Goal: Contribute content: Contribute content

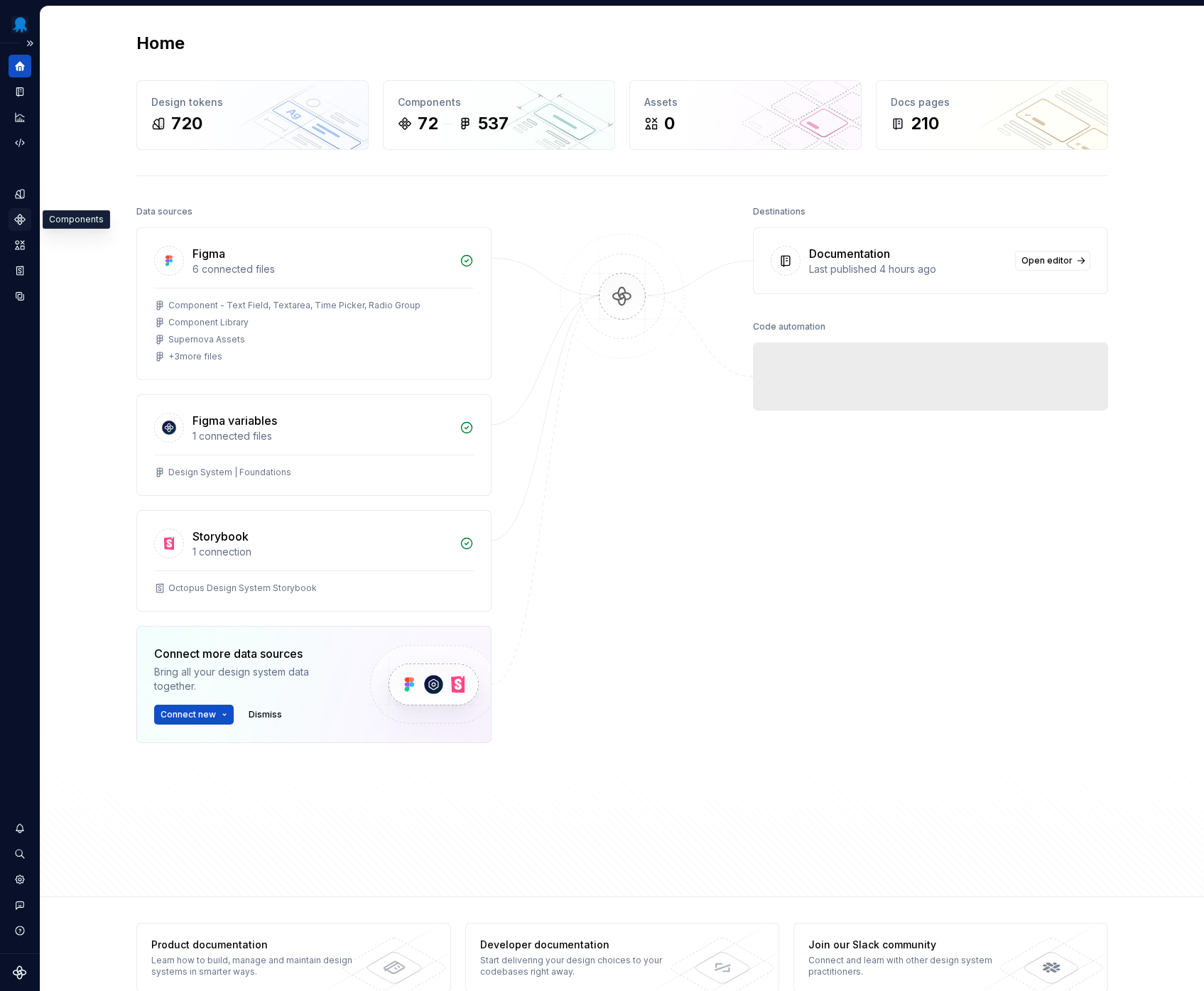
click at [18, 221] on icon "Components" at bounding box center [20, 219] width 10 height 10
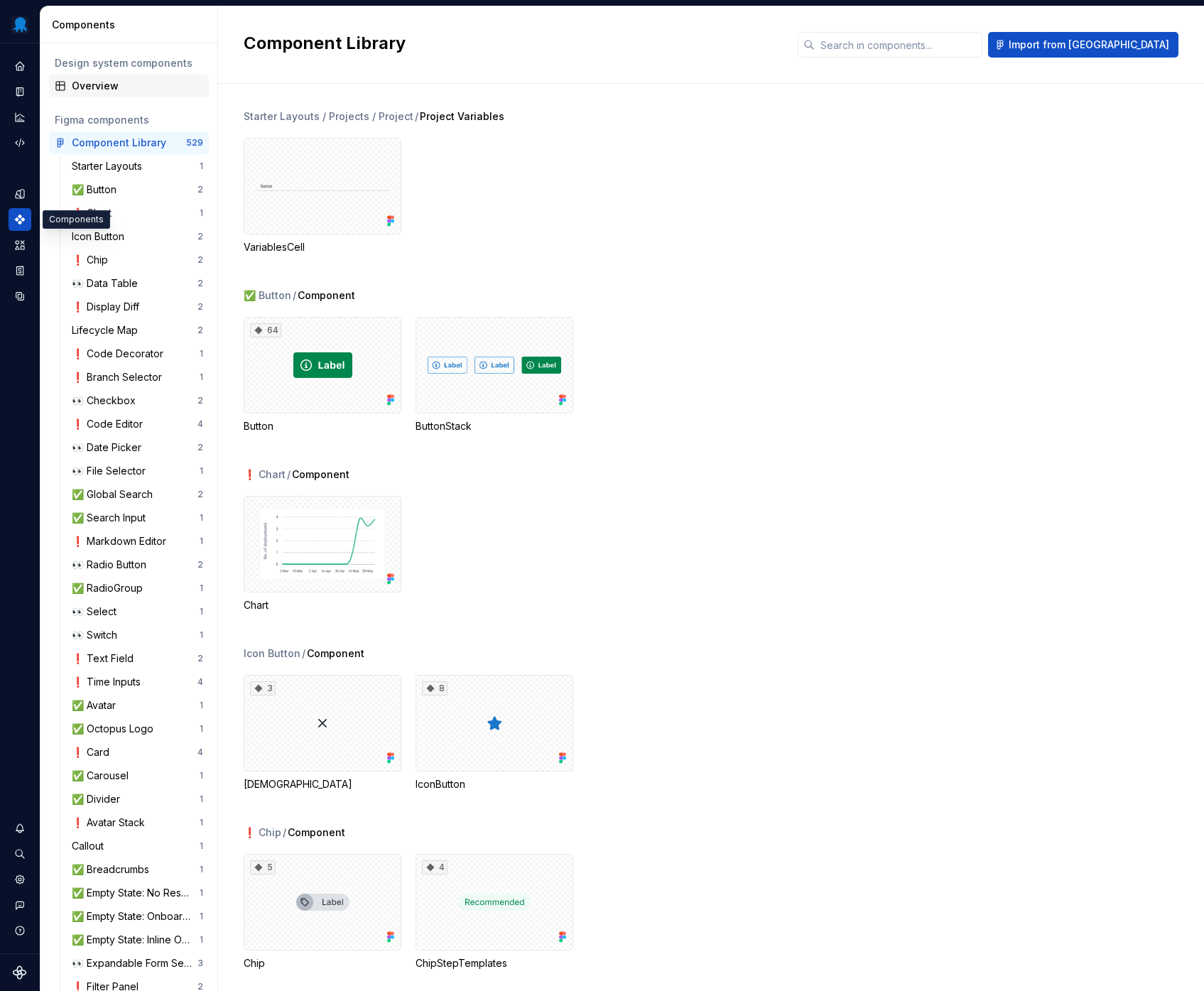
click at [83, 91] on div "Overview" at bounding box center [138, 86] width 131 height 14
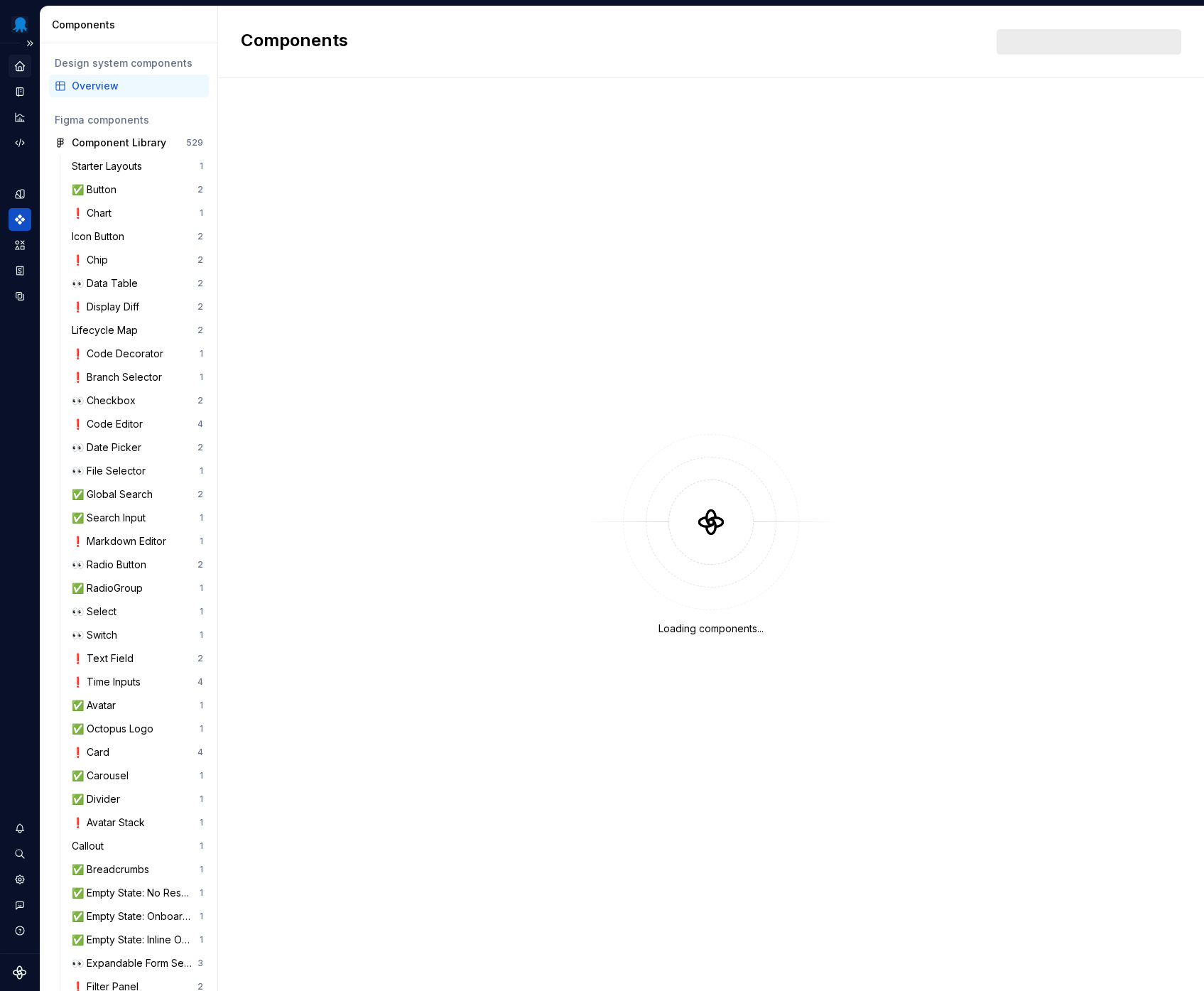
click at [15, 66] on icon "Home" at bounding box center [20, 66] width 13 height 13
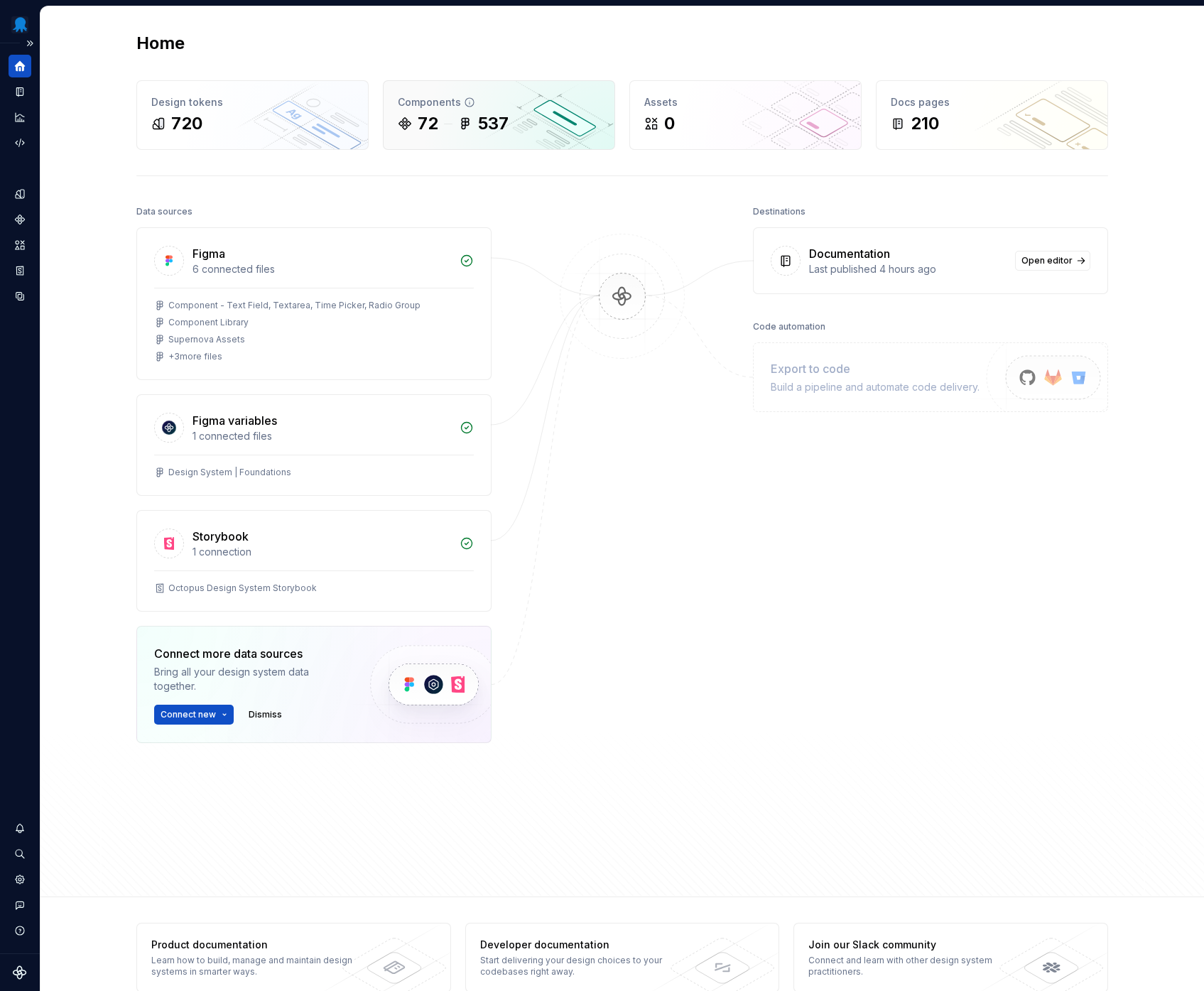
click at [466, 125] on icon at bounding box center [466, 123] width 14 height 14
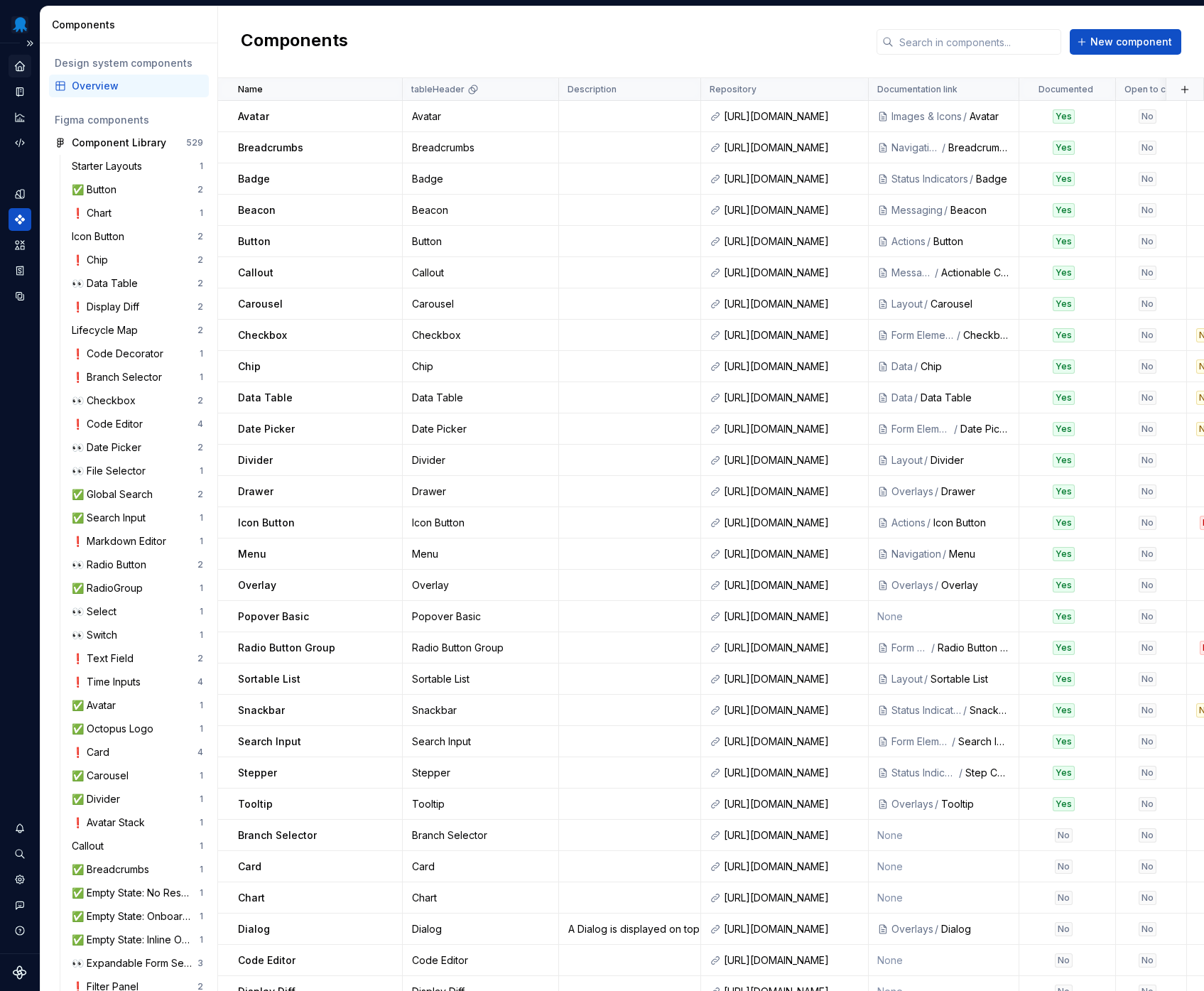
click at [29, 68] on div "Home" at bounding box center [20, 66] width 23 height 23
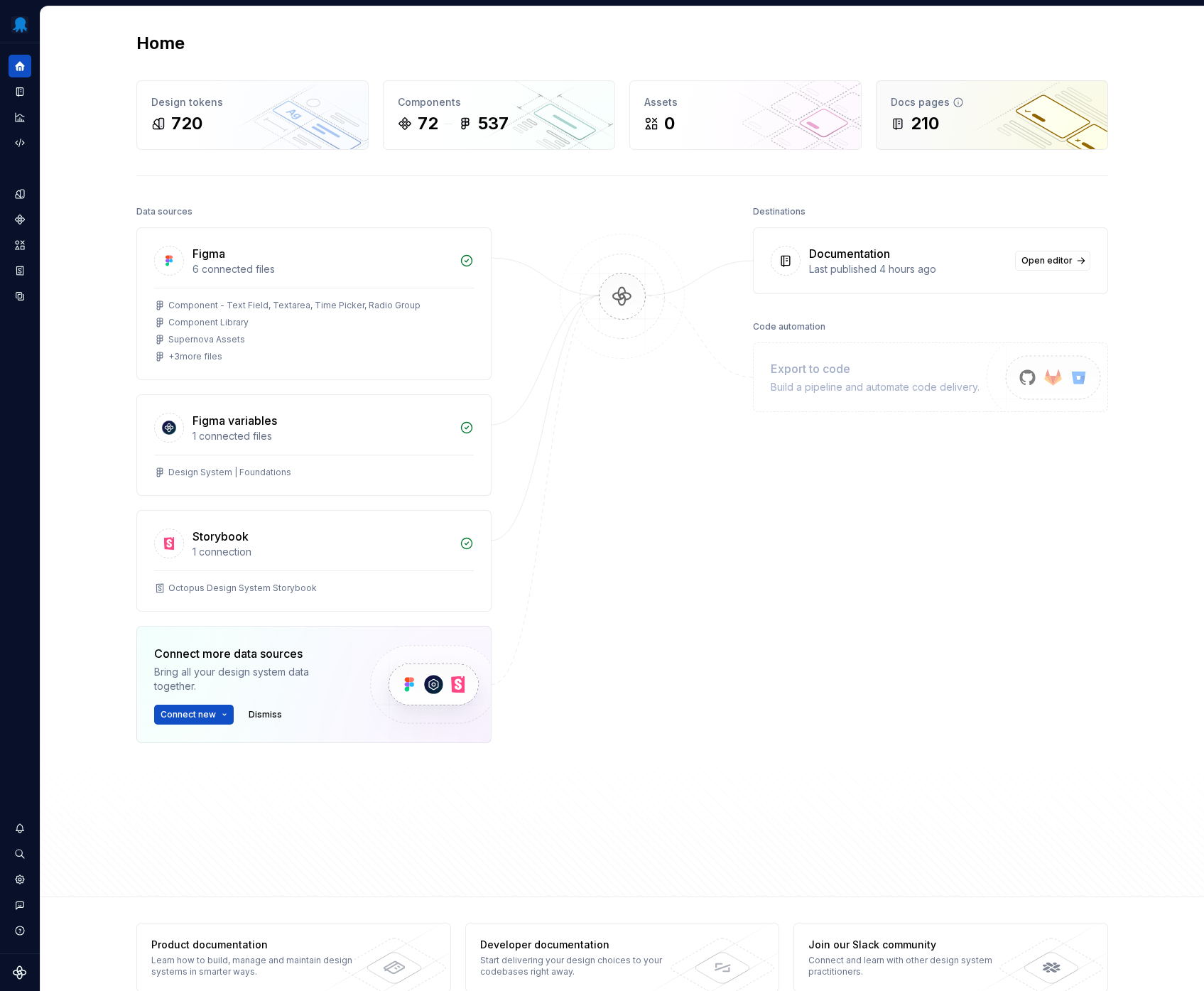
click at [957, 97] on div "Docs pages" at bounding box center [992, 102] width 202 height 14
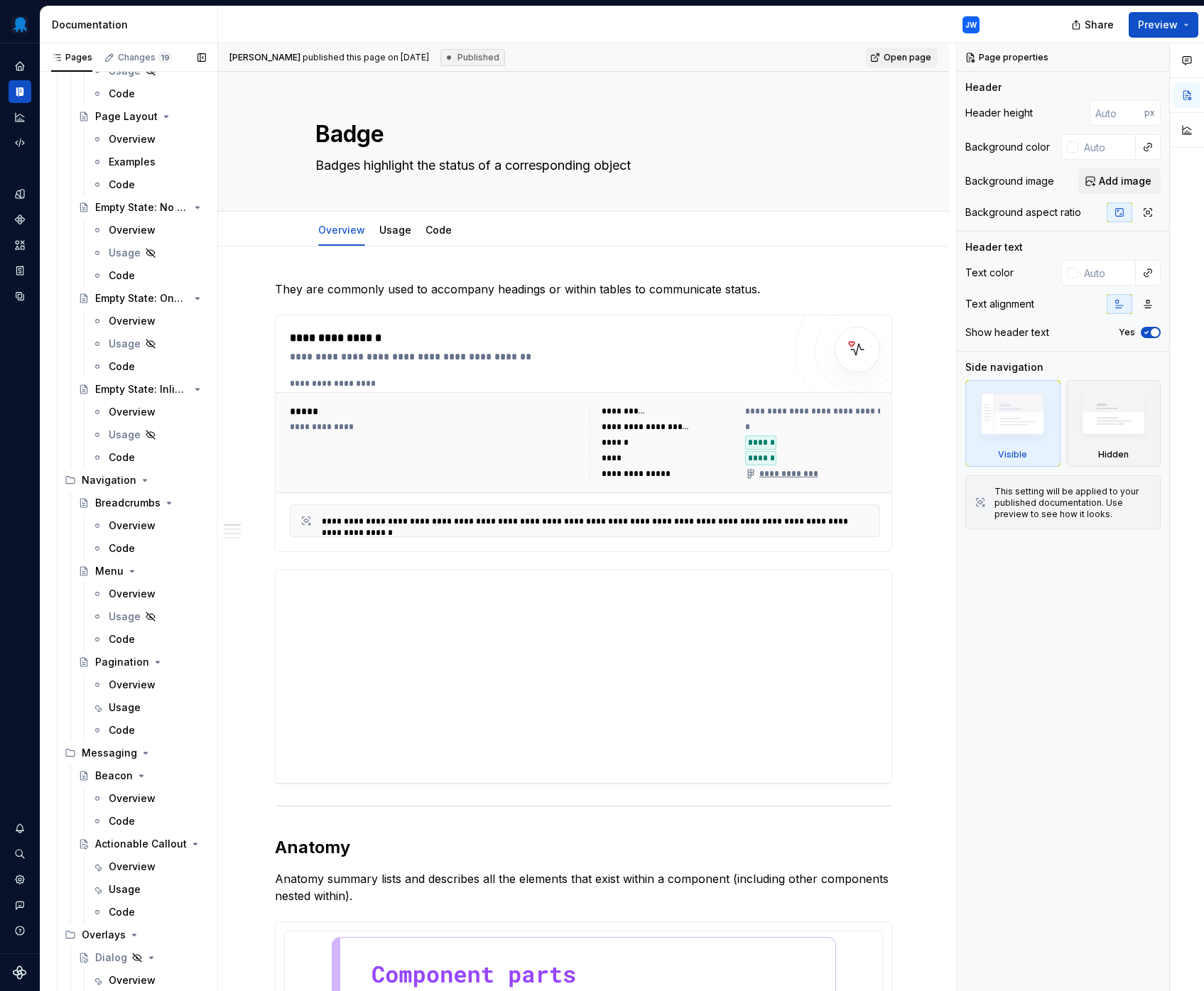
scroll to position [2093, 0]
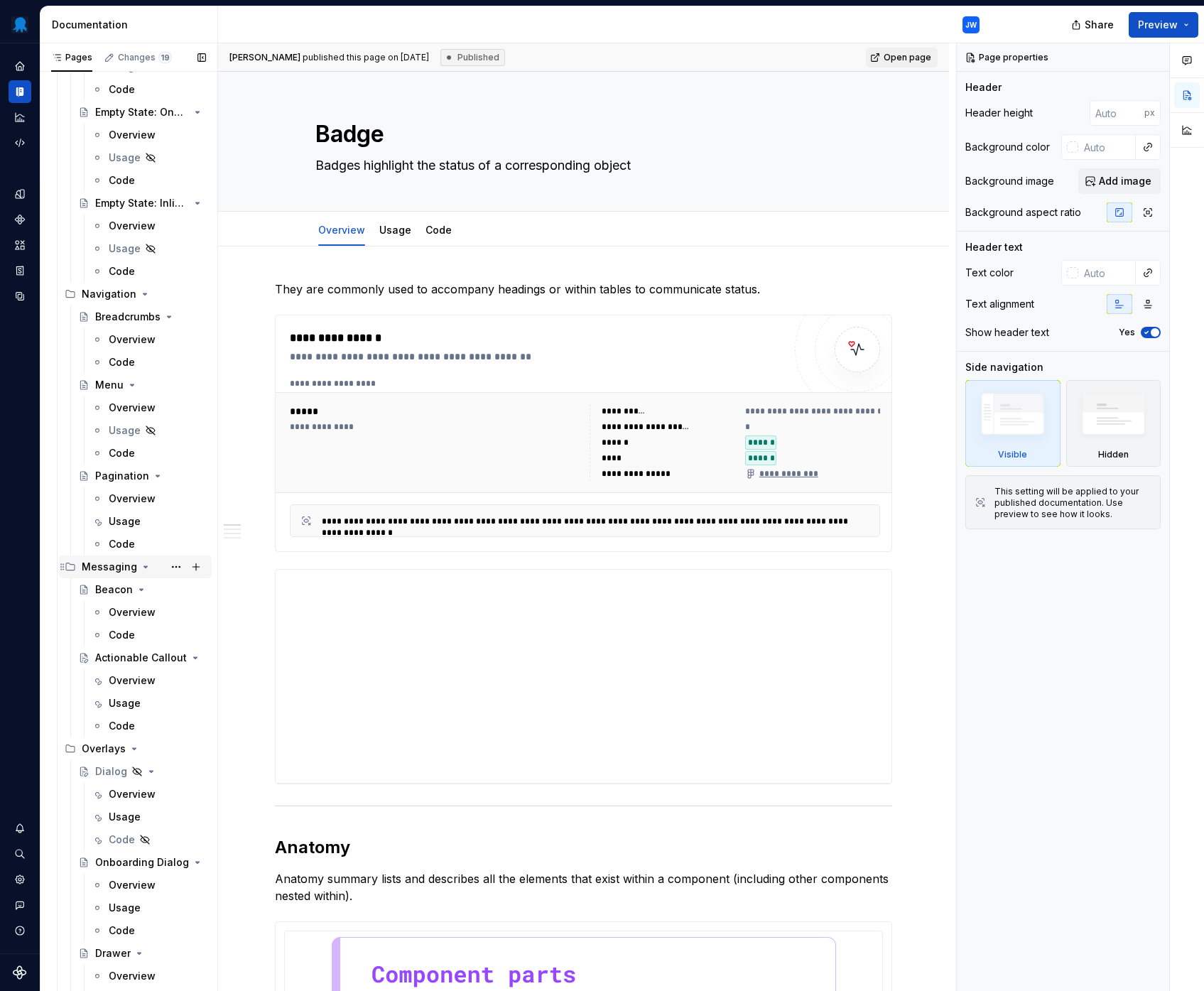
click at [101, 563] on div "Messaging" at bounding box center [109, 567] width 55 height 14
click at [74, 567] on icon "Page tree" at bounding box center [70, 567] width 9 height 7
click at [189, 566] on button "Page tree" at bounding box center [195, 566] width 20 height 20
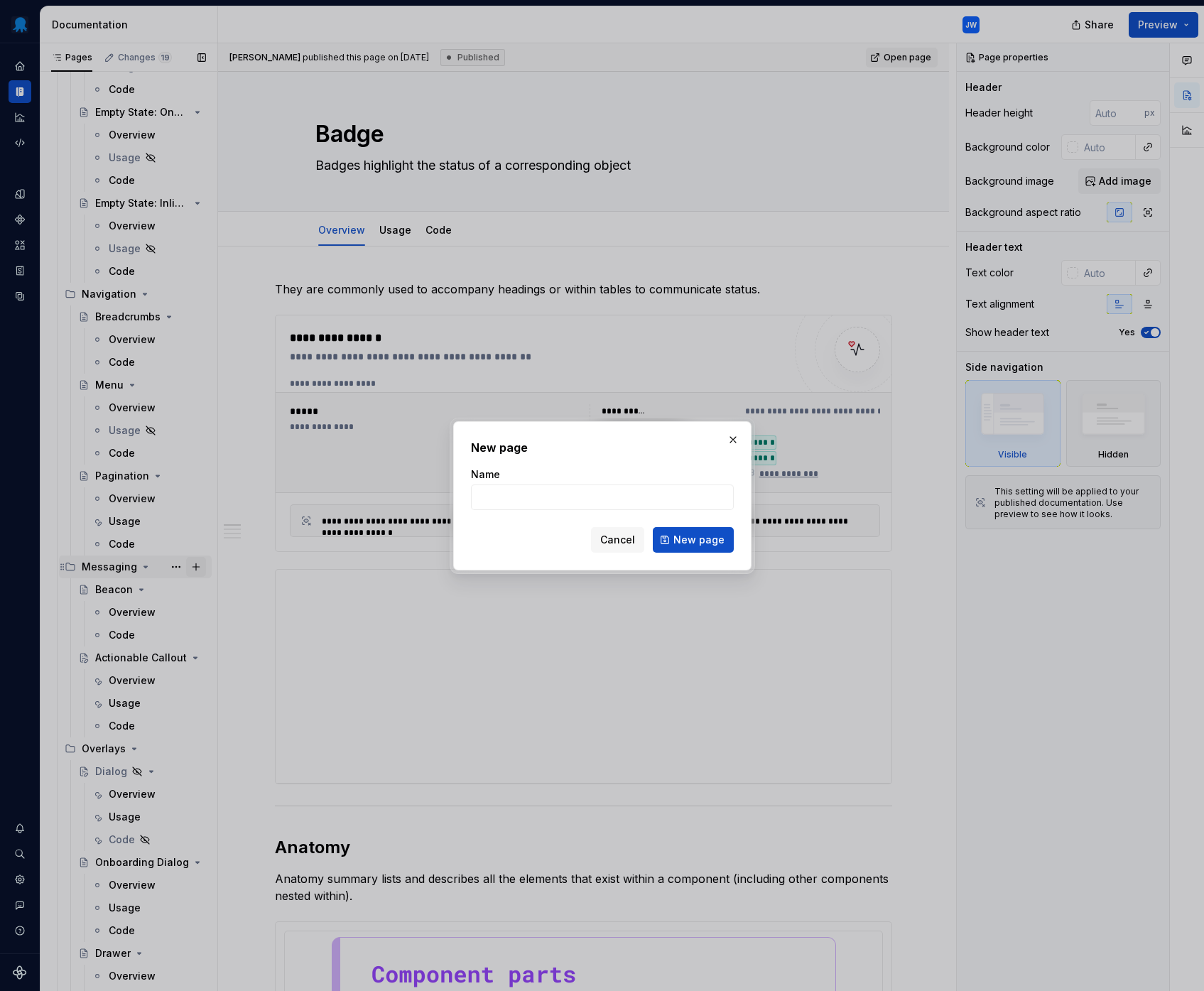
type textarea "*"
type input "Inline Message"
click at [719, 539] on span "New page" at bounding box center [699, 540] width 51 height 14
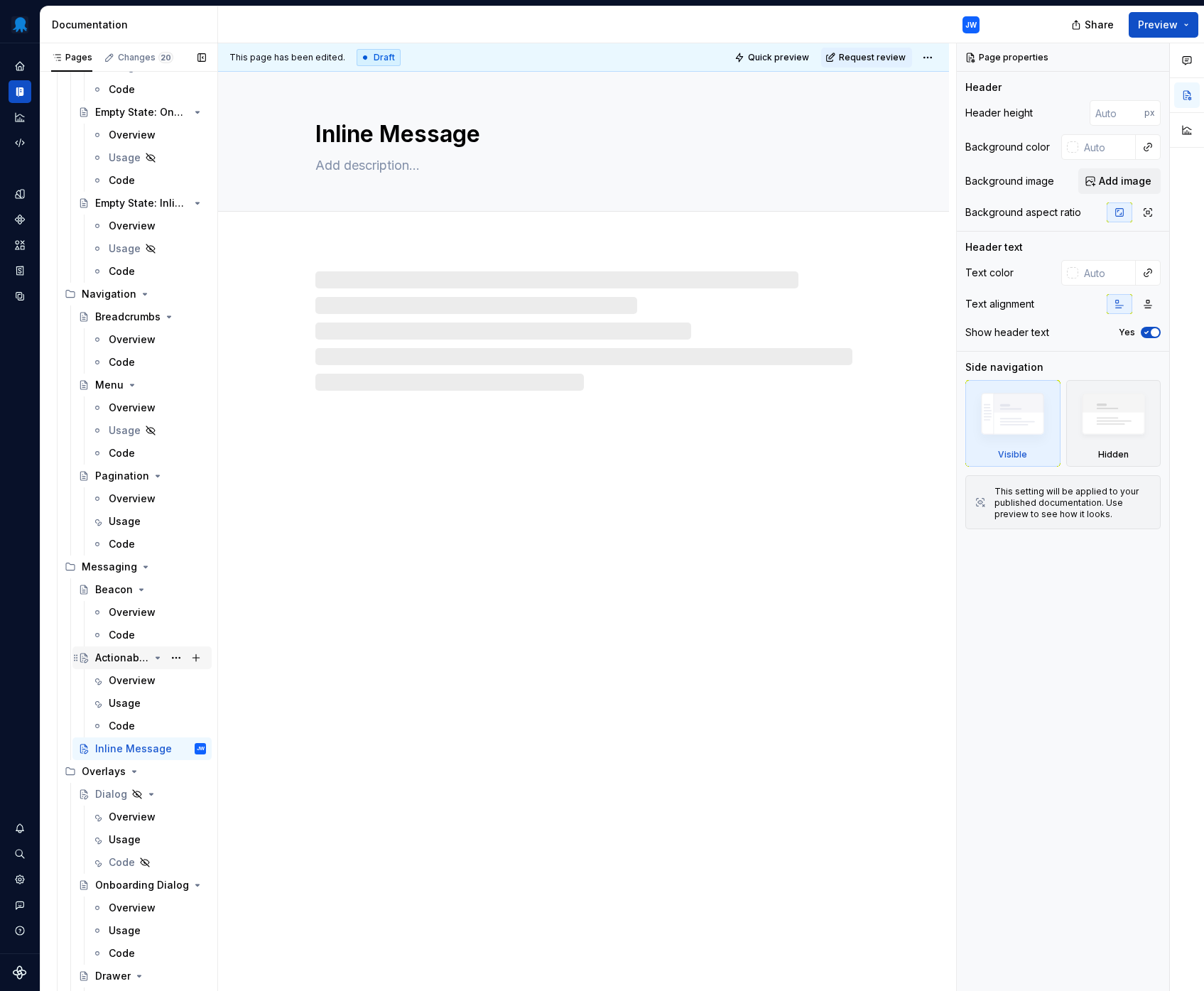
click at [139, 661] on div "Actionable Callout" at bounding box center [122, 658] width 54 height 14
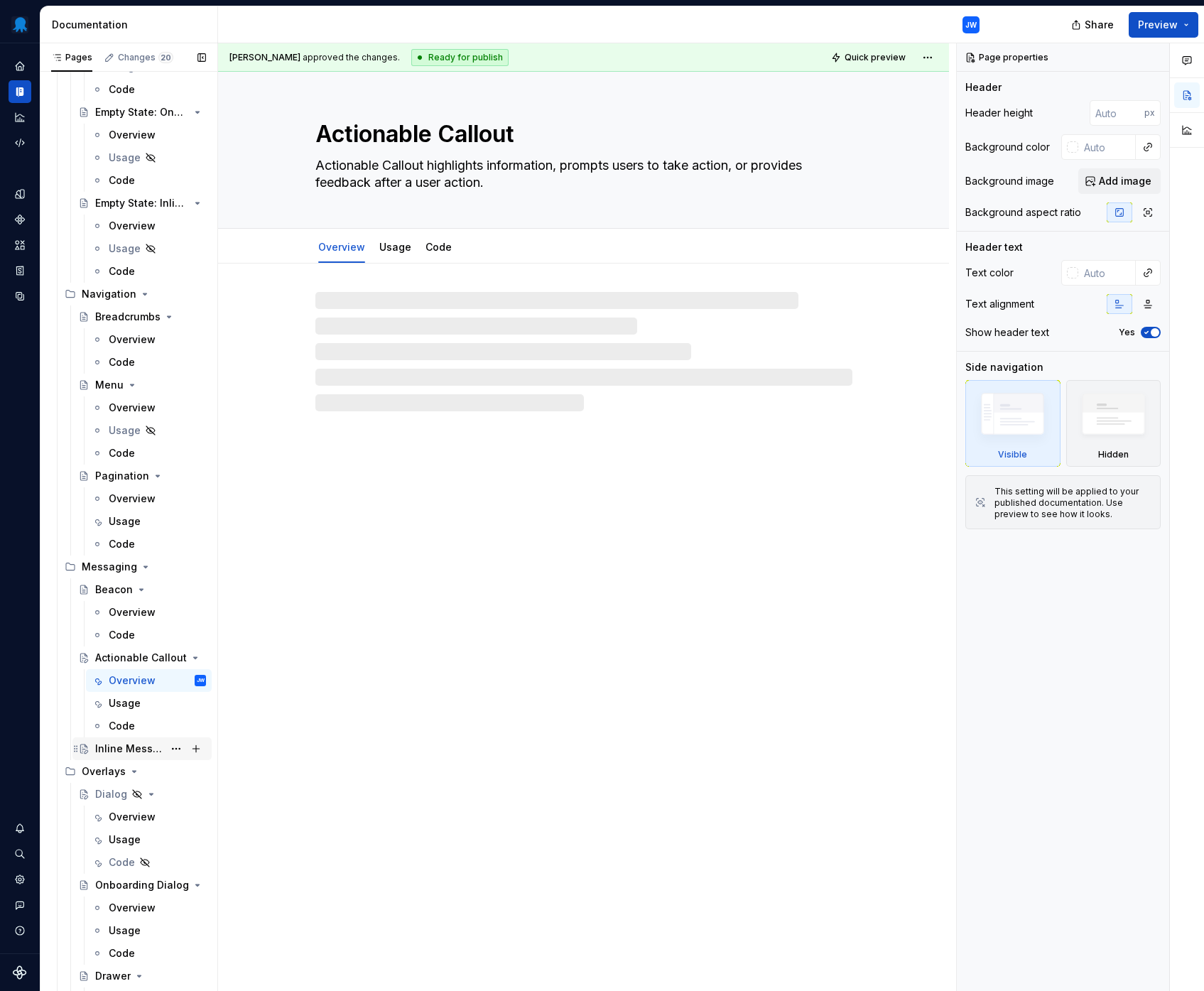
click at [125, 748] on div "Inline Message" at bounding box center [129, 748] width 68 height 14
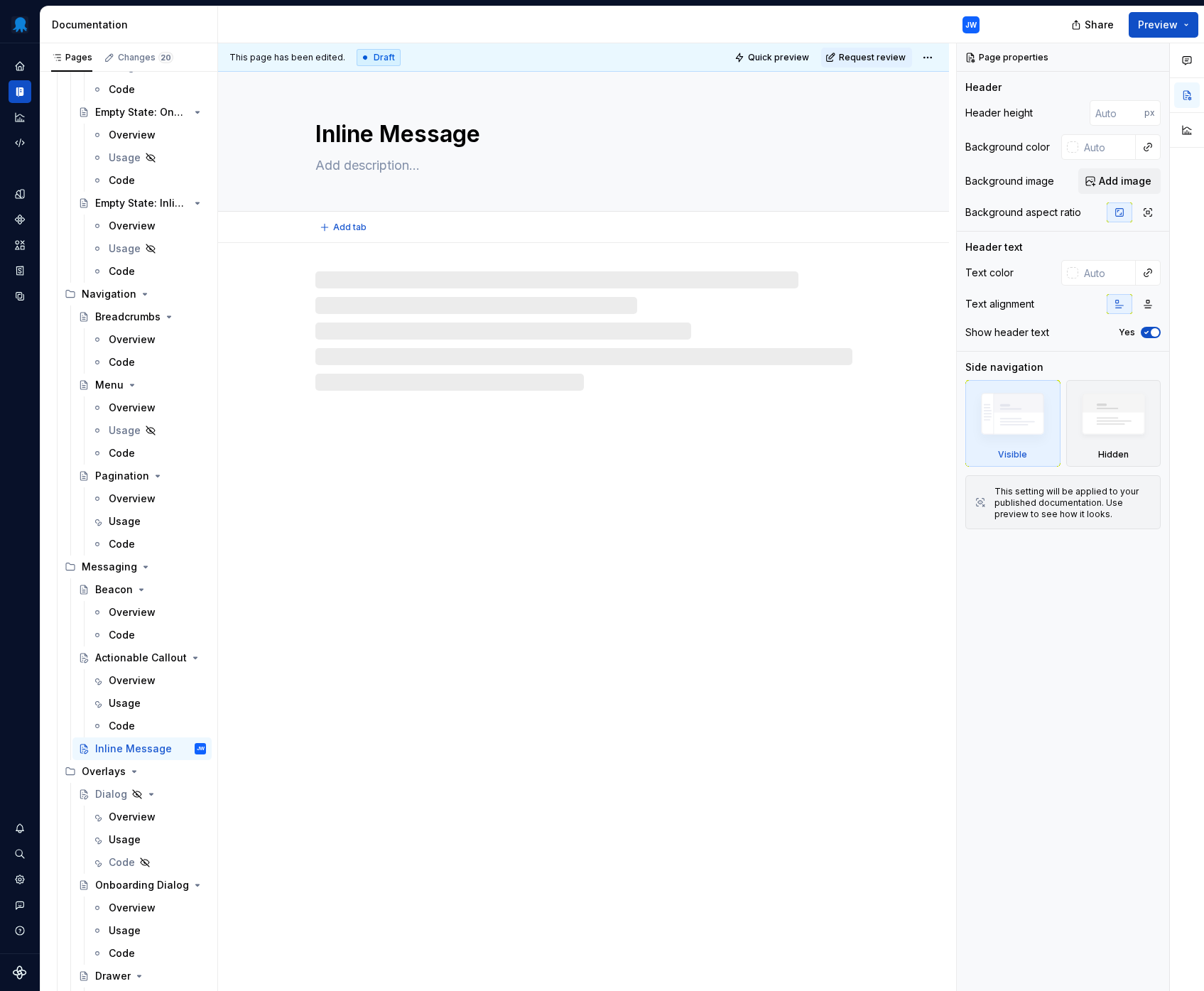
click at [376, 158] on textarea at bounding box center [580, 165] width 537 height 23
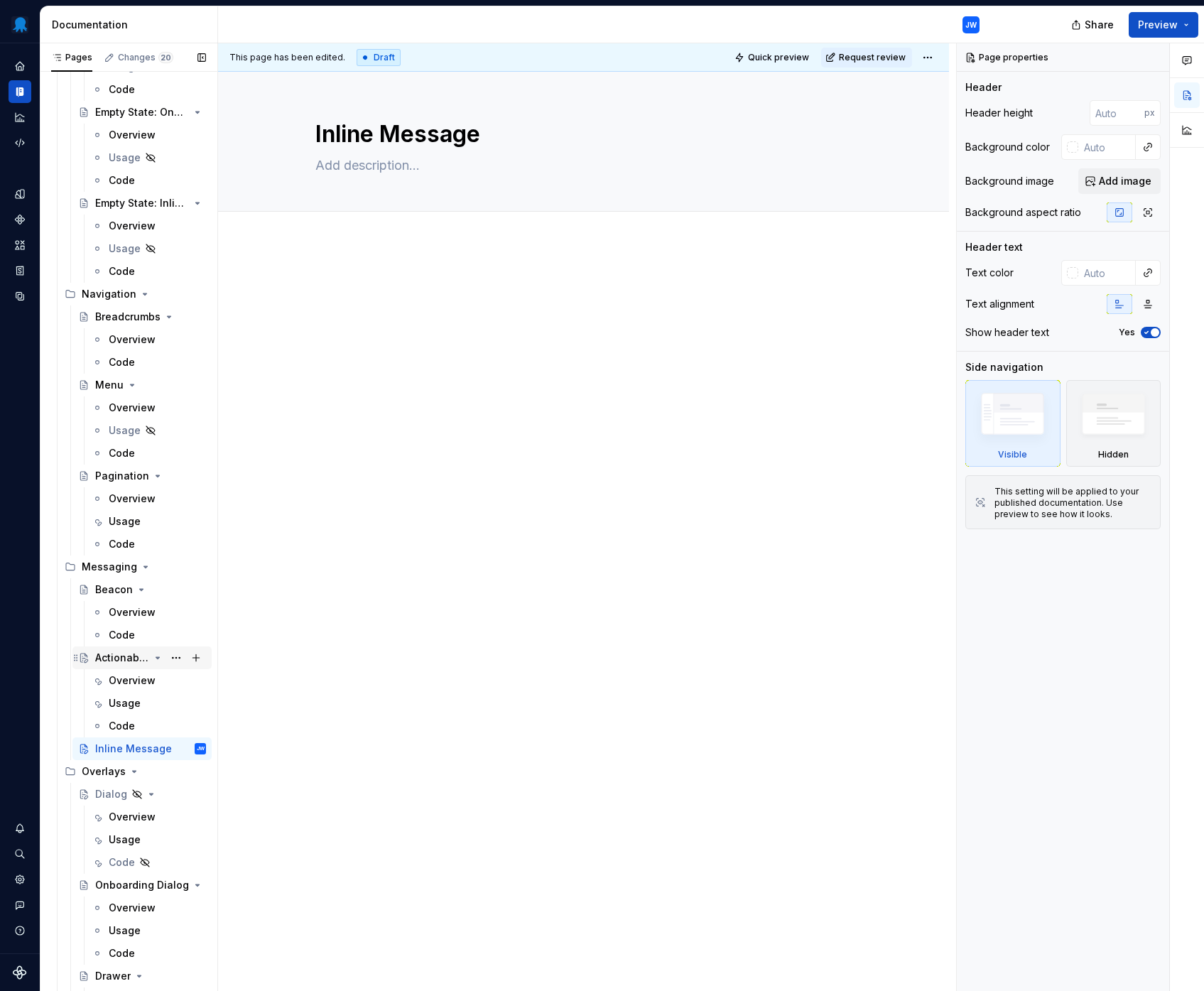
click at [132, 650] on div "Actionable Callout" at bounding box center [122, 658] width 54 height 14
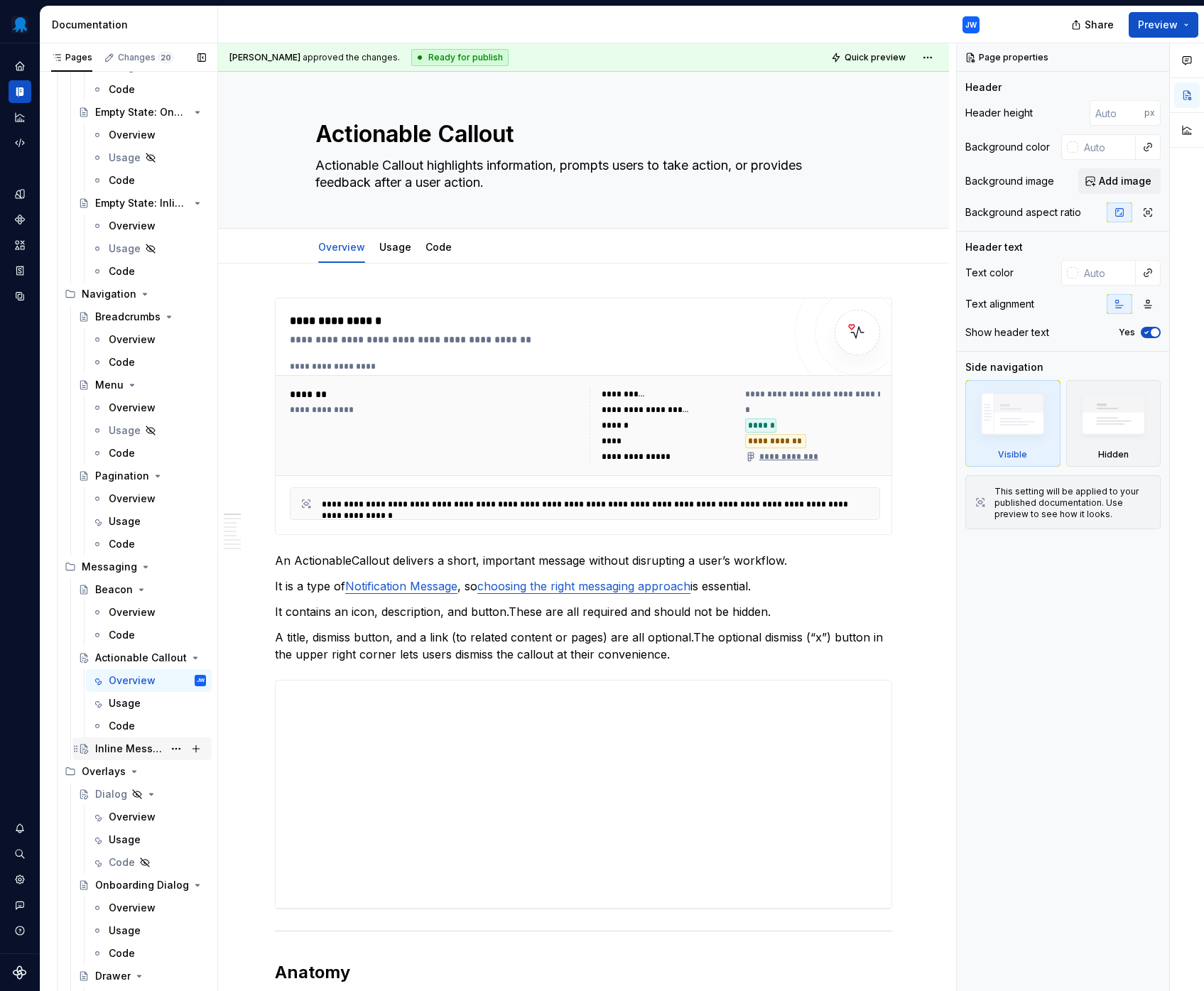
click at [121, 744] on div "Inline Message" at bounding box center [129, 748] width 68 height 14
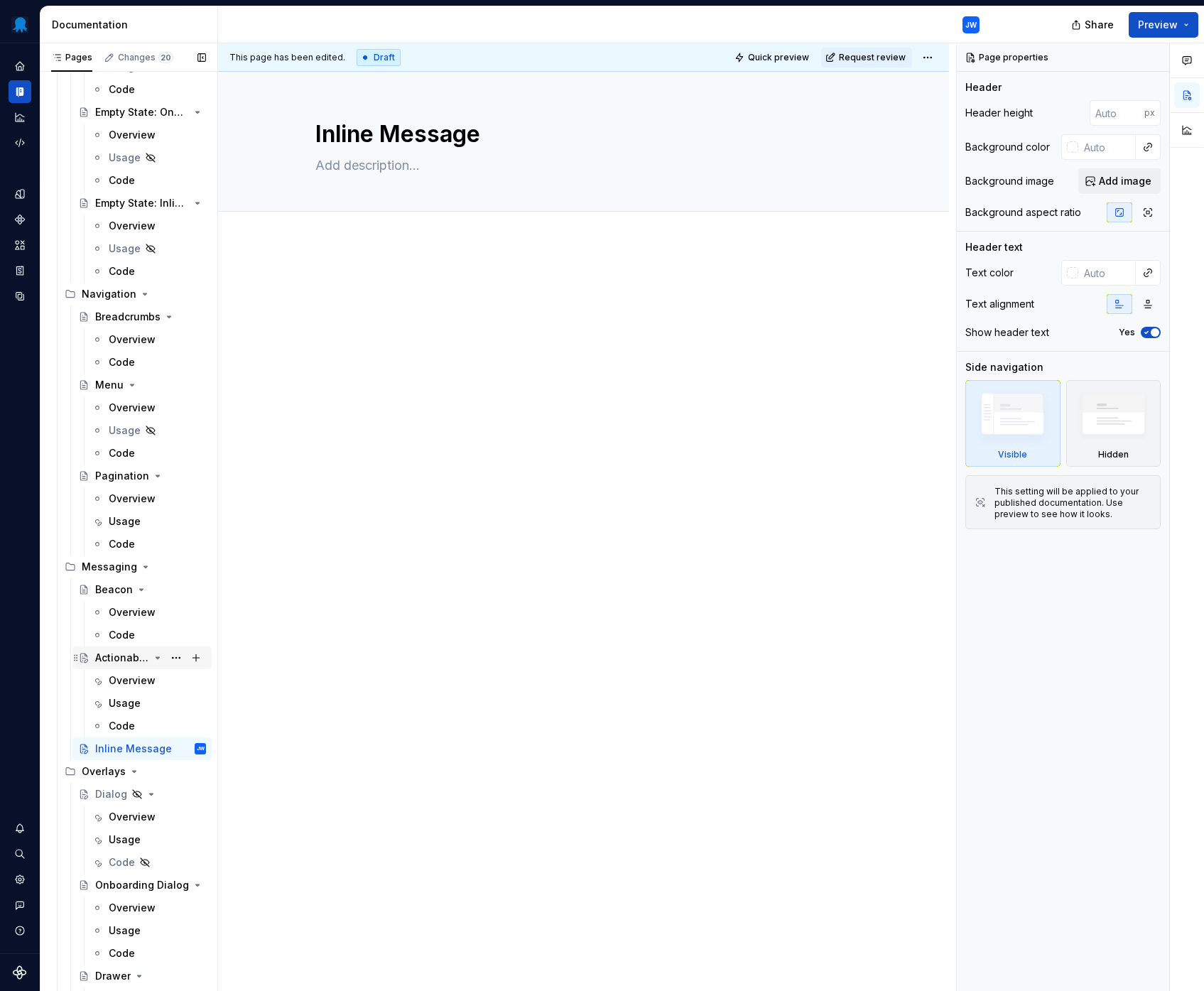
click at [141, 651] on div "Actionable Callout" at bounding box center [122, 658] width 54 height 14
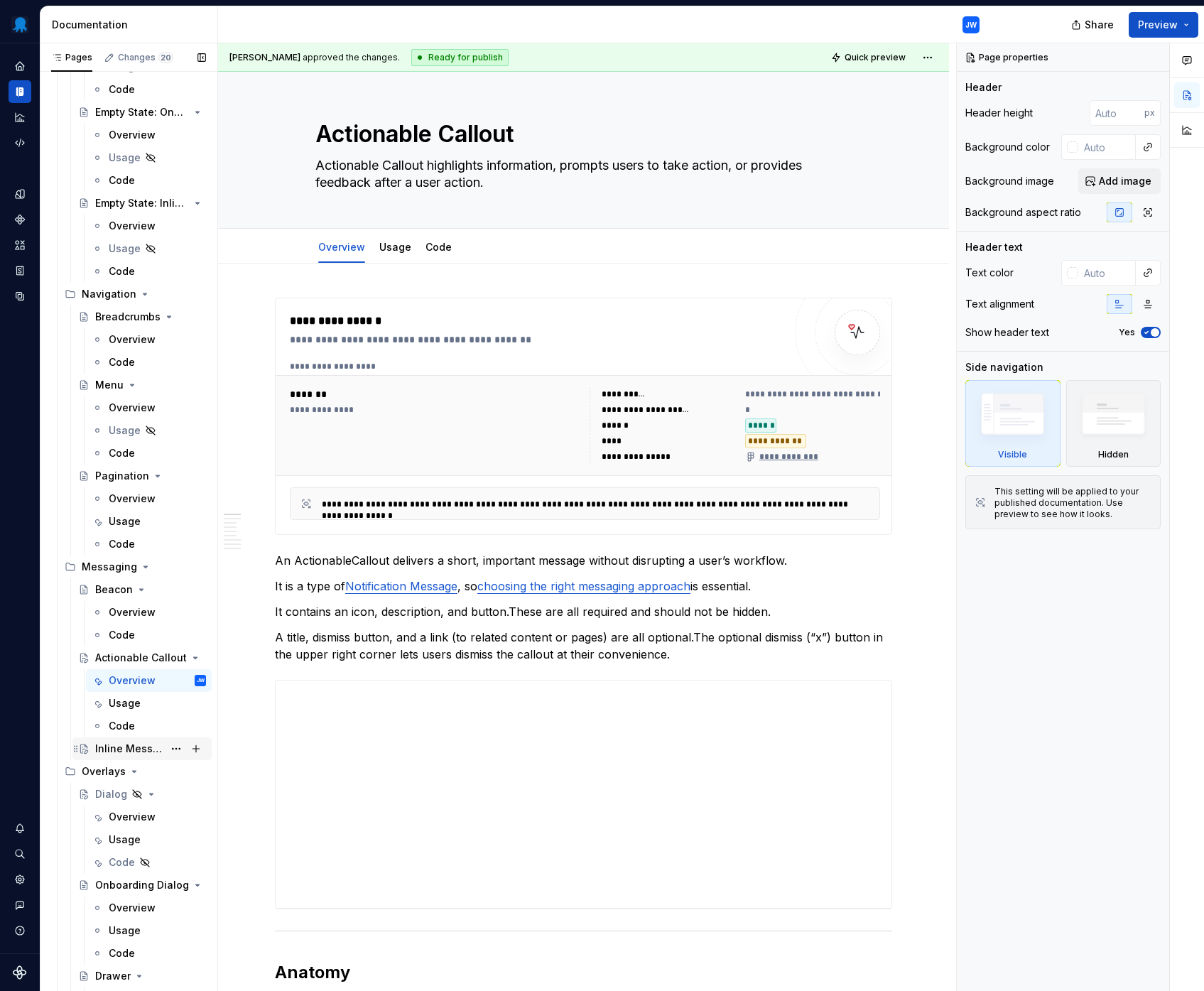
click at [126, 752] on div "Inline Message" at bounding box center [129, 748] width 68 height 14
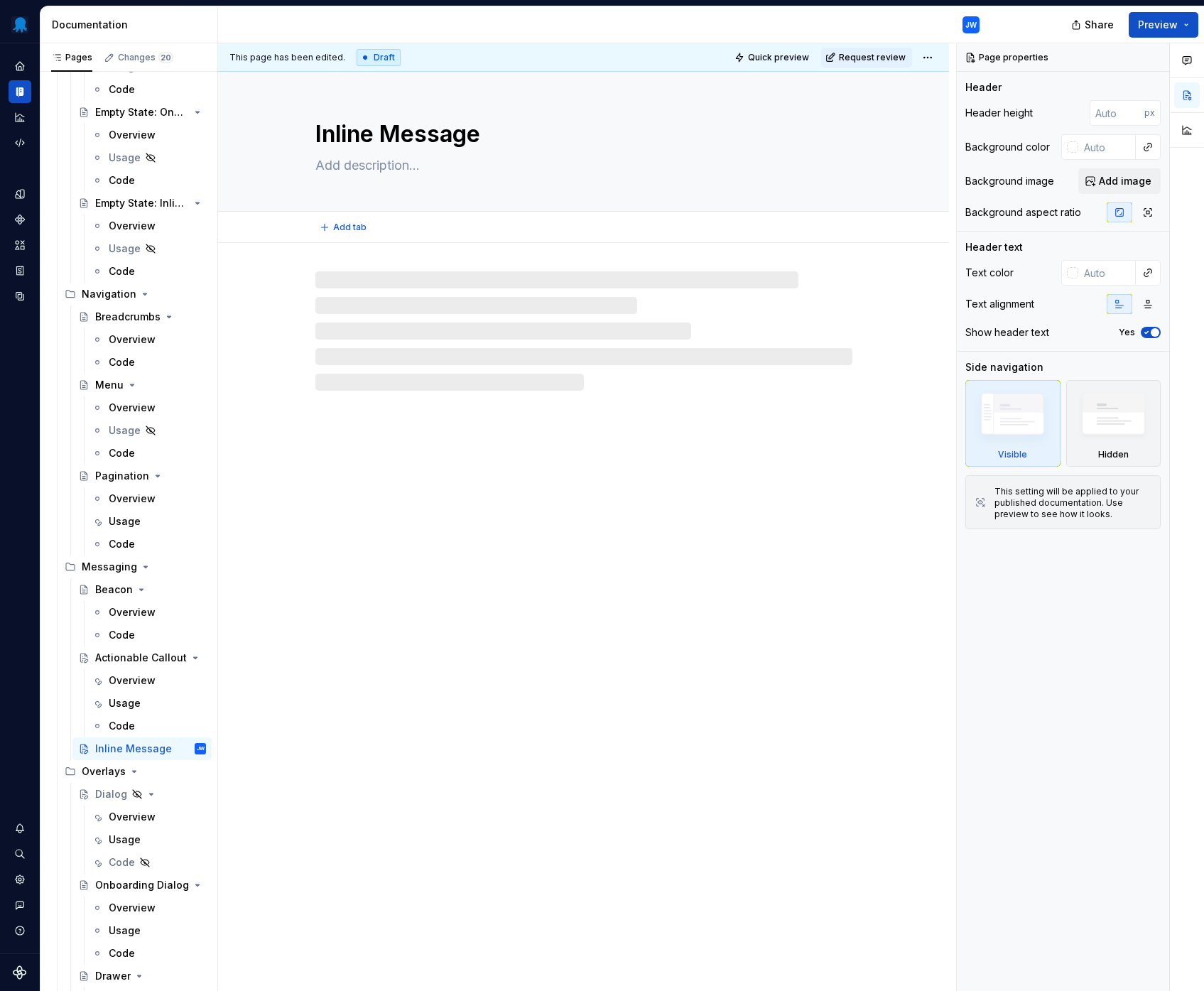
click at [403, 160] on textarea at bounding box center [580, 165] width 537 height 23
click at [399, 166] on textarea at bounding box center [580, 165] width 537 height 23
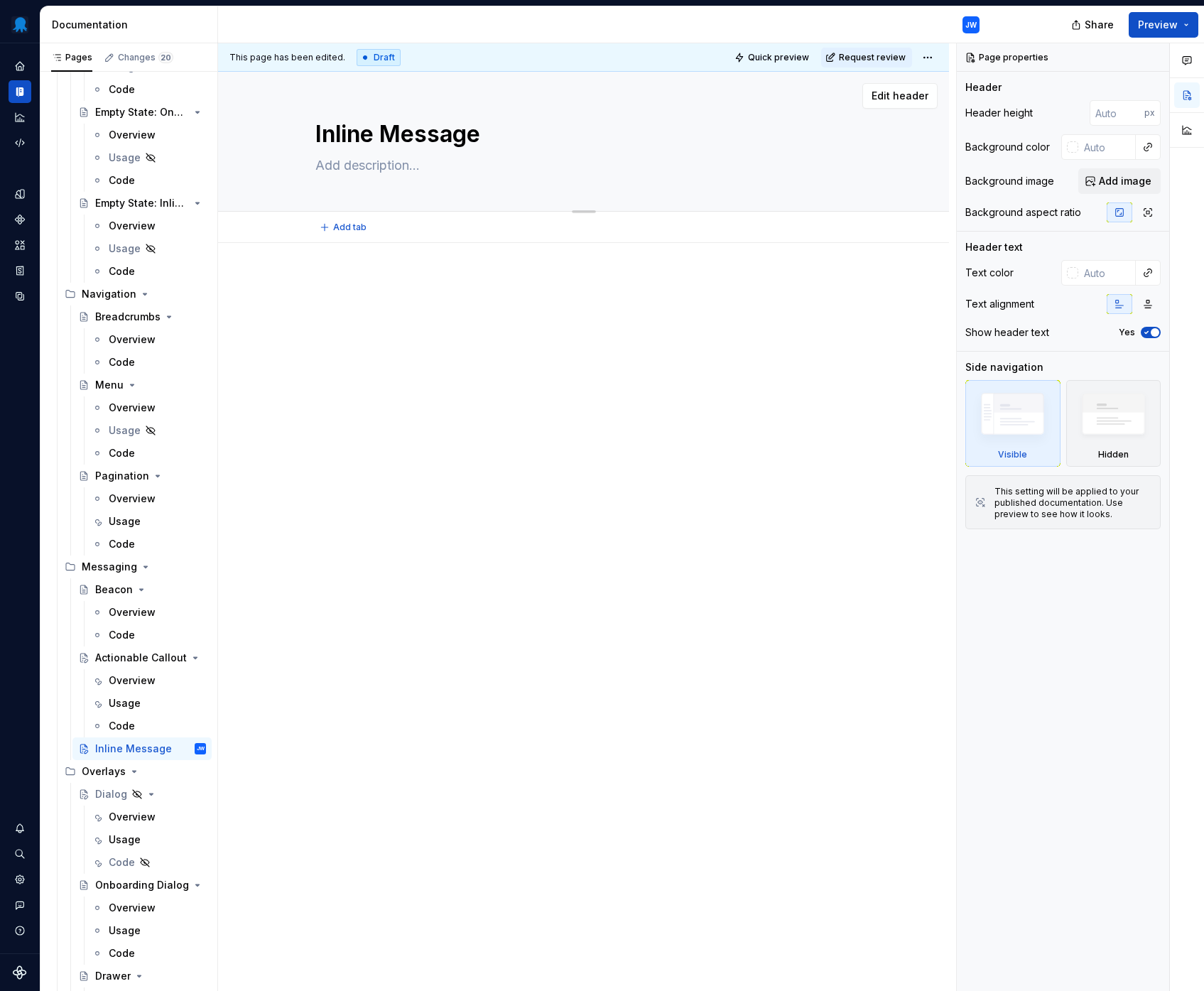
click at [394, 164] on textarea at bounding box center [580, 165] width 537 height 23
click at [900, 95] on span "Edit header" at bounding box center [900, 96] width 57 height 14
click at [444, 165] on textarea at bounding box center [580, 165] width 537 height 23
paste textarea "The inline message component is used to display a short, non-urgent contextual …"
type textarea "*"
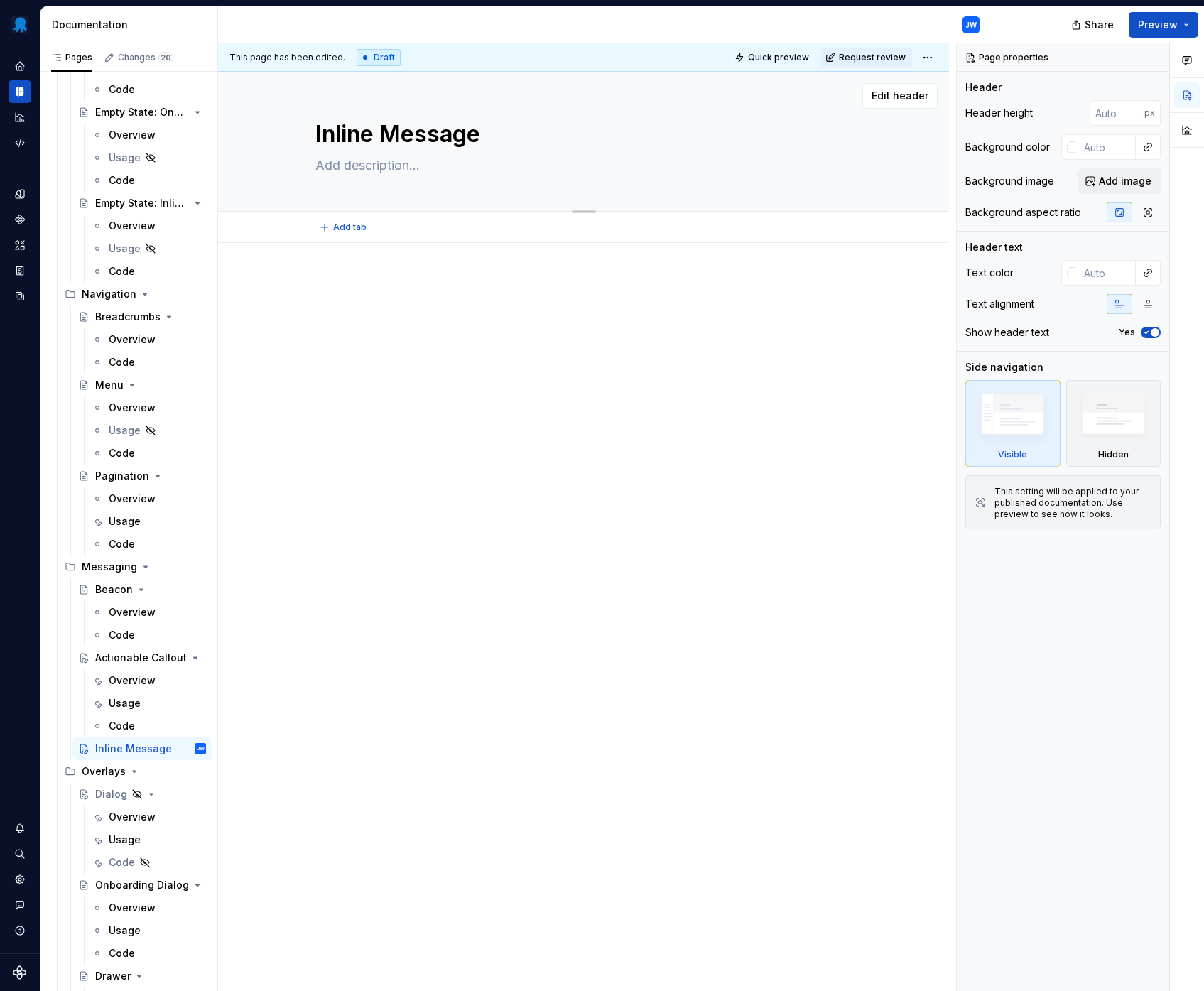
type textarea "The inline message component is used to display a short, non-urgent contextual …"
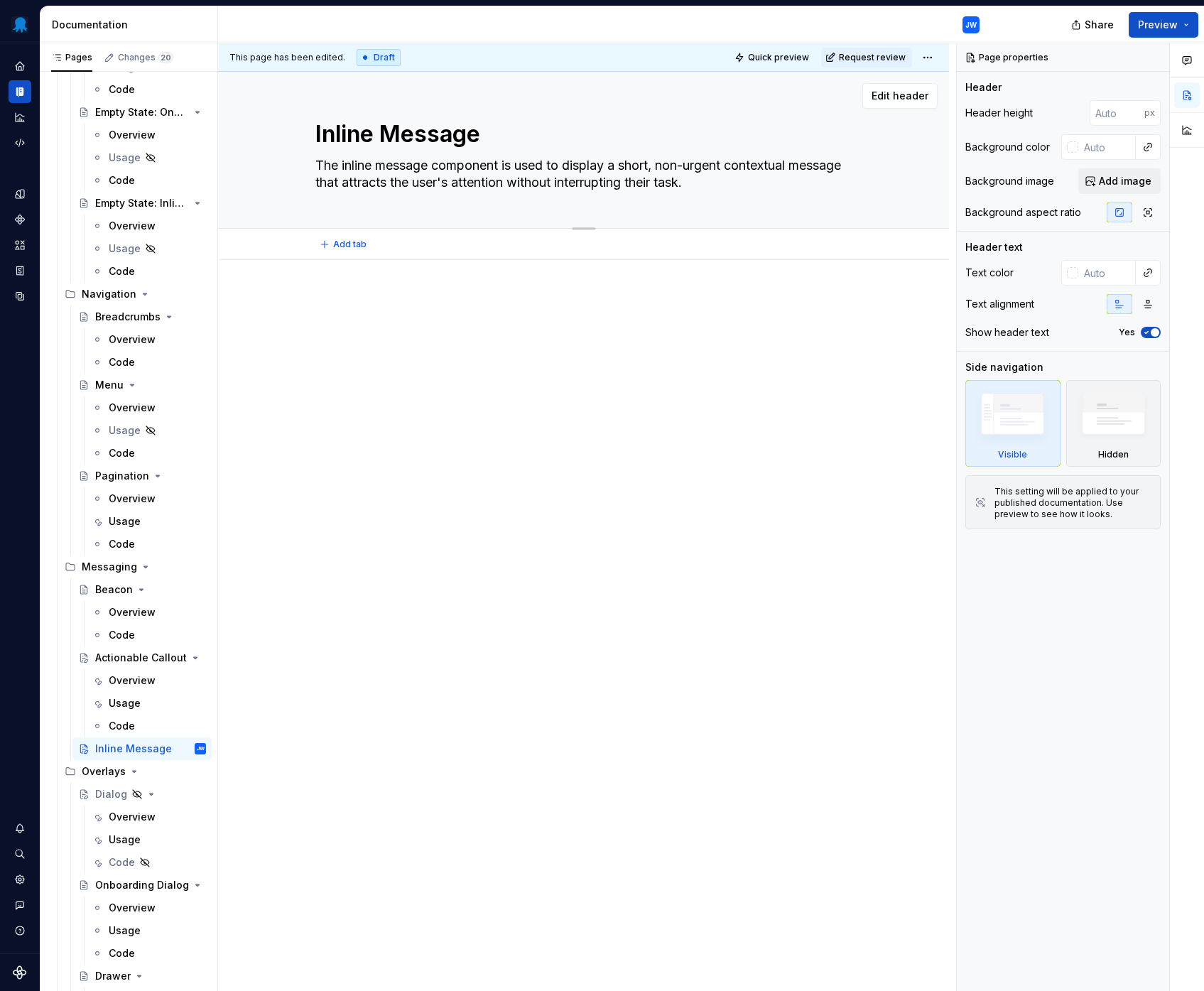
click at [451, 170] on textarea "The inline message component is used to display a short, non-urgent contextual …" at bounding box center [580, 174] width 537 height 40
drag, startPoint x: 432, startPoint y: 165, endPoint x: 311, endPoint y: 168, distance: 121.0
click at [311, 168] on div "Inline Message The inline message component is used to display a short, non-urg…" at bounding box center [583, 150] width 617 height 156
type textarea "*"
type textarea "I component is used to display a short, non-urgent contextual message that attr…"
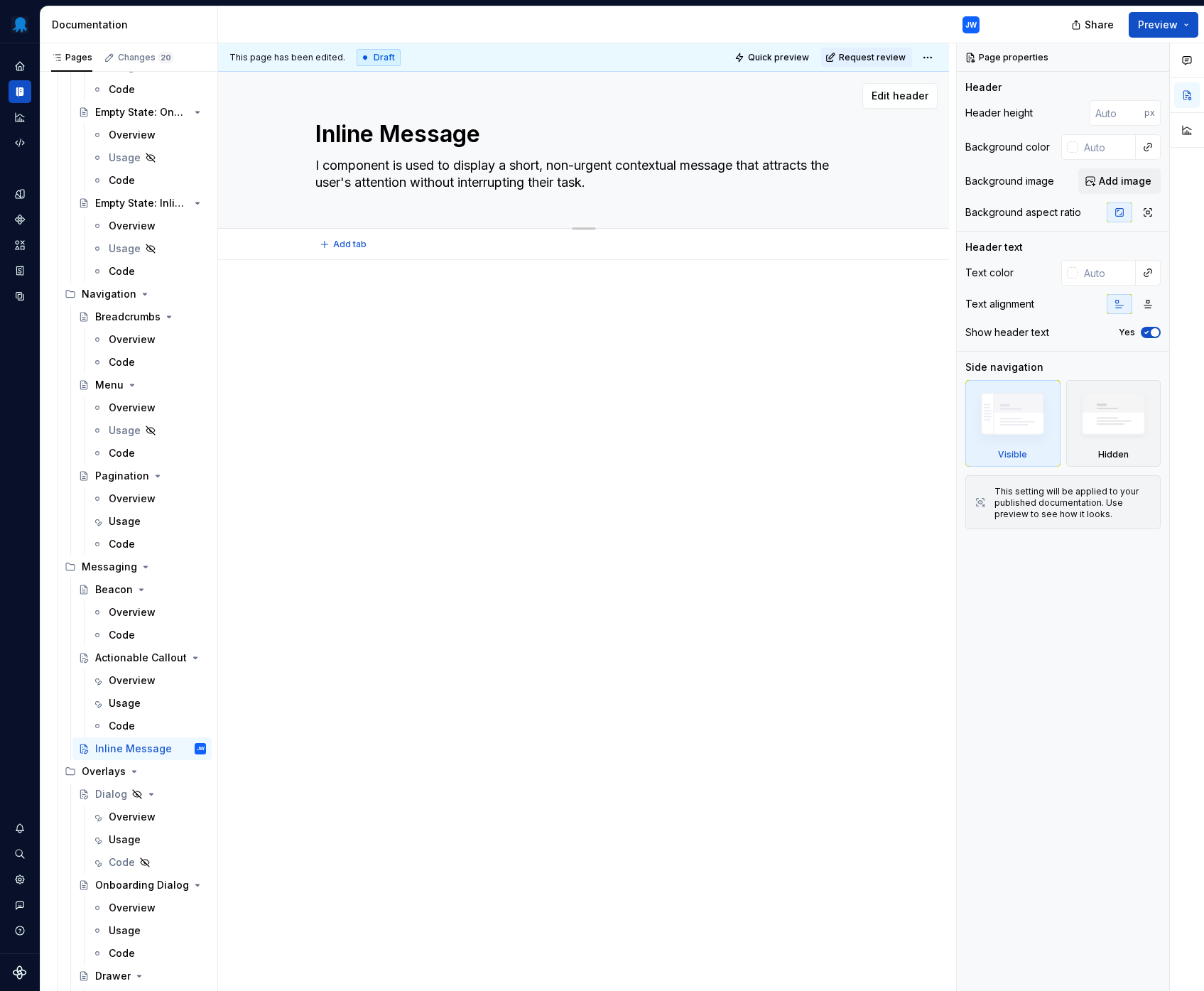
type textarea "*"
type textarea "In component is used to display a short, non-urgent contextual message that att…"
type textarea "*"
type textarea "Inl component is used to display a short, non-urgent contextual message that at…"
type textarea "*"
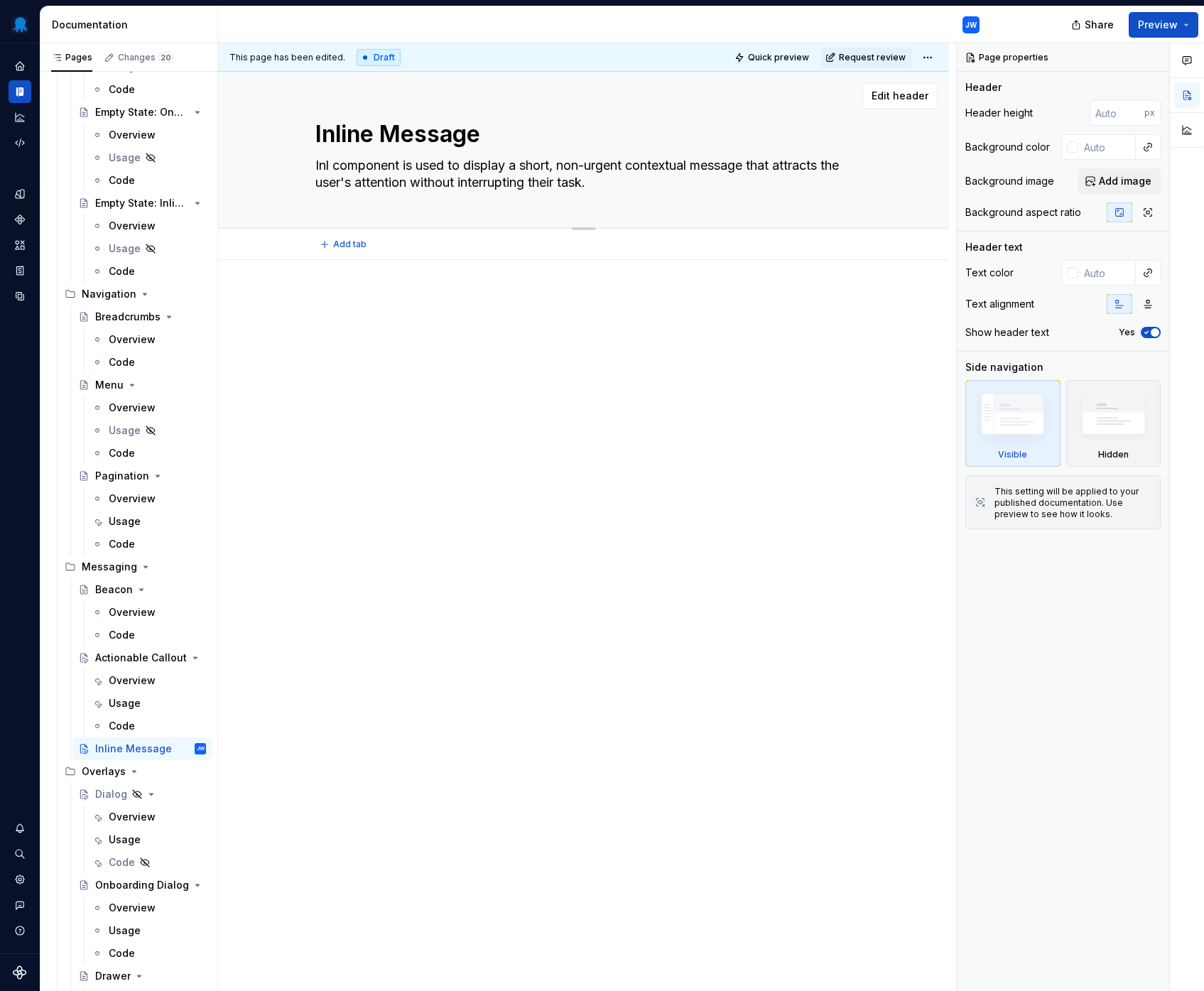
type textarea "Inli component is used to display a short, non-urgent contextual message that a…"
type textarea "*"
type textarea "Inlin component is used to display a short, non-urgent contextual message that …"
type textarea "*"
type textarea "Inline component is used to display a short, non-urgent contextual message that…"
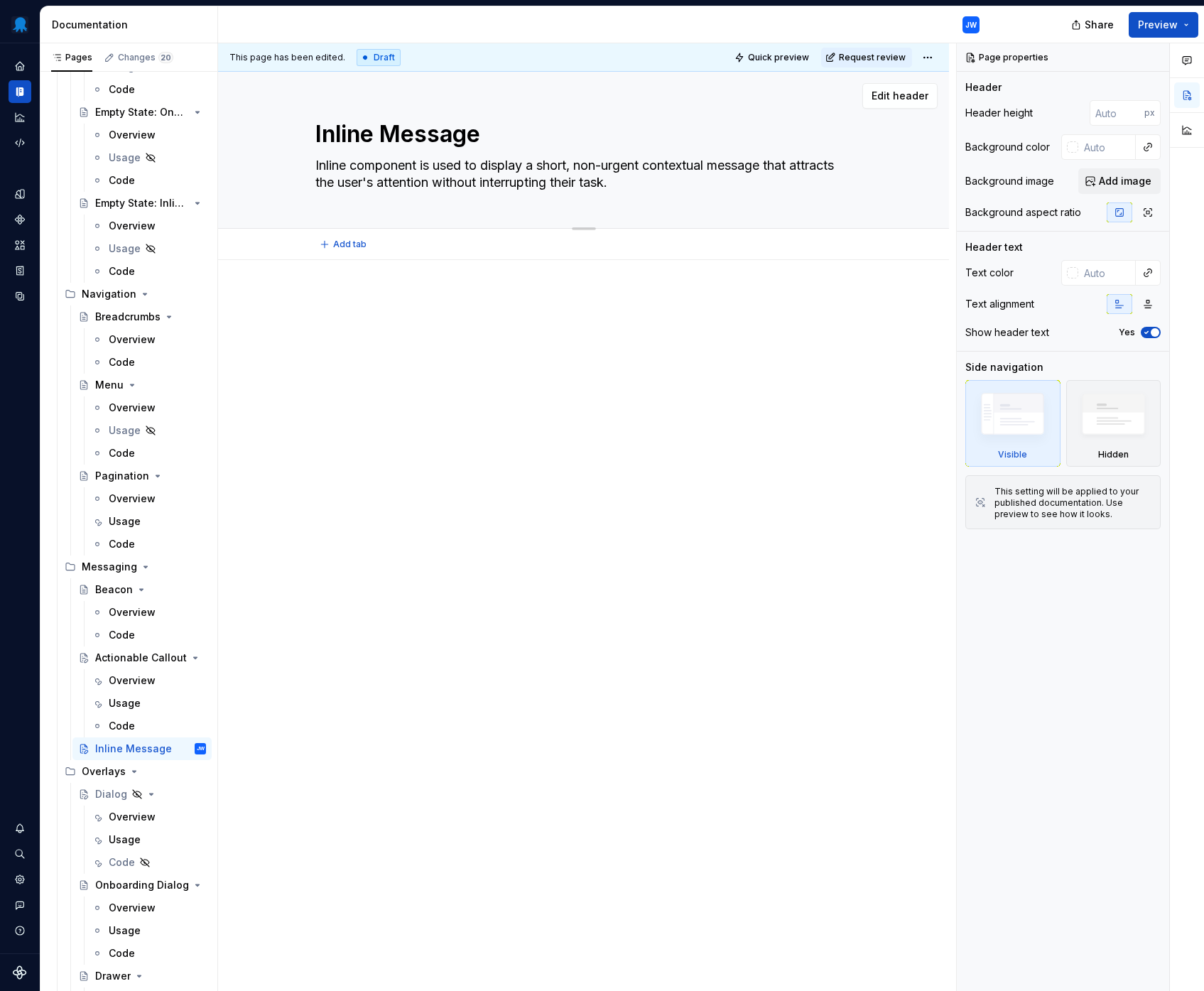
type textarea "*"
type textarea "Inline component is used to display a short, non-urgent contextual message that…"
type textarea "*"
type textarea "Inline M component is used to display a short, non-urgent contextual message th…"
type textarea "*"
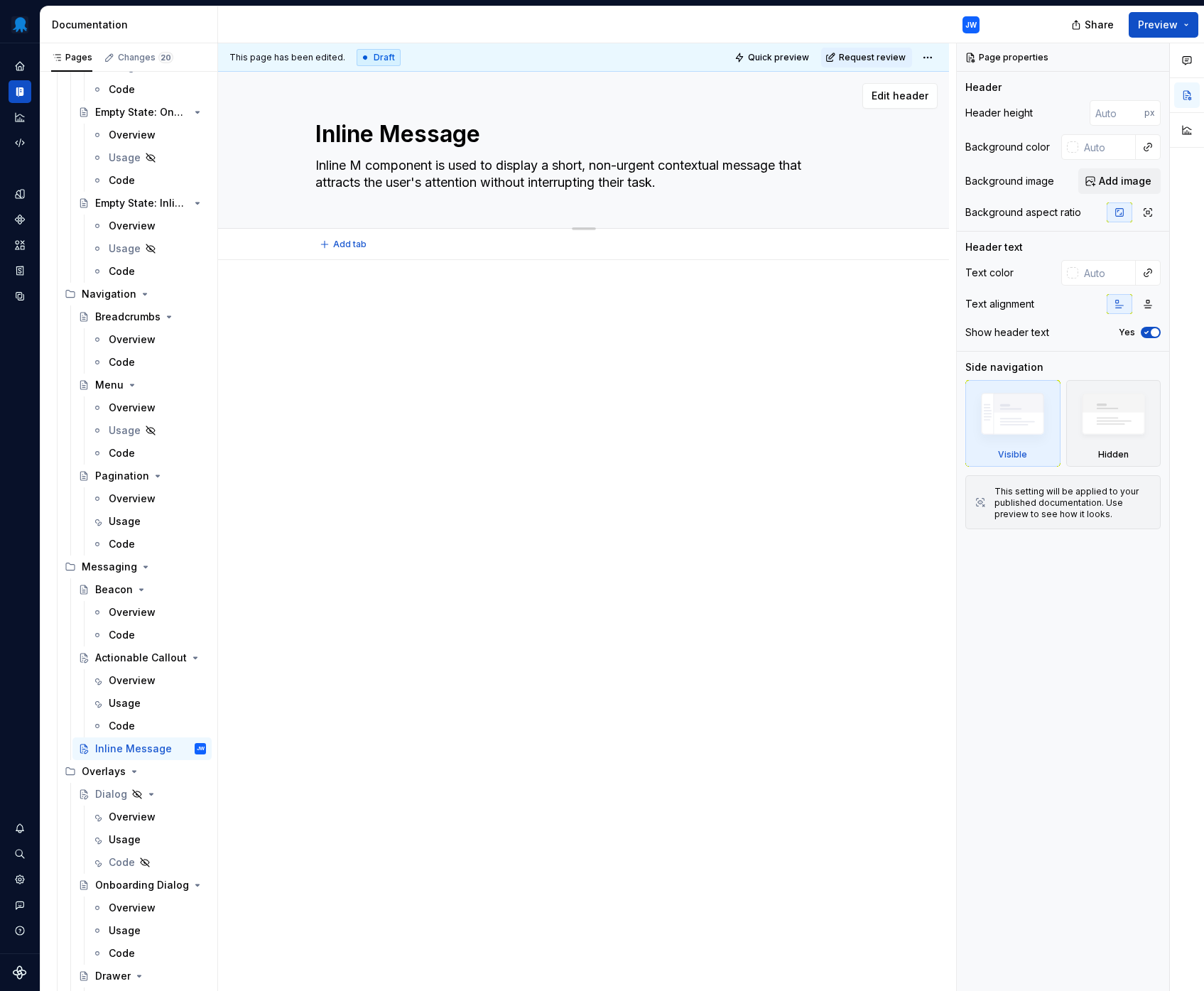
type textarea "Inline Me component is used to display a short, non-urgent contextual message t…"
type textarea "*"
type textarea "Inline Mes component is used to display a short, non-urgent contextual message …"
type textarea "*"
type textarea "Inline Mess component is used to display a short, non-urgent contextual message…"
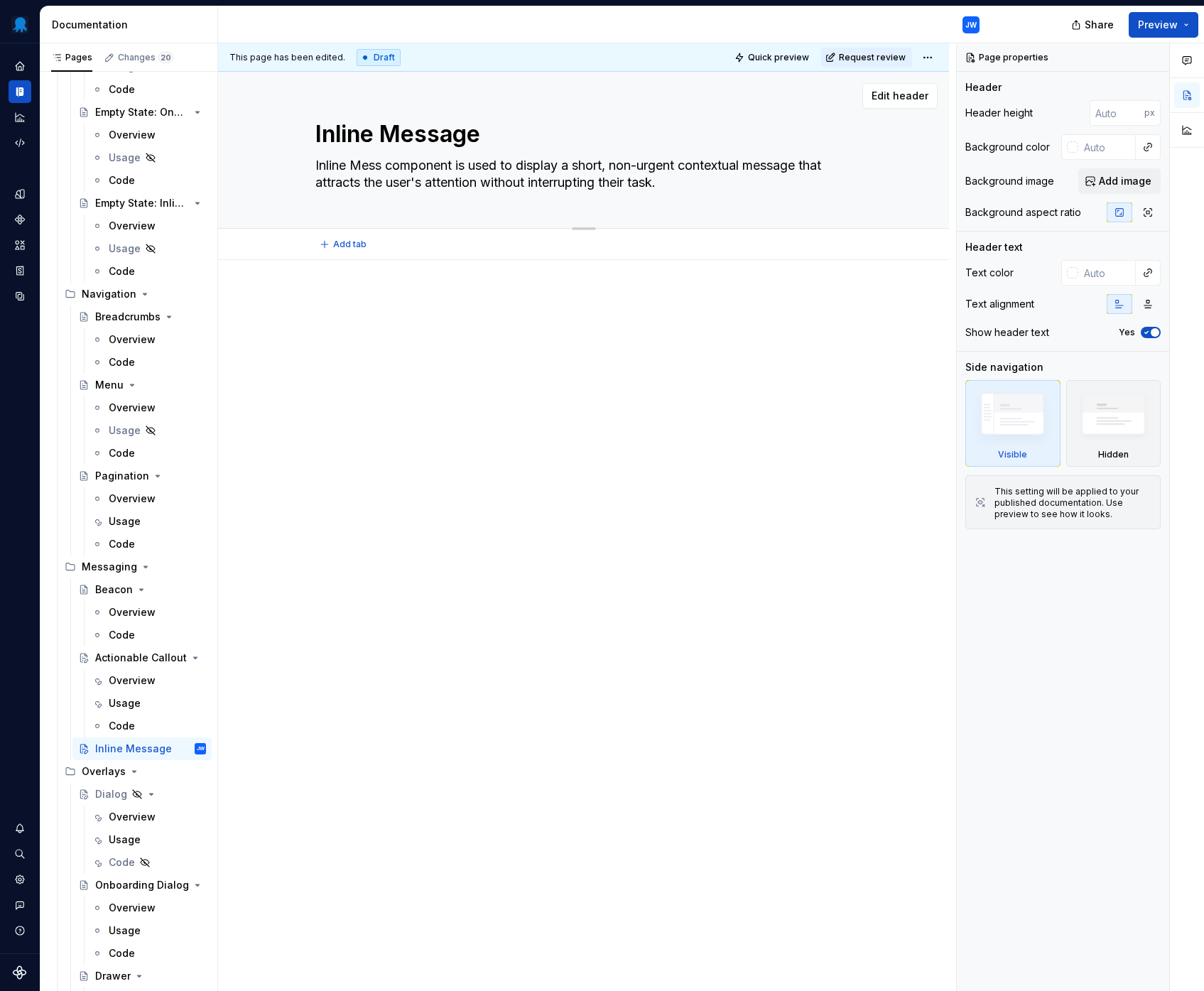
type textarea "*"
type textarea "Inline Messa component is used to display a short, non-urgent contextual messag…"
type textarea "*"
type textarea "Inline Messag component is used to display a short, non-urgent contextual messa…"
type textarea "*"
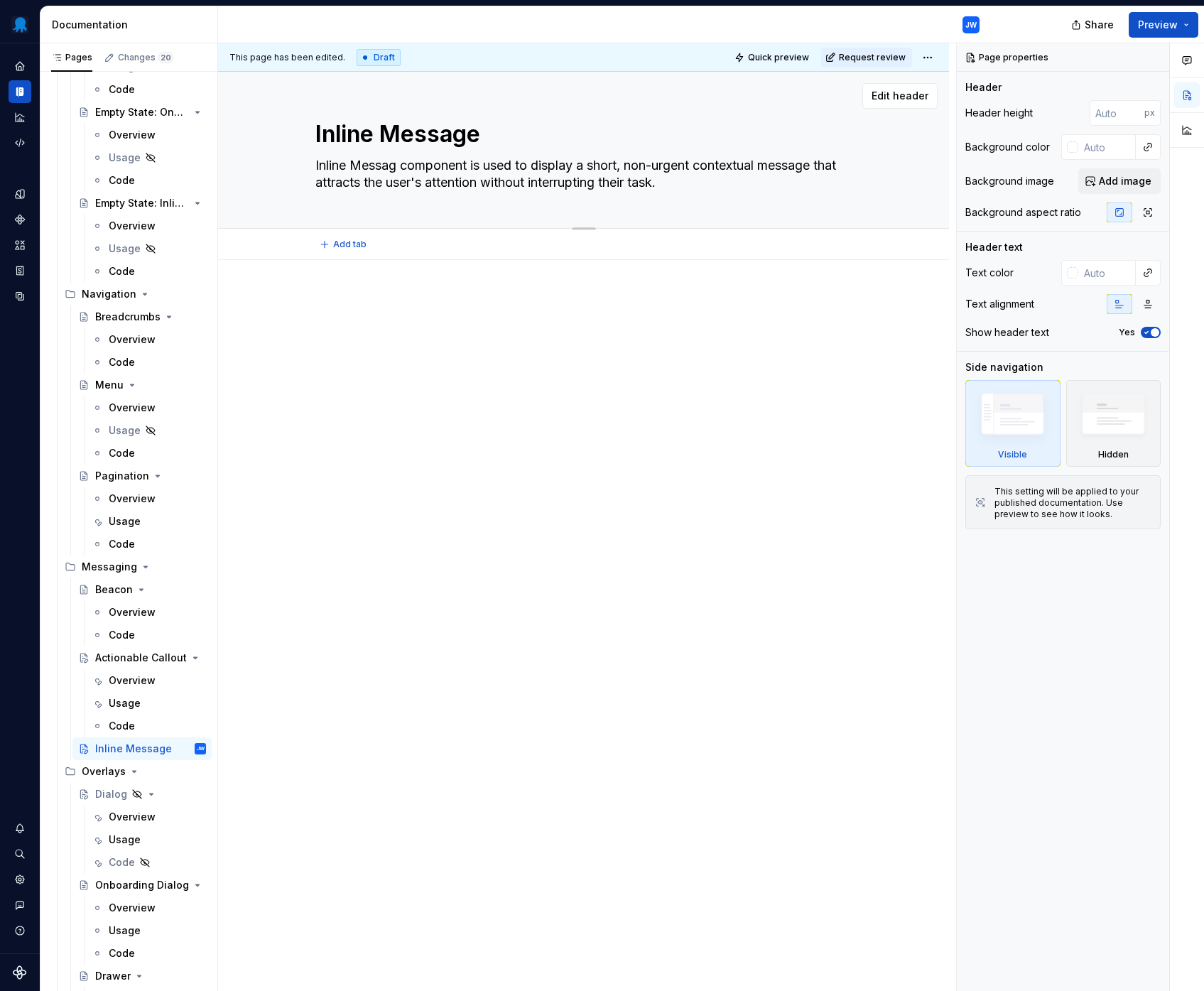
type textarea "Inline Message component is used to display a short, non-urgent contextual mess…"
type textarea "*"
type textarea "Inline Message display a short, non-urgent contextual message that attracts the…"
type textarea "*"
type textarea "Inline Message displays a short, non-urgent contextual message that attracts th…"
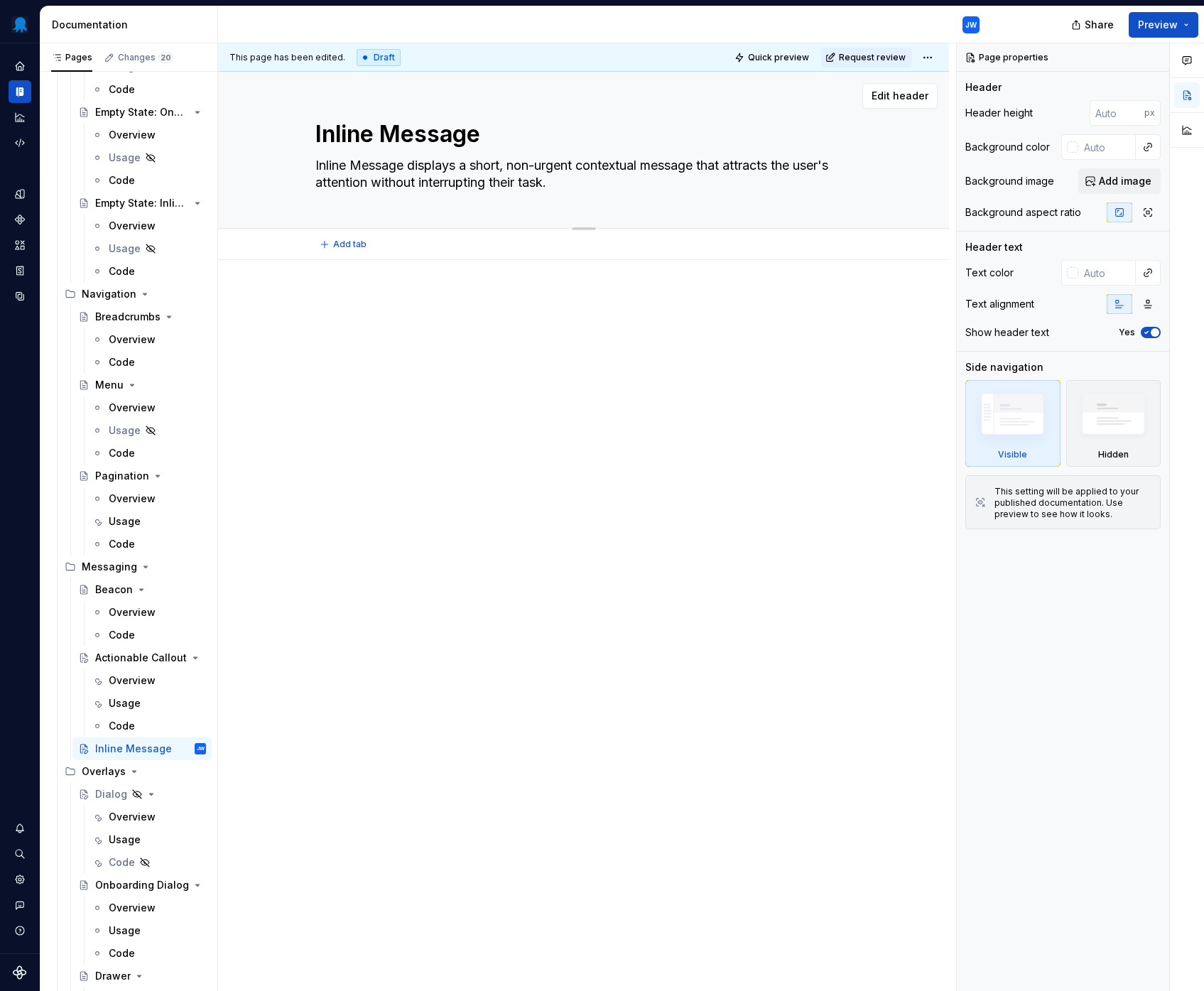
type textarea "*"
type textarea "Inline Message a short, non-urgent contextual message that attracts the user's …"
type textarea "*"
type textarea "Inline Message c a short, non-urgent contextual message that attracts the user'…"
type textarea "*"
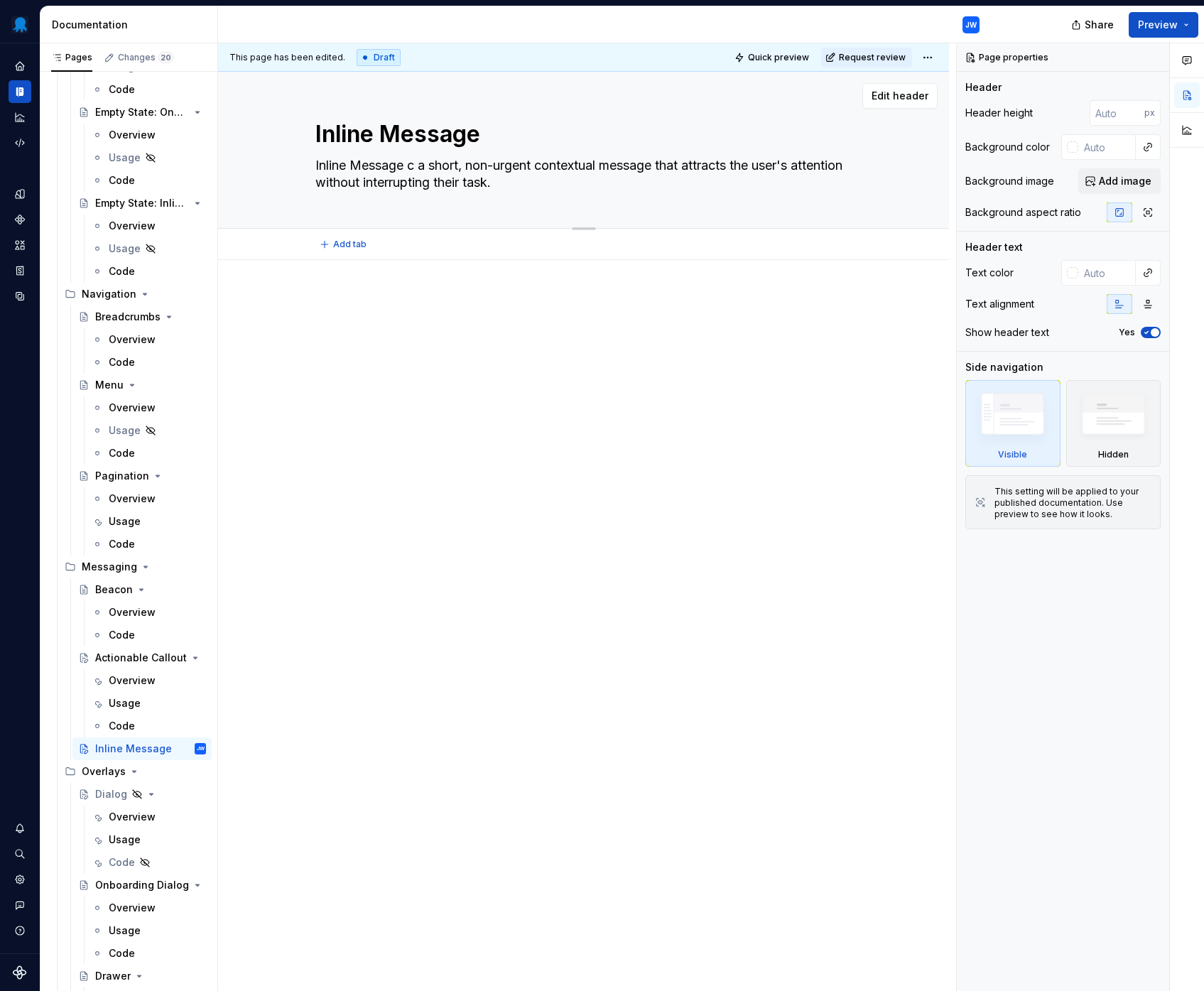
type textarea "Inline Message co a short, non-urgent contextual message that attracts the user…"
type textarea "*"
type textarea "Inline Message com a short, non-urgent contextual message that attracts the use…"
type textarea "*"
type textarea "Inline Message comm a short, non-urgent contextual message that attracts the us…"
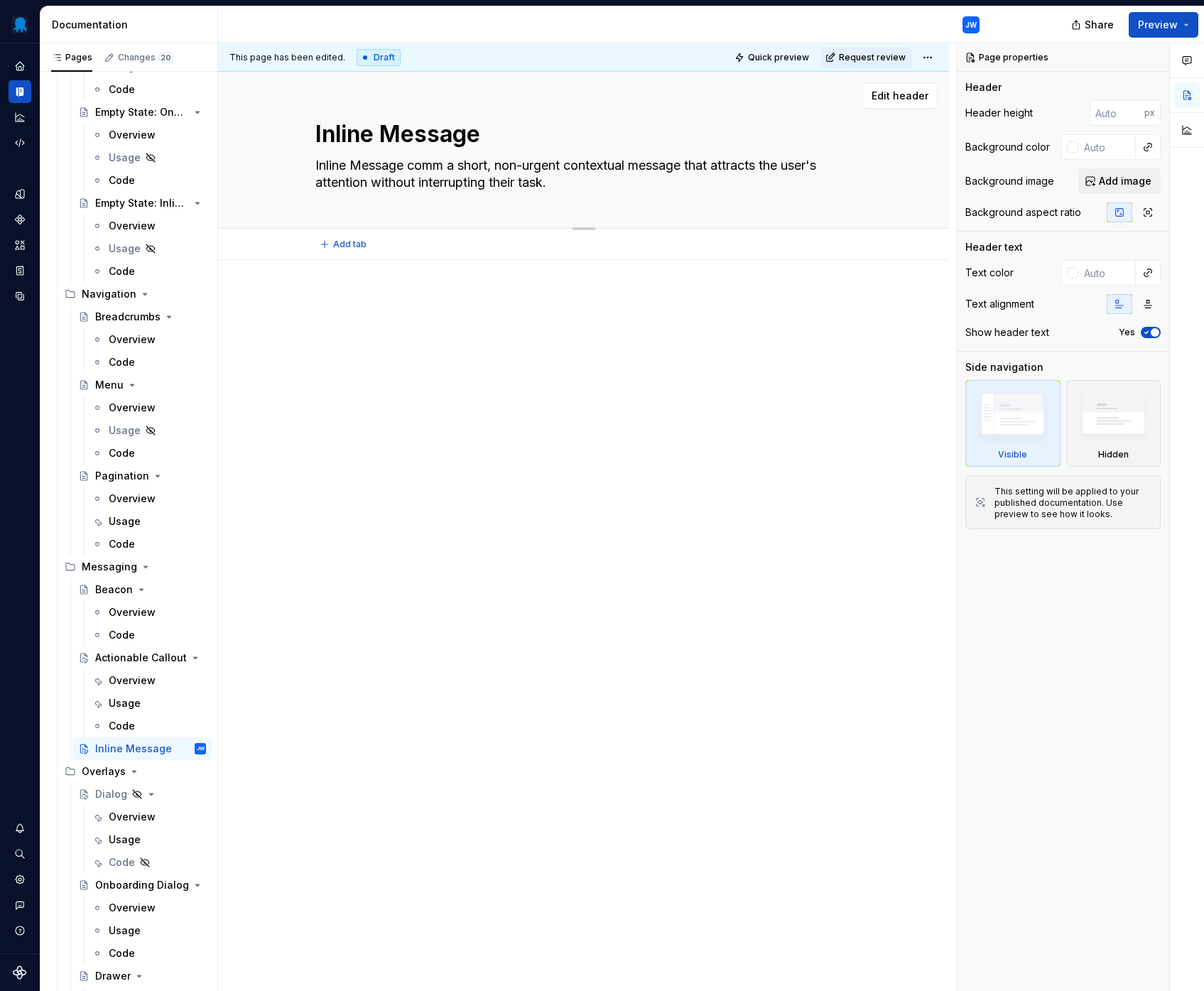
type textarea "*"
type textarea "Inline Message commu a short, non-urgent contextual message that attracts the u…"
type textarea "*"
type textarea "Inline Message commun a short, non-urgent contextual message that attracts the …"
type textarea "*"
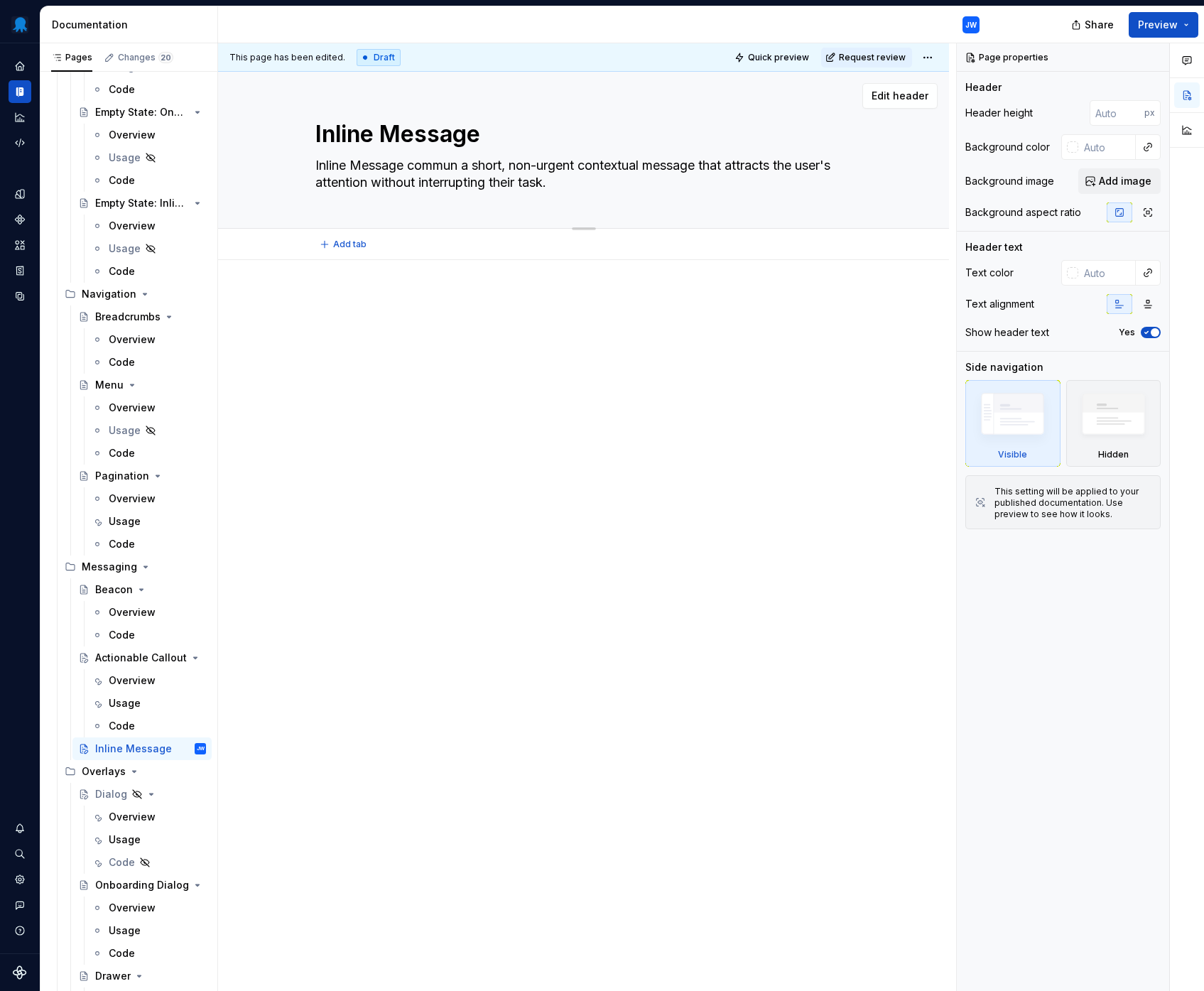
type textarea "Inline Message communi a short, non-urgent contextual message that attracts the…"
type textarea "*"
type textarea "Inline Message communic a short, non-urgent contextual message that attracts th…"
type textarea "*"
type textarea "Inline Message communica a short, non-urgent contextual message that attracts t…"
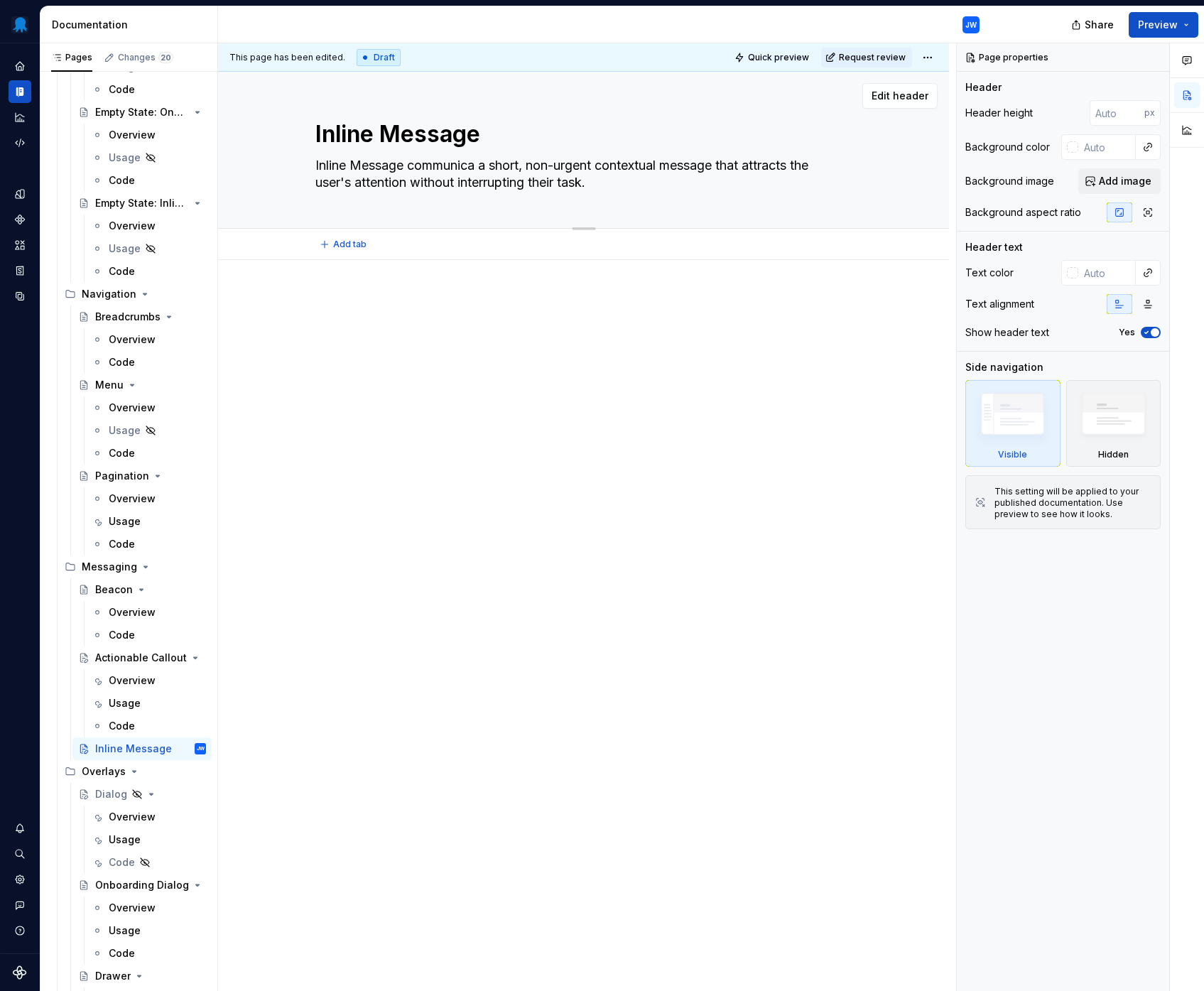
type textarea "*"
type textarea "Inline Message communicat a short, non-urgent contextual message that attracts …"
type textarea "*"
type textarea "Inline Message communicates a short, non-urgent contextual message that attract…"
type textarea "*"
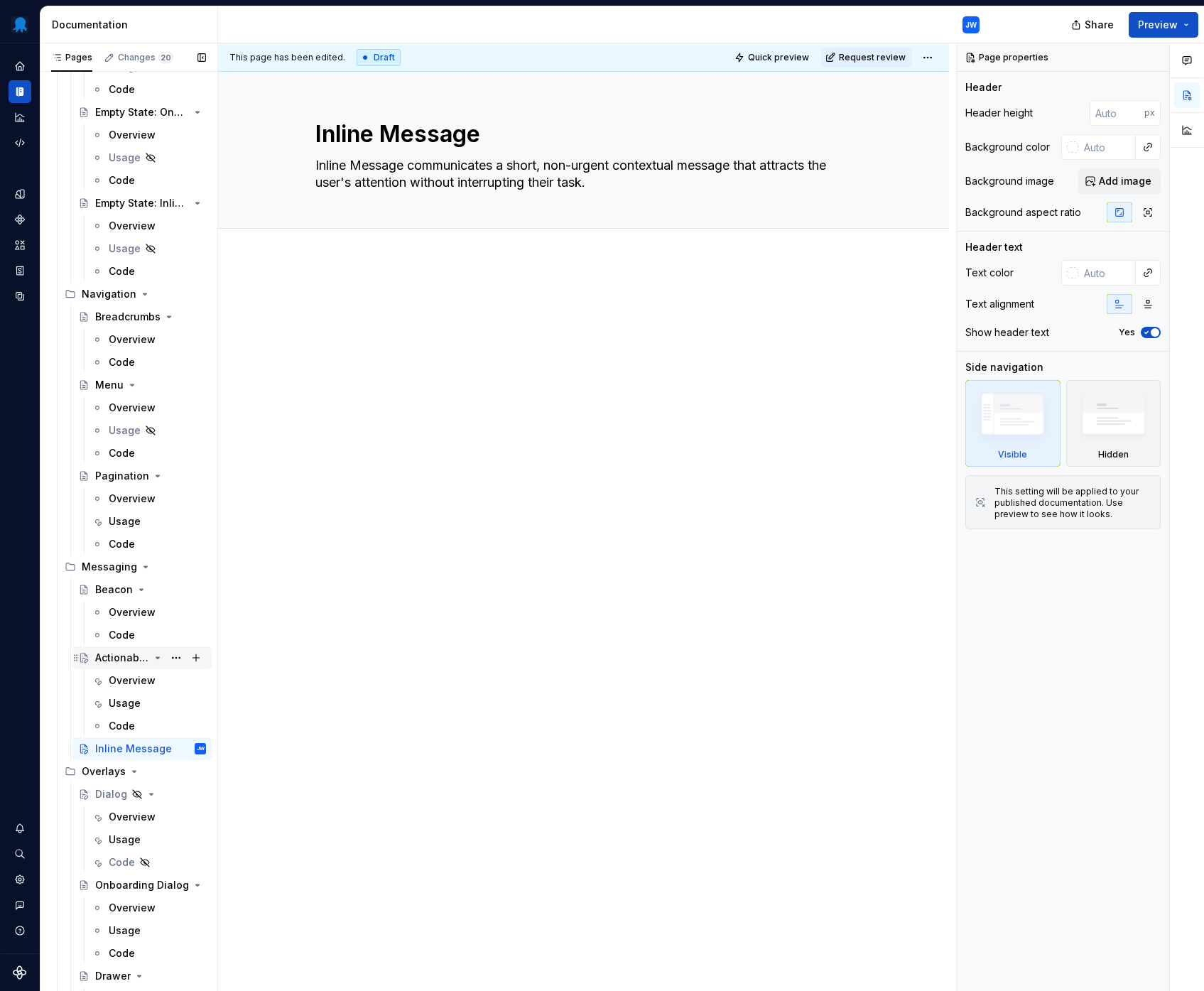
type textarea "Inline Message communicates a short, non-urgent contextual message that attract…"
click at [129, 661] on div "Actionable Callout" at bounding box center [122, 658] width 54 height 14
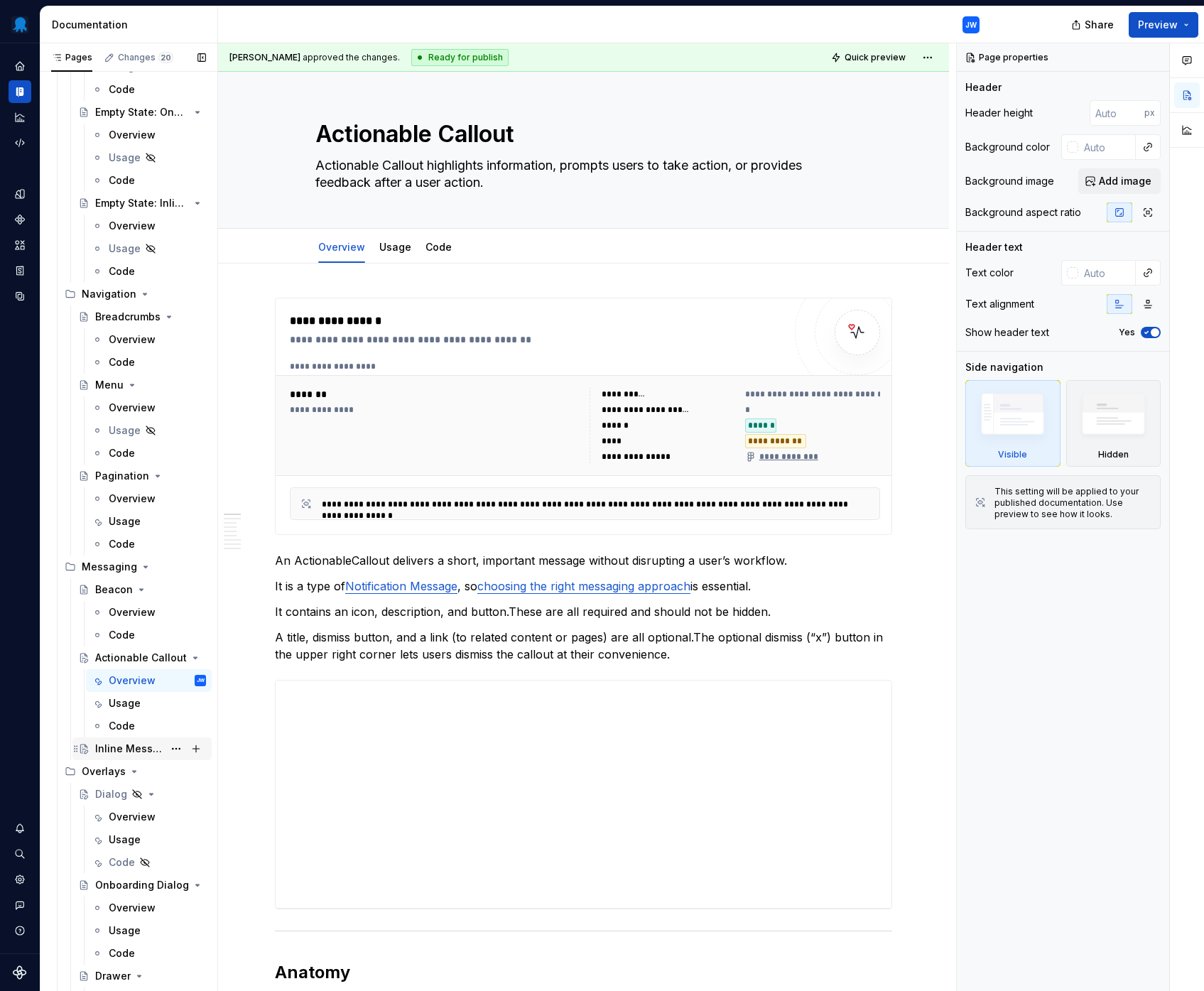
click at [121, 744] on div "Inline Message" at bounding box center [129, 748] width 68 height 14
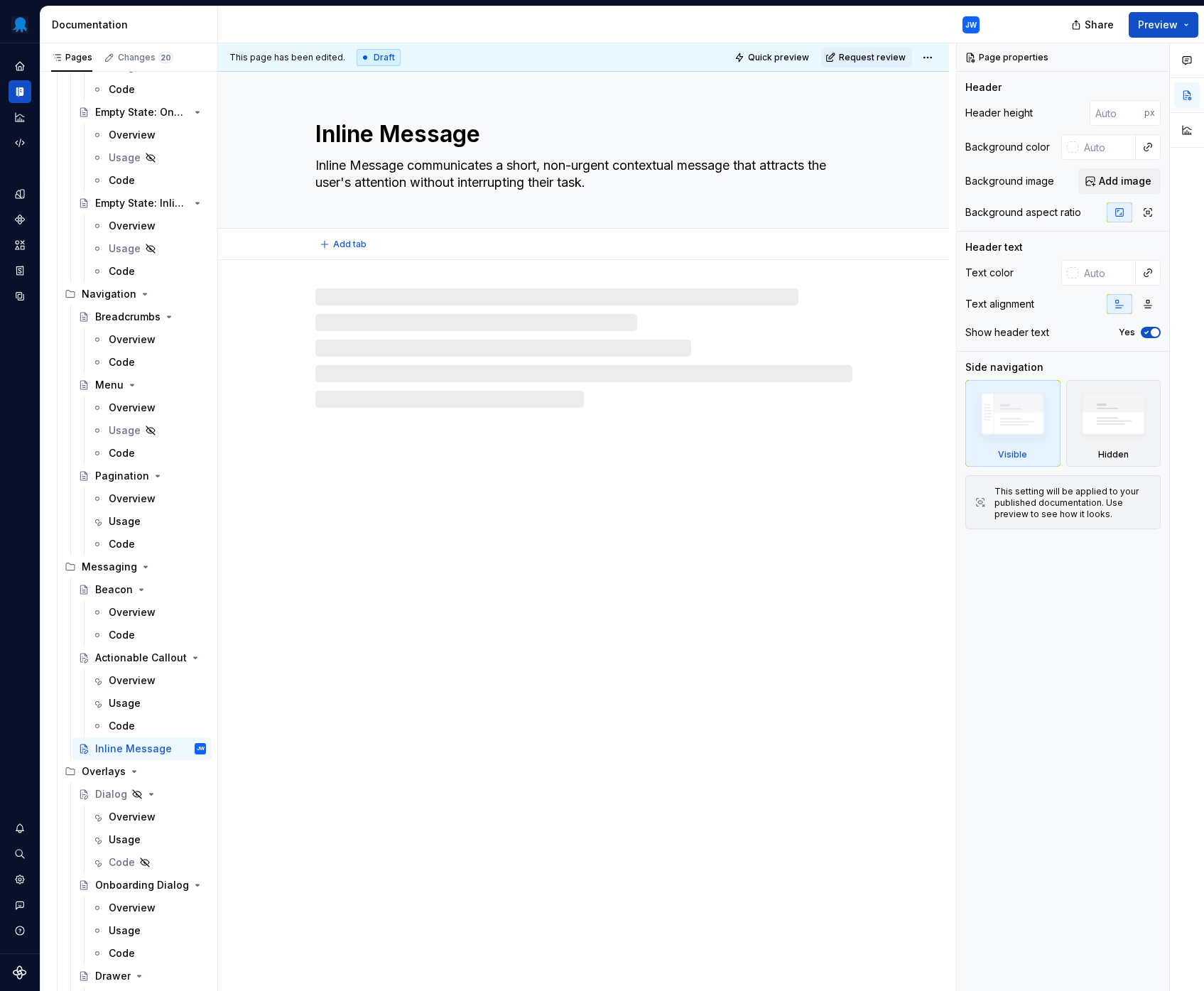
click at [420, 159] on textarea "Inline Message communicates a short, non-urgent contextual message that attract…" at bounding box center [580, 174] width 537 height 40
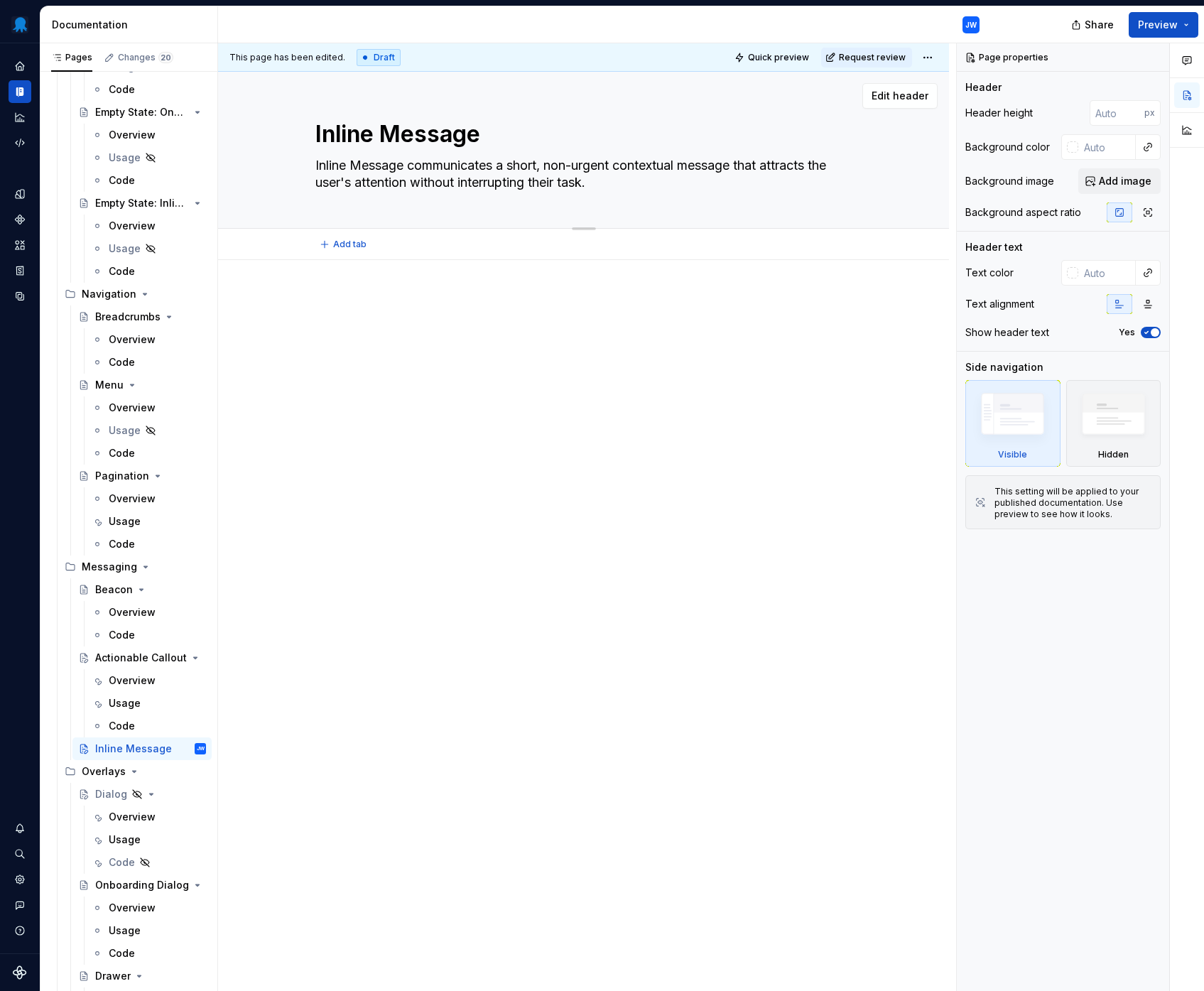
drag, startPoint x: 410, startPoint y: 165, endPoint x: 503, endPoint y: 164, distance: 93.0
click at [503, 164] on textarea "Inline Message communicates a short, non-urgent contextual message that attract…" at bounding box center [580, 174] width 537 height 40
type textarea "*"
type textarea "Inline Message ha short, non-urgent contextual message that attracts the user's…"
type textarea "*"
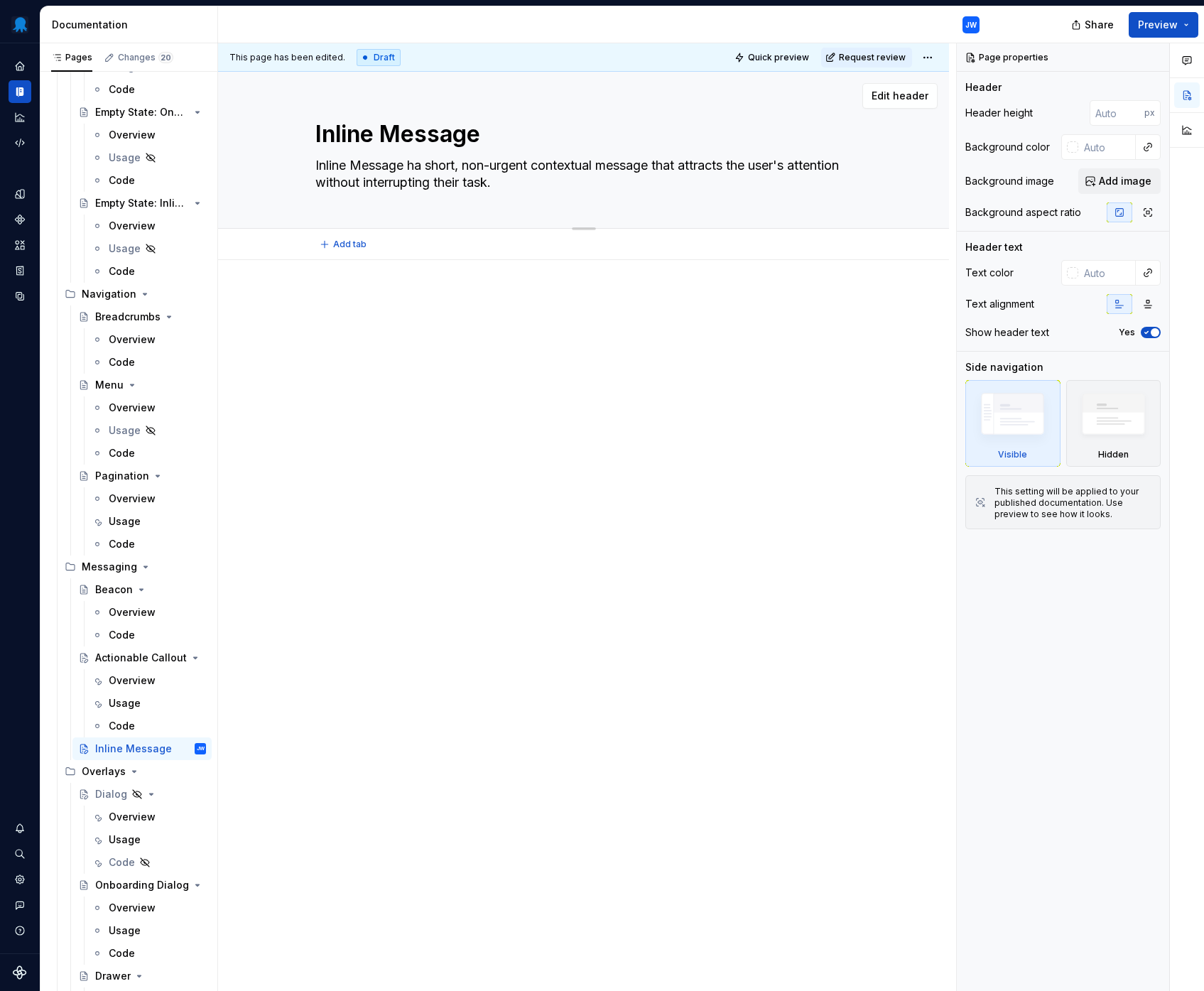
type textarea "Inline Message hia short, non-urgent contextual message that attracts the user'…"
type textarea "*"
type textarea "Inline Message [PERSON_NAME] short, non-urgent contextual message that attracts…"
type textarea "*"
type textarea "Inline Message higha short, non-urgent contextual message that attracts the use…"
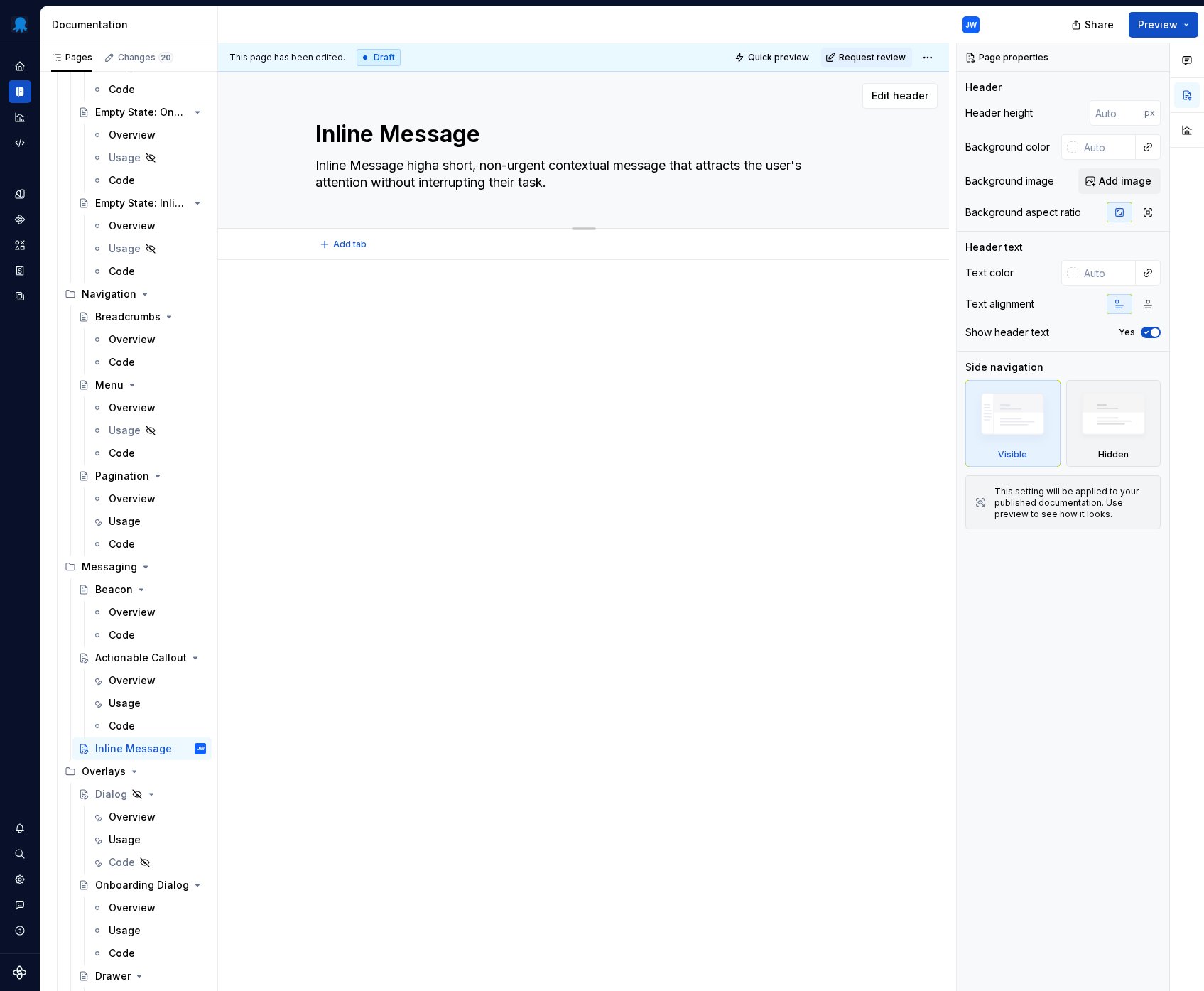
type textarea "*"
type textarea "Inline Message highla short, non-urgent contextual message that attracts the us…"
type textarea "*"
type textarea "Inline Message highlia short, non-urgent contextual message that attracts the u…"
type textarea "*"
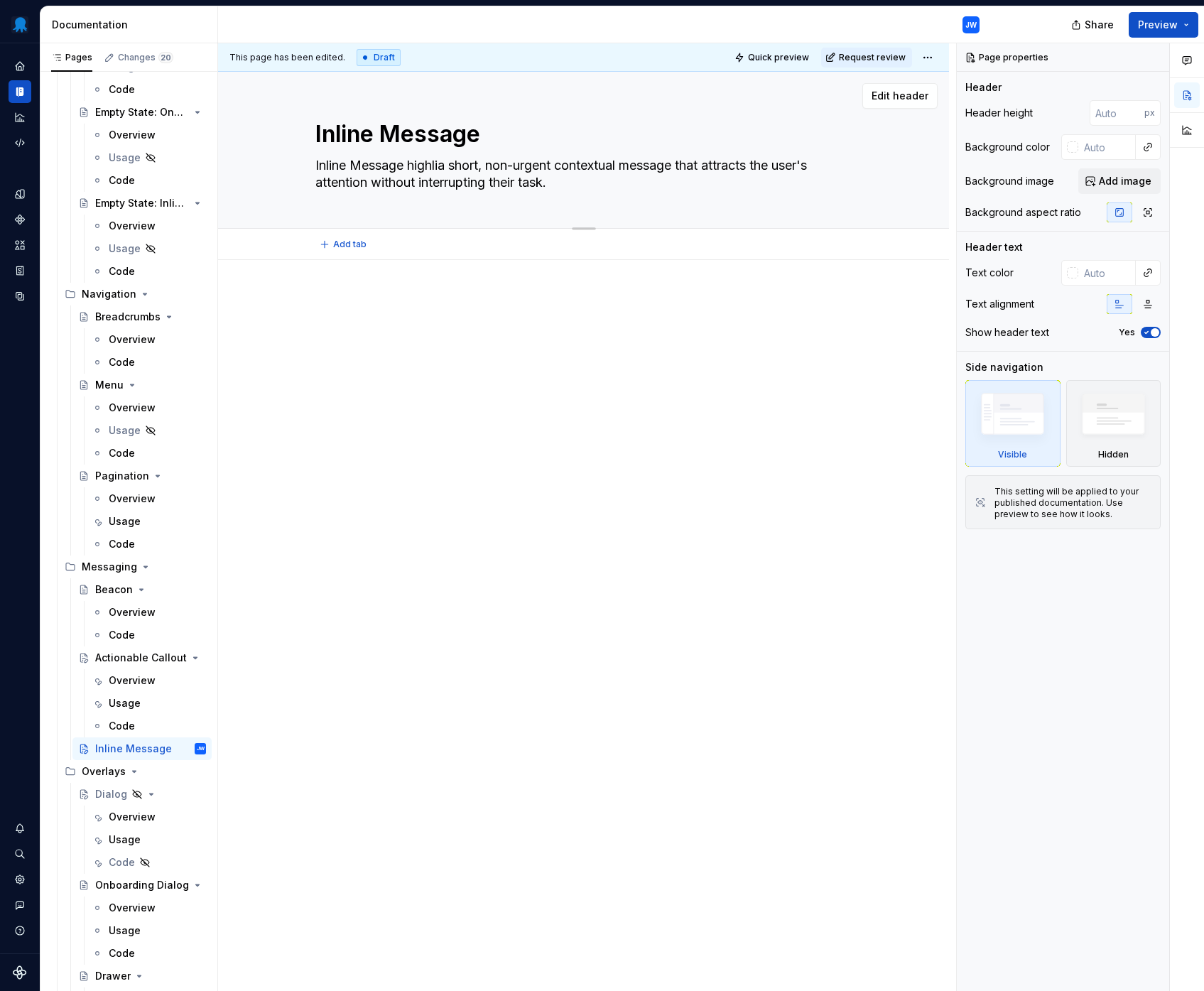
type textarea "Inline Message highliga short, non-urgent contextual message that attracts the …"
type textarea "*"
type textarea "Inline Message highligha short, non-urgent contextual message that attracts the…"
type textarea "*"
type textarea "Inline Message highlighta short, non-urgent contextual message that attracts th…"
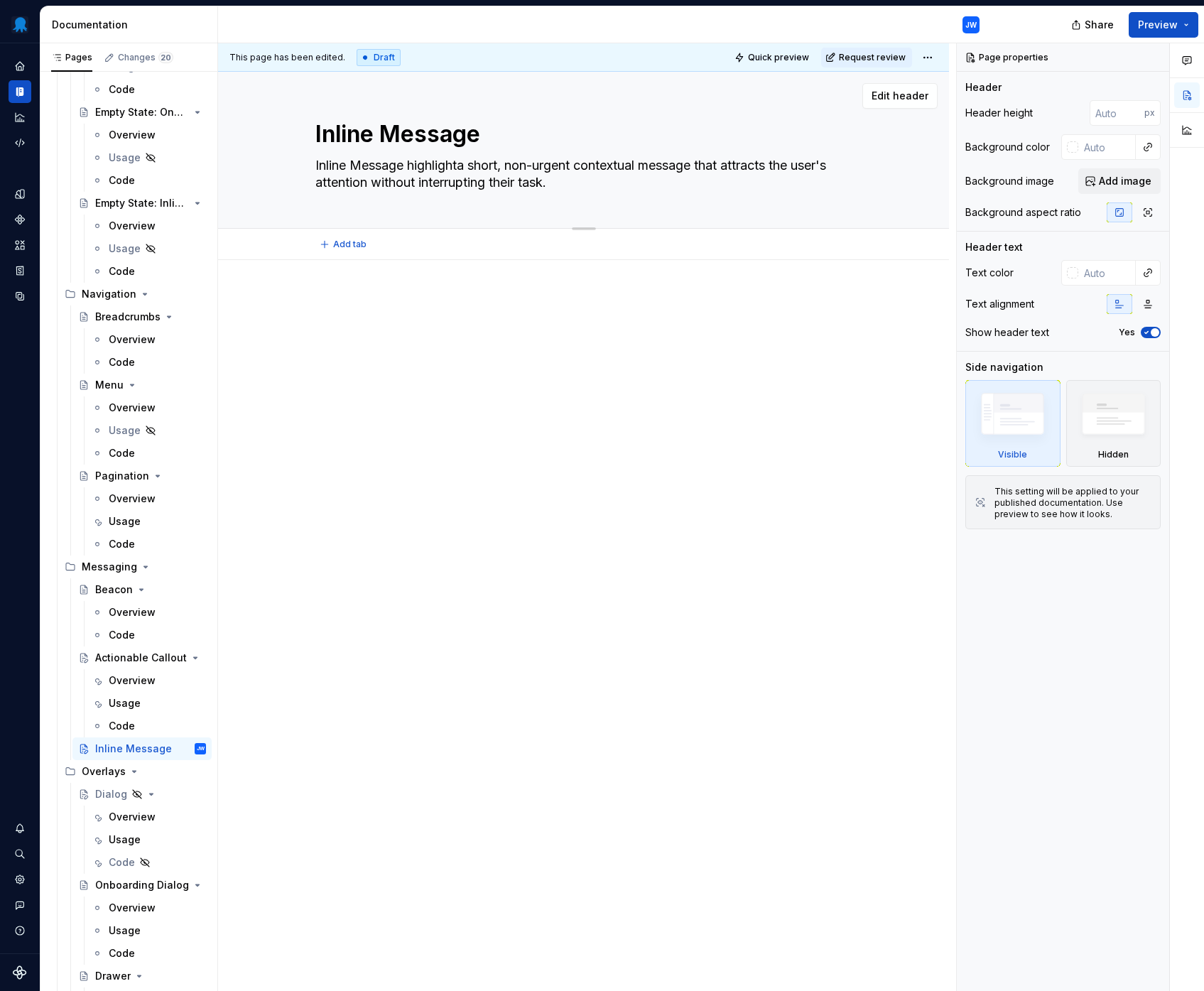
type textarea "*"
type textarea "Inline Message highlightsa short, non-urgent contextual message that attracts t…"
type textarea "*"
type textarea "Inline Message highlights a short, non-urgent contextual message that attracts …"
type textarea "*"
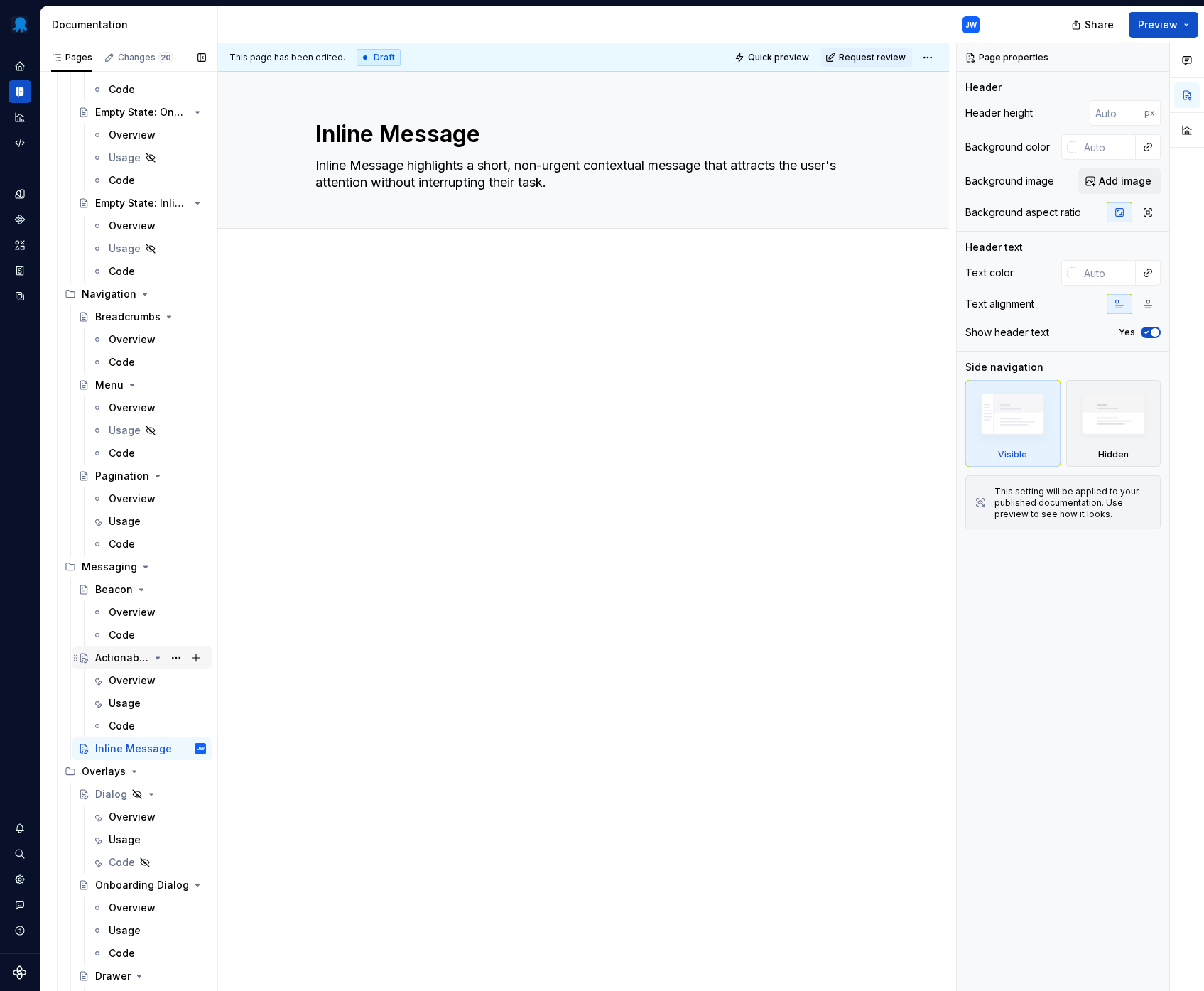
type textarea "Inline Message highlights a short, non-urgent contextual message that attracts …"
click at [142, 651] on div "Actionable Callout" at bounding box center [150, 658] width 111 height 20
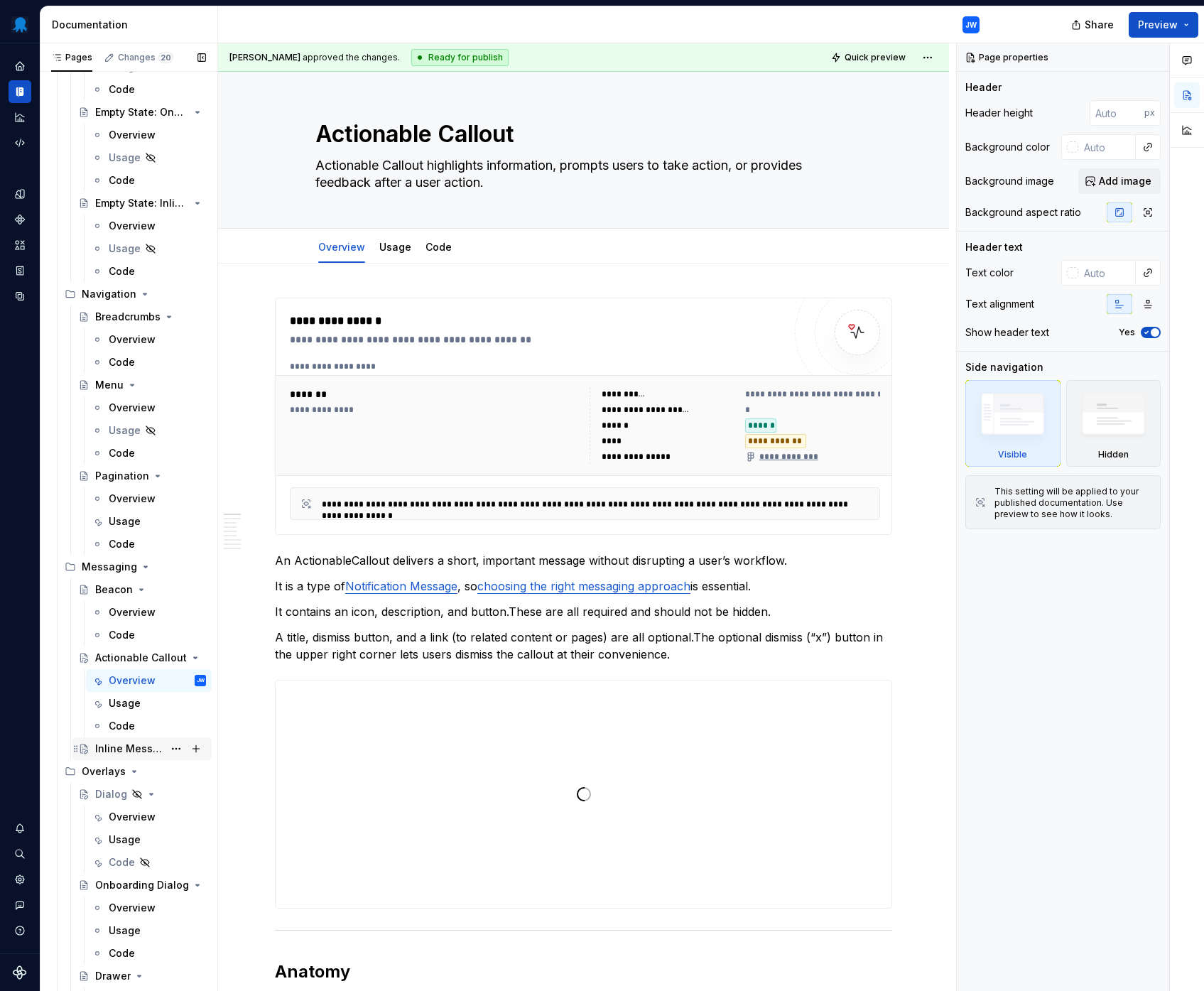
click at [132, 748] on div "Inline Message" at bounding box center [129, 748] width 68 height 14
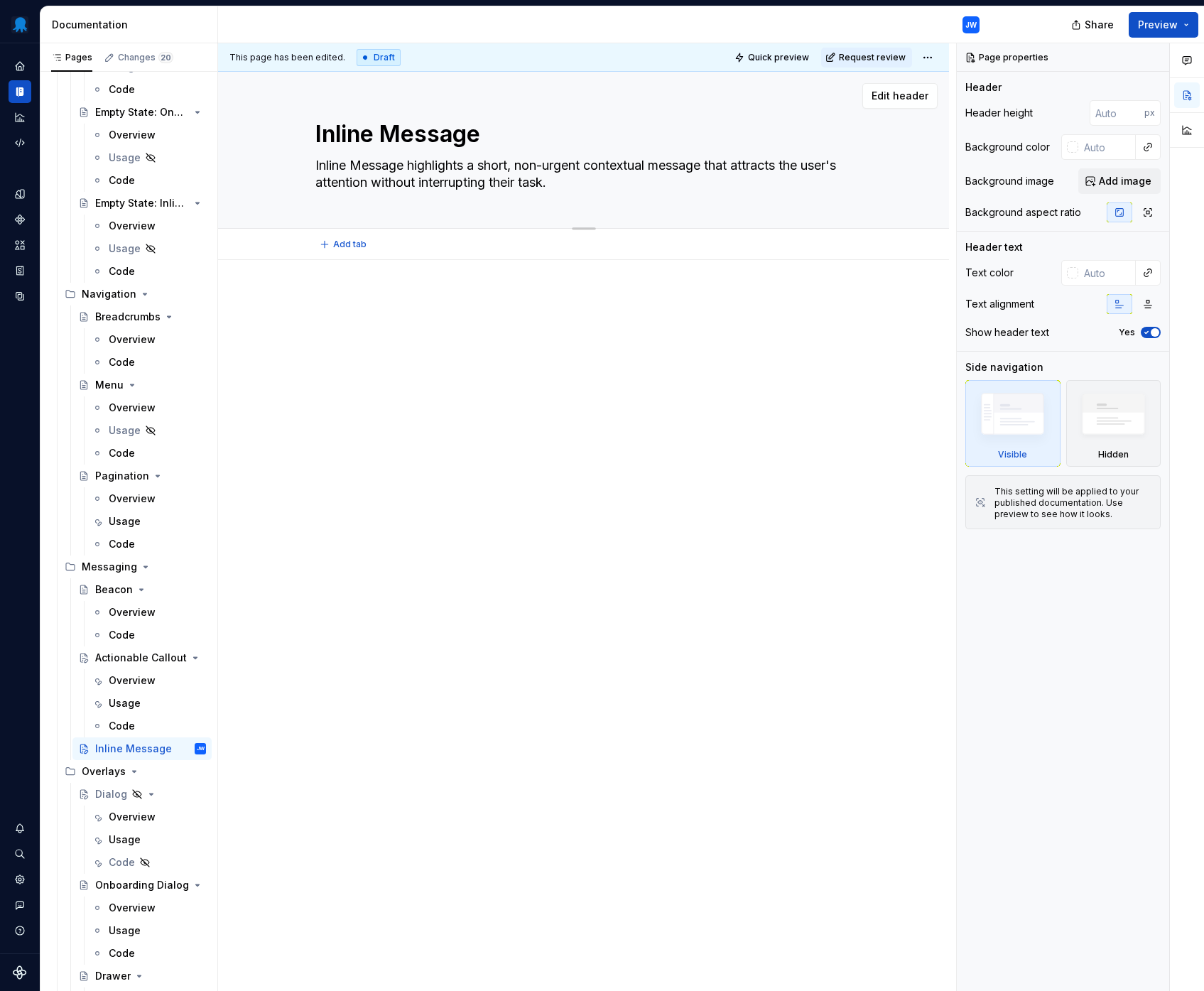
drag, startPoint x: 732, startPoint y: 183, endPoint x: 725, endPoint y: 168, distance: 16.6
click at [725, 168] on textarea "Inline Message highlights a short, non-urgent contextual message that attracts …" at bounding box center [580, 174] width 537 height 40
click at [720, 180] on textarea "Inline Message highlights a short, non-urgent contextual message that attracts …" at bounding box center [580, 174] width 537 height 40
drag, startPoint x: 693, startPoint y: 183, endPoint x: 717, endPoint y: 164, distance: 30.6
click at [717, 164] on textarea "Inline Message highlights a short, non-urgent contextual message that attracts …" at bounding box center [580, 174] width 537 height 40
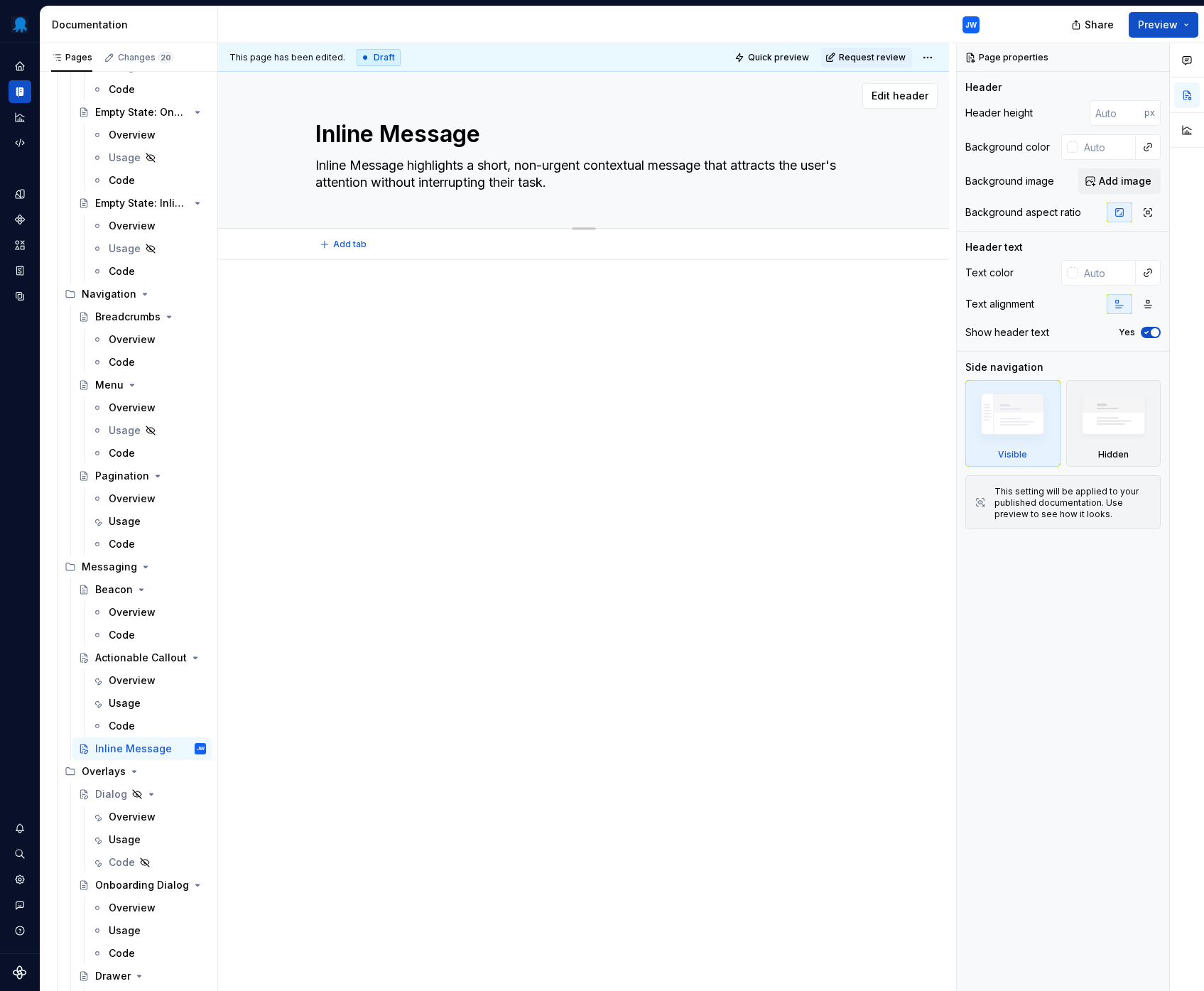
type textarea "*"
type textarea "Inline Message highlights a short, non-urgent contextual message a"
type textarea "*"
type textarea "Inline Message highlights a short, non-urgent contextual message an"
type textarea "*"
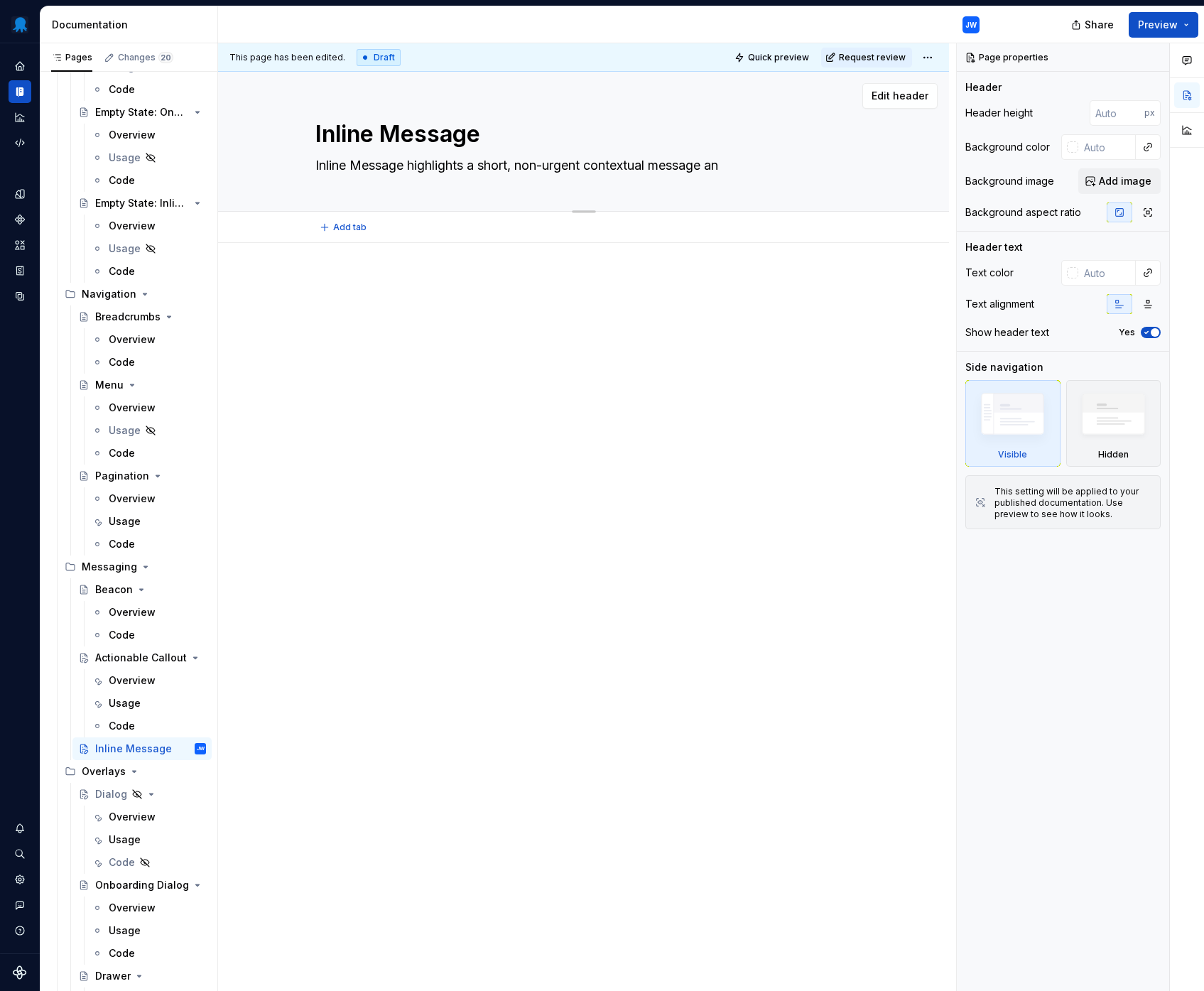
type textarea "Inline Message highlights a short, non-urgent contextual message and"
type textarea "*"
type textarea "Inline Message highlights a short, non-urgent contextual message and"
type textarea "*"
type textarea "Inline Message highlights a short, non-urgent contextual message and p"
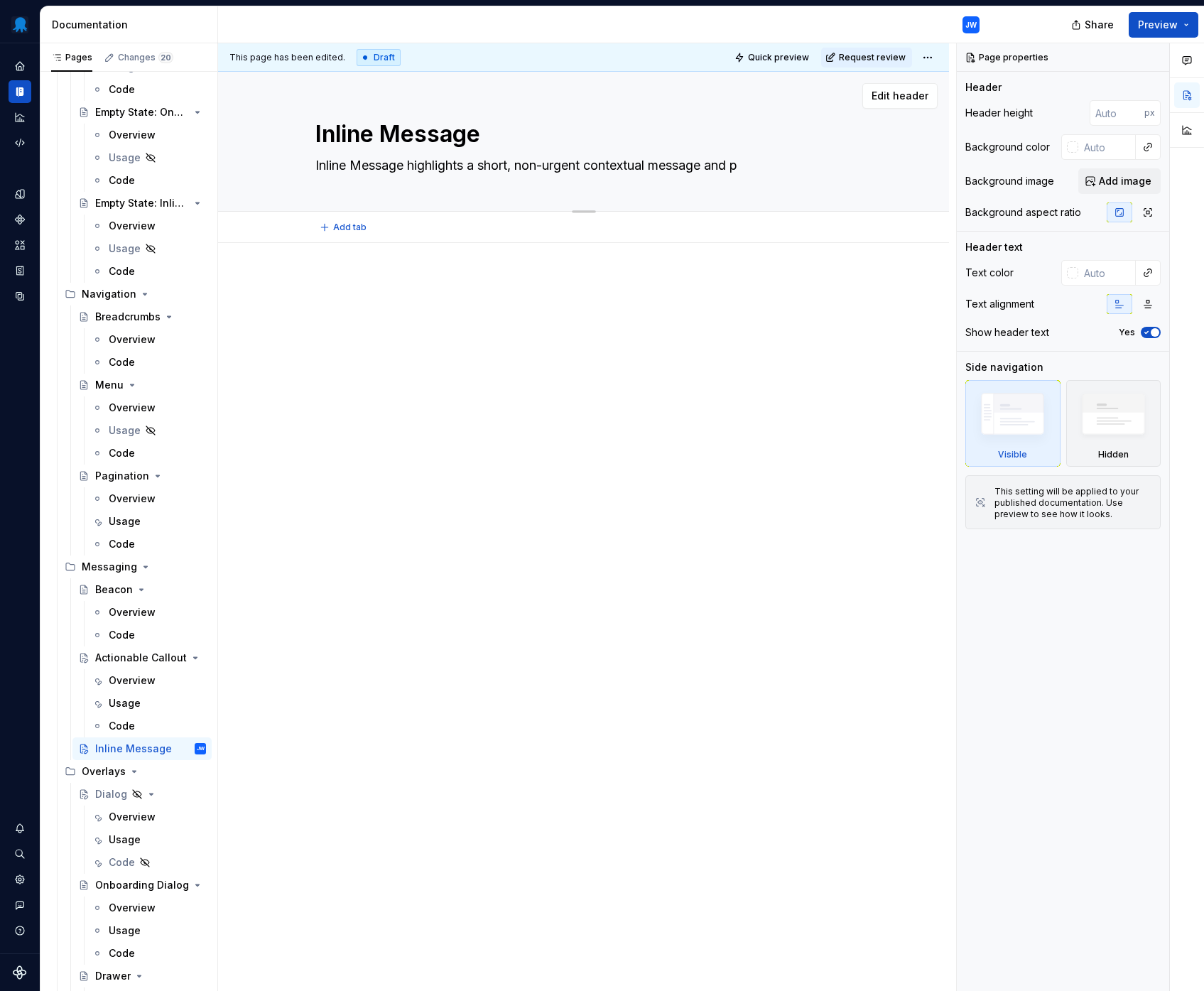
type textarea "*"
type textarea "Inline Message highlights a short, non-urgent contextual message and pr"
type textarea "*"
type textarea "Inline Message highlights a short, non-urgent contextual message and pro"
type textarea "*"
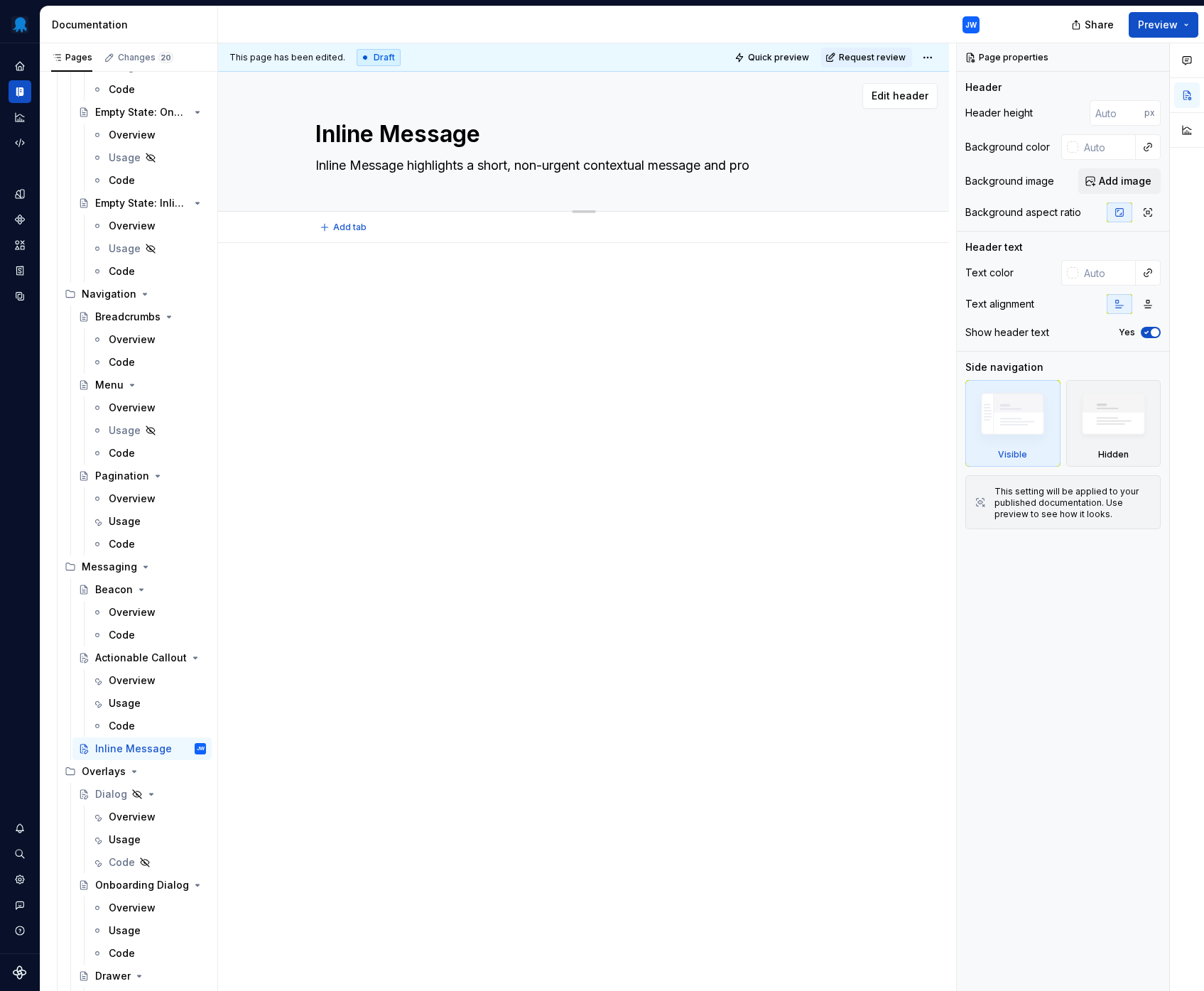
type textarea "Inline Message highlights a short, non-urgent contextual message and prom"
type textarea "*"
type textarea "Inline Message highlights a short, non-urgent contextual message and promp"
type textarea "*"
type textarea "Inline Message highlights a short, non-urgent contextual message and prompt"
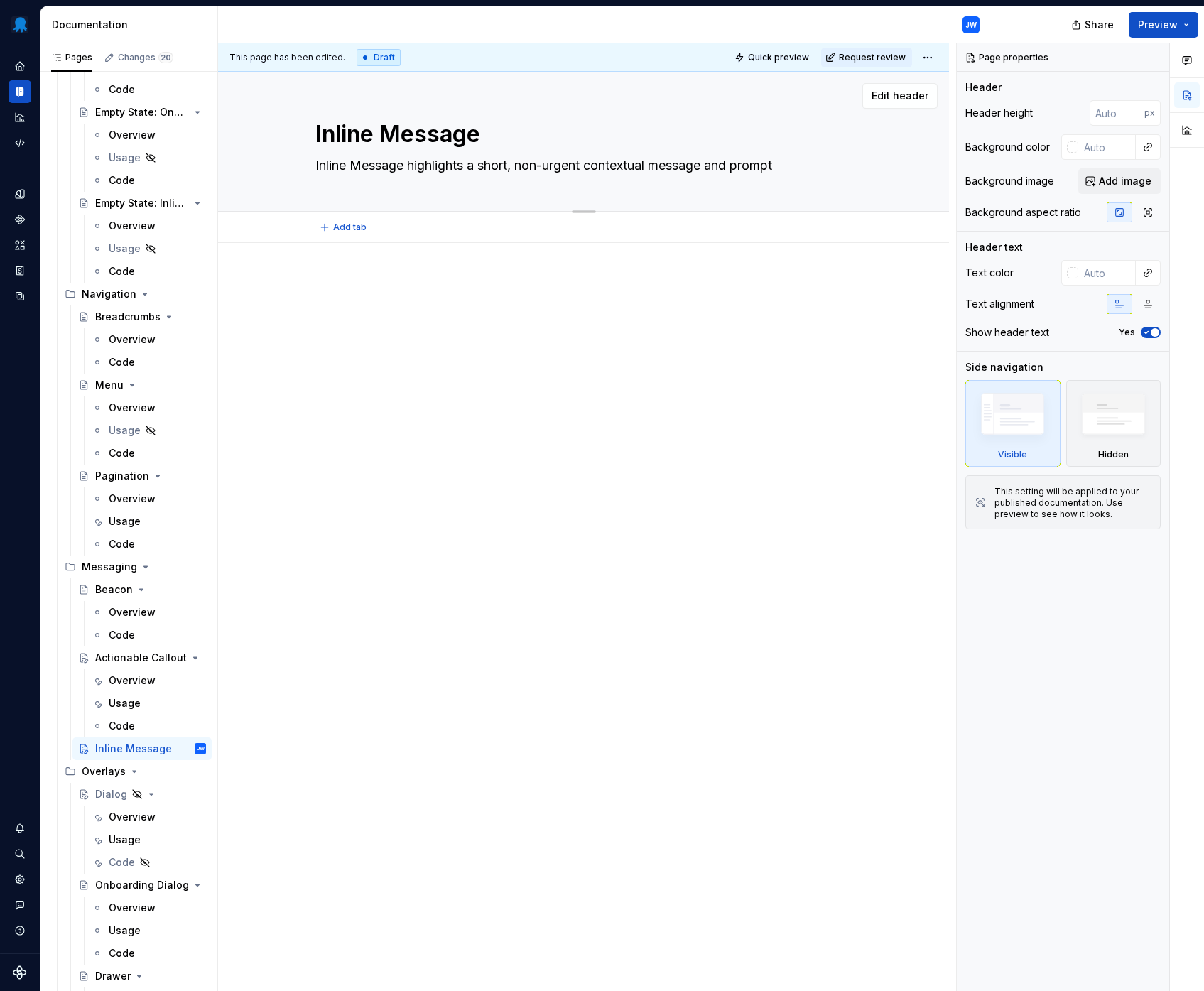
type textarea "*"
type textarea "Inline Message highlights a short, non-urgent contextual message and prompts"
type textarea "*"
type textarea "Inline Message highlights a short, non-urgent contextual message and prompts"
type textarea "*"
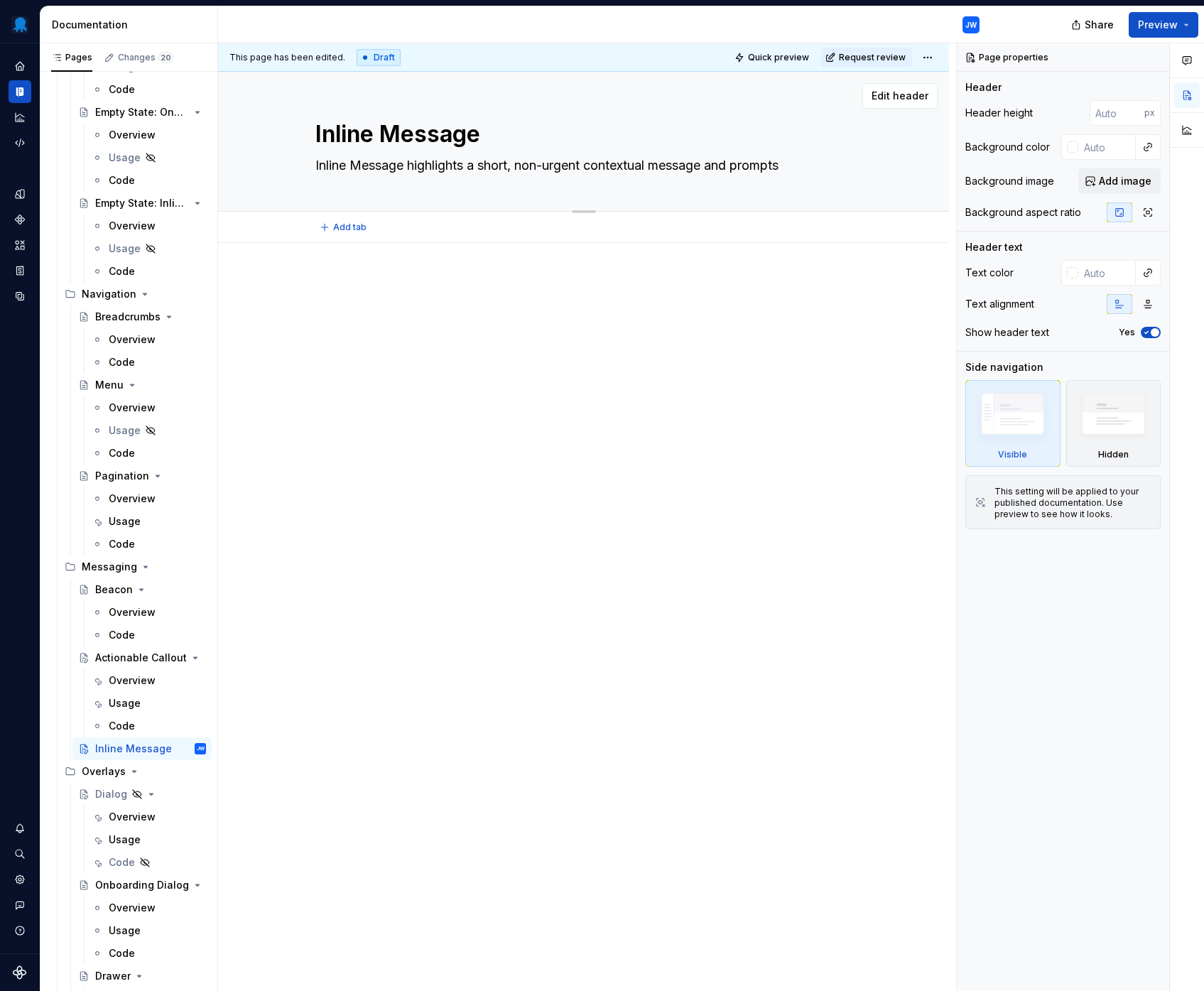
type textarea "Inline Message highlights a short, non-urgent contextual message and prompts t"
type textarea "*"
type textarea "Inline Message highlights a short, non-urgent contextual message and prompts th"
type textarea "*"
type textarea "Inline Message highlights a short, non-urgent contextual message and prompts the"
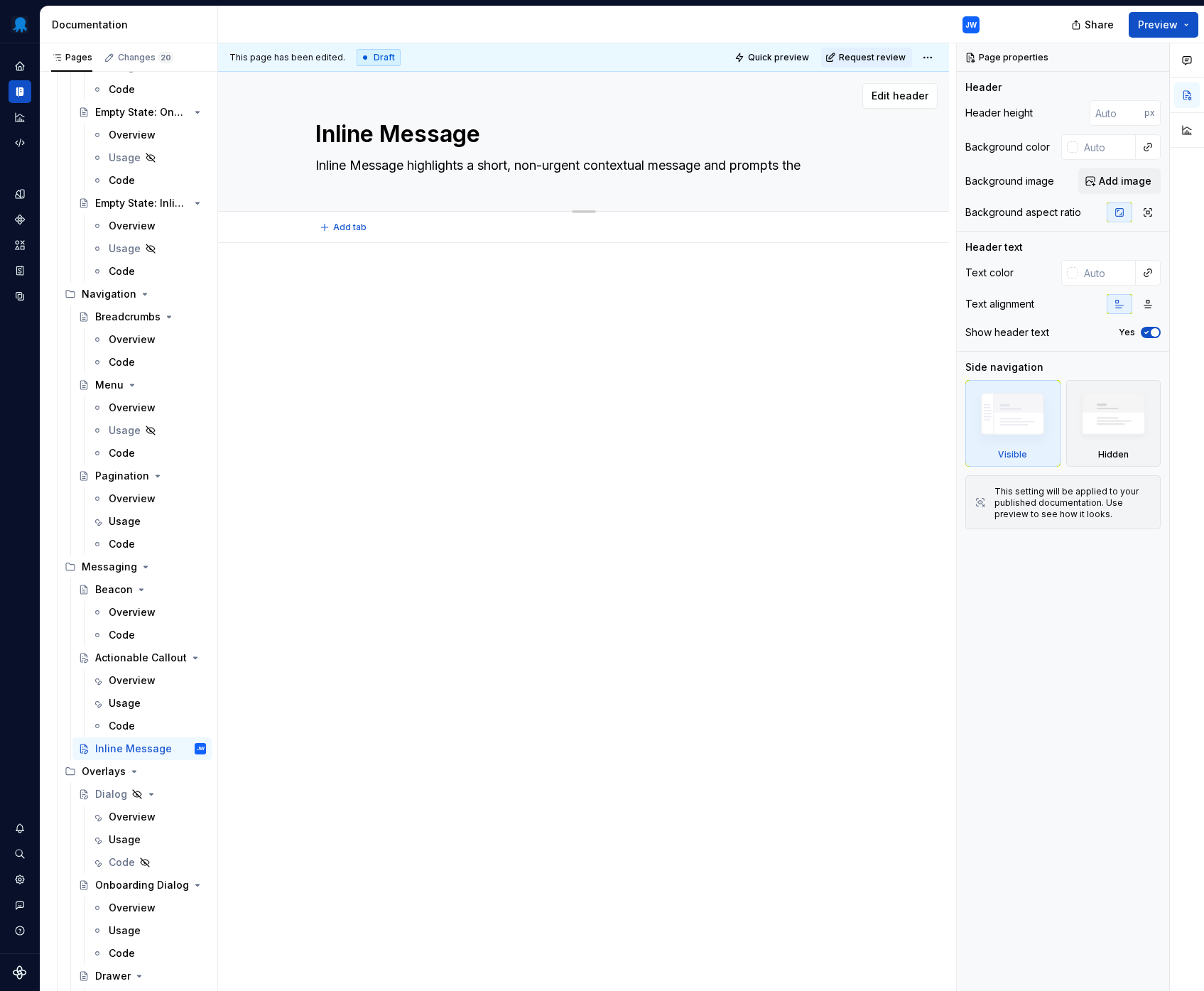
type textarea "*"
type textarea "Inline Message highlights a short, non-urgent contextual message and prompts th…"
type textarea "*"
type textarea "Inline Message highlights a short, non-urgent contextual message and prompts th…"
type textarea "*"
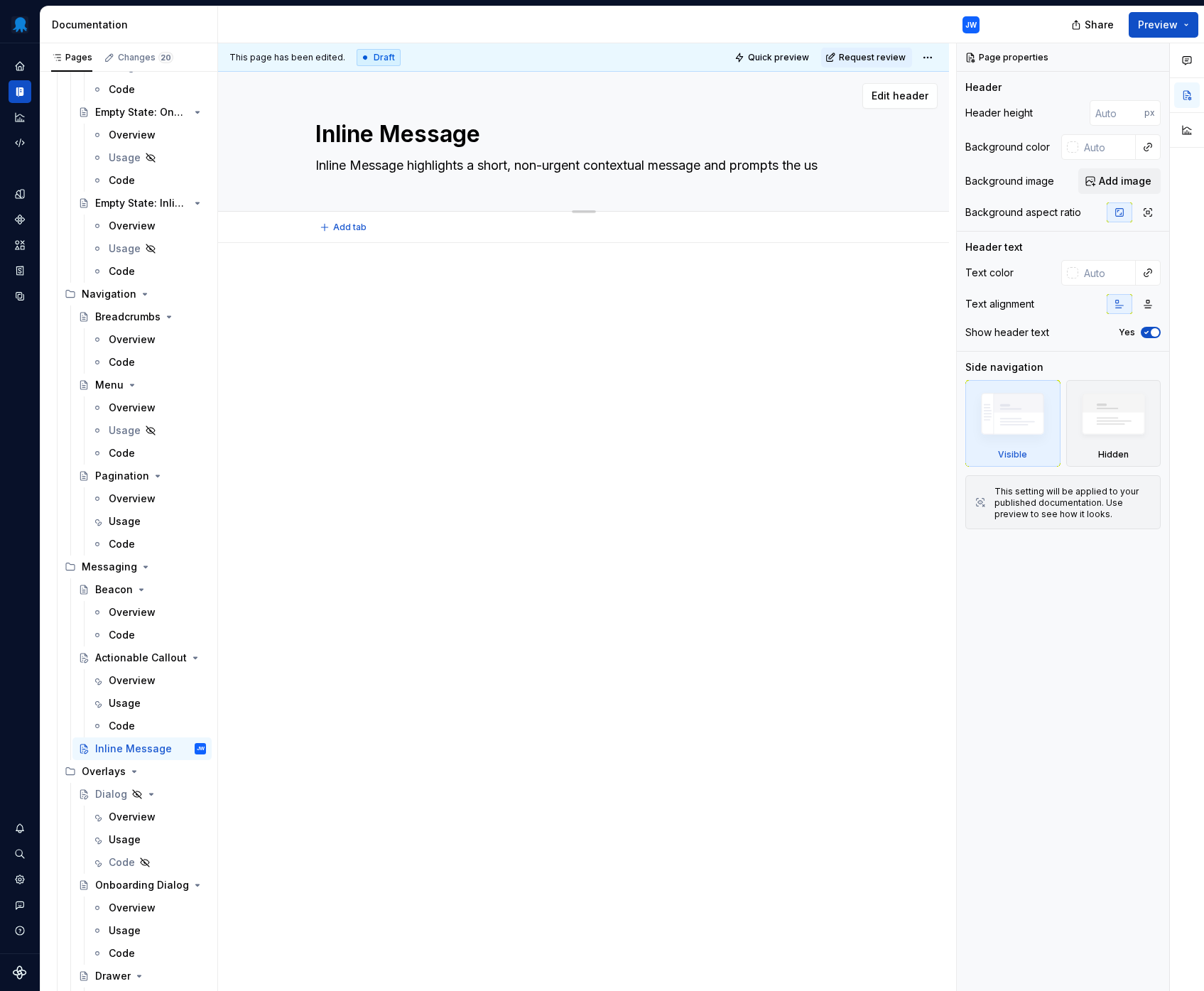
type textarea "Inline Message highlights a short, non-urgent contextual message and prompts th…"
type textarea "*"
type textarea "Inline Message highlights a short, non-urgent contextual message and prompts th…"
type textarea "*"
type textarea "Inline Message highlights a short, non-urgent contextual message and prompts th…"
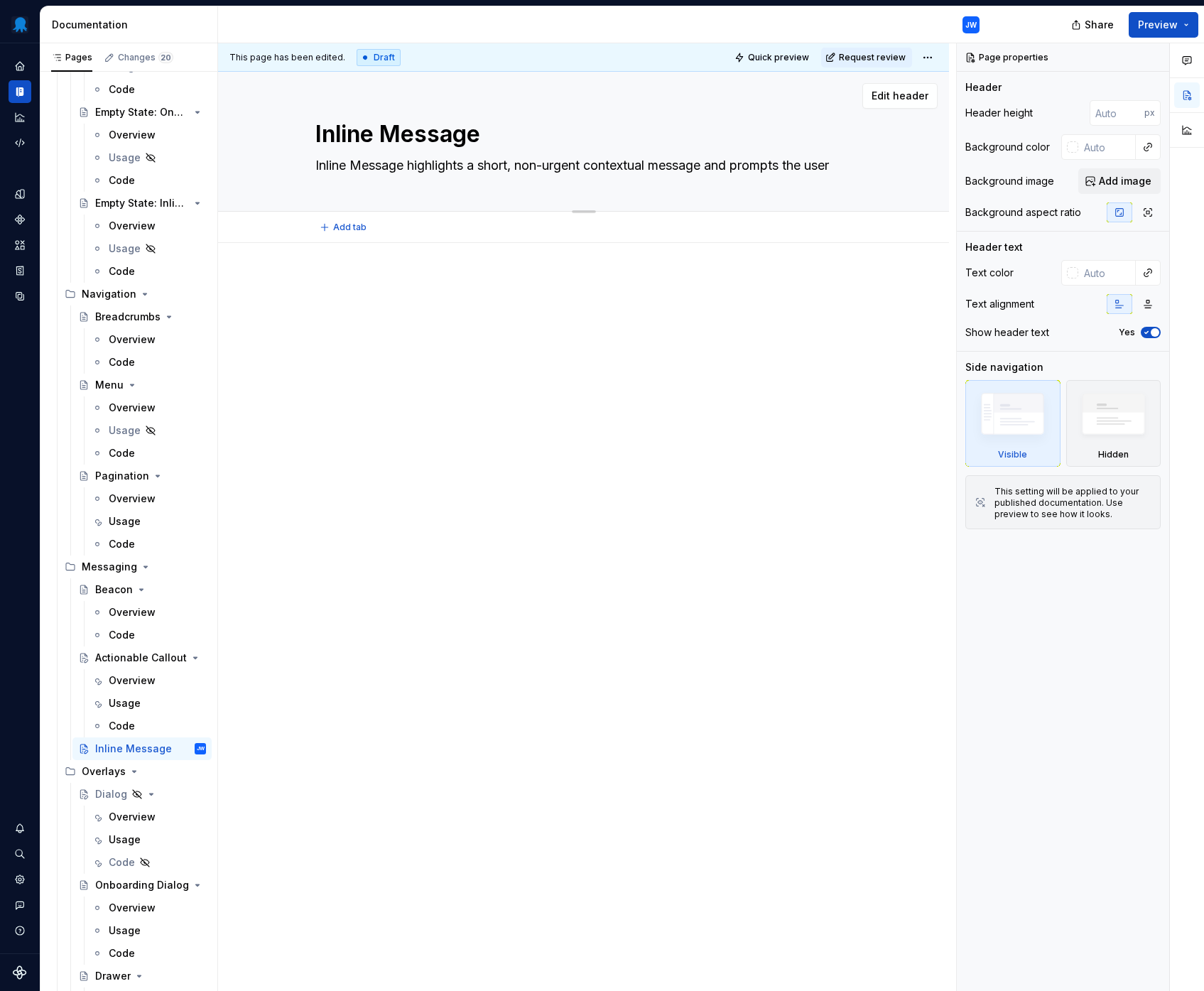
type textarea "*"
type textarea "Inline Message highlights a short, non-urgent contextual message and prompts th…"
type textarea "*"
type textarea "Inline Message highlights a short, non-urgent contextual message and prompts th…"
type textarea "*"
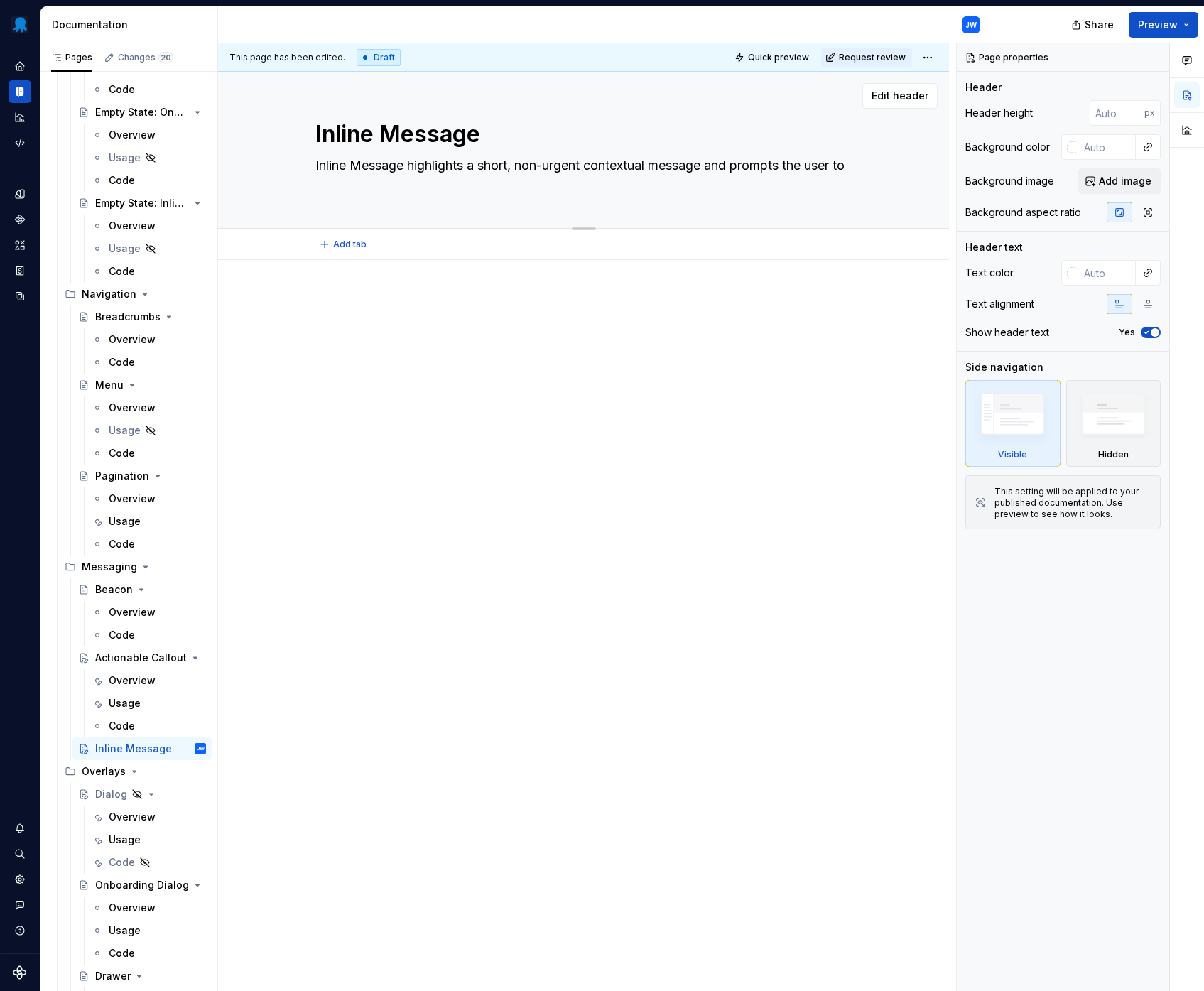
type textarea "Inline Message highlights a short, non-urgent contextual message and prompts th…"
type textarea "*"
type textarea "Inline Message highlights a short, non-urgent contextual message and prompts th…"
type textarea "*"
type textarea "Inline Message highlights a short, non-urgent contextual message and prompts th…"
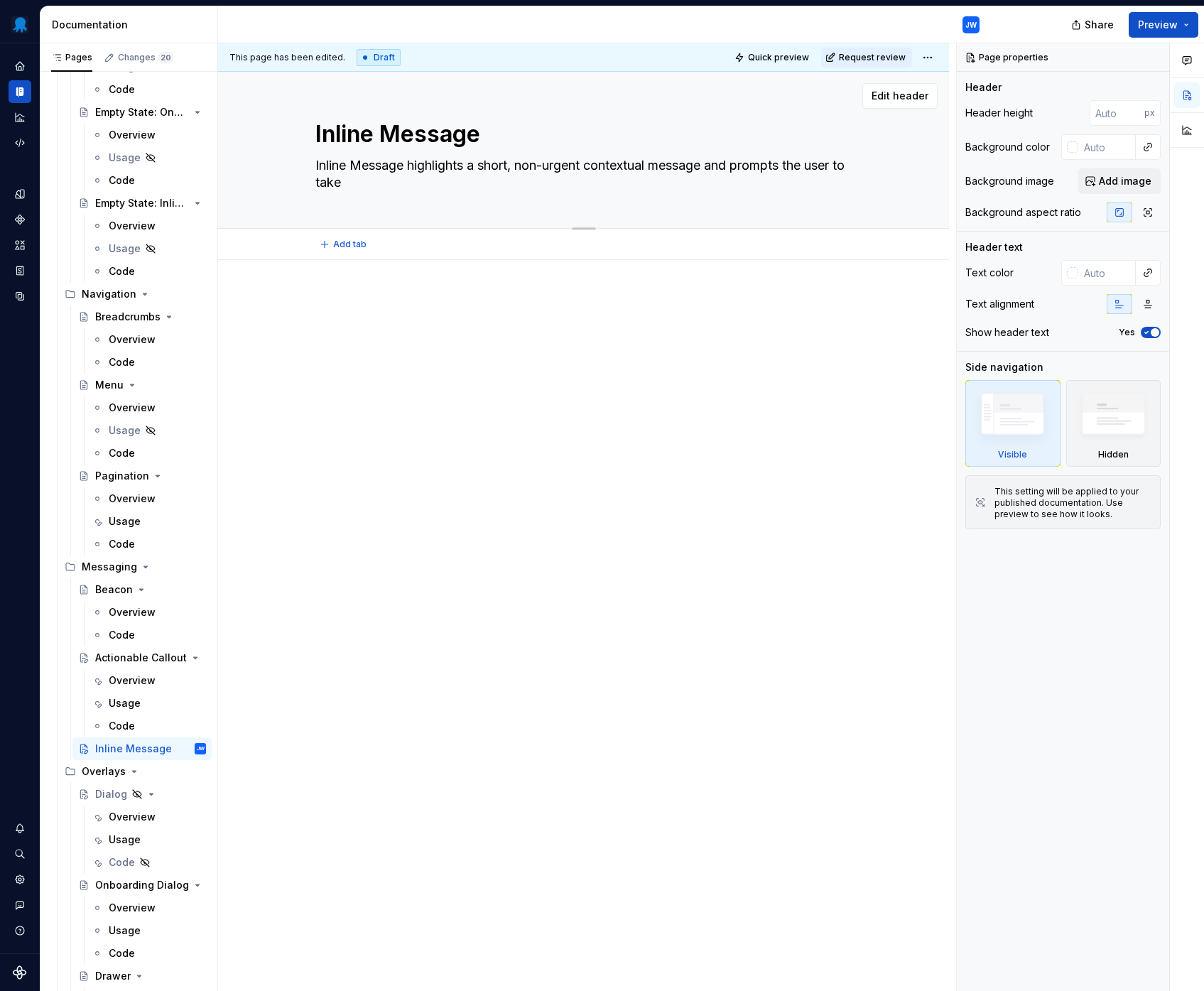
type textarea "*"
type textarea "Inline Message highlights a short, non-urgent contextual message and prompts th…"
type textarea "*"
type textarea "Inline Message highlights a short, non-urgent contextual message and prompts th…"
type textarea "*"
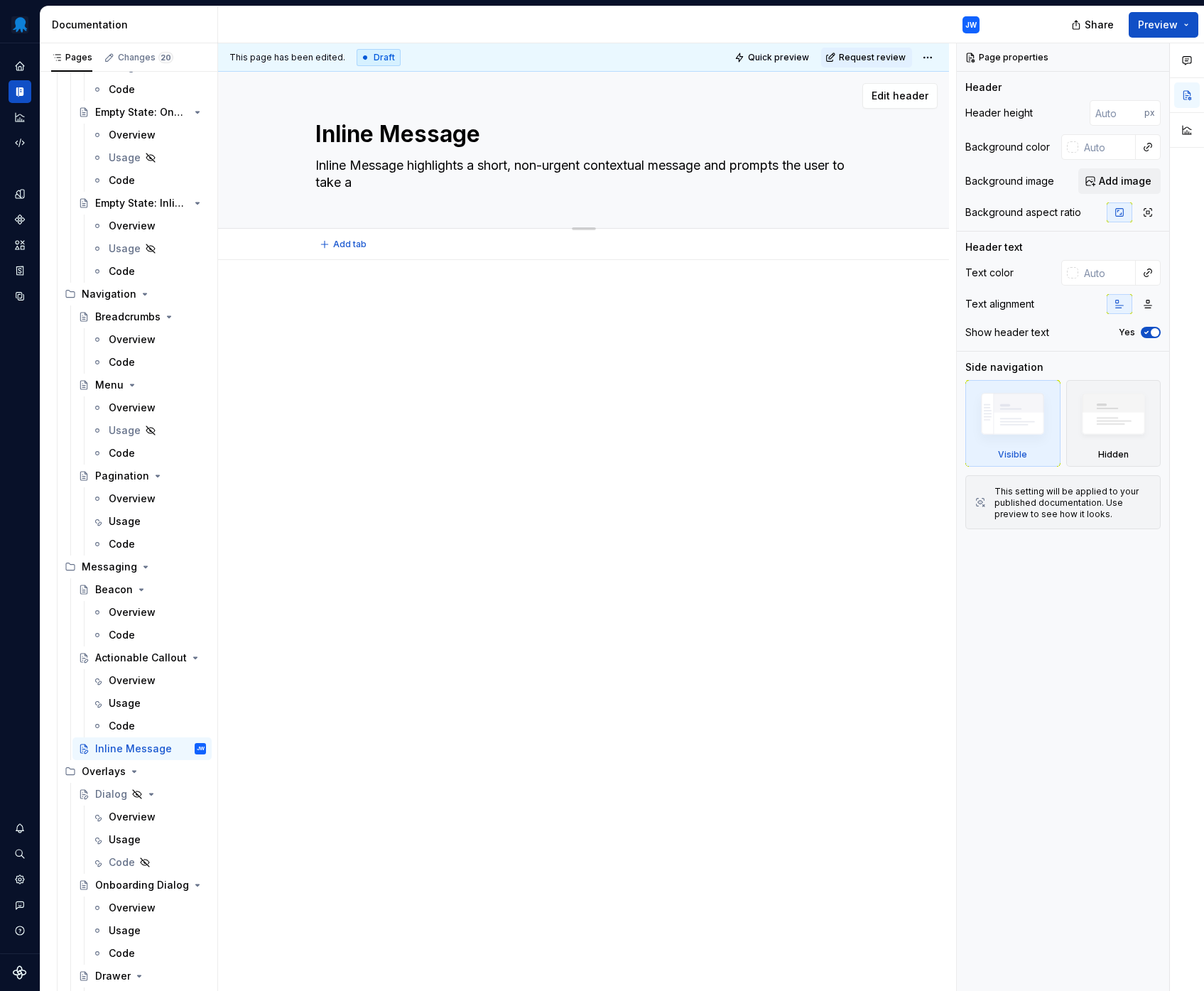
type textarea "Inline Message highlights a short, non-urgent contextual message and prompts th…"
type textarea "*"
type textarea "Inline Message highlights a short, non-urgent contextual message and prompts th…"
type textarea "*"
type textarea "Inline Message highlights a short, non-urgent contextual message and prompts th…"
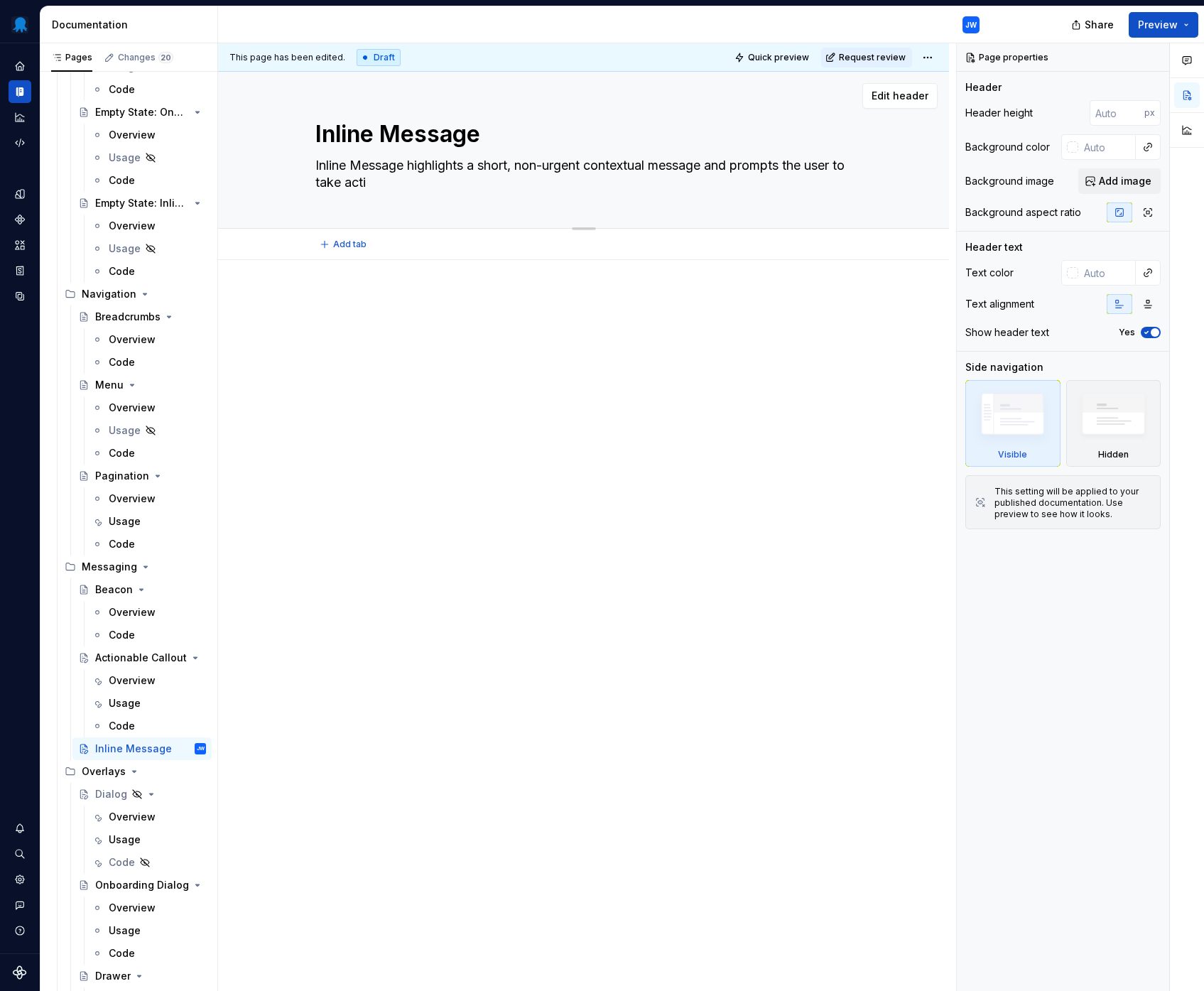
type textarea "*"
type textarea "Inline Message highlights a short, non-urgent contextual message and prompts th…"
type textarea "*"
type textarea "Inline Message highlights a short, non-urgent contextual message and prompts th…"
type textarea "*"
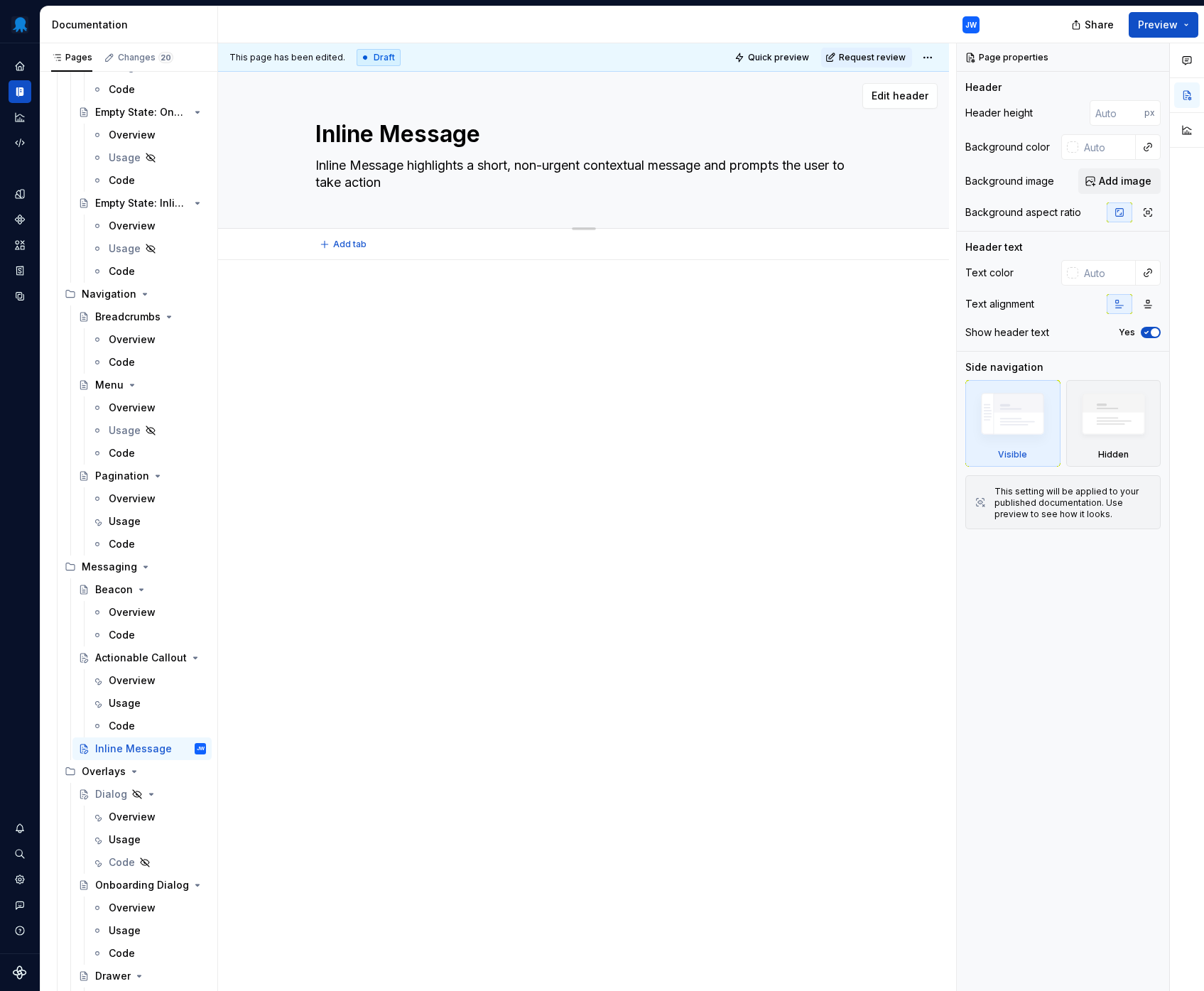
type textarea "Inline Message highlights a short, non-urgent contextual message and prompts th…"
type textarea "*"
type textarea "Inline Message highlights a short, non-urgent contextual message and prompts th…"
click at [617, 326] on div at bounding box center [583, 321] width 617 height 54
click at [121, 650] on div "Actionable Callout" at bounding box center [122, 658] width 54 height 14
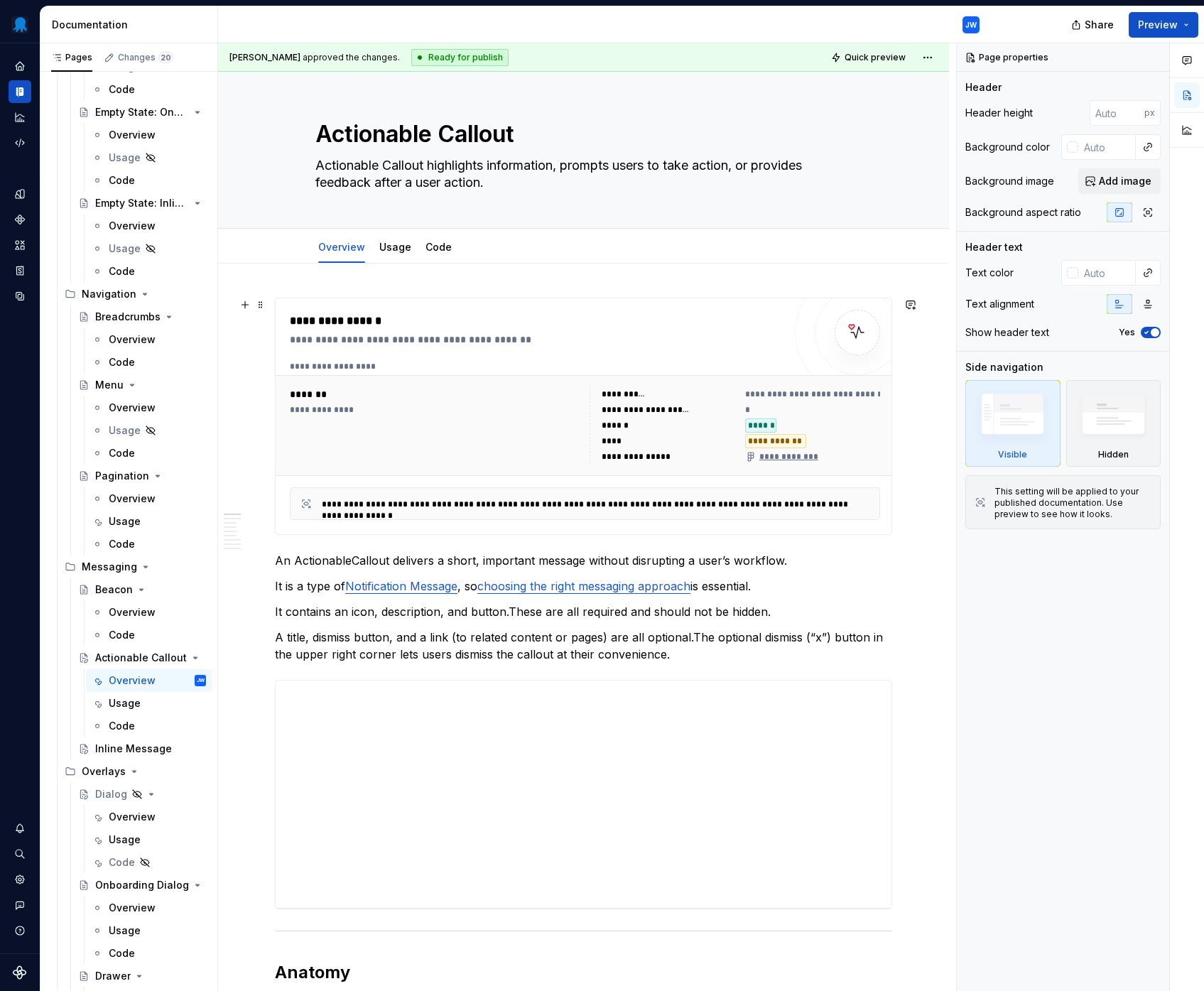
click at [796, 326] on div at bounding box center [858, 332] width 125 height 125
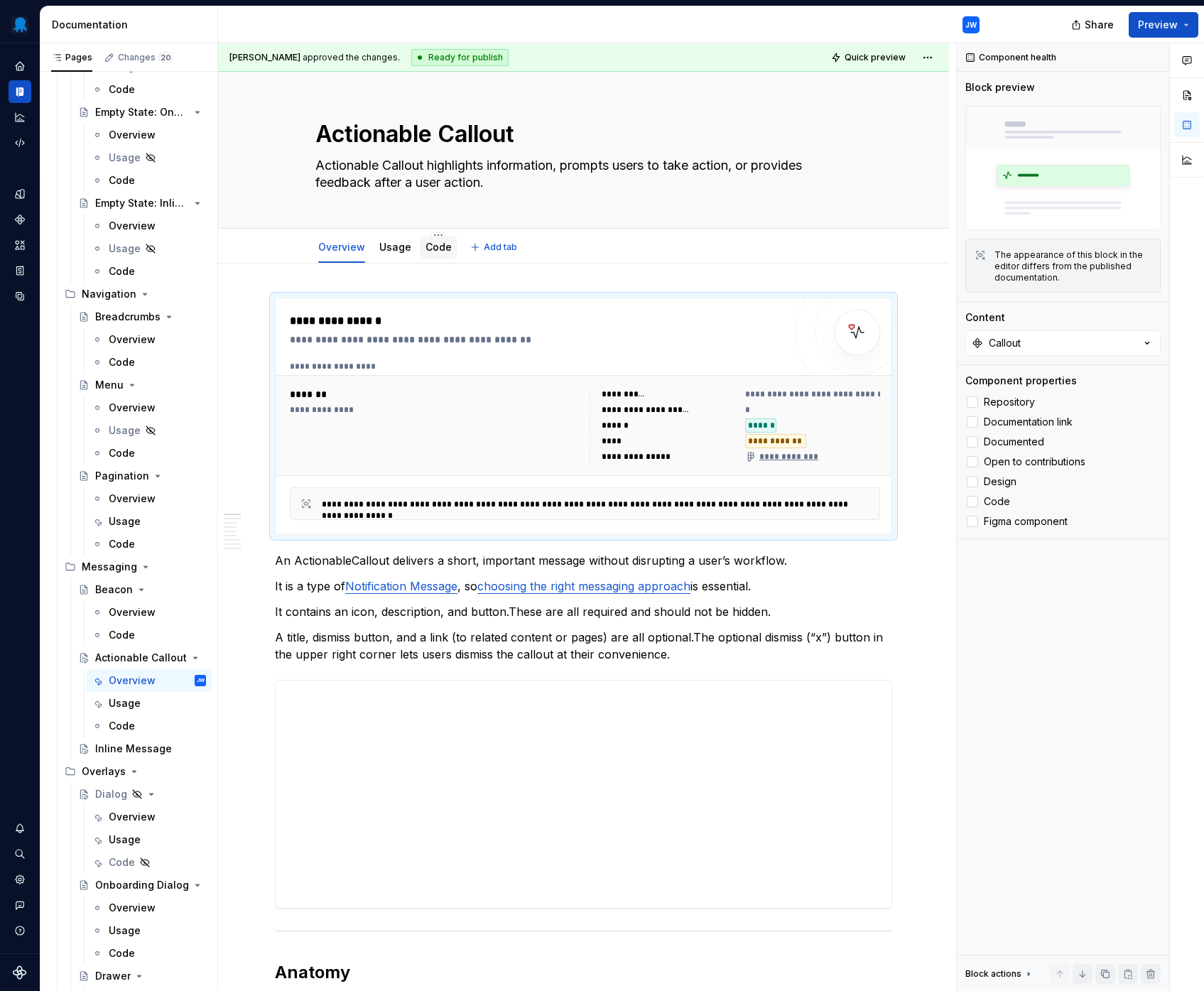
click at [445, 254] on div "Code" at bounding box center [438, 247] width 26 height 14
click at [425, 247] on link "Code" at bounding box center [438, 247] width 26 height 12
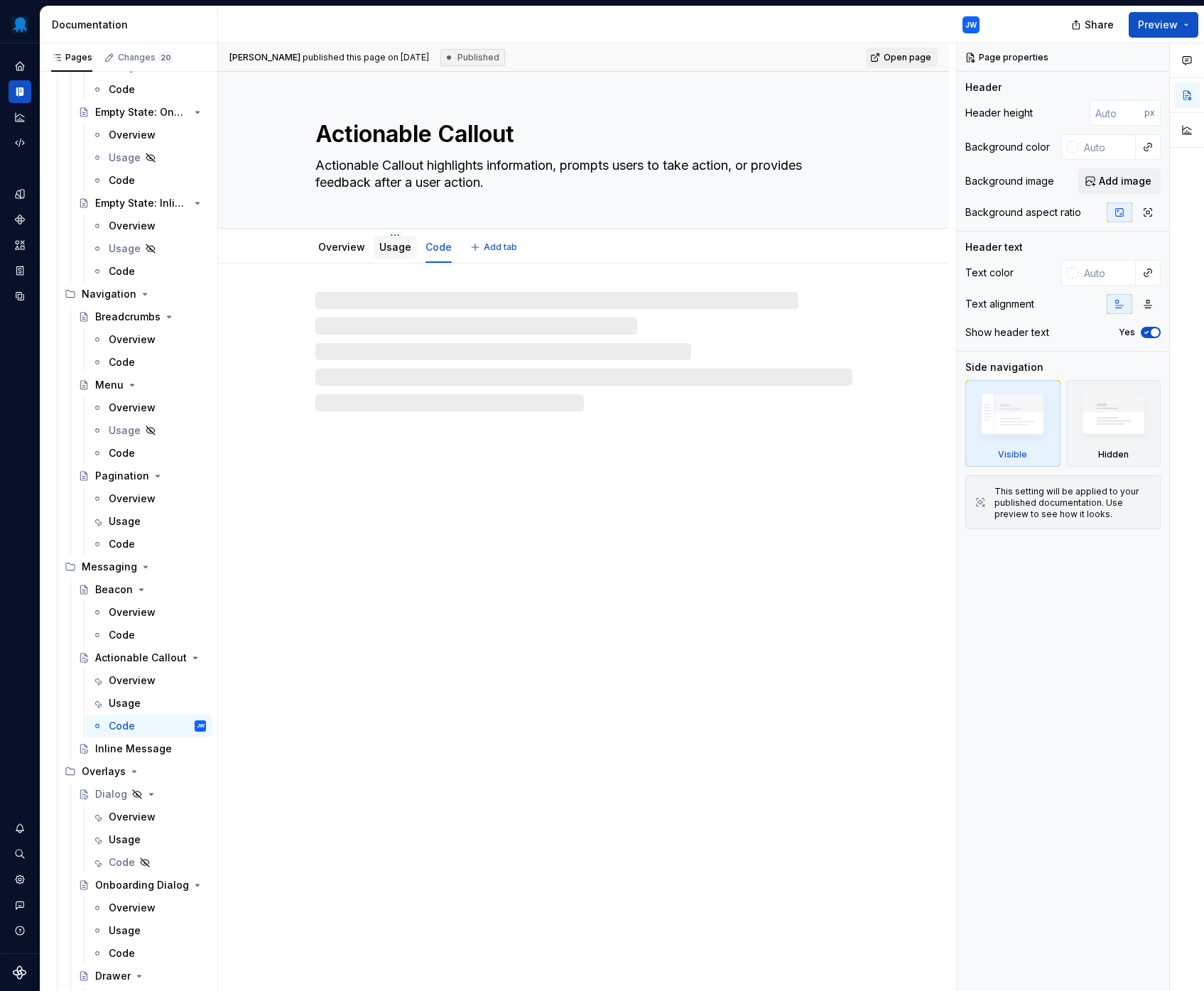
click at [400, 248] on link "Usage" at bounding box center [395, 247] width 32 height 12
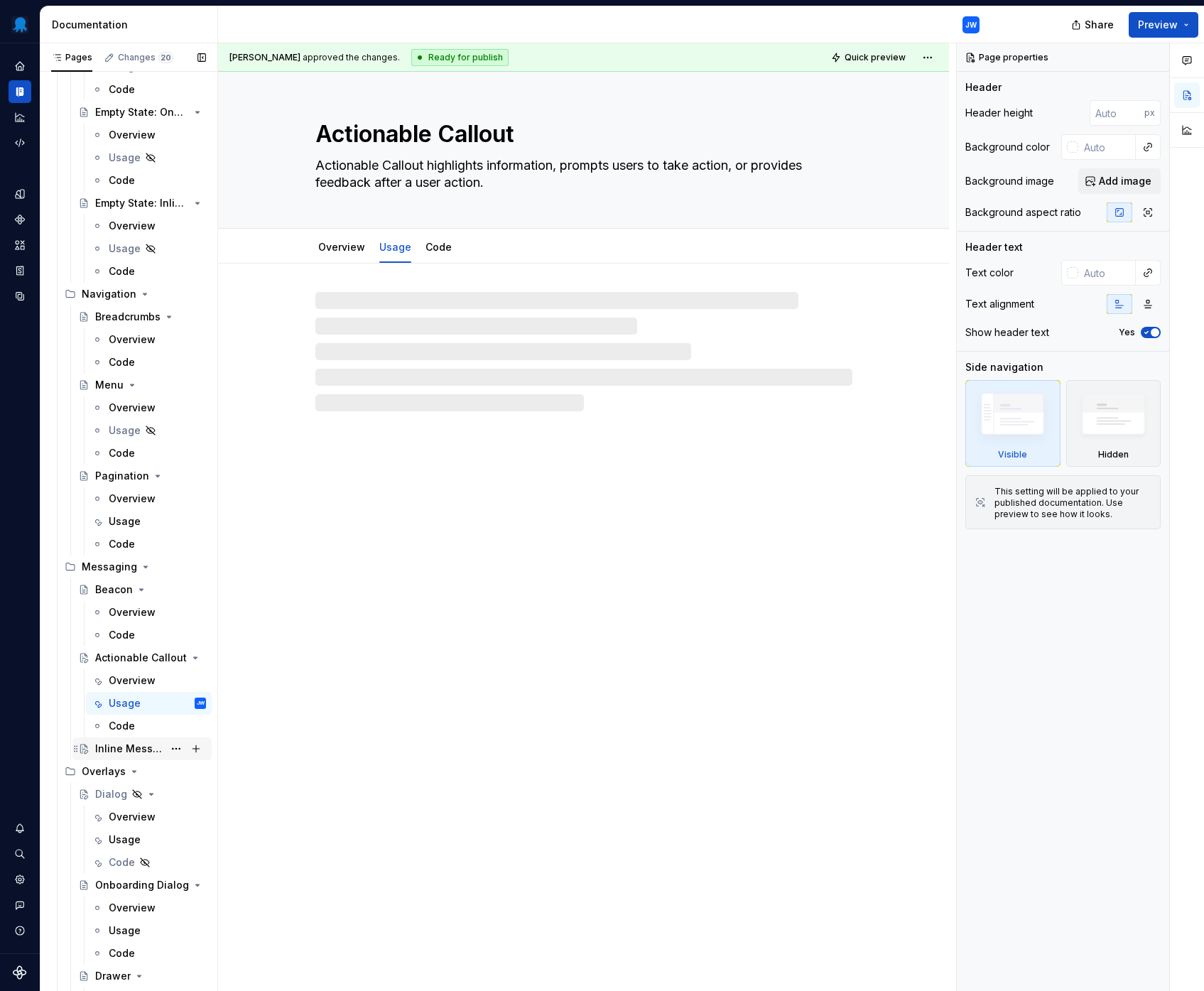
click at [126, 748] on div "Inline Message" at bounding box center [129, 748] width 68 height 14
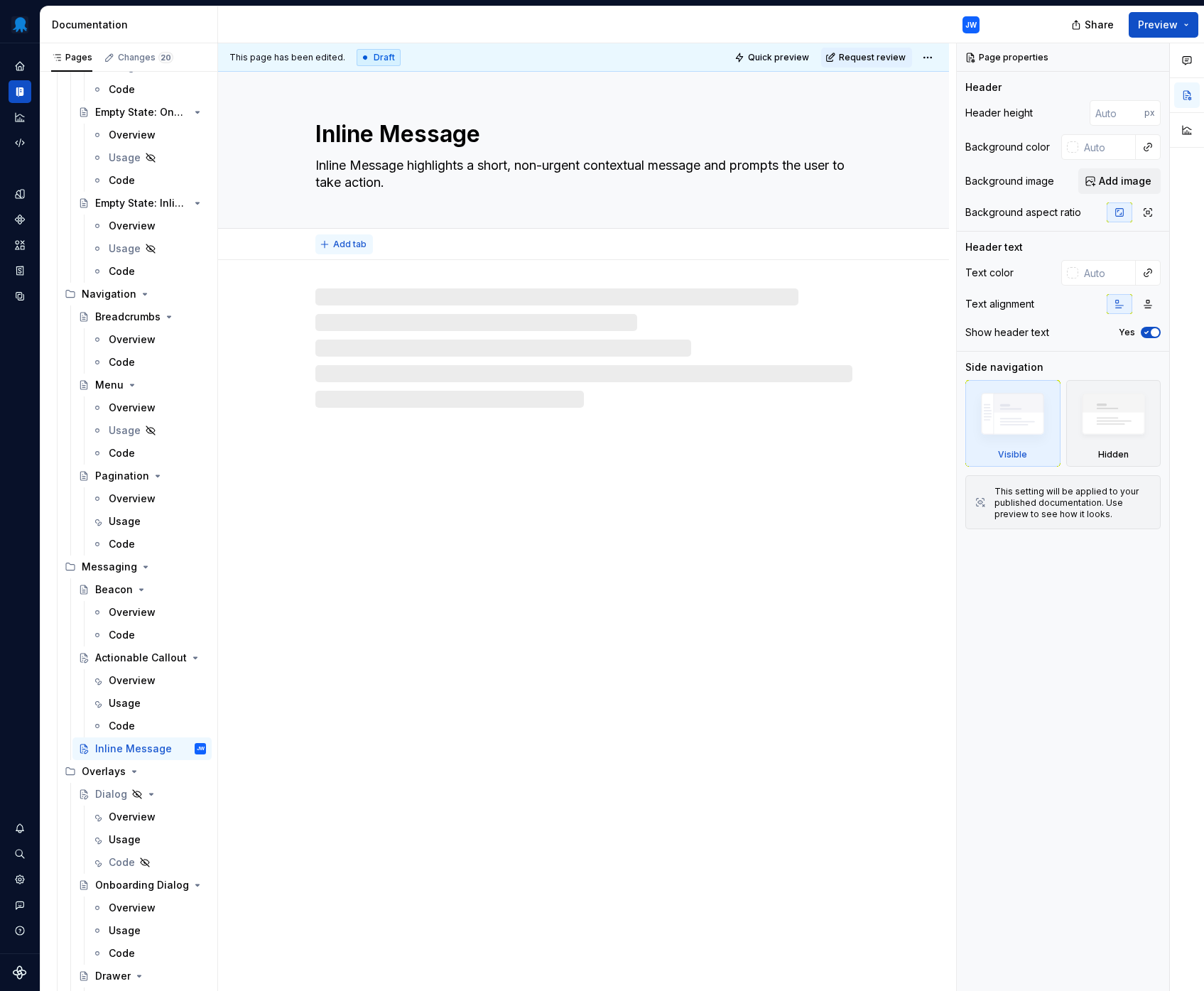
type textarea "*"
click at [353, 243] on span "Add tab" at bounding box center [349, 244] width 33 height 11
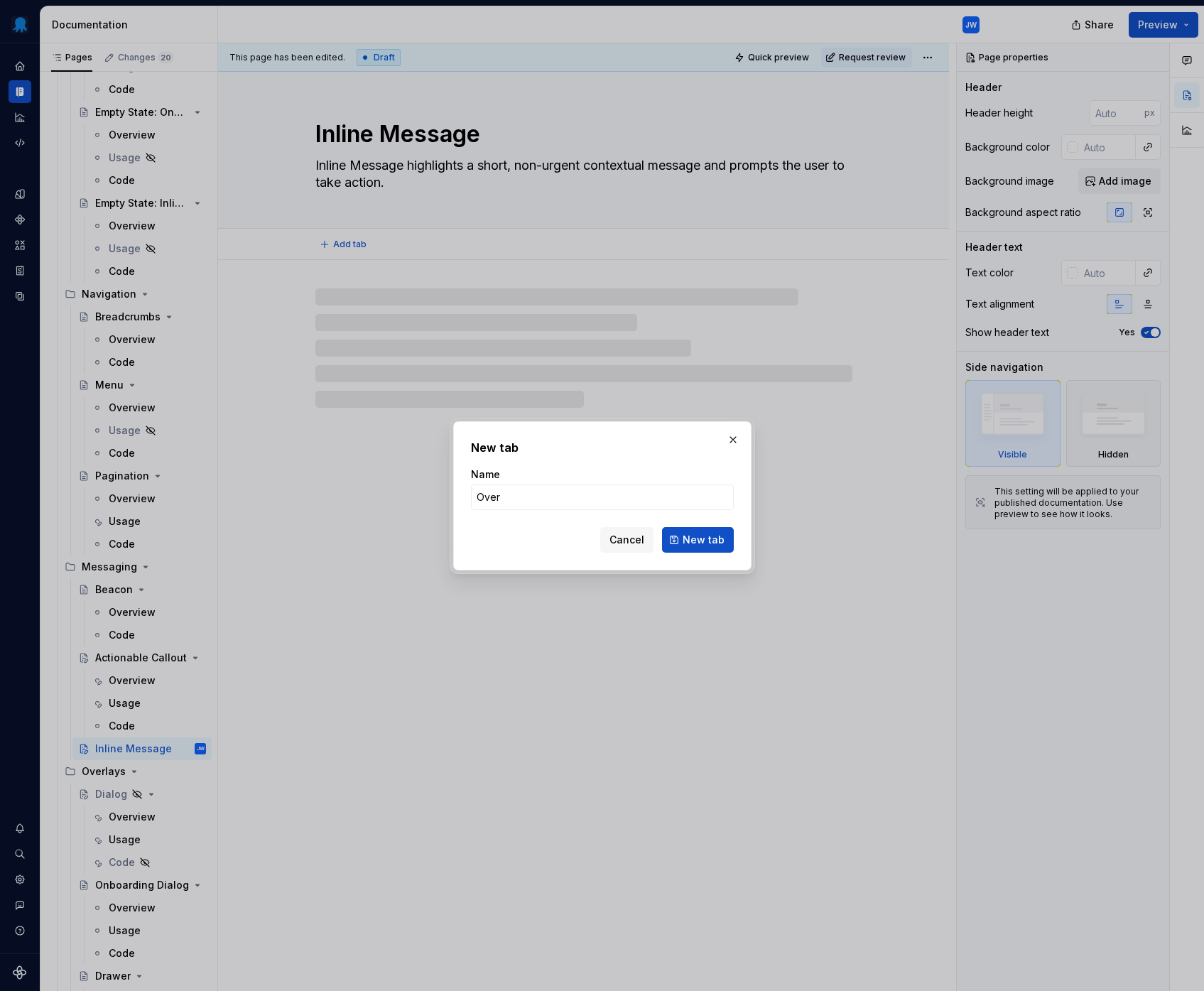
type input "Overv"
type textarea "*"
type input "Overview"
type textarea "*"
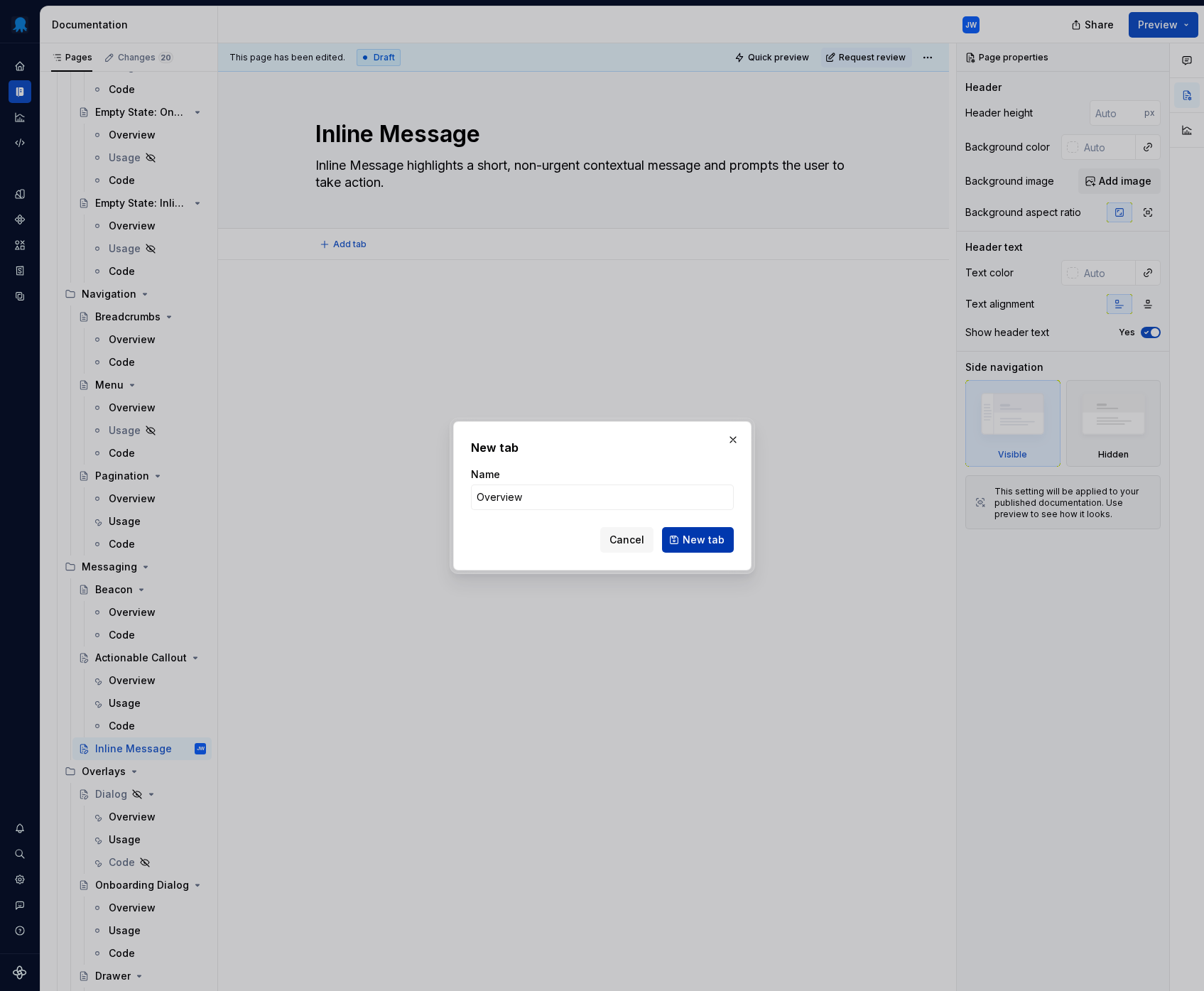
type input "Overview"
click at [692, 531] on button "New tab" at bounding box center [697, 540] width 72 height 25
type textarea "*"
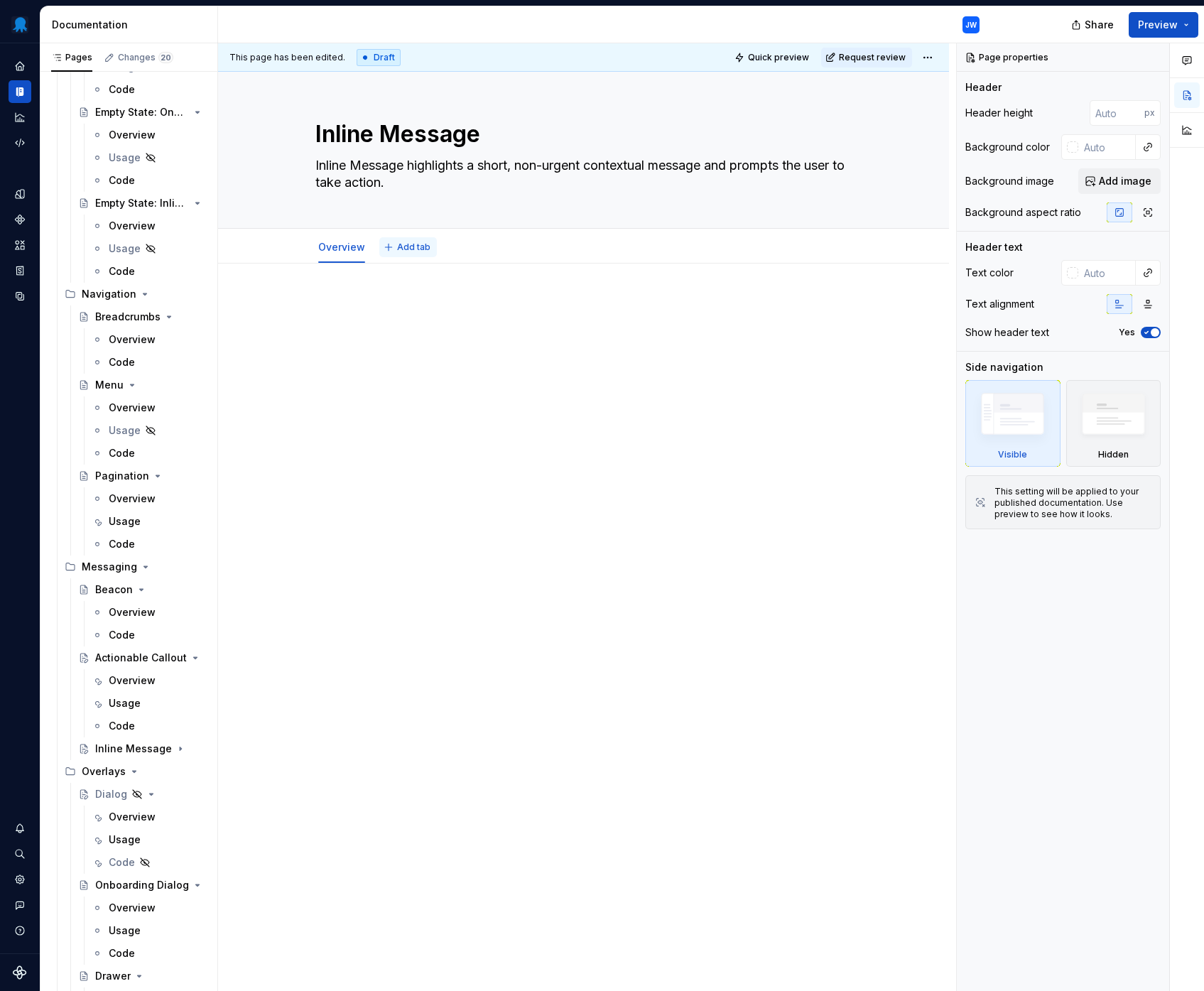
click at [417, 251] on span "Add tab" at bounding box center [413, 247] width 33 height 11
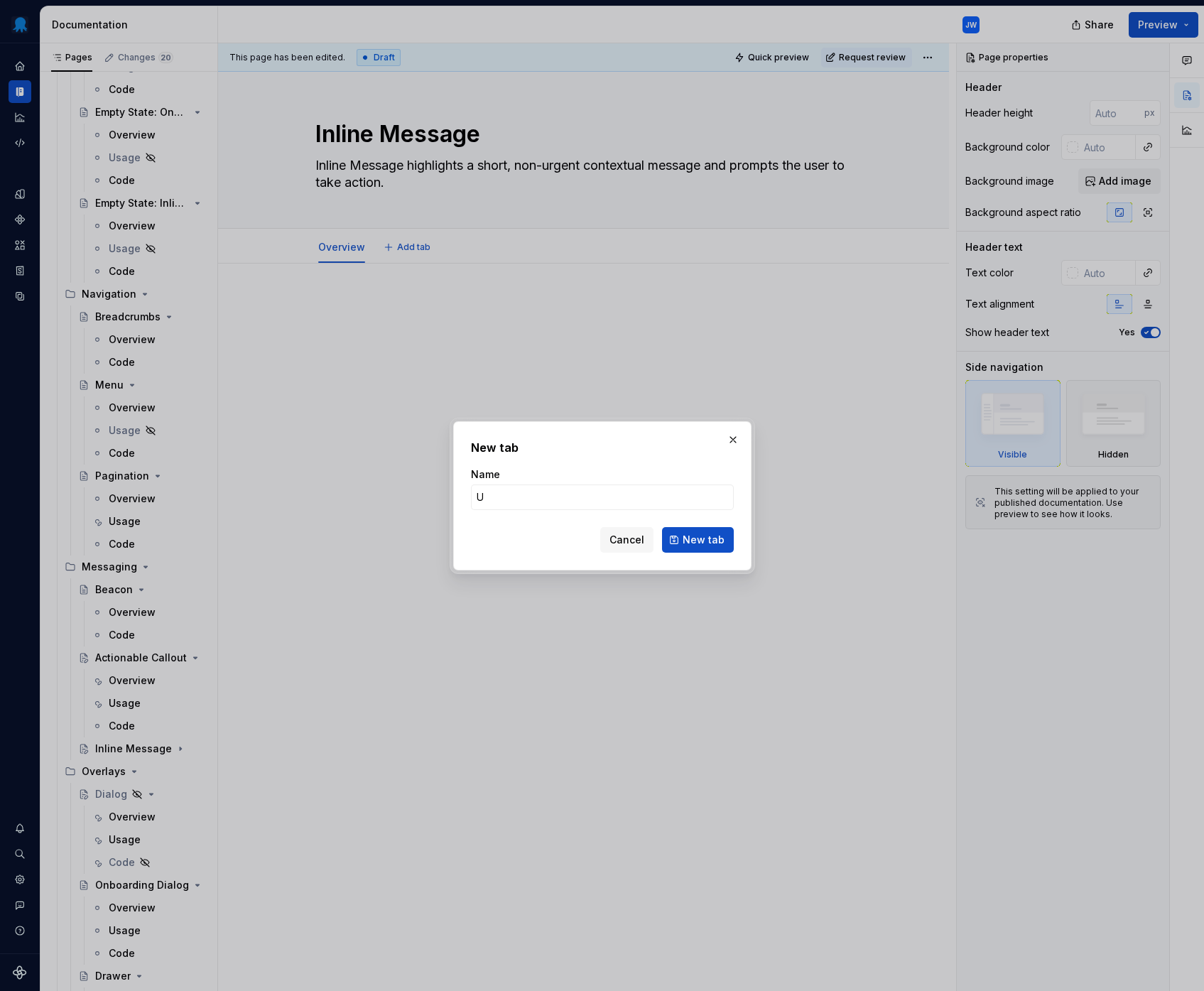
type input "Us"
type textarea "*"
type input "Usage"
click at [701, 535] on span "New tab" at bounding box center [704, 540] width 42 height 14
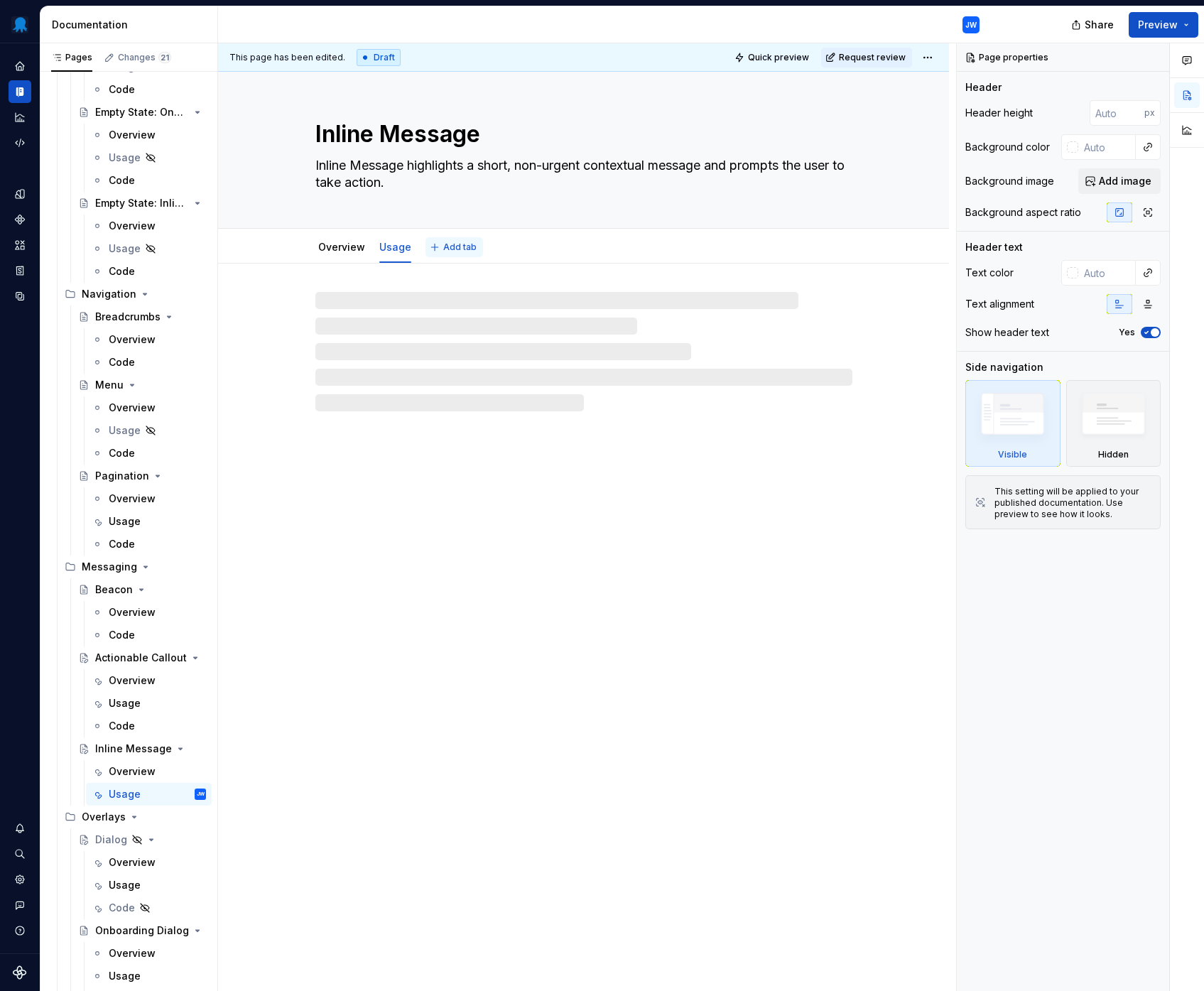
click at [443, 245] on span "Add tab" at bounding box center [460, 247] width 33 height 11
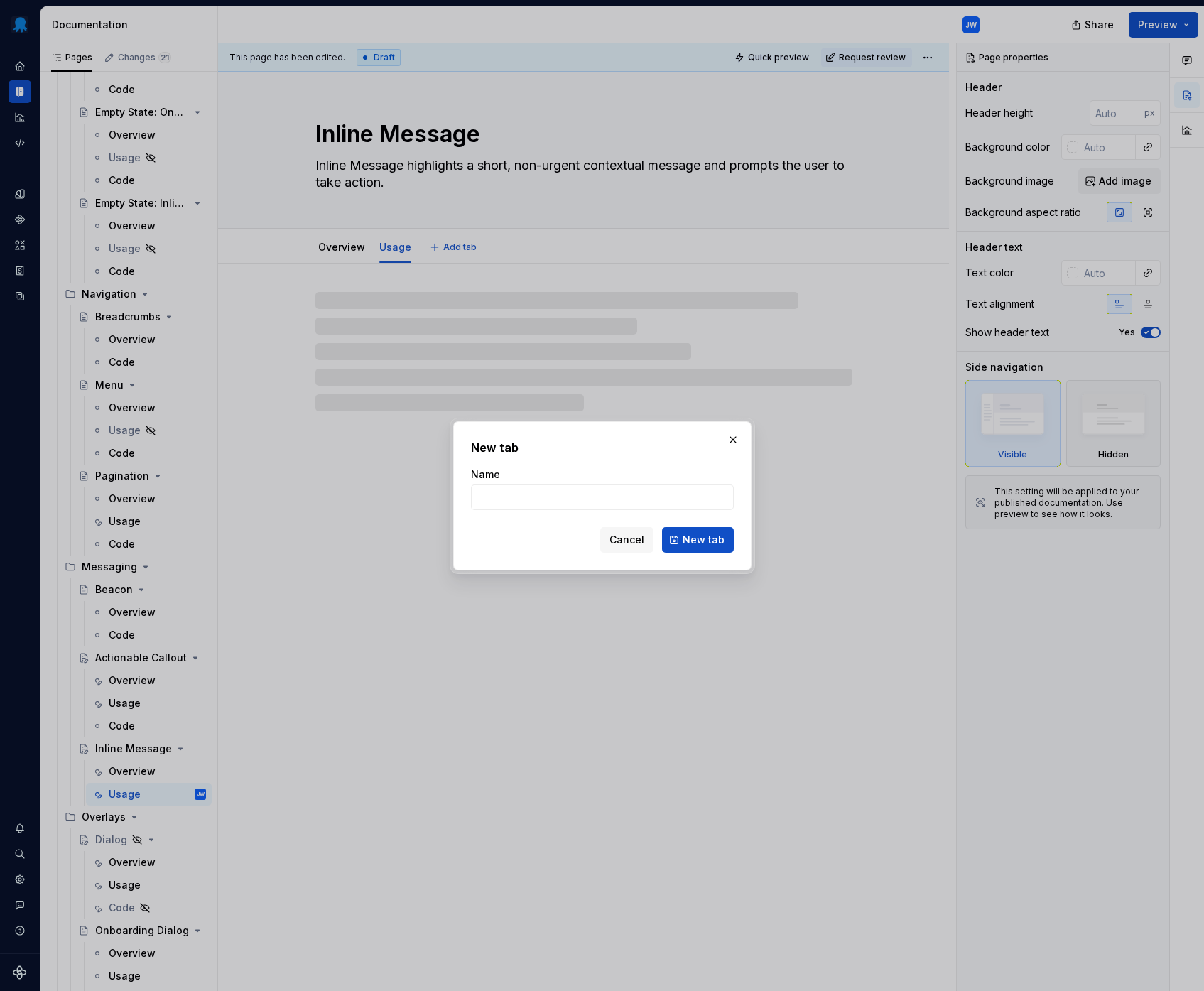
type textarea "*"
type input "Code"
type textarea "*"
type input "Code"
click at [711, 537] on span "New tab" at bounding box center [704, 540] width 42 height 14
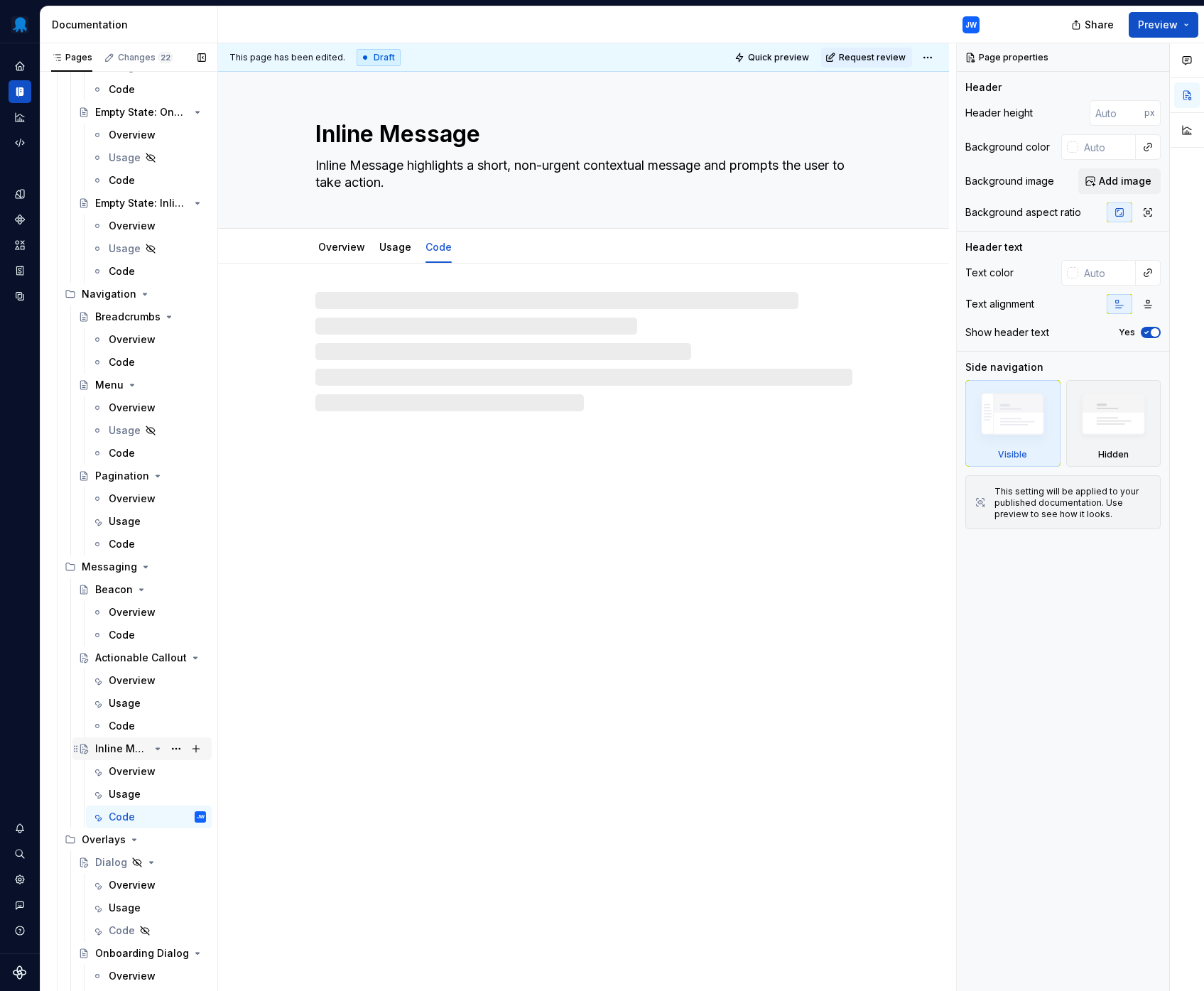
click at [131, 744] on div "Inline Message" at bounding box center [122, 748] width 54 height 14
click at [137, 661] on div "Actionable Callout" at bounding box center [122, 658] width 54 height 14
click at [137, 683] on div "Overview" at bounding box center [131, 680] width 47 height 14
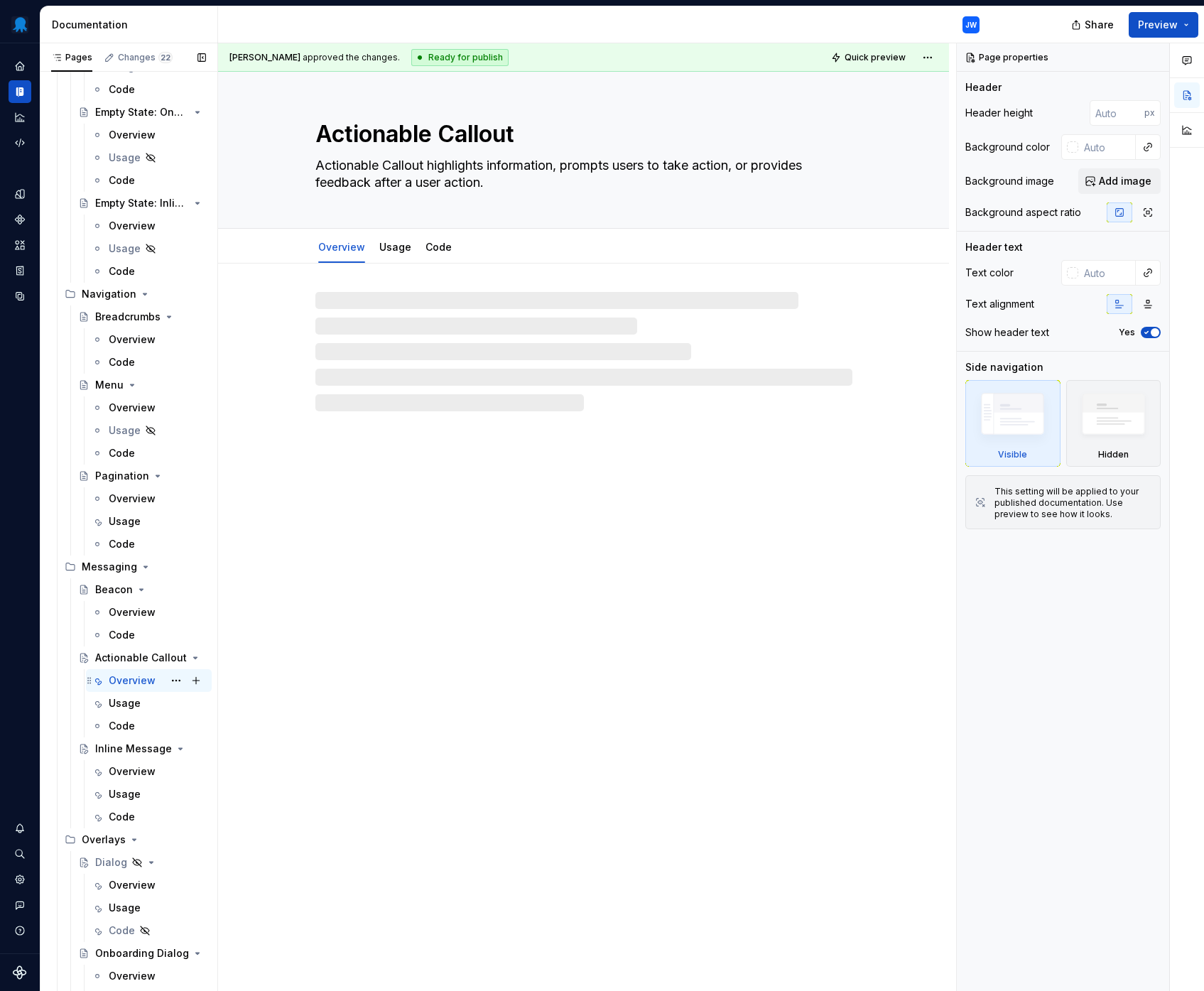
click at [137, 683] on div "Overview" at bounding box center [131, 680] width 47 height 14
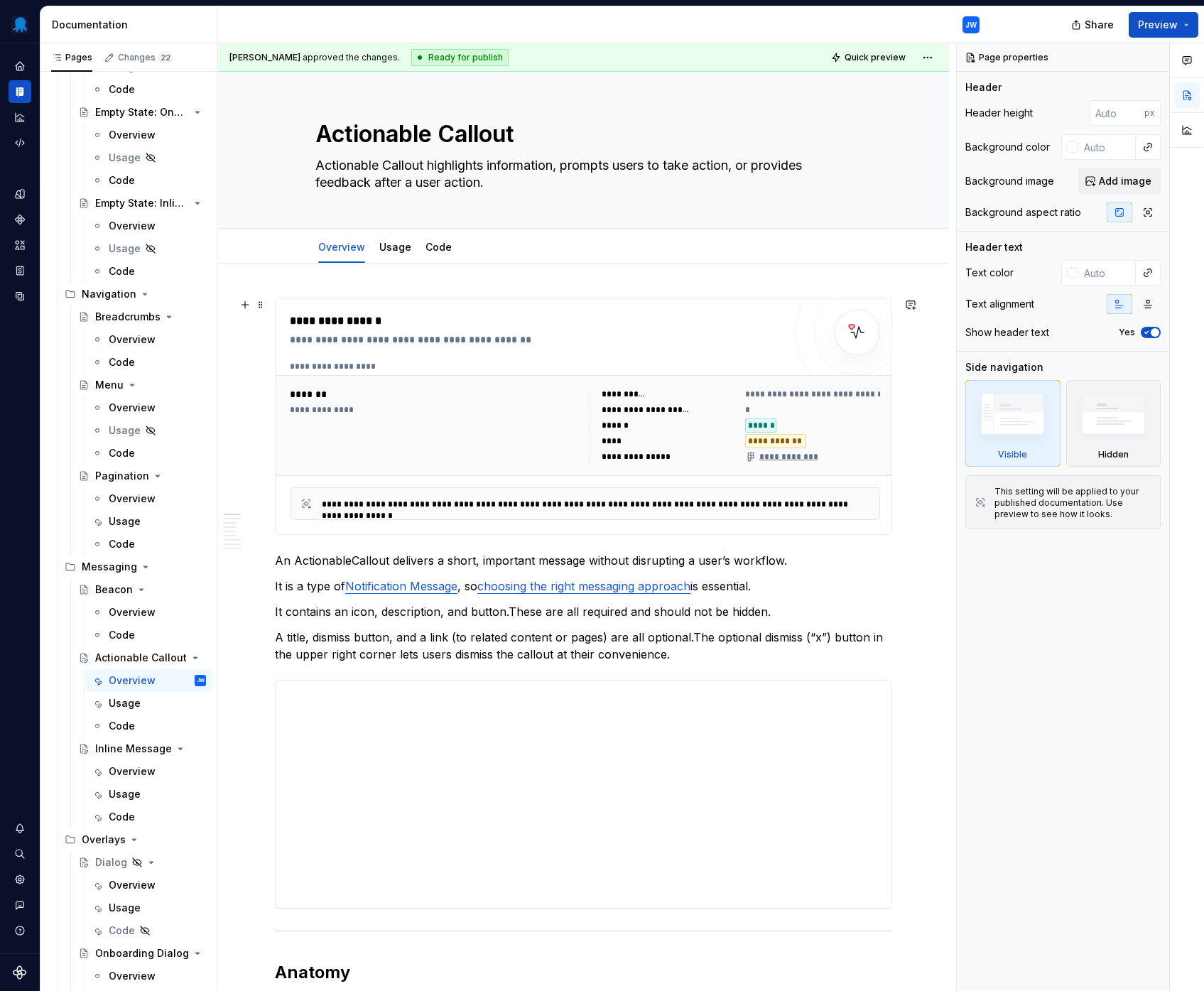
click at [718, 367] on div "**********" at bounding box center [585, 366] width 590 height 11
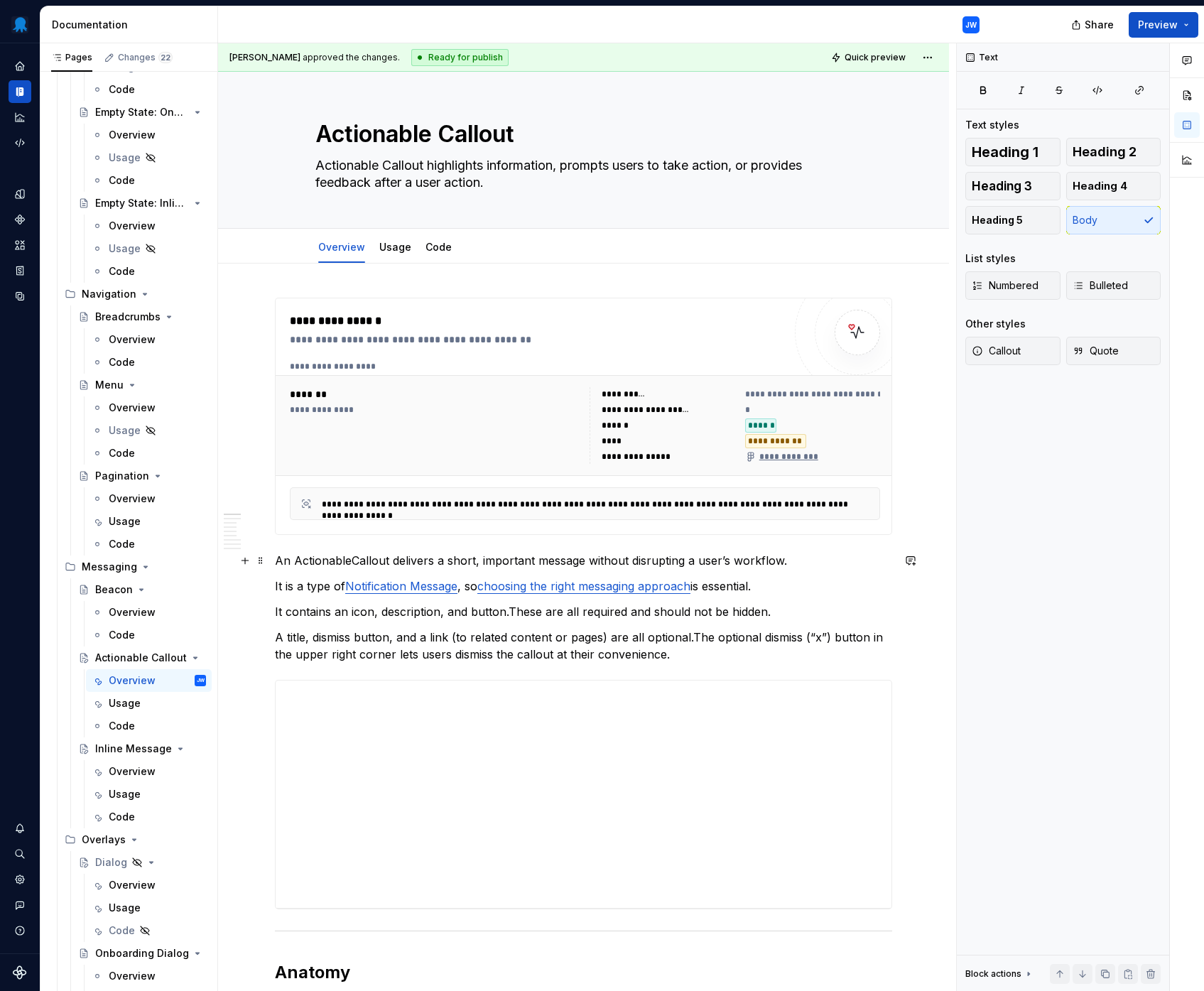
click at [424, 556] on commenthighlight "An ActionableCallout delivers a short, important message without disrupting a u…" at bounding box center [531, 560] width 512 height 14
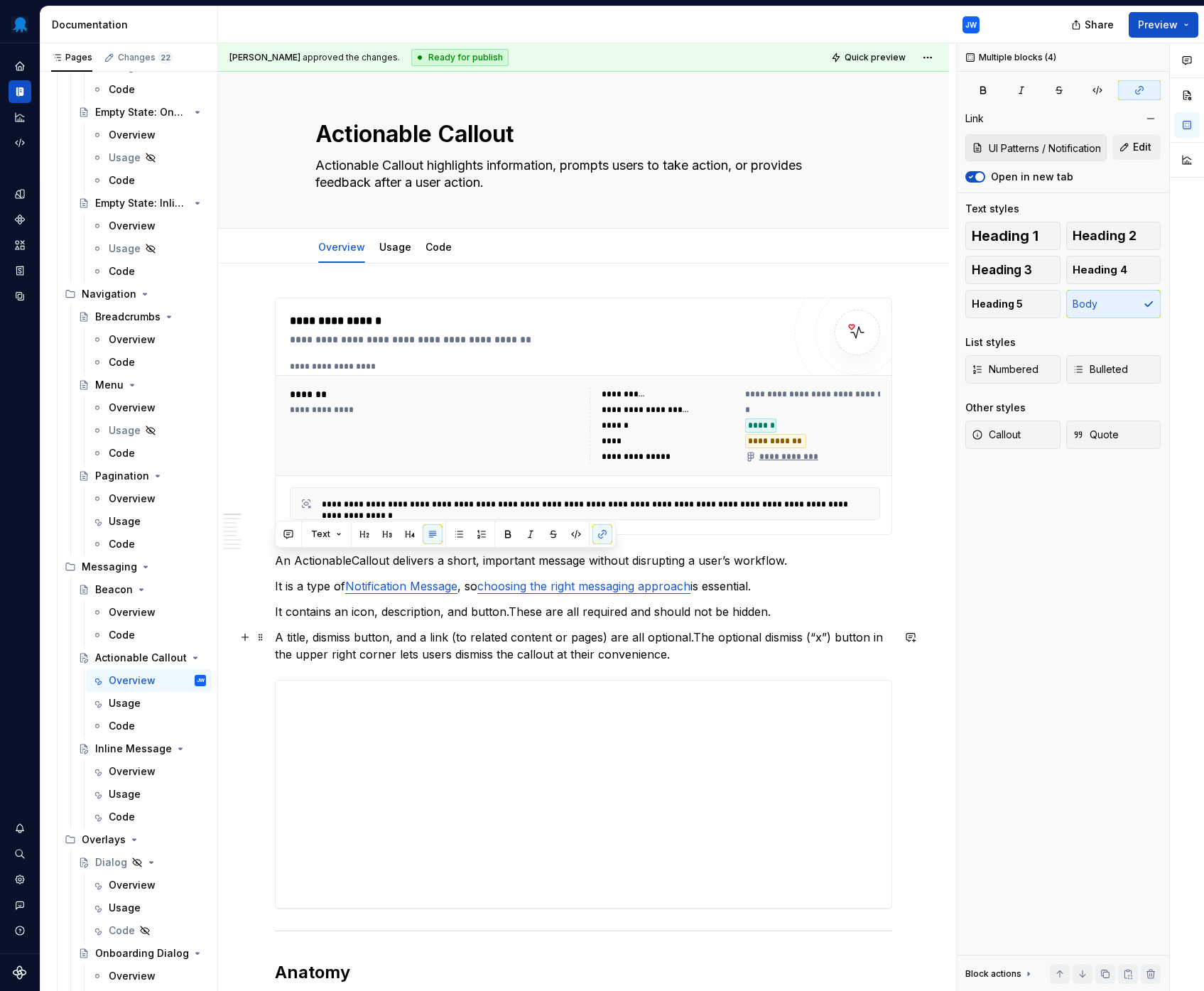
drag, startPoint x: 277, startPoint y: 560, endPoint x: 718, endPoint y: 654, distance: 450.9
copy div "An ActionableCallout delivers a short, important message without disrupting a u…"
click at [661, 699] on div "**********" at bounding box center [583, 692] width 615 height 24
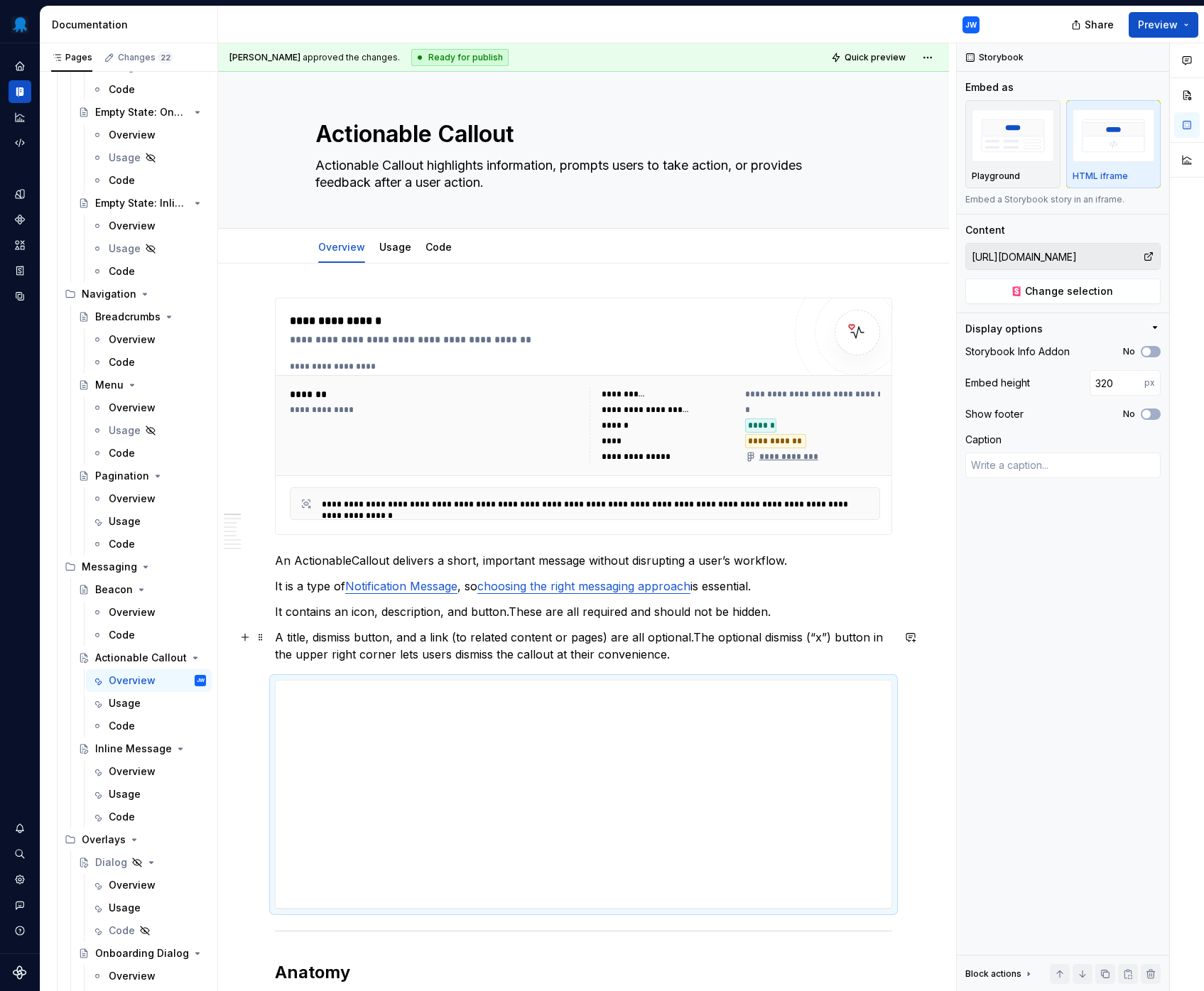
click at [730, 655] on p "A title, dismiss button, and a link (to related content or pages) are all optio…" at bounding box center [583, 645] width 617 height 34
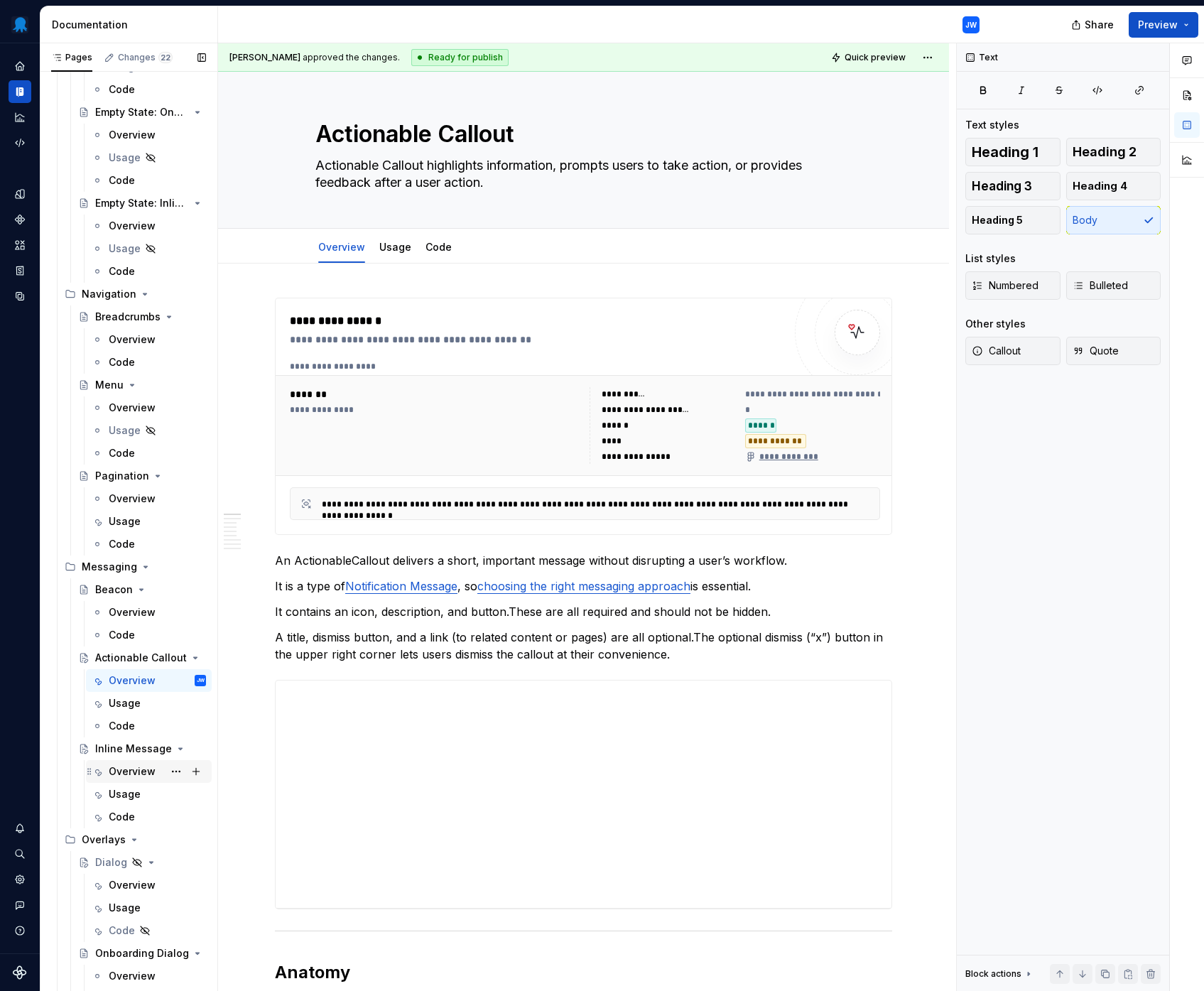
click at [120, 774] on div "Overview" at bounding box center [131, 771] width 47 height 14
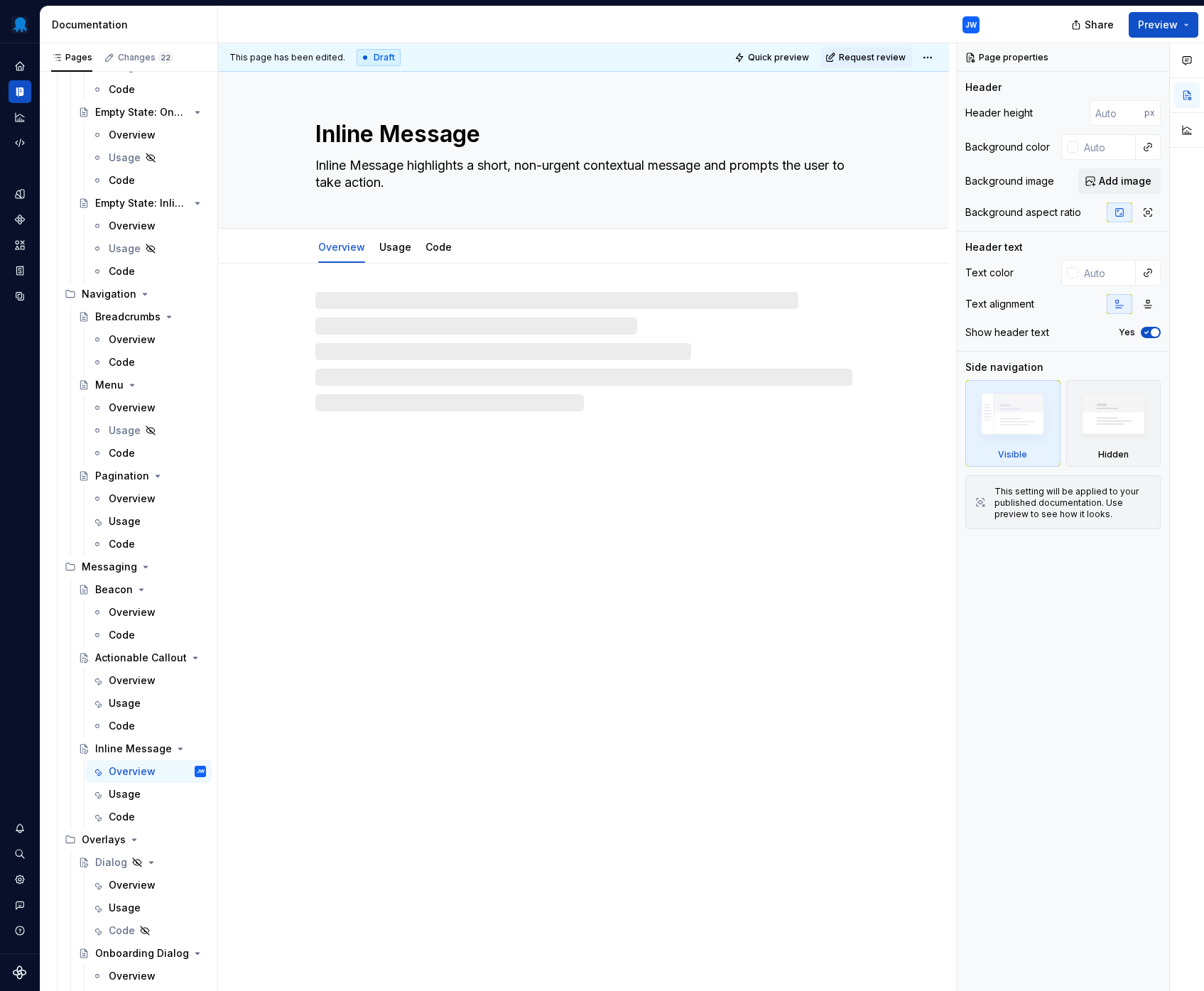
click at [389, 310] on div at bounding box center [583, 351] width 537 height 119
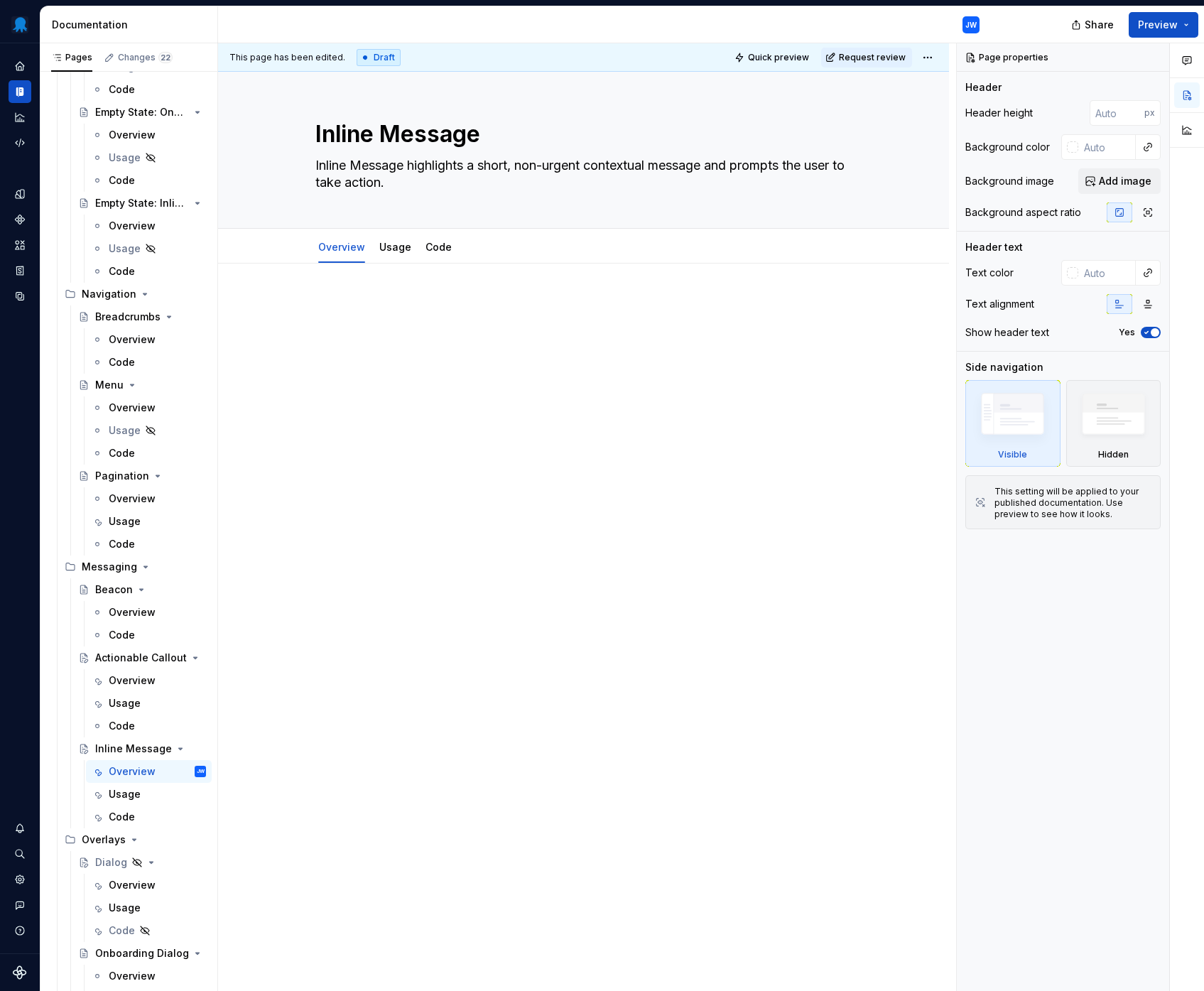
click at [396, 307] on p at bounding box center [583, 307] width 617 height 17
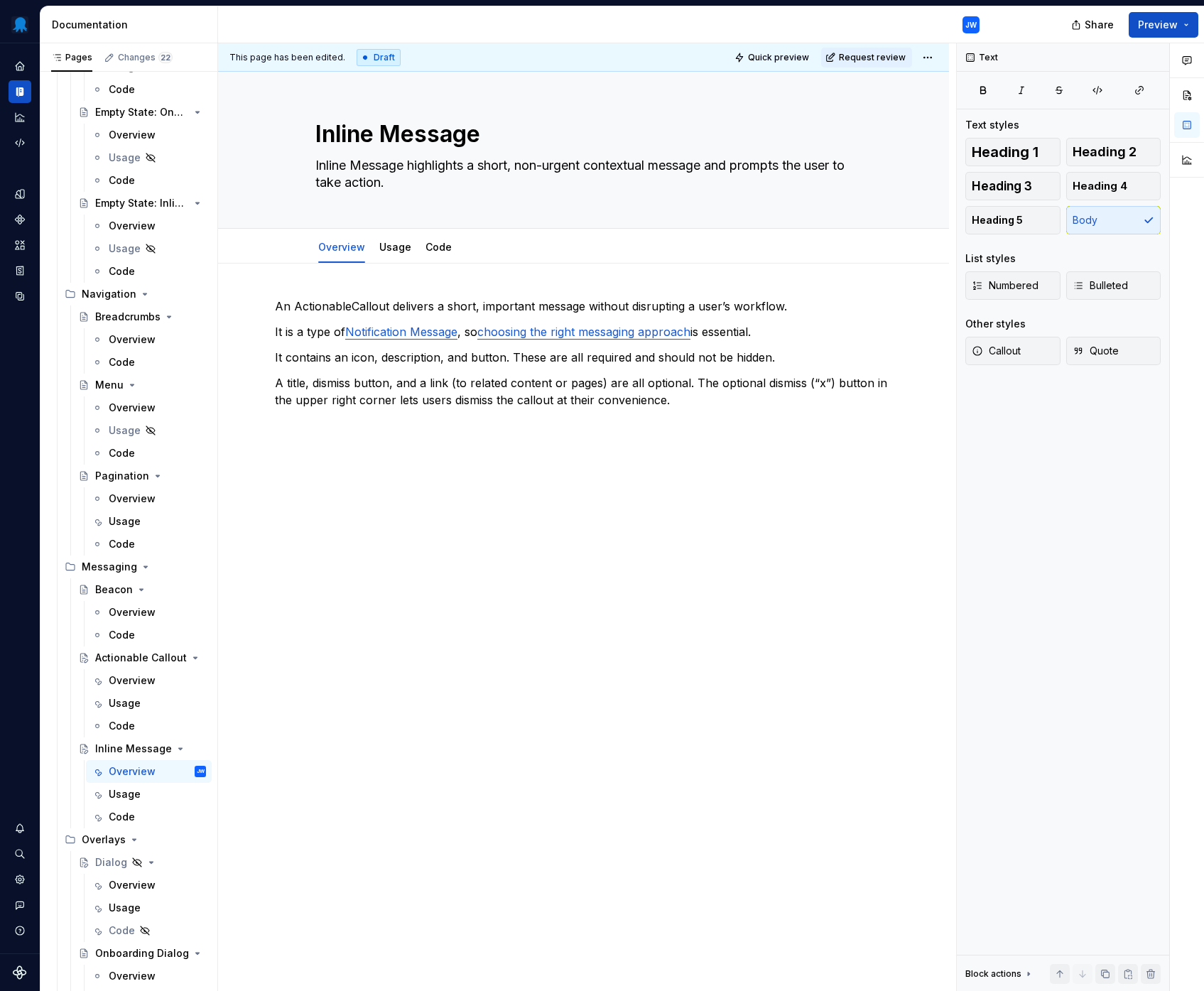
type textarea "*"
drag, startPoint x: 388, startPoint y: 308, endPoint x: 293, endPoint y: 304, distance: 95.1
click at [293, 304] on p "An ActionableCallout delivers a short, important message without disrupting a u…" at bounding box center [583, 307] width 617 height 17
click at [500, 307] on p "An InlineMessage delivers a short, important message without disrupting a user’…" at bounding box center [583, 307] width 617 height 17
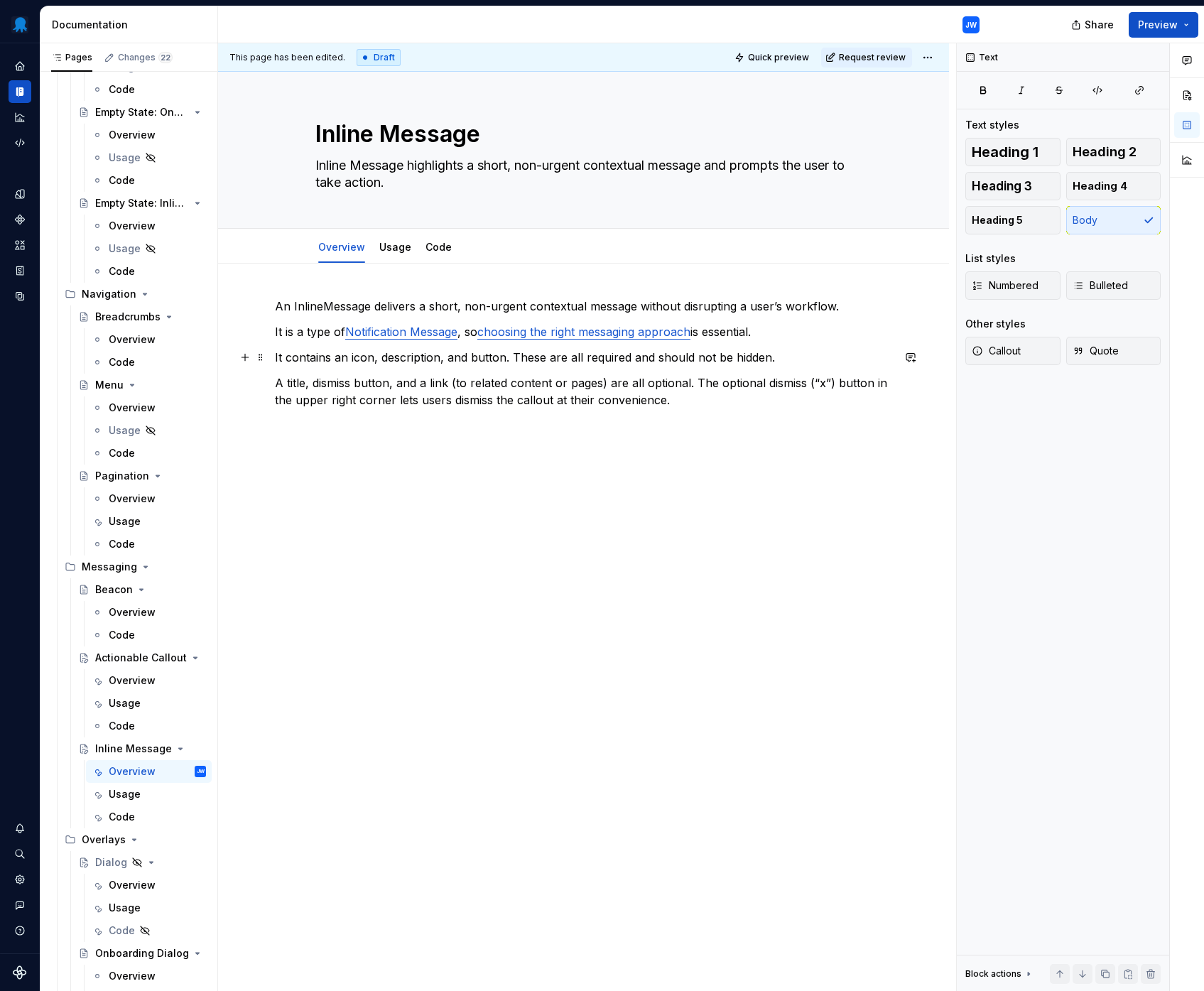
click at [382, 356] on p "It contains an icon, description, and button. These are all required and should…" at bounding box center [583, 357] width 617 height 17
drag, startPoint x: 522, startPoint y: 354, endPoint x: 783, endPoint y: 354, distance: 261.0
click at [783, 354] on p "It contains an icon, title, description, and link. These are all required and s…" at bounding box center [583, 357] width 617 height 17
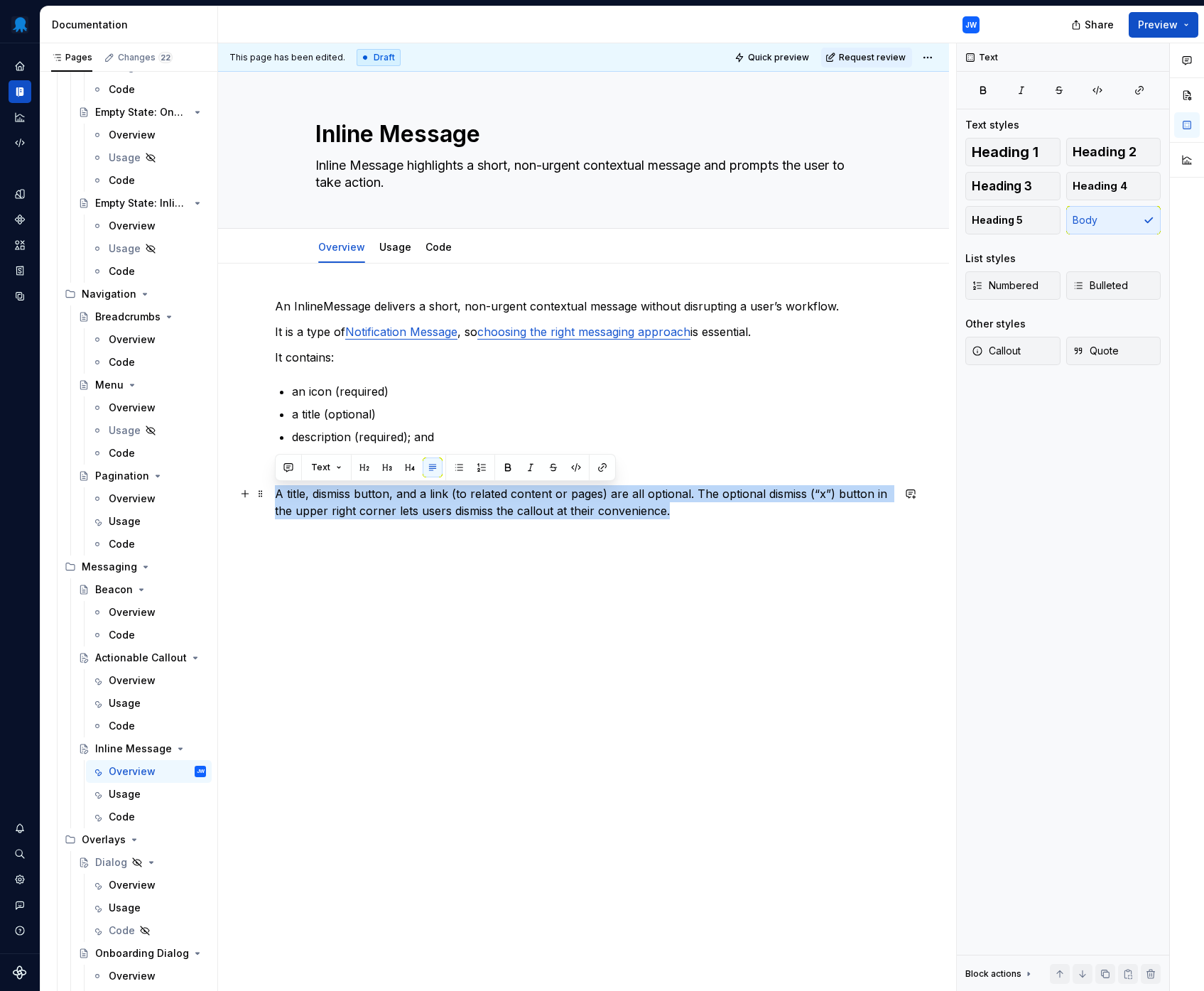
drag, startPoint x: 718, startPoint y: 507, endPoint x: 274, endPoint y: 496, distance: 444.1
click at [274, 496] on div "An InlineMessage delivers a short, non-urgent contextual message without disrup…" at bounding box center [583, 574] width 731 height 621
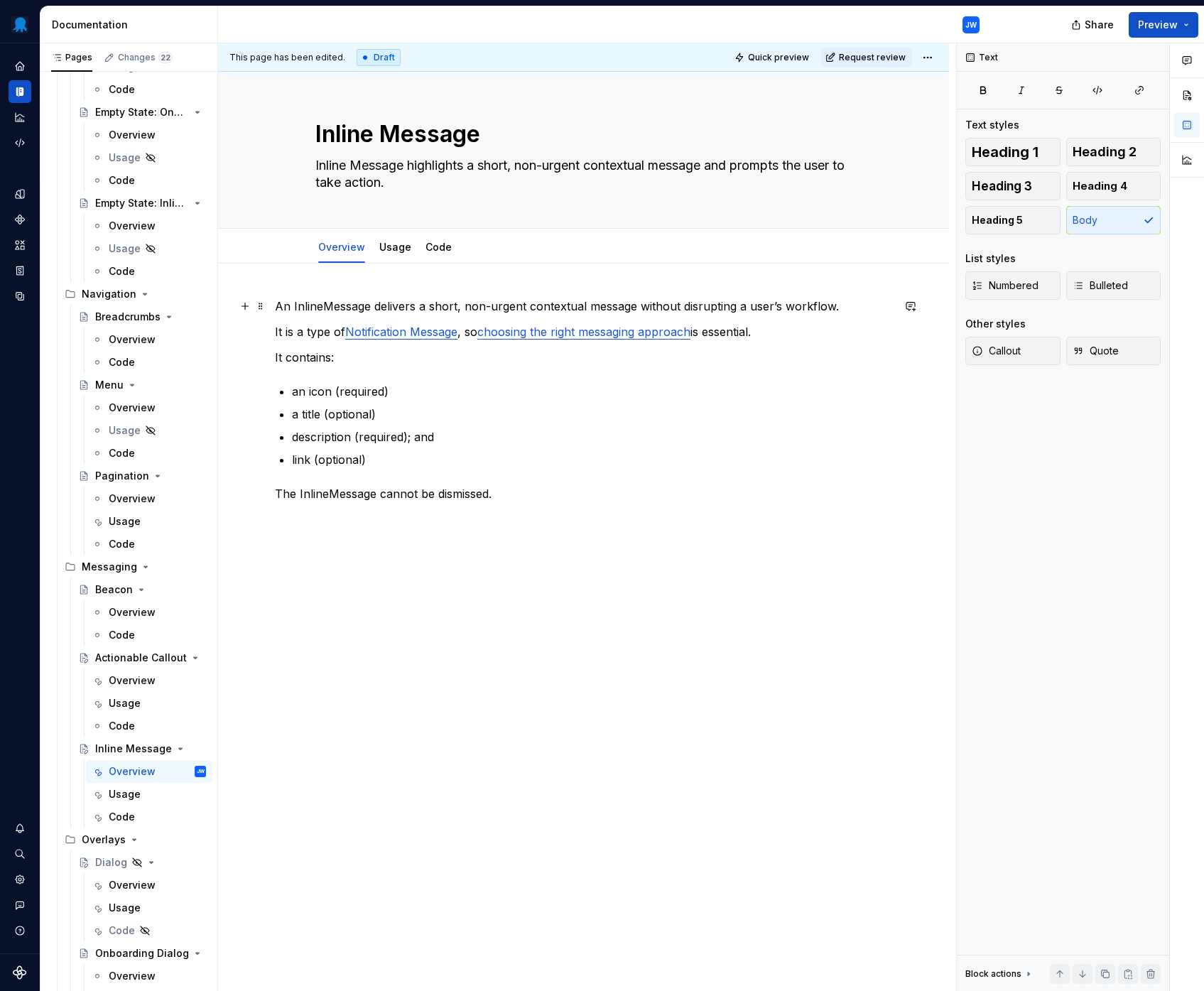
click at [528, 308] on p "An InlineMessage delivers a short, non-urgent contextual message without disrup…" at bounding box center [583, 307] width 617 height 17
click at [523, 304] on p "An InlineMessage delivers a short, non-urgent actionable message without disrup…" at bounding box center [583, 307] width 617 height 17
click at [153, 683] on div "Overview" at bounding box center [131, 680] width 47 height 14
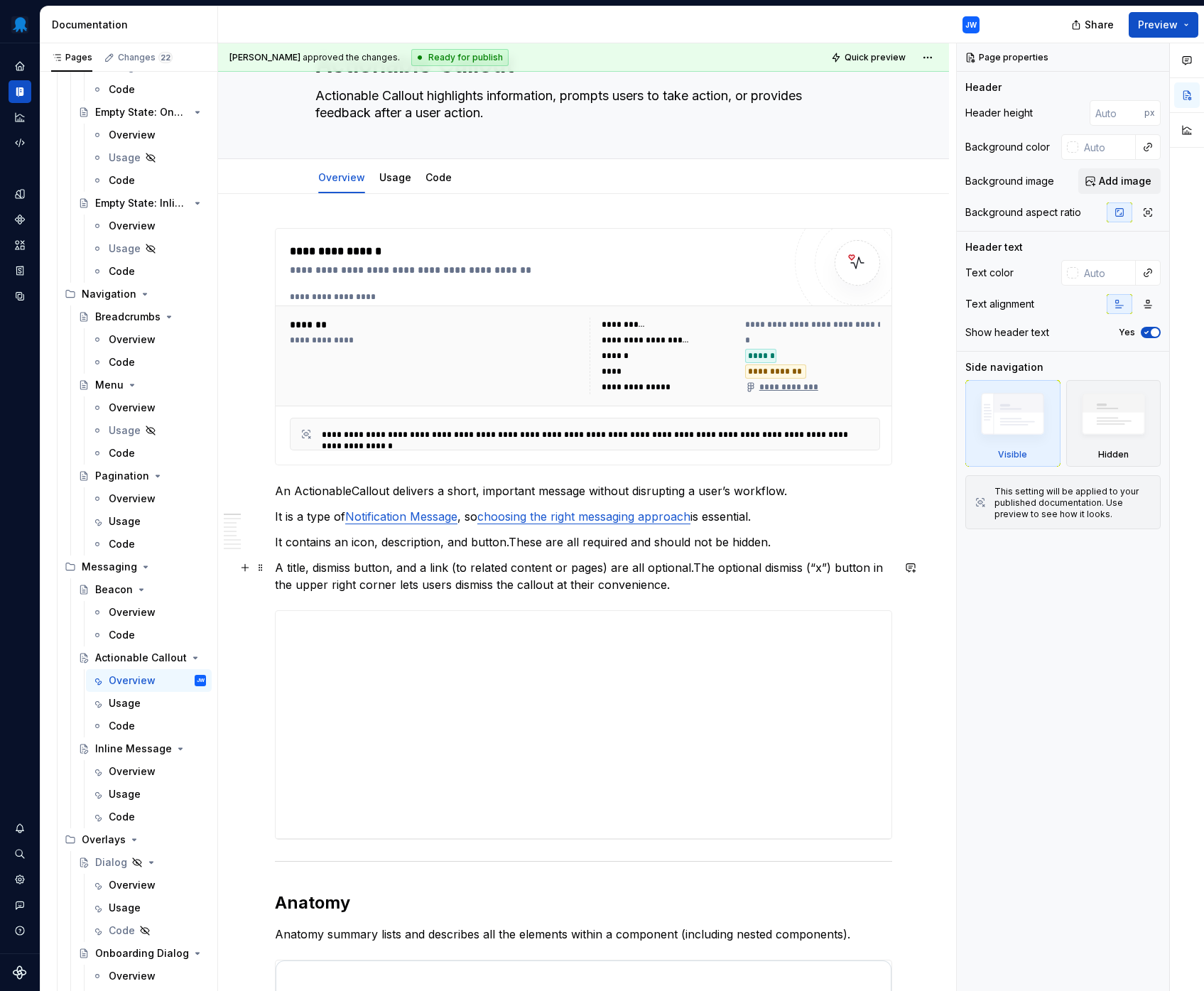
scroll to position [248, 0]
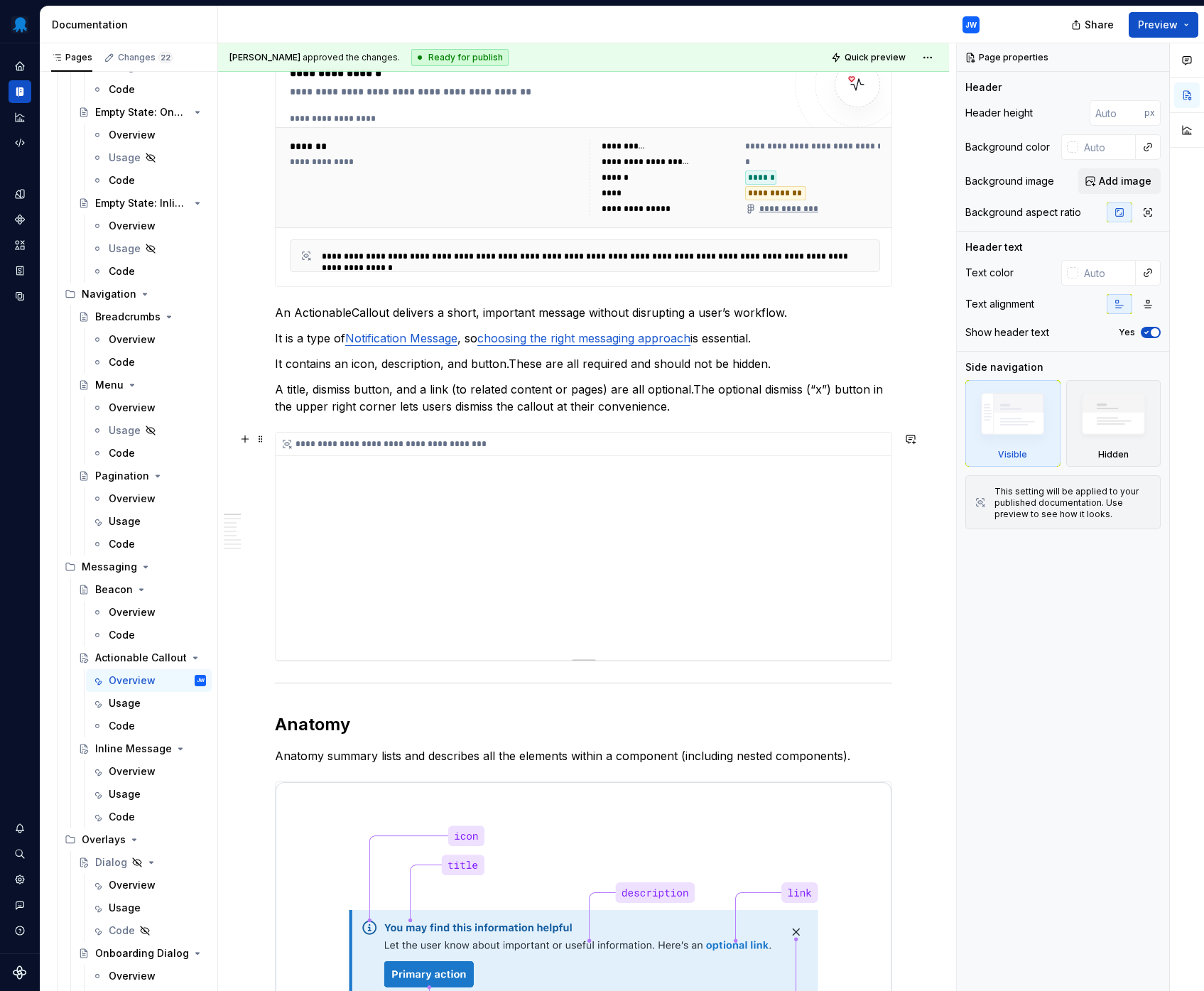
click at [443, 495] on div "**********" at bounding box center [583, 546] width 616 height 228
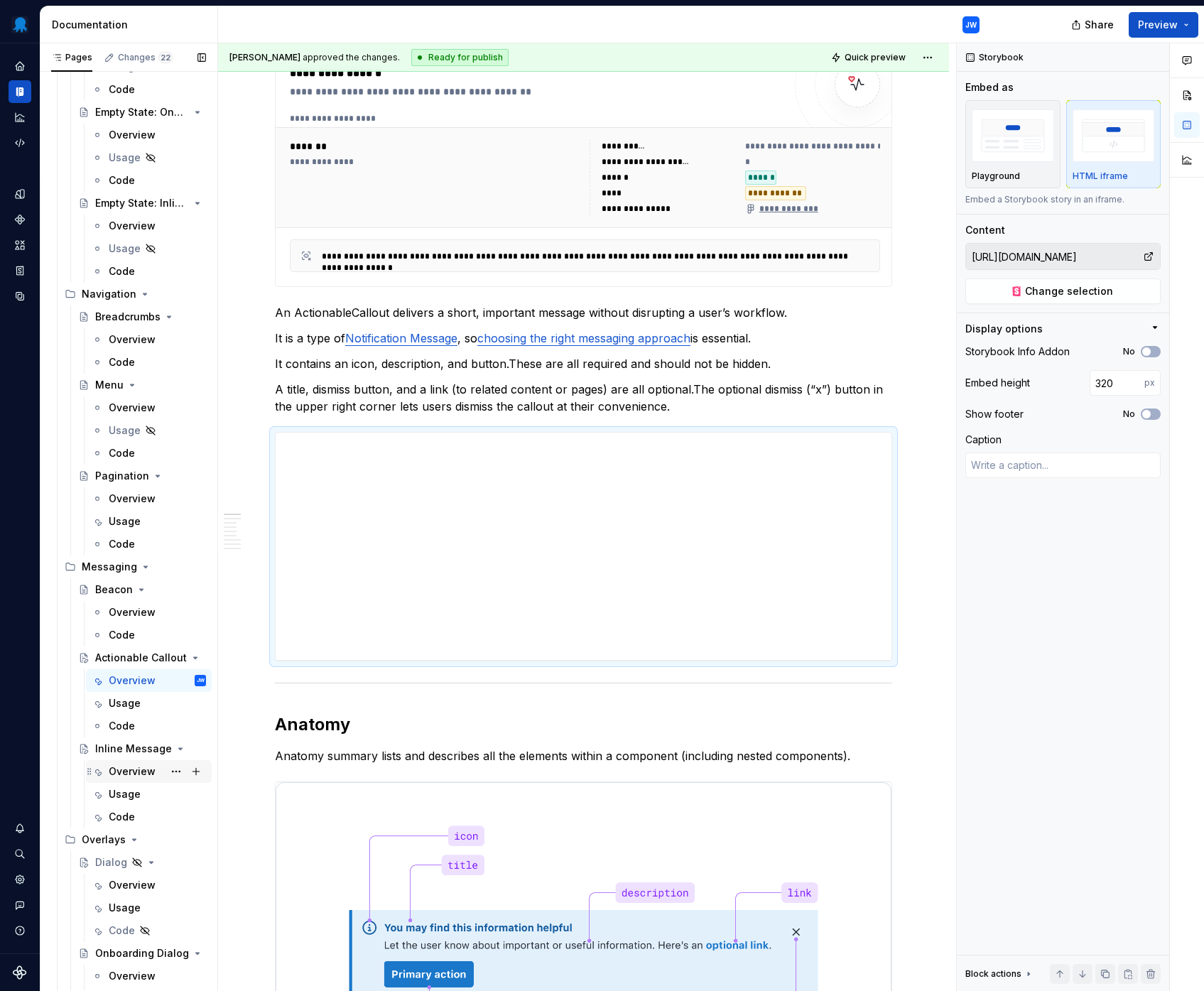
click at [131, 771] on div "Overview" at bounding box center [131, 771] width 47 height 14
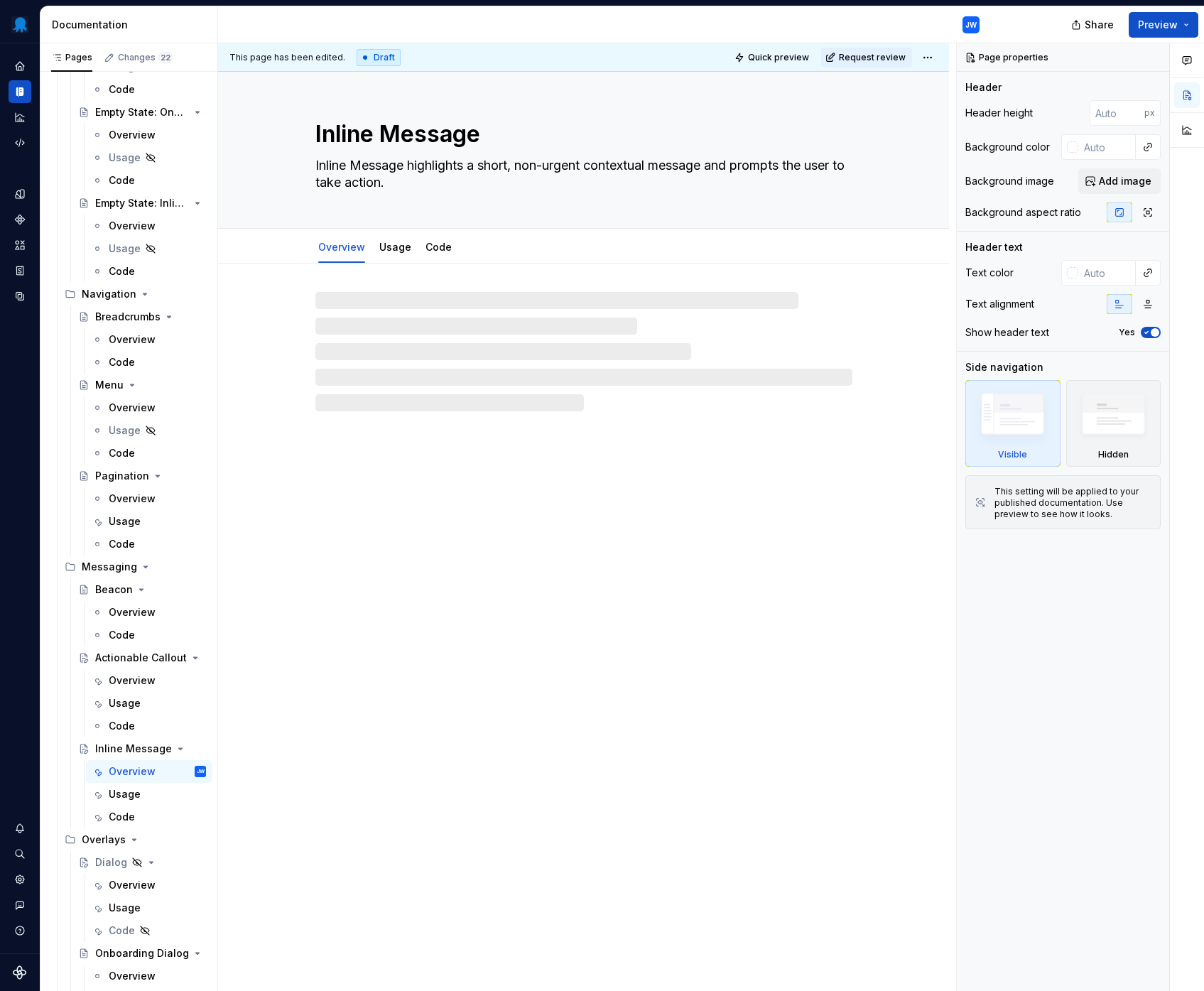
type textarea "*"
click at [402, 490] on div "Inline Message Inline Message highlights a short, non-urgent contextual message…" at bounding box center [583, 532] width 731 height 920
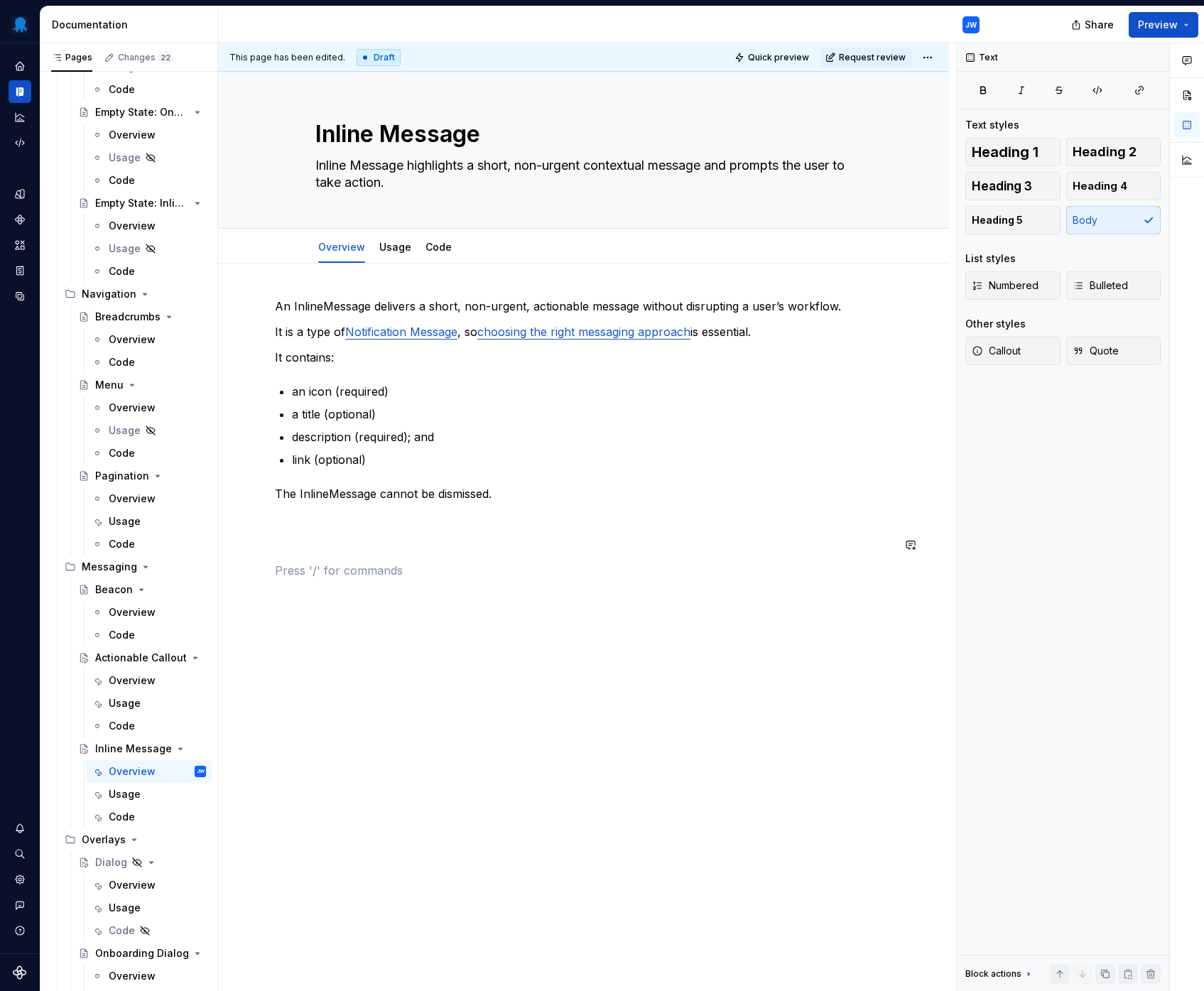
click at [386, 556] on div "An InlineMessage delivers a short, non-urgent, actionable message without disru…" at bounding box center [583, 439] width 617 height 281
click at [383, 537] on p at bounding box center [583, 544] width 617 height 17
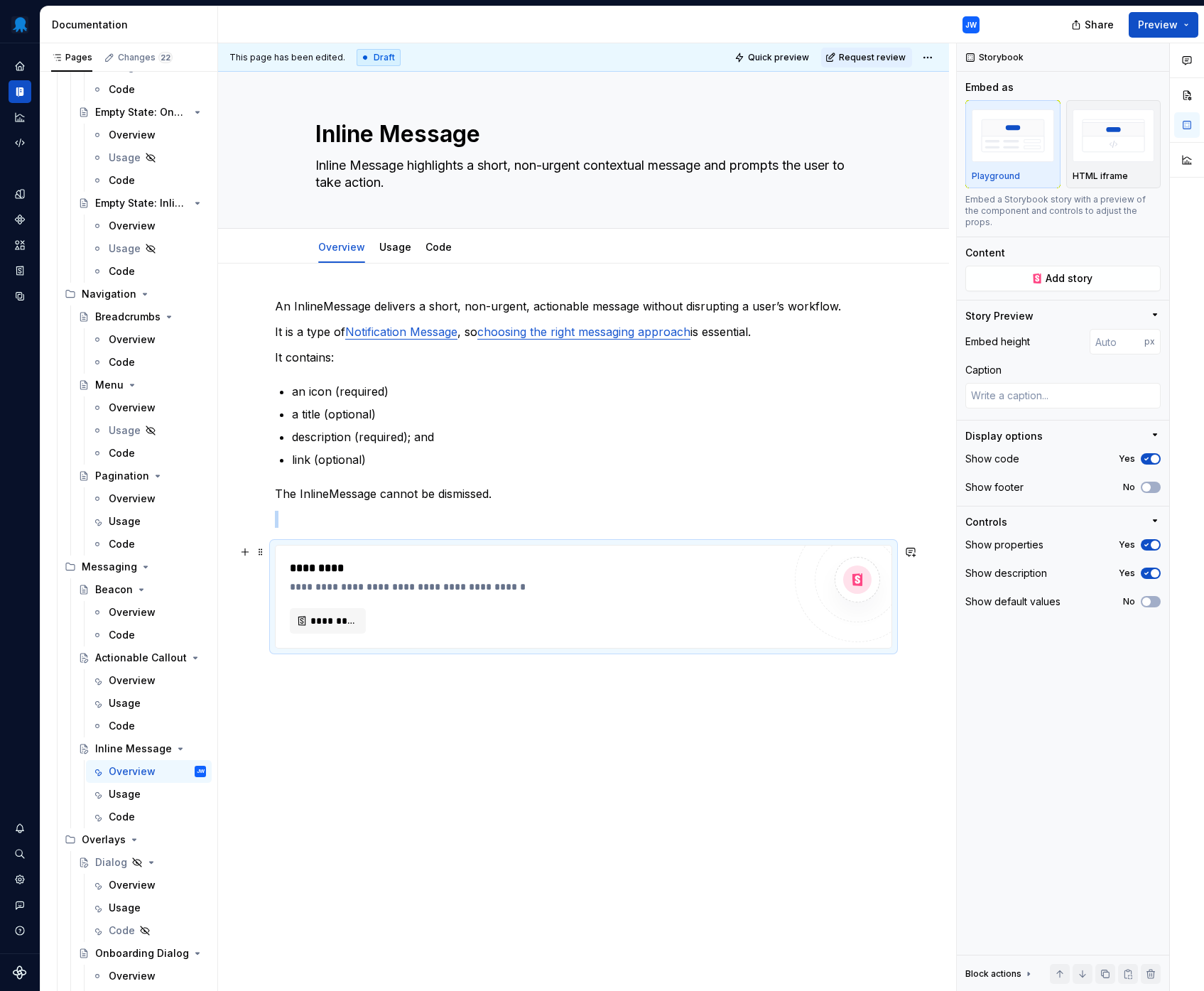
click at [454, 586] on div "**********" at bounding box center [537, 586] width 493 height 14
click at [447, 588] on div "**********" at bounding box center [537, 586] width 493 height 14
click at [319, 624] on span "*********" at bounding box center [334, 620] width 46 height 14
type textarea "*"
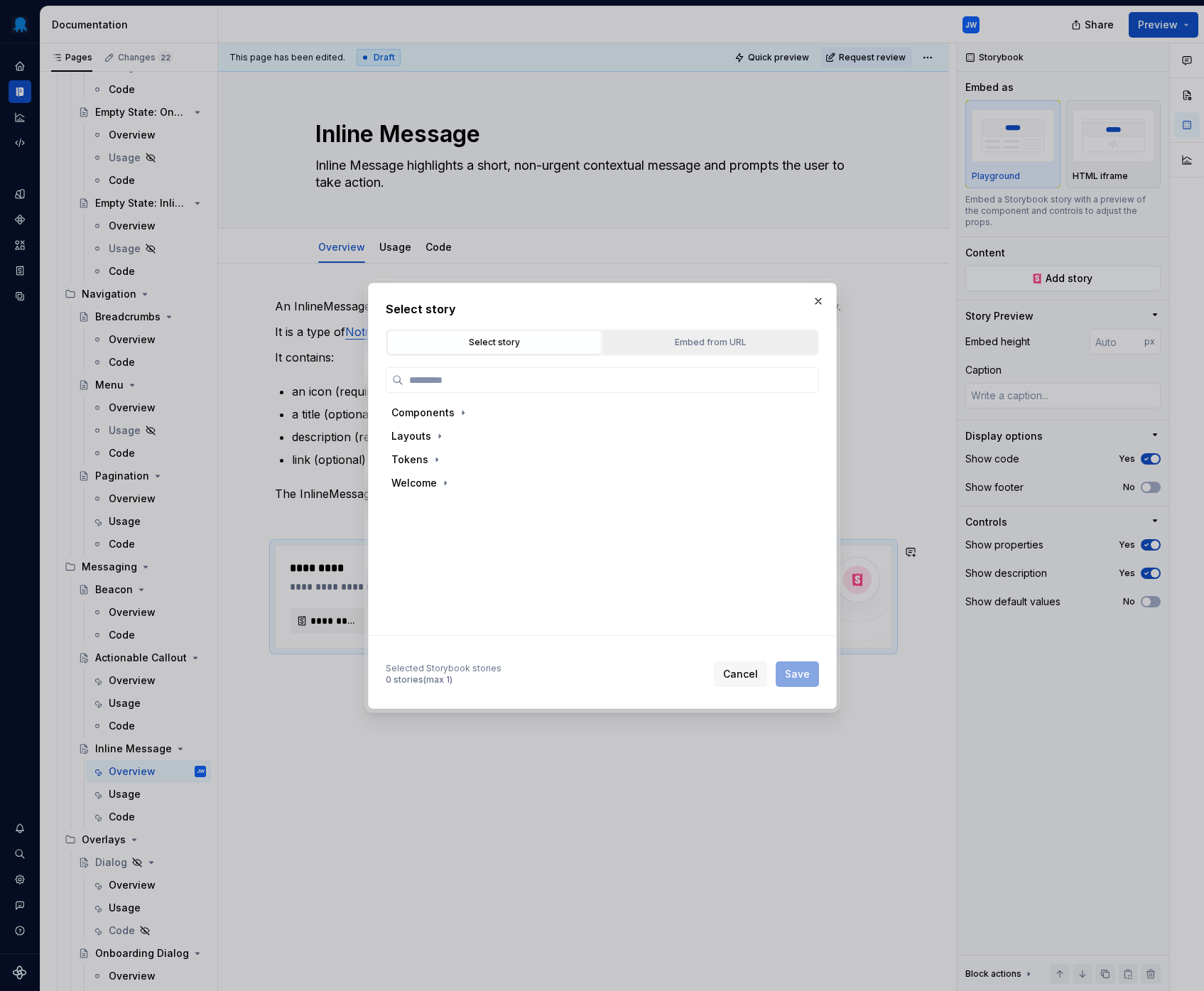
click at [697, 340] on div "Embed from URL" at bounding box center [710, 342] width 205 height 14
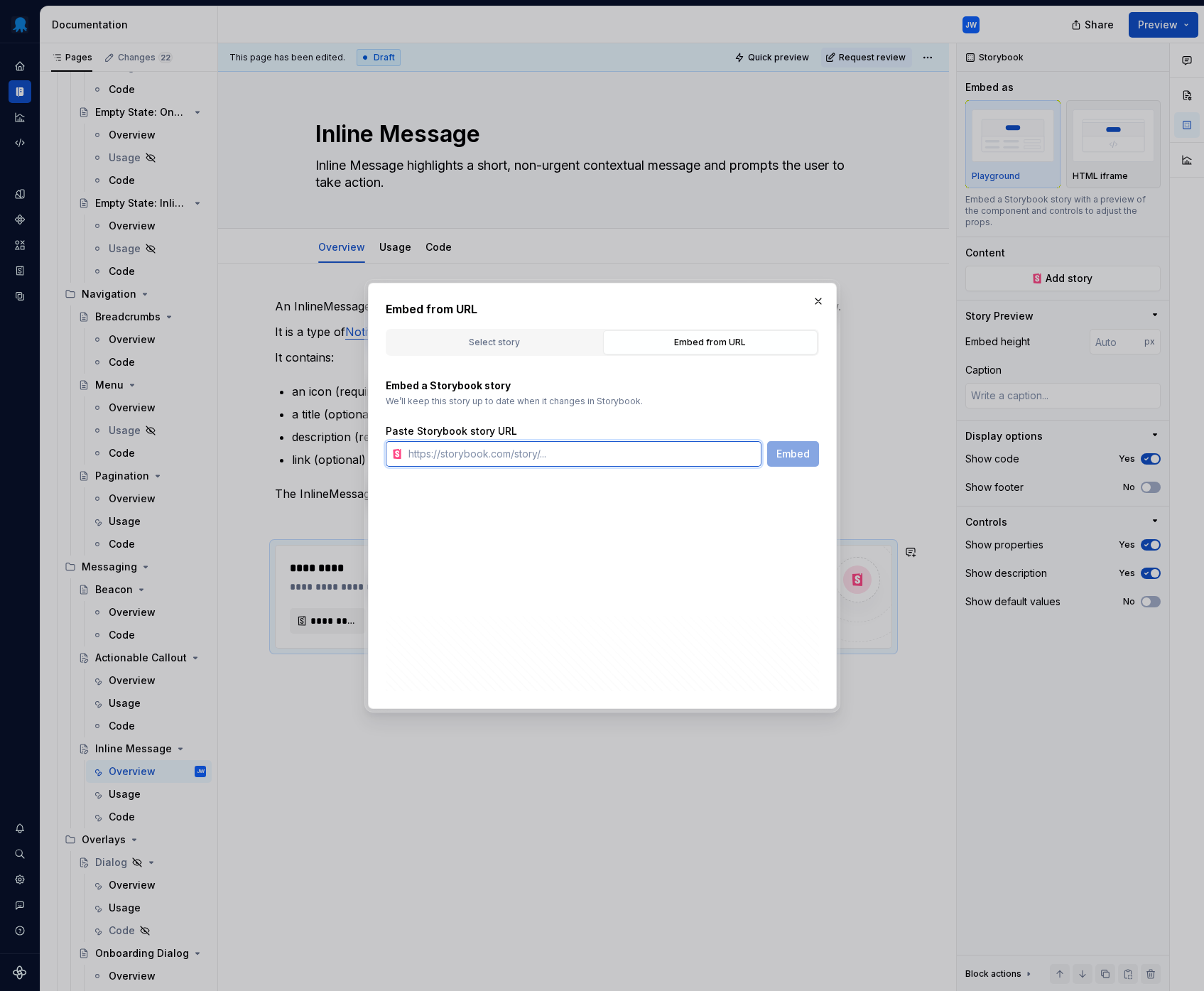
click at [564, 450] on input "text" at bounding box center [583, 454] width 359 height 25
paste input "[URL][DOMAIN_NAME]"
type input "[URL][DOMAIN_NAME]"
click at [783, 450] on span "Embed" at bounding box center [793, 454] width 33 height 14
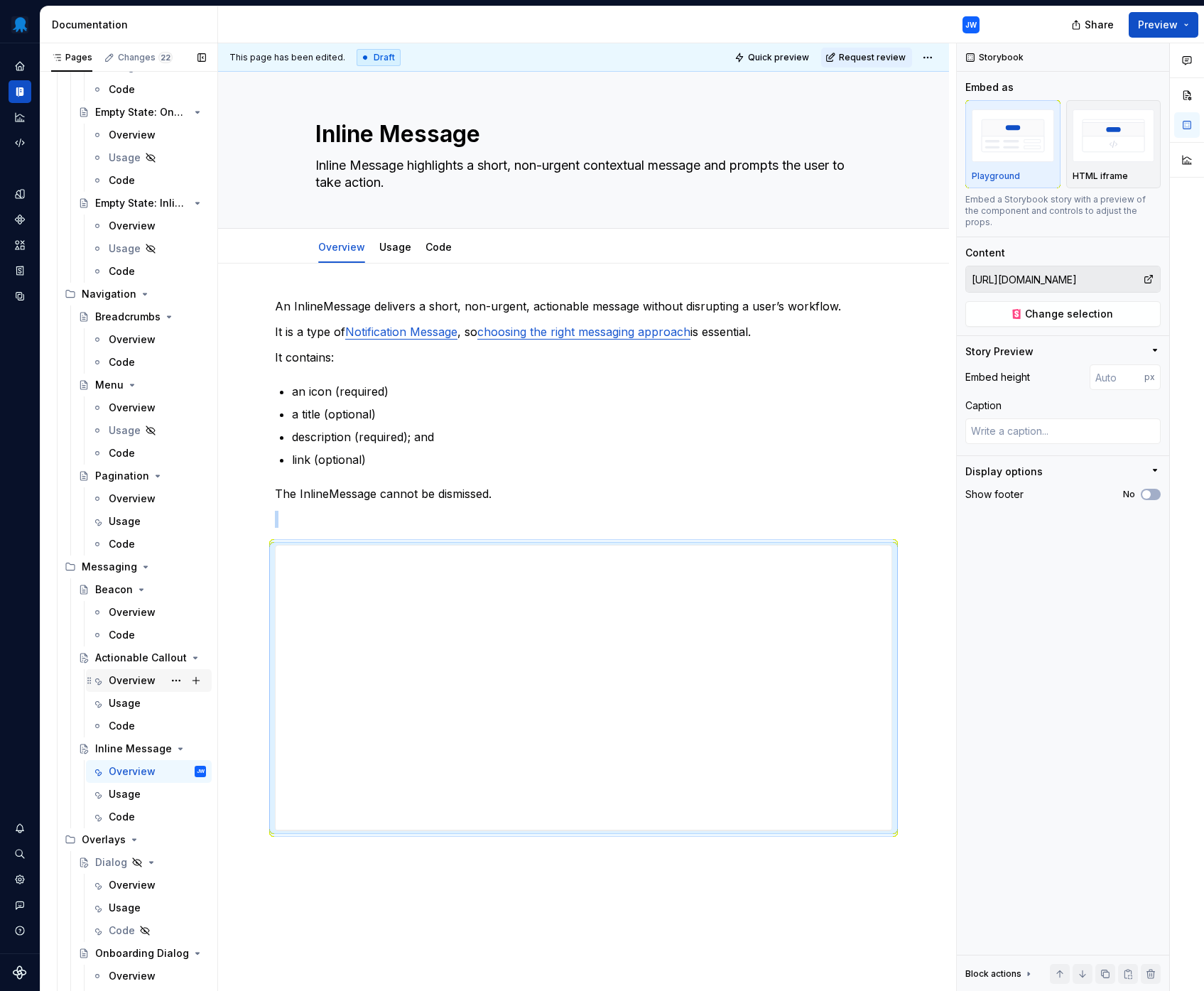
click at [134, 688] on div "Overview" at bounding box center [157, 680] width 97 height 20
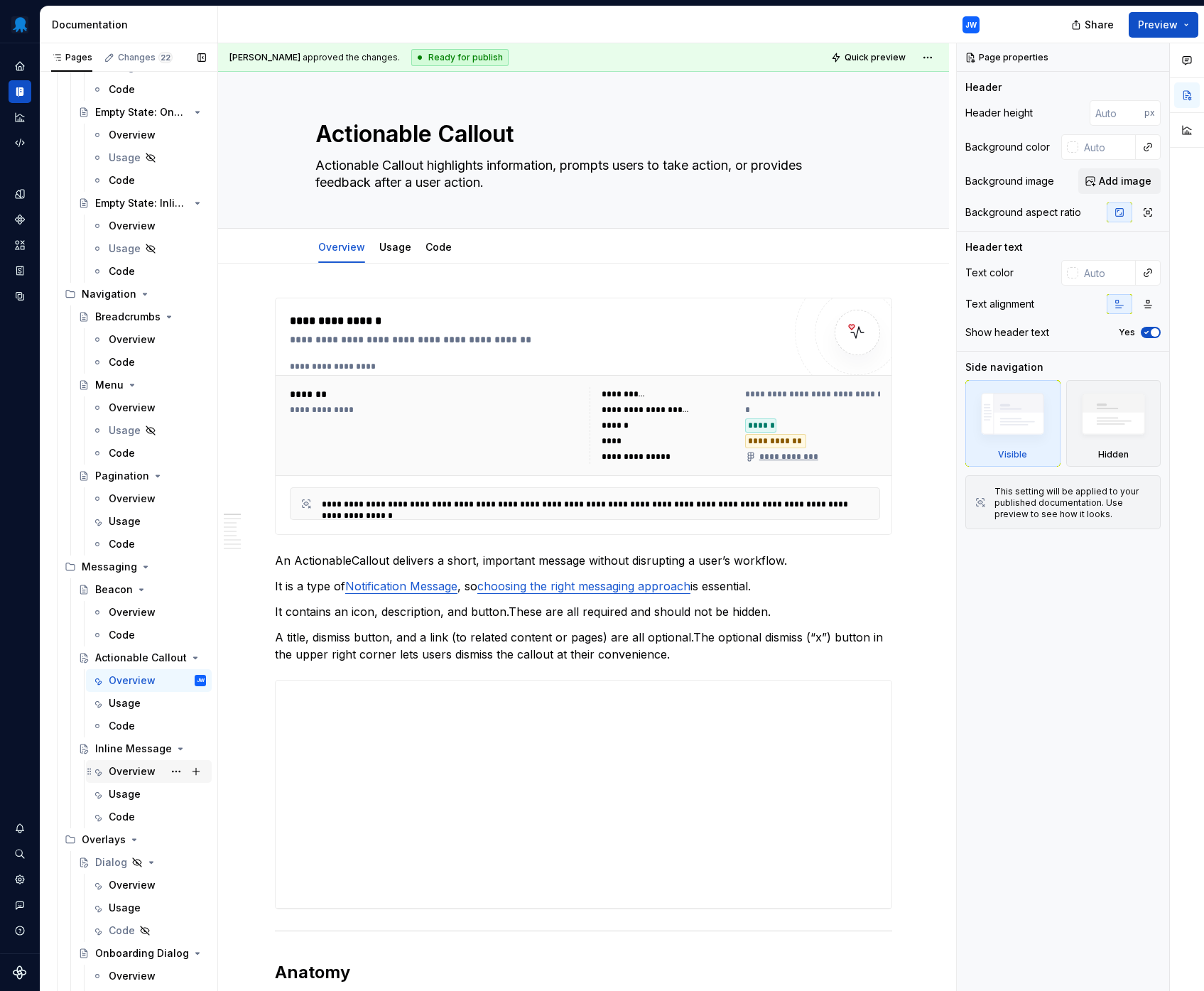
click at [130, 771] on div "Overview" at bounding box center [131, 771] width 47 height 14
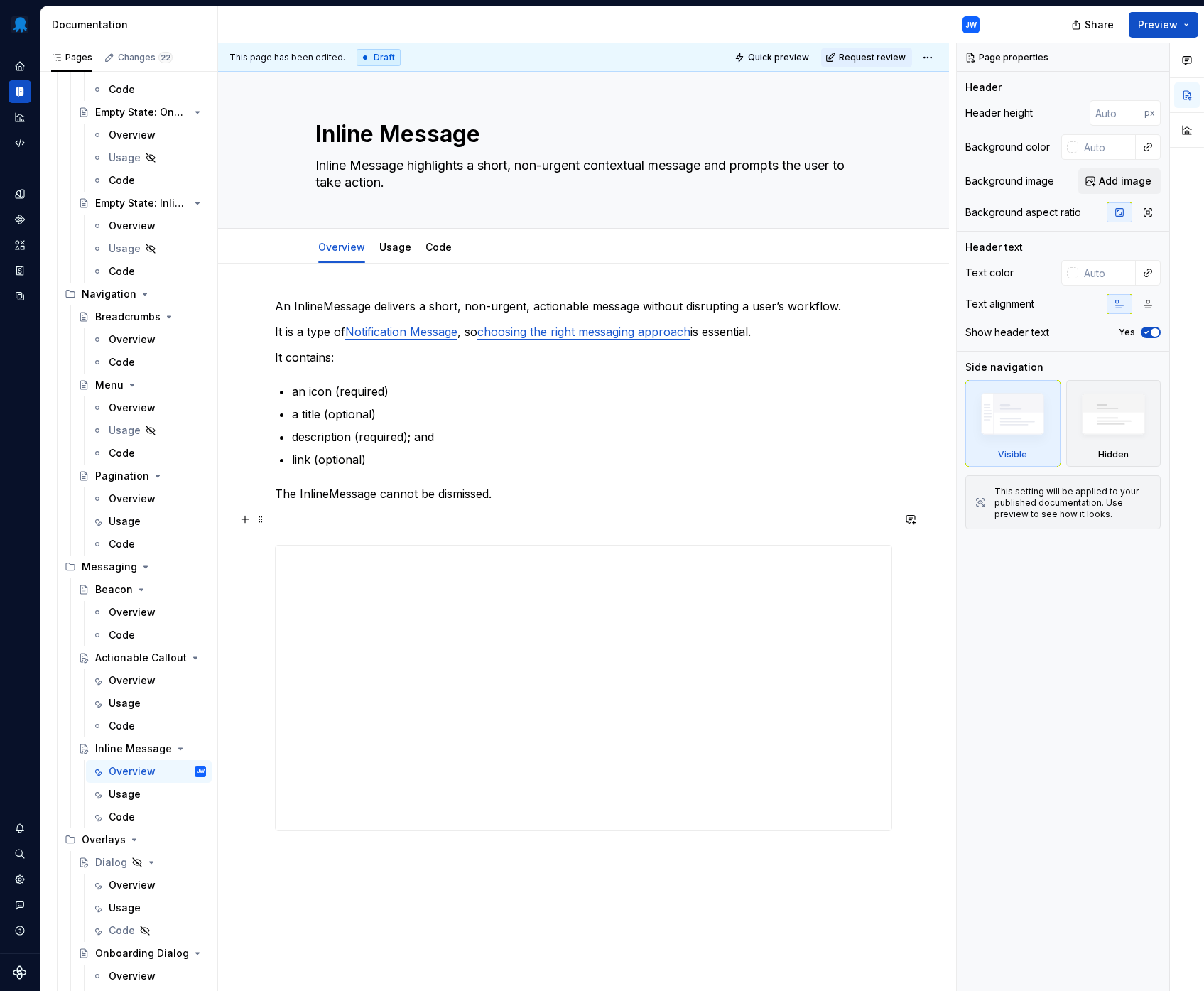
click at [360, 533] on div "An InlineMessage delivers a short, non-urgent, actionable message without disru…" at bounding box center [583, 582] width 617 height 567
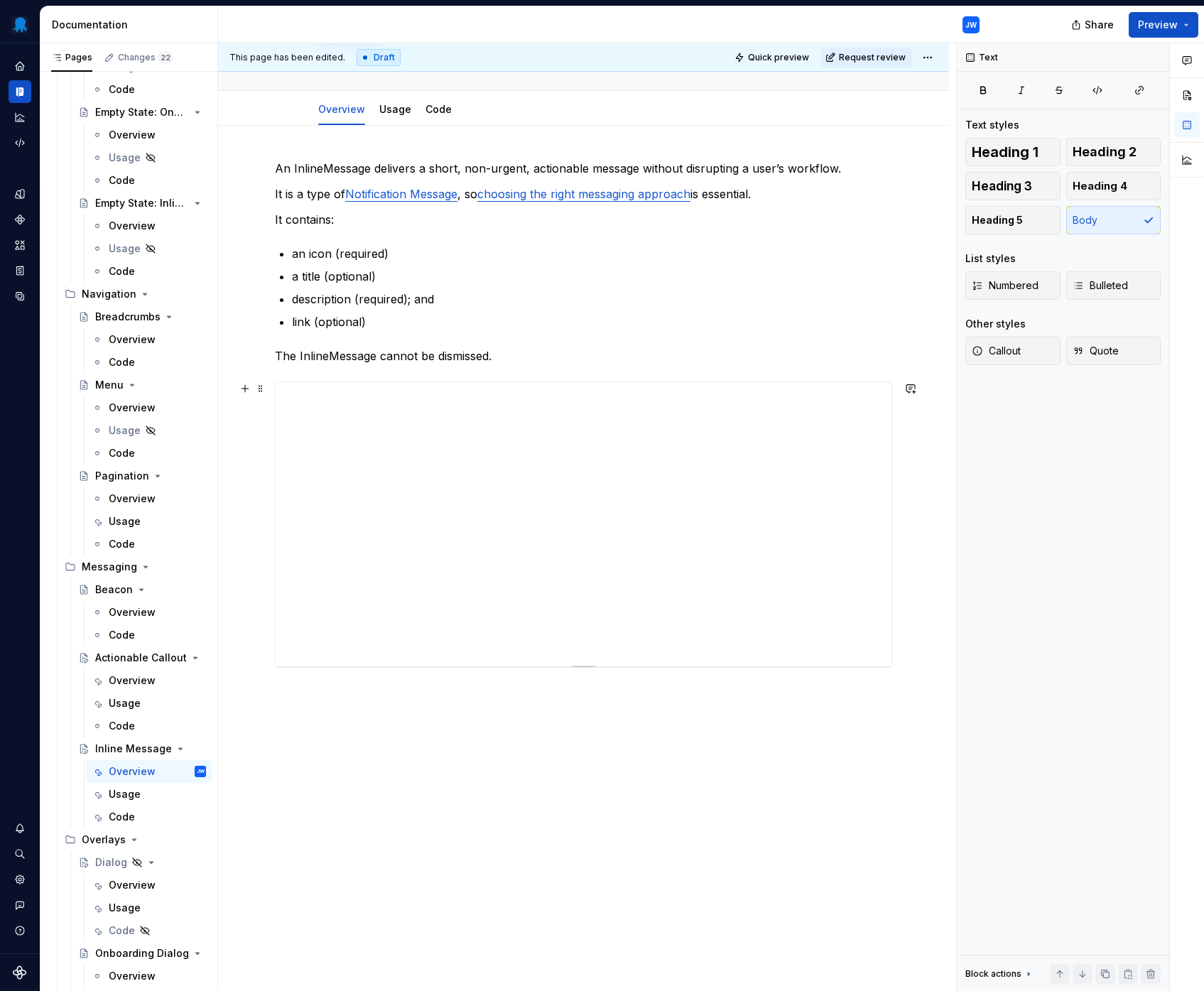
scroll to position [162, 0]
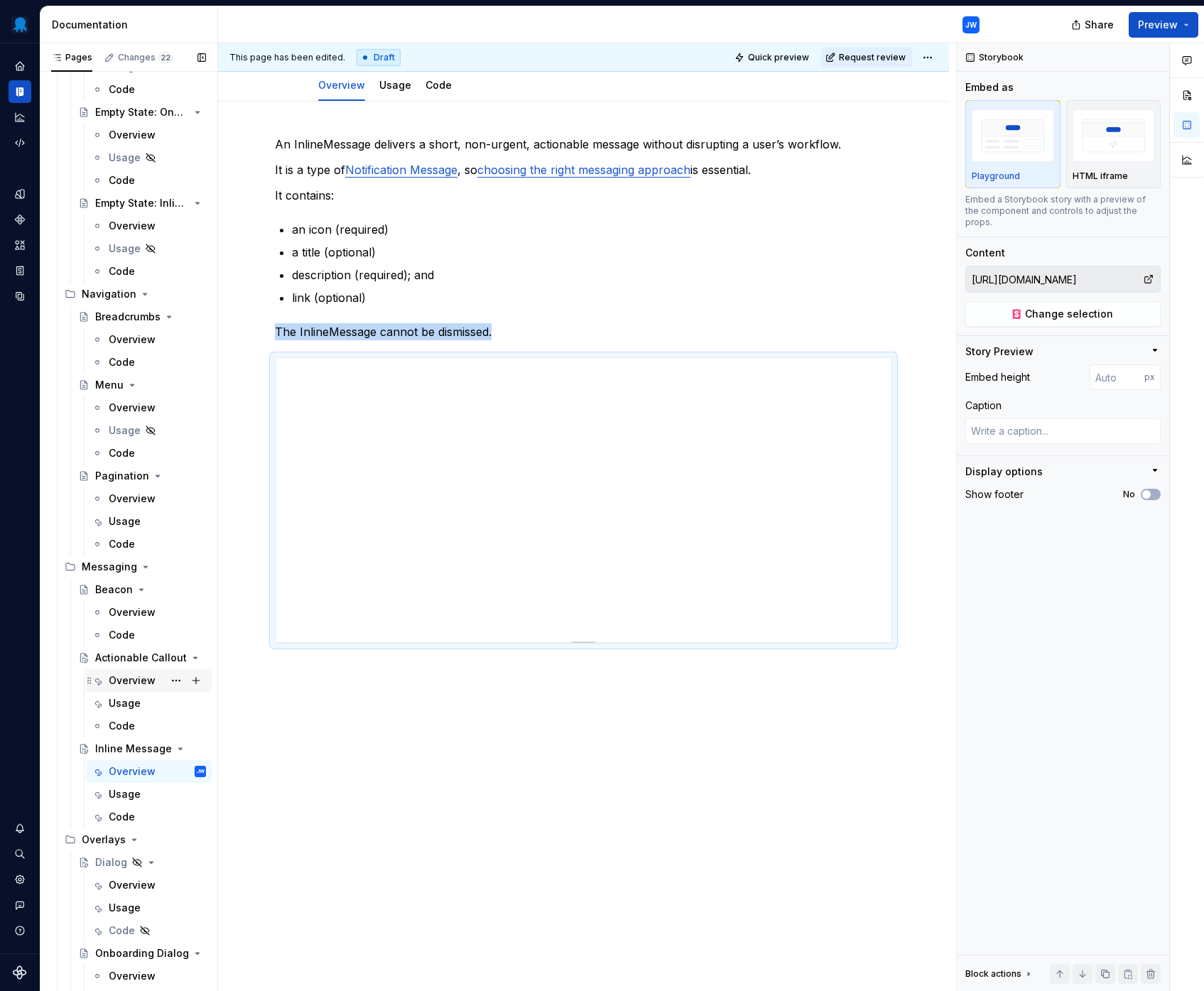
click at [136, 683] on div "Overview" at bounding box center [131, 680] width 47 height 14
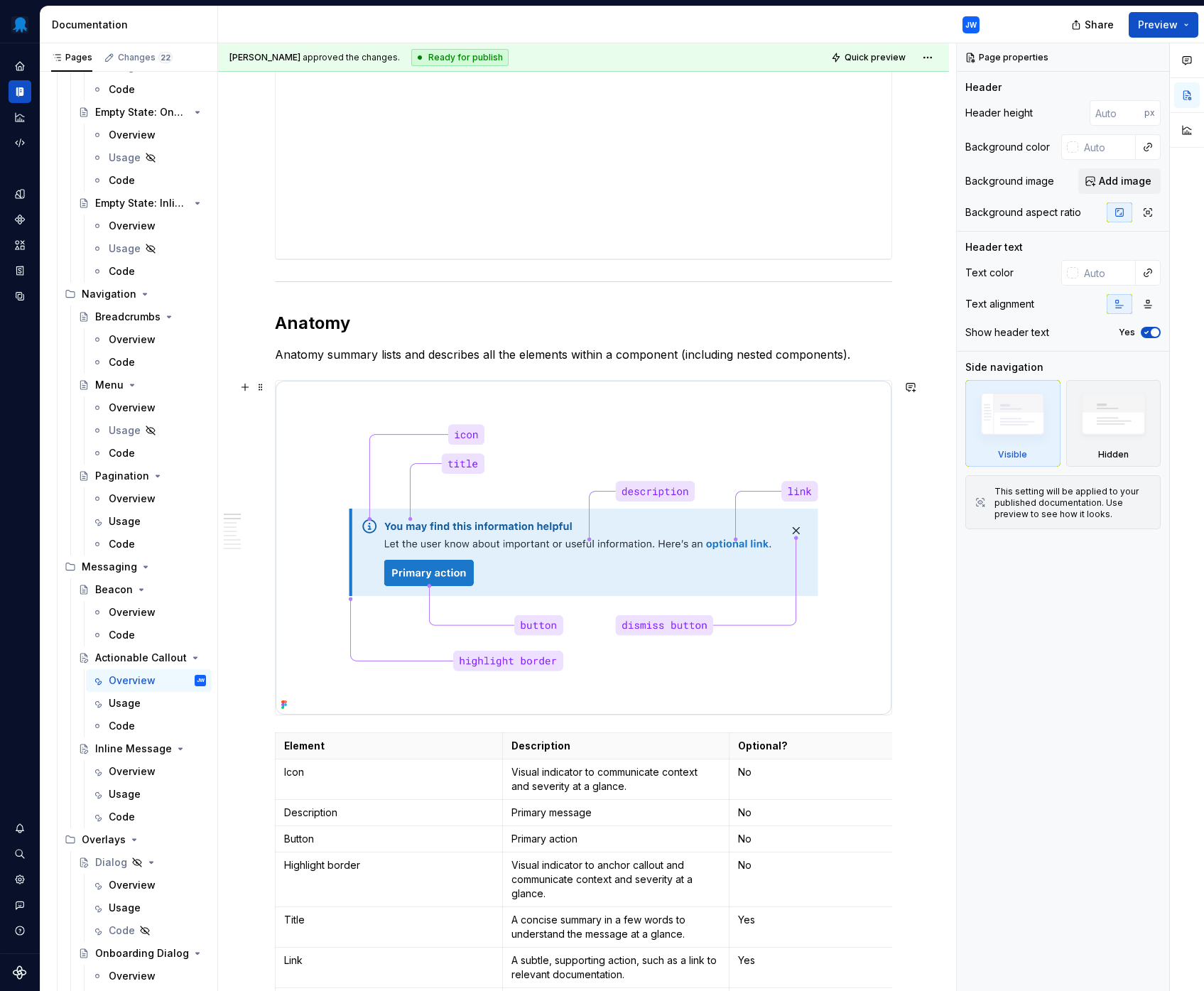
scroll to position [812, 0]
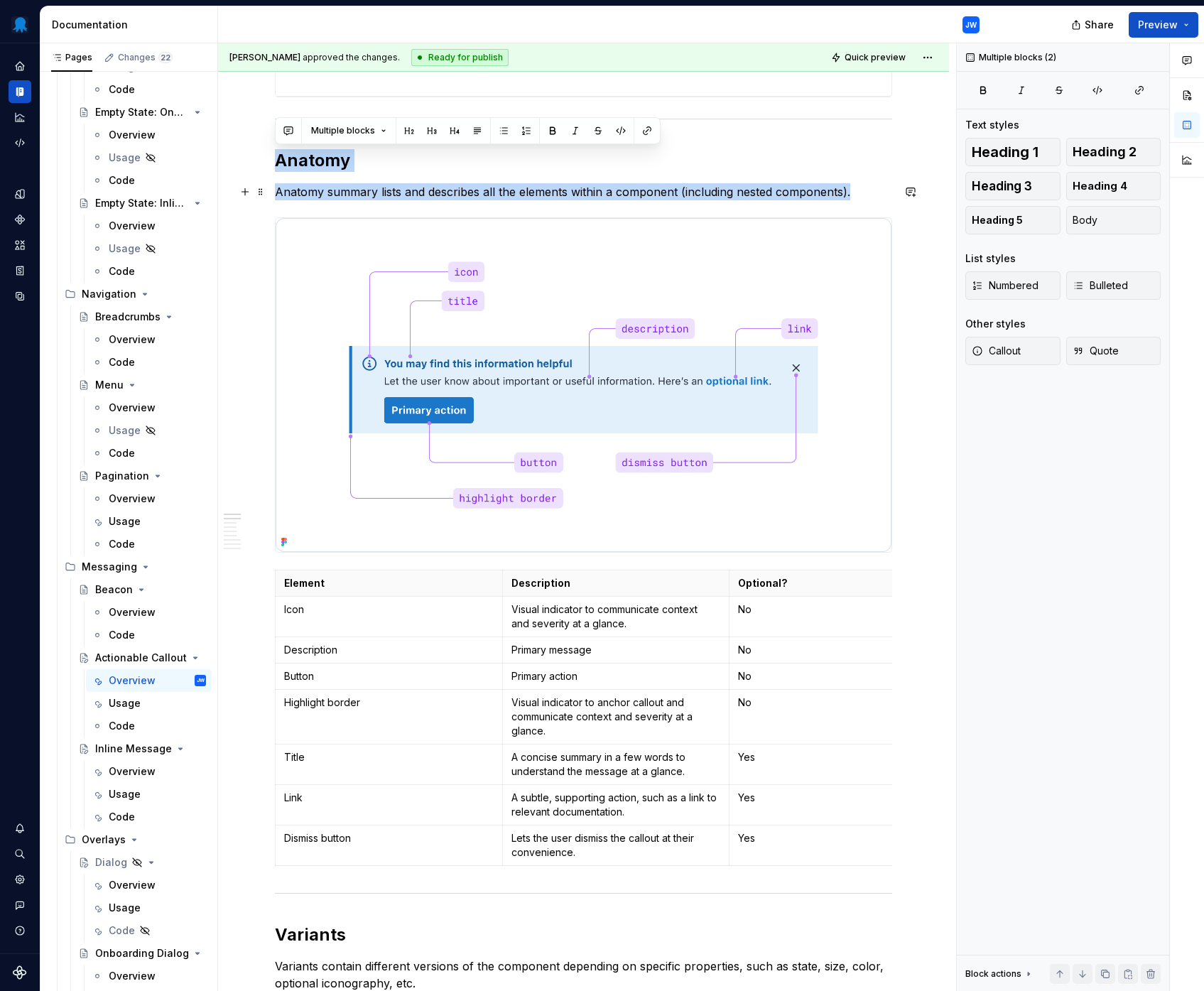
drag, startPoint x: 277, startPoint y: 155, endPoint x: 877, endPoint y: 195, distance: 601.3
copy div "Anatomy Anatomy summary lists and describes all the elements within a component…"
click at [141, 771] on div "Overview" at bounding box center [131, 771] width 47 height 14
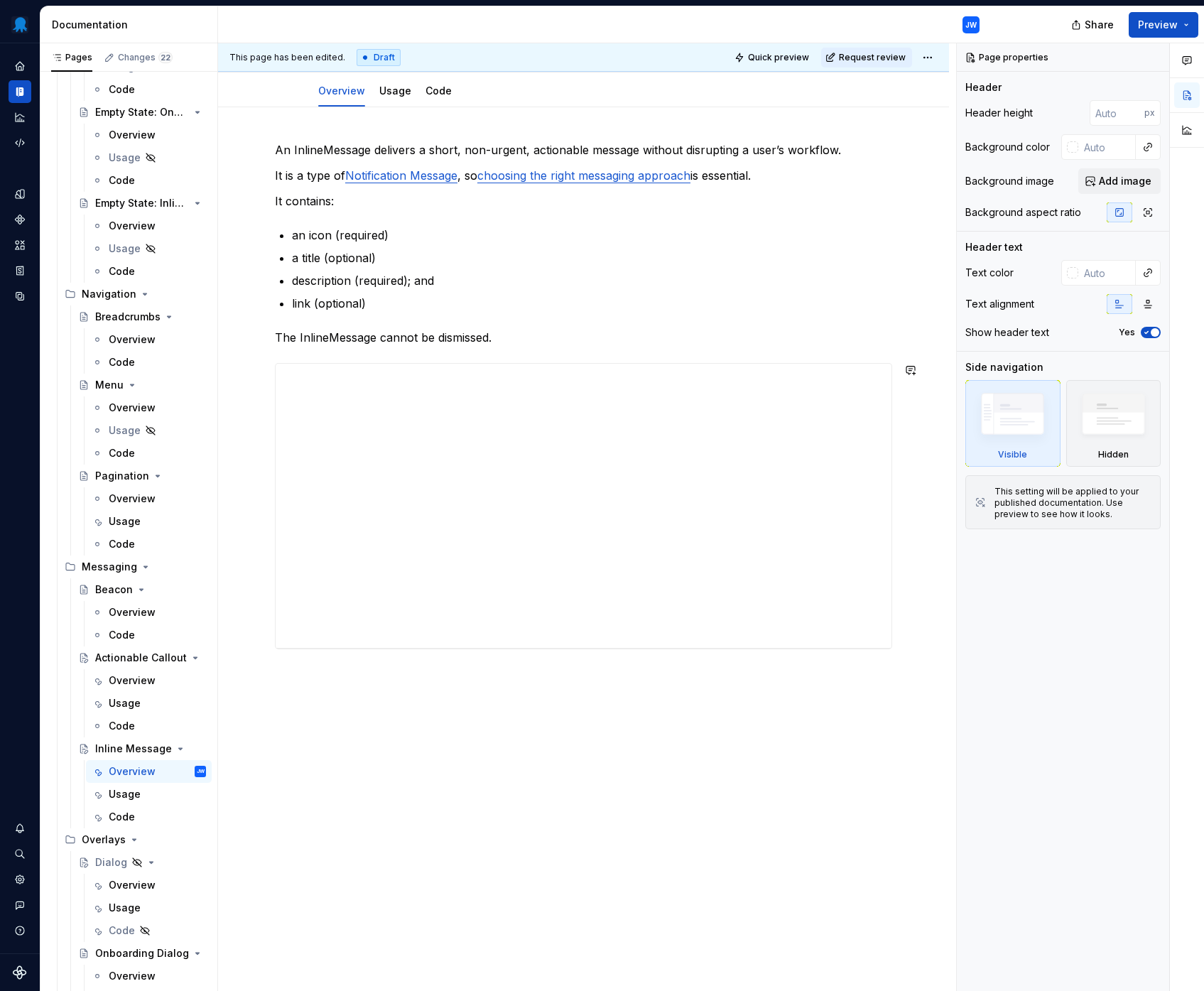
scroll to position [162, 0]
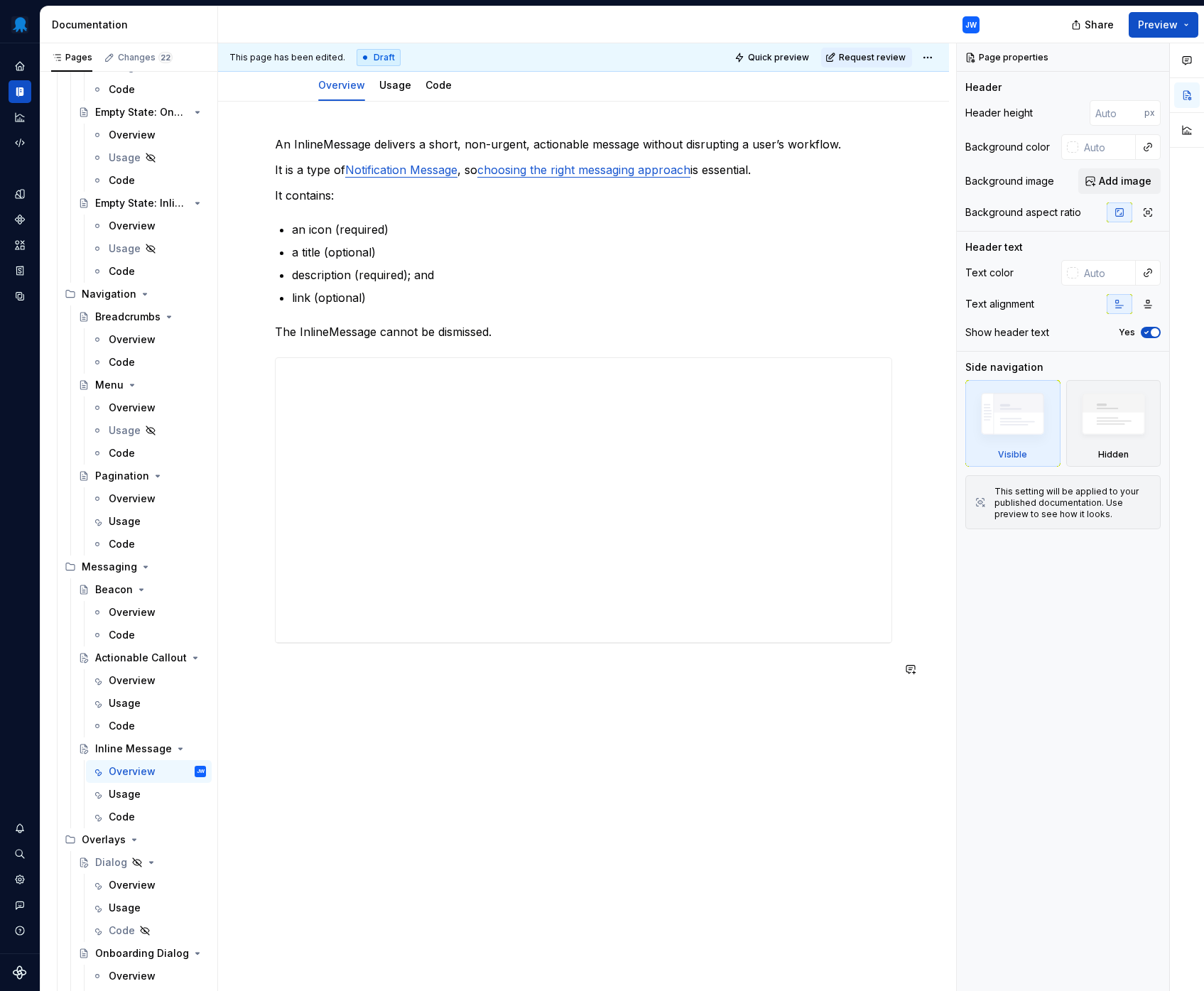
click at [342, 681] on div "An InlineMessage delivers a short, non-urgent, actionable message without disru…" at bounding box center [583, 415] width 617 height 559
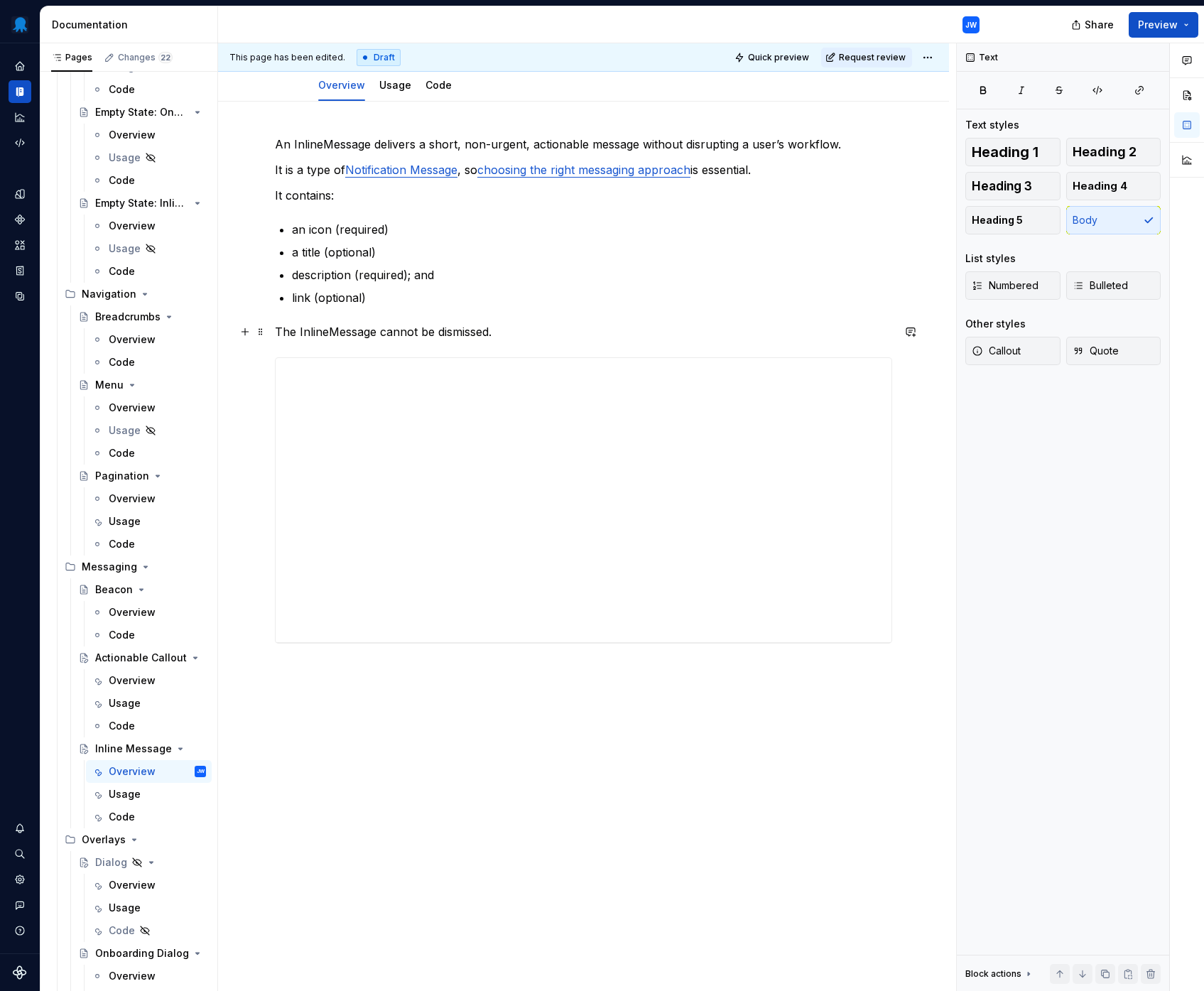
click at [522, 336] on p "The InlineMessage cannot be dismissed." at bounding box center [583, 332] width 617 height 17
click at [101, 684] on icon "Page tree" at bounding box center [97, 680] width 11 height 11
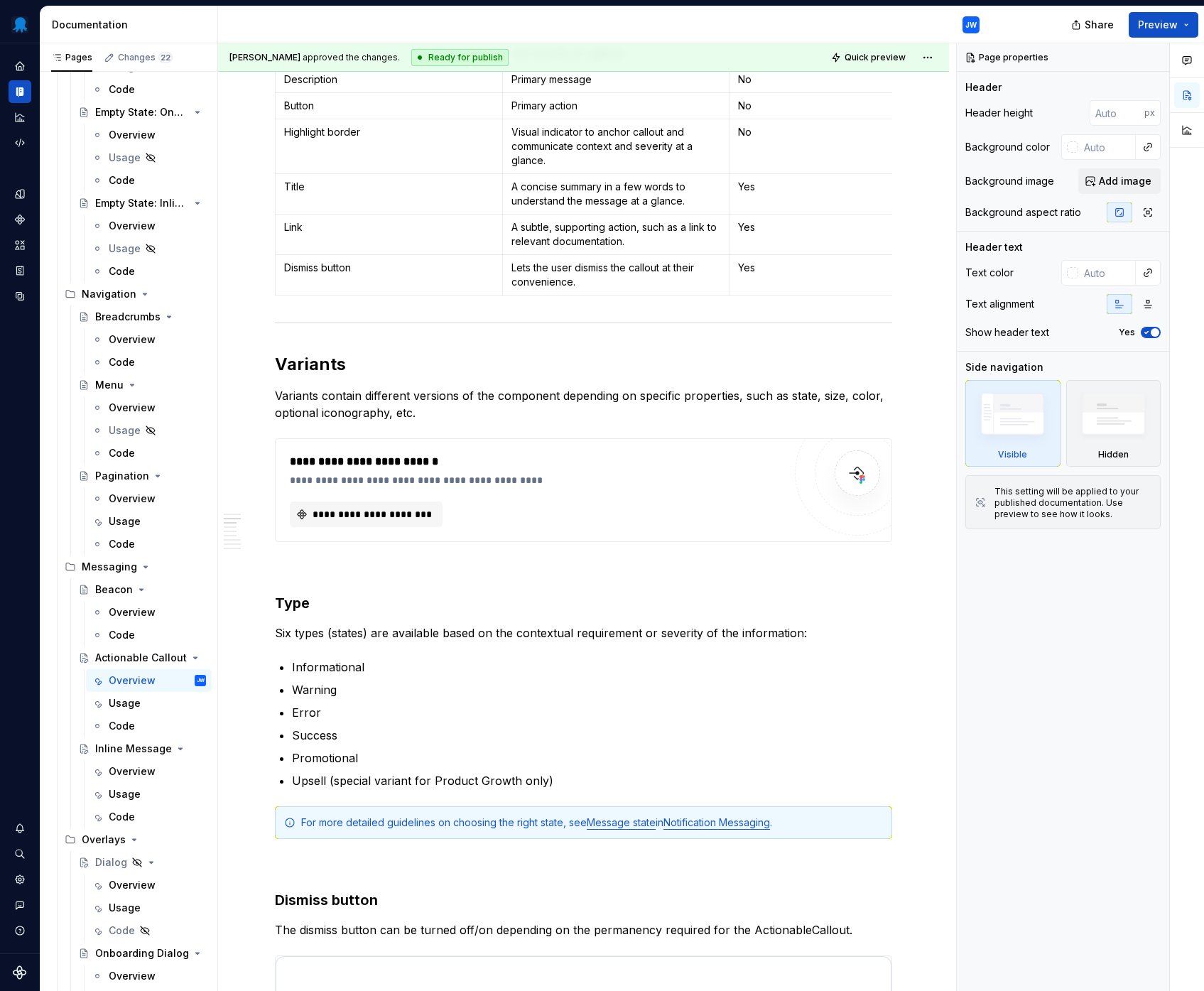
scroll to position [1445, 0]
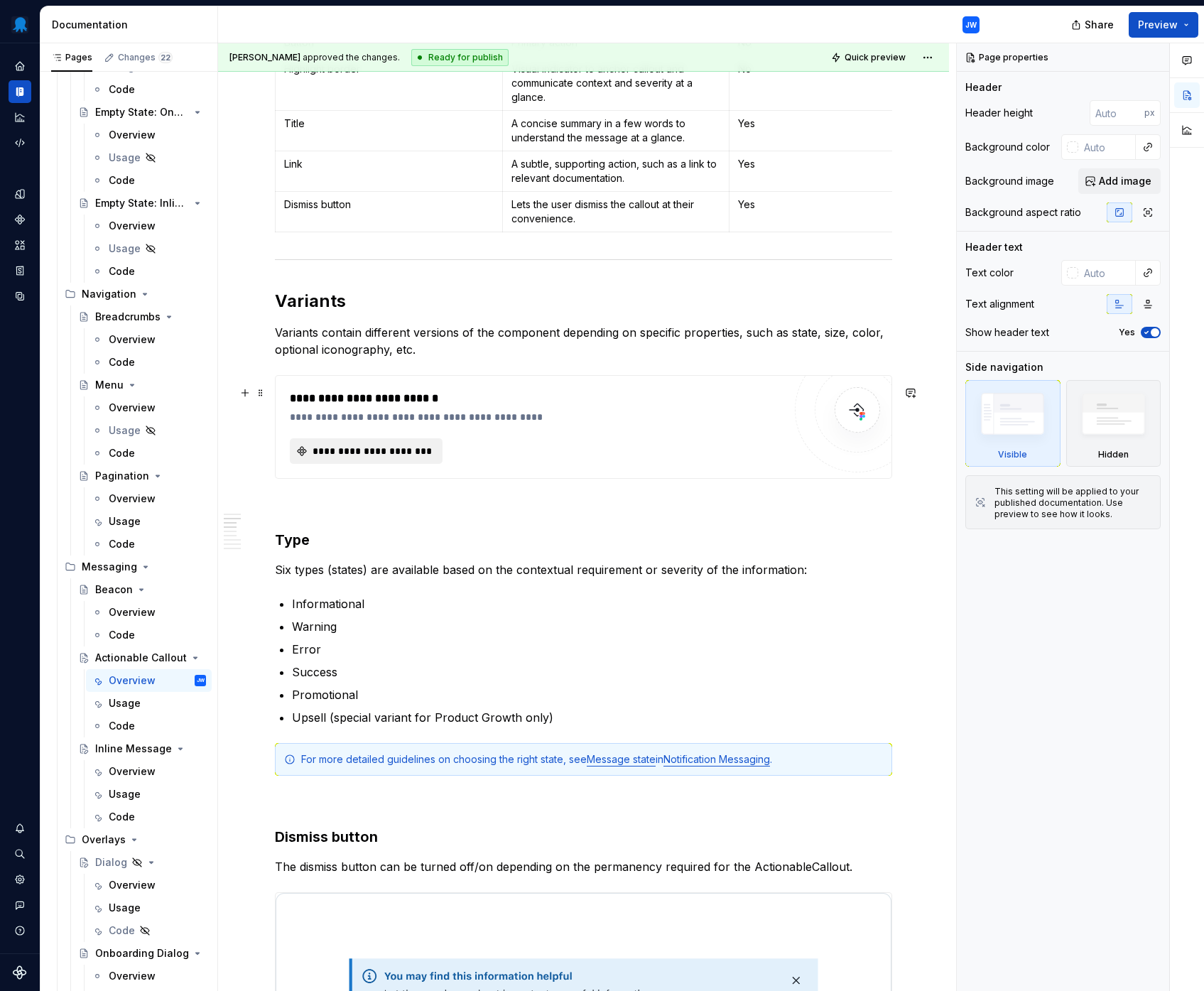
click at [360, 458] on span "**********" at bounding box center [372, 451] width 123 height 14
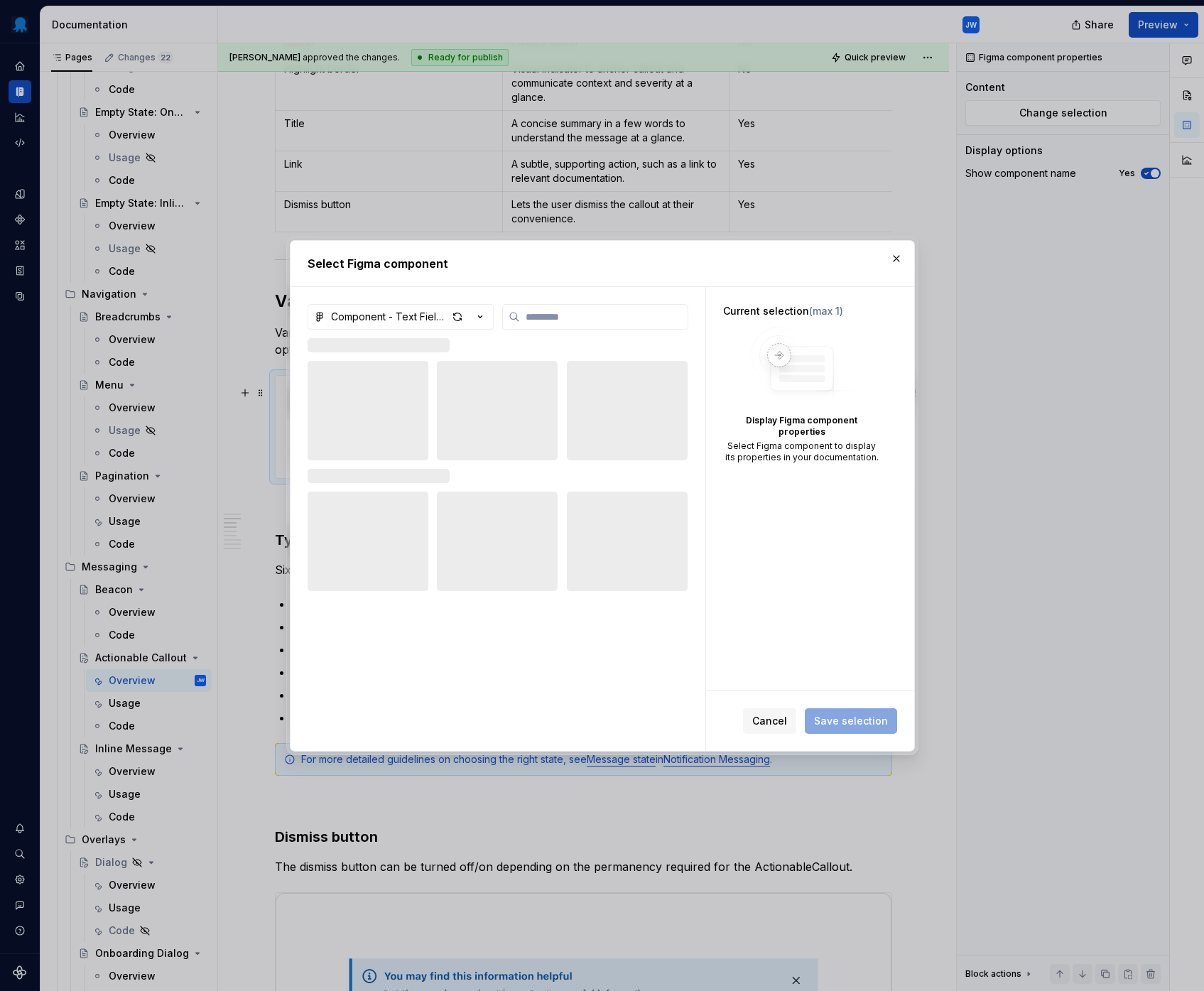
type textarea "*"
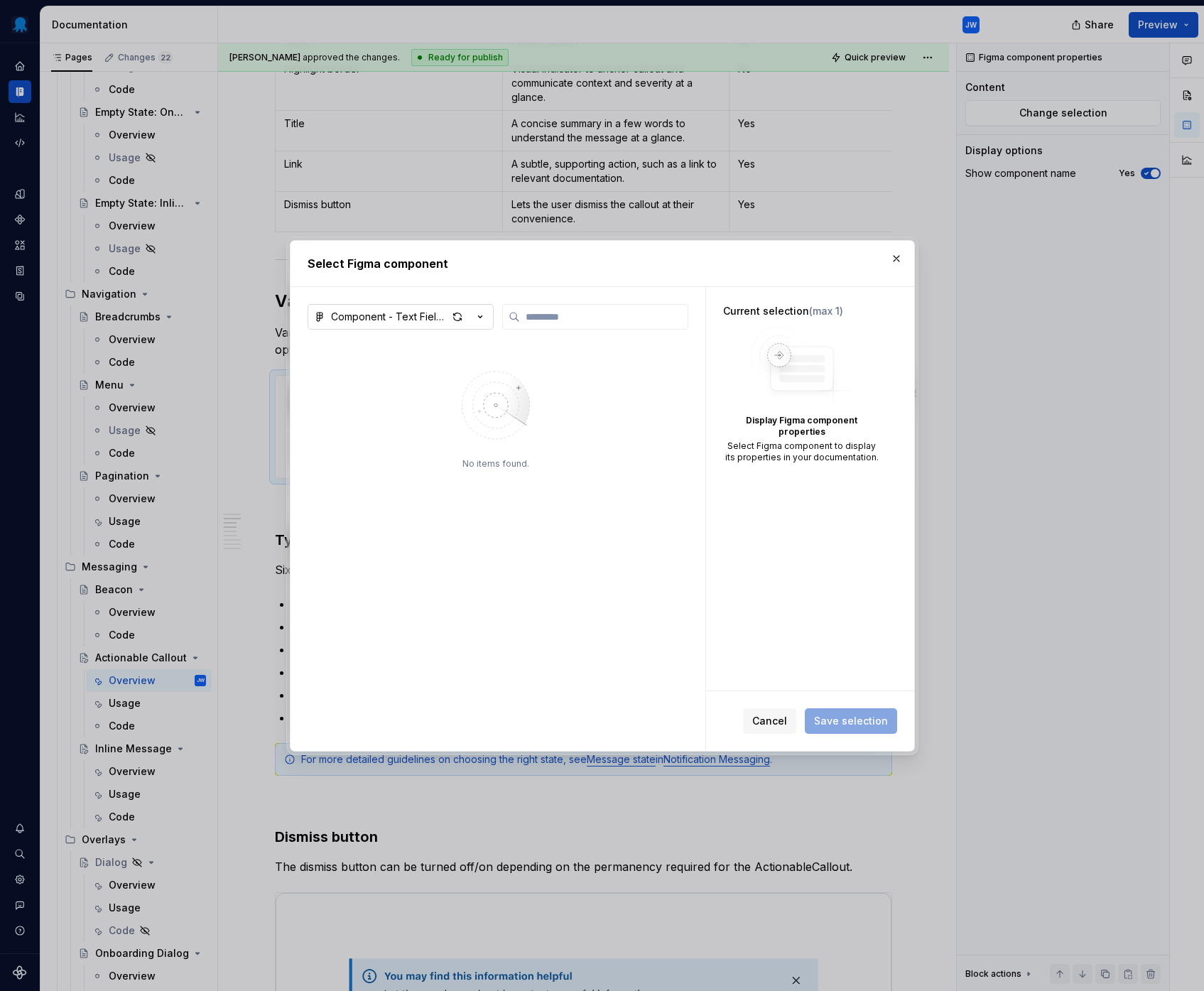
click at [439, 315] on div "Component - Text Field, Textarea, Time Picker, Radio Group" at bounding box center [389, 317] width 116 height 14
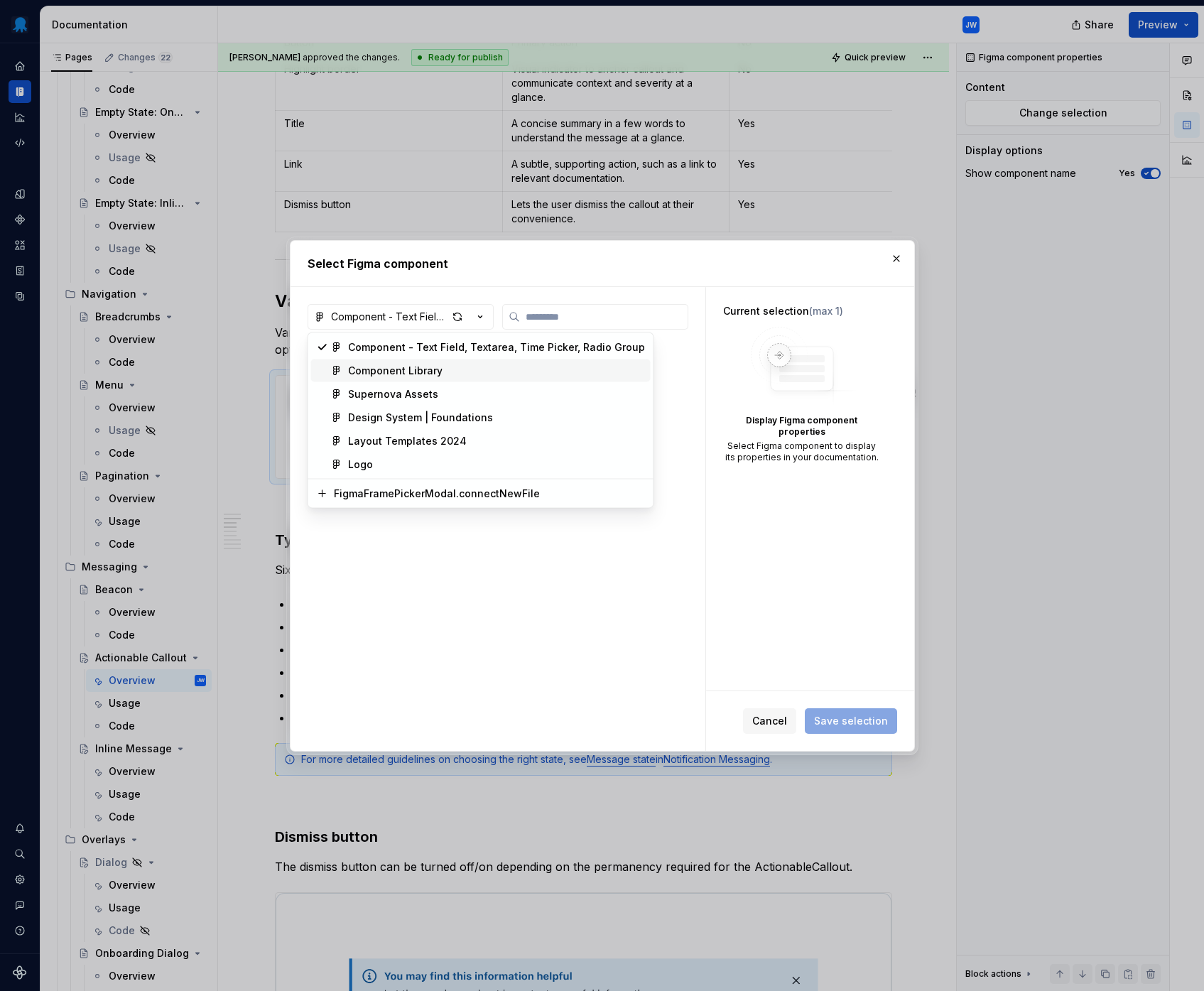
click at [430, 366] on div "Component Library" at bounding box center [395, 371] width 95 height 14
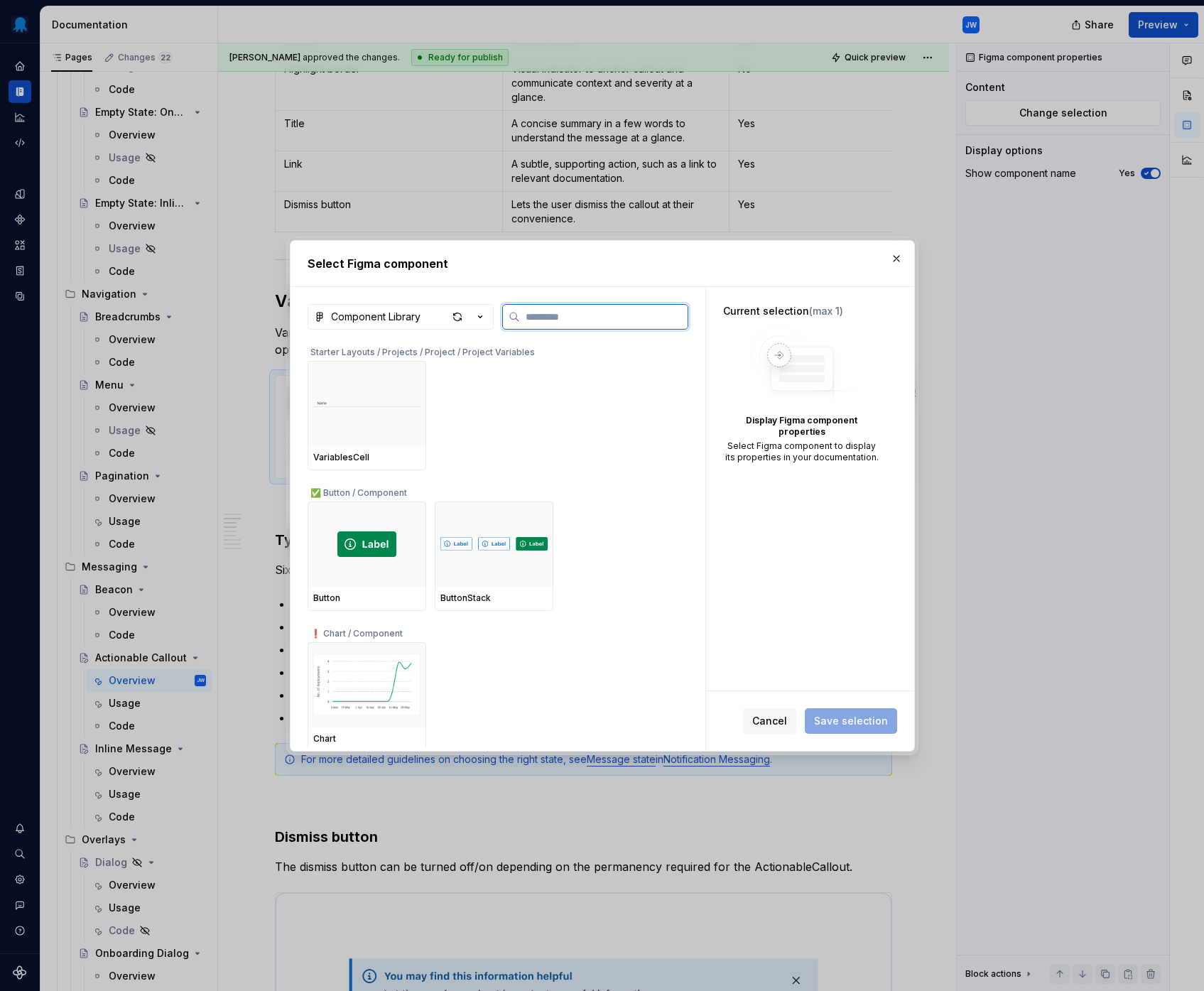
click at [530, 317] on input "search" at bounding box center [604, 317] width 168 height 14
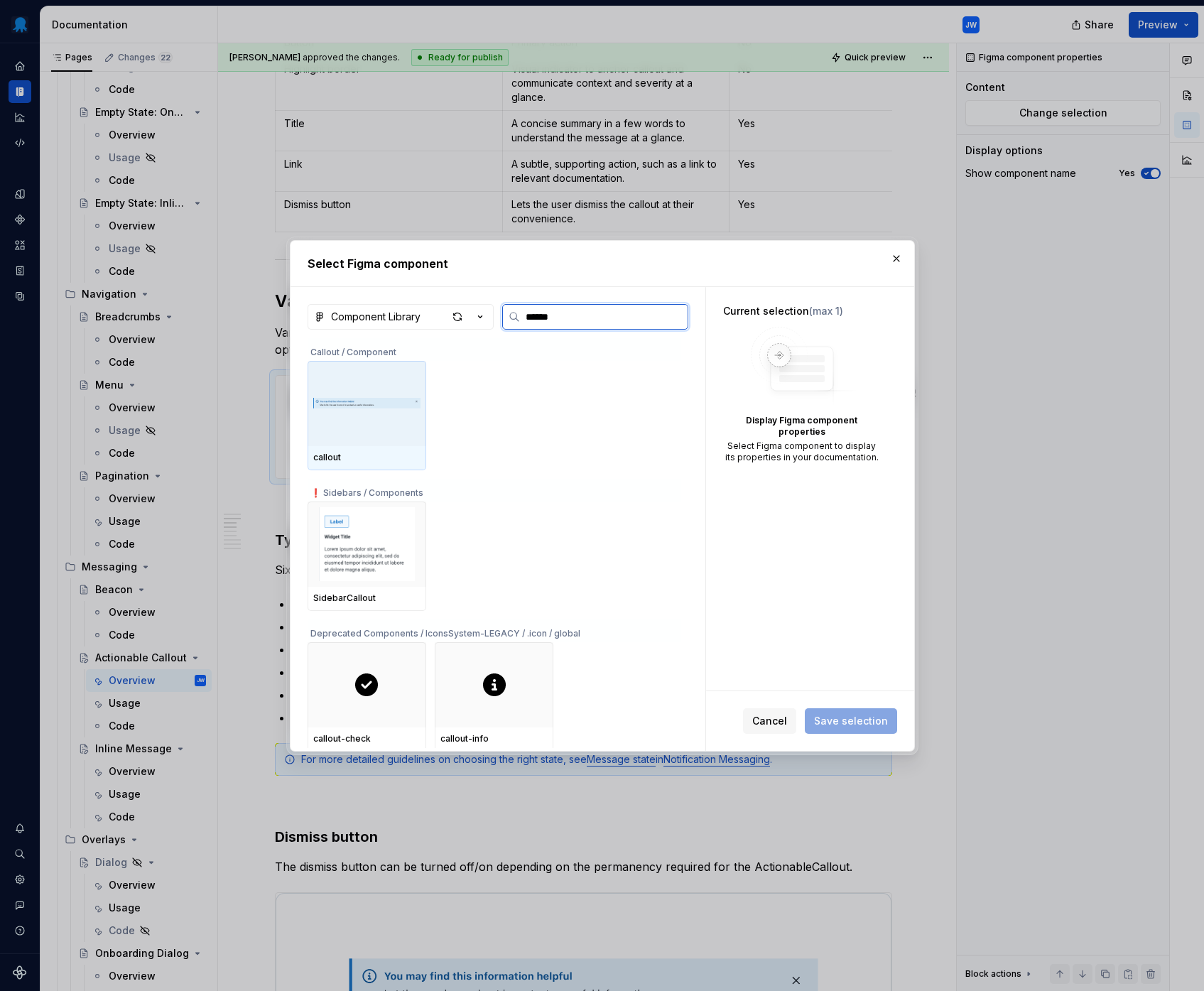
type input "*******"
click at [375, 400] on img at bounding box center [367, 403] width 108 height 51
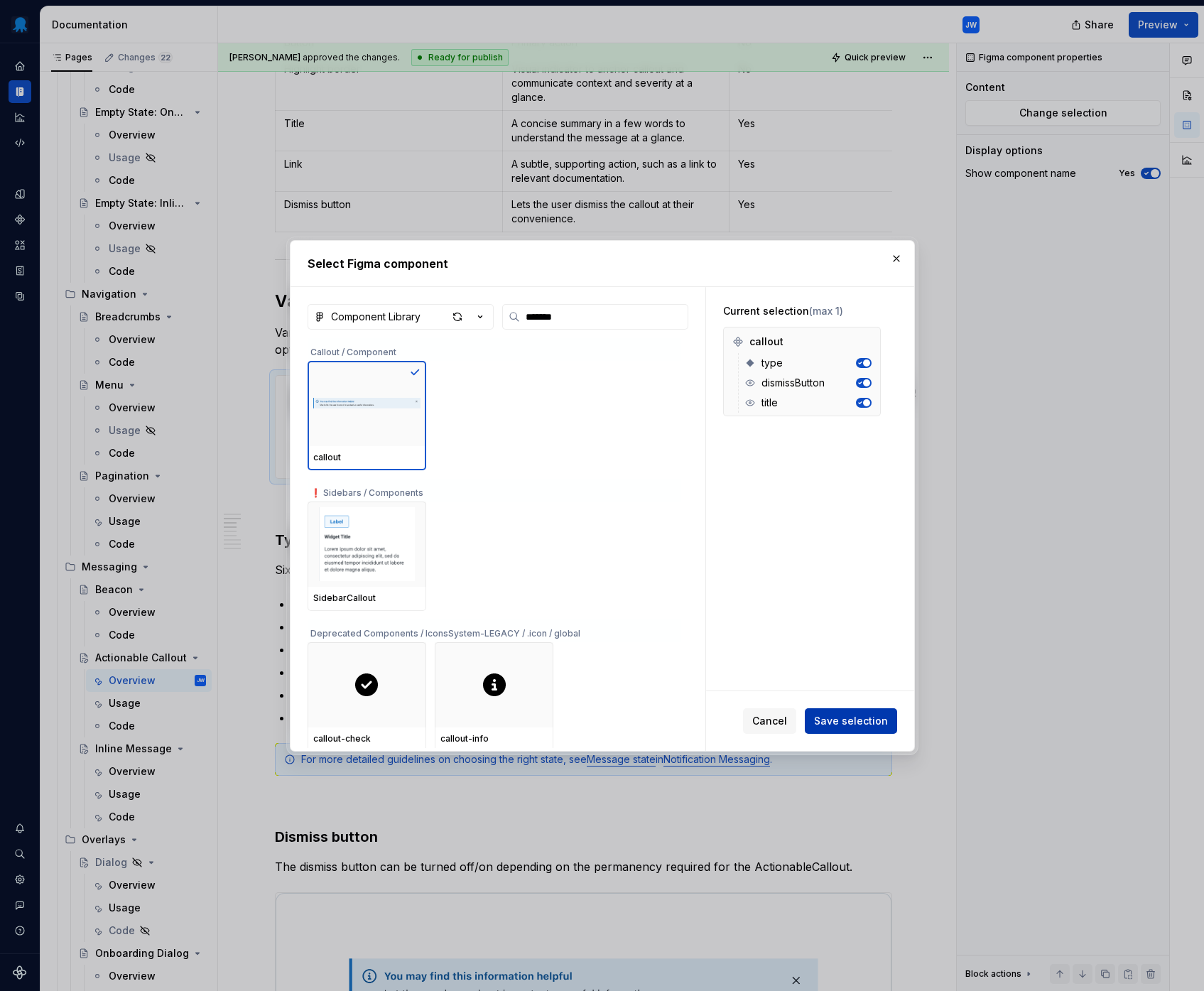
click at [830, 722] on span "Save selection" at bounding box center [851, 721] width 74 height 14
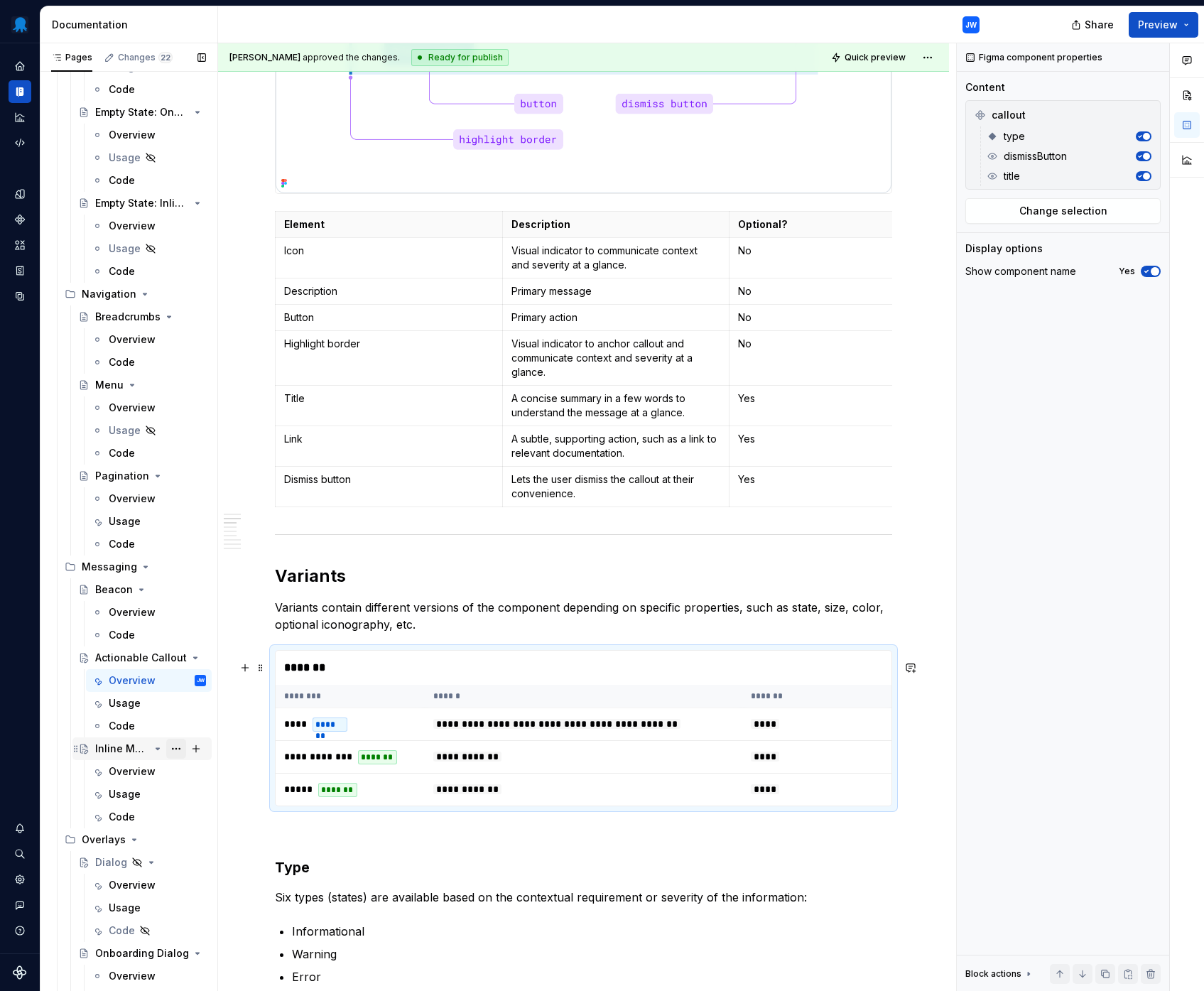
scroll to position [1125, 0]
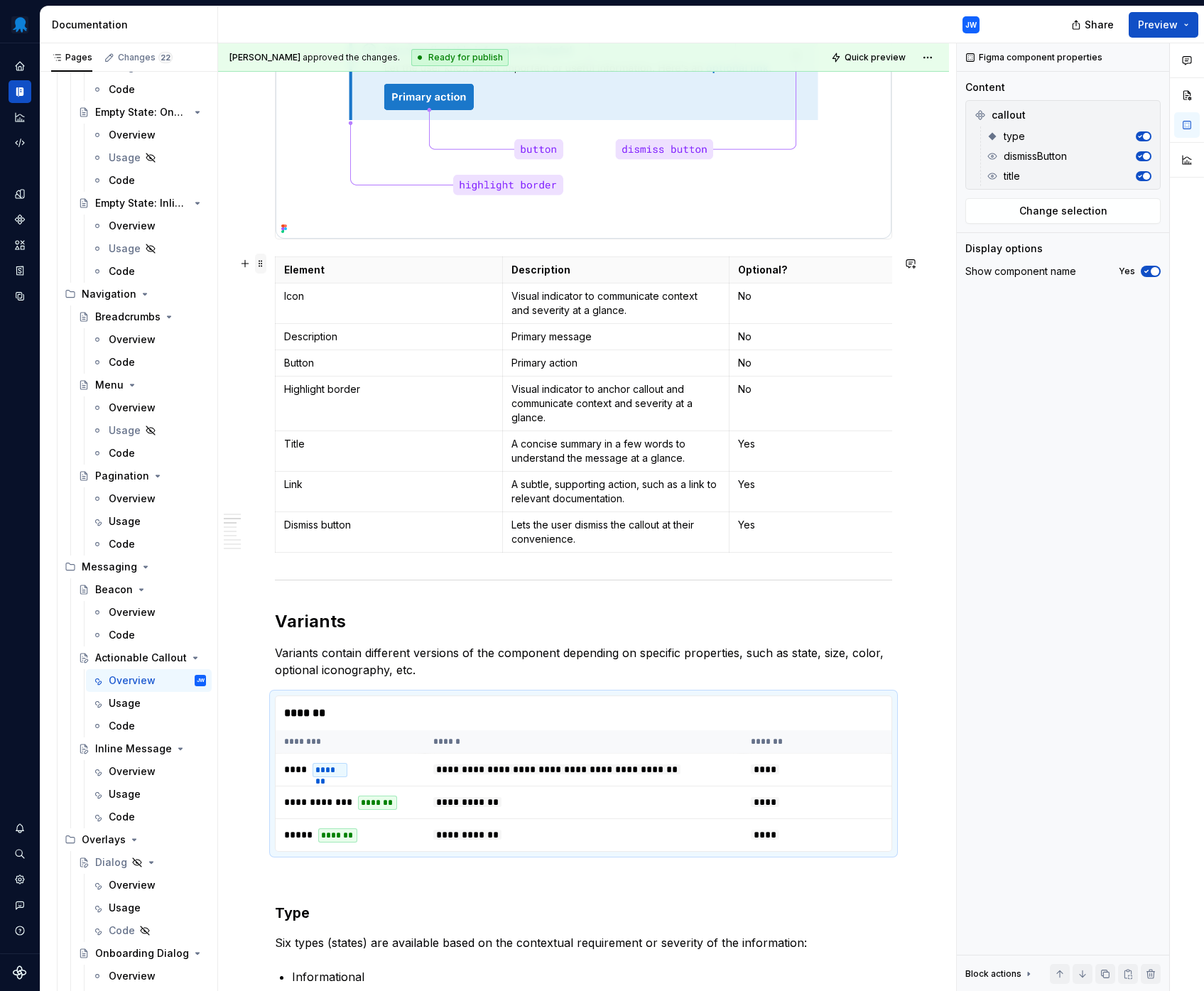
click at [262, 263] on span at bounding box center [261, 263] width 11 height 20
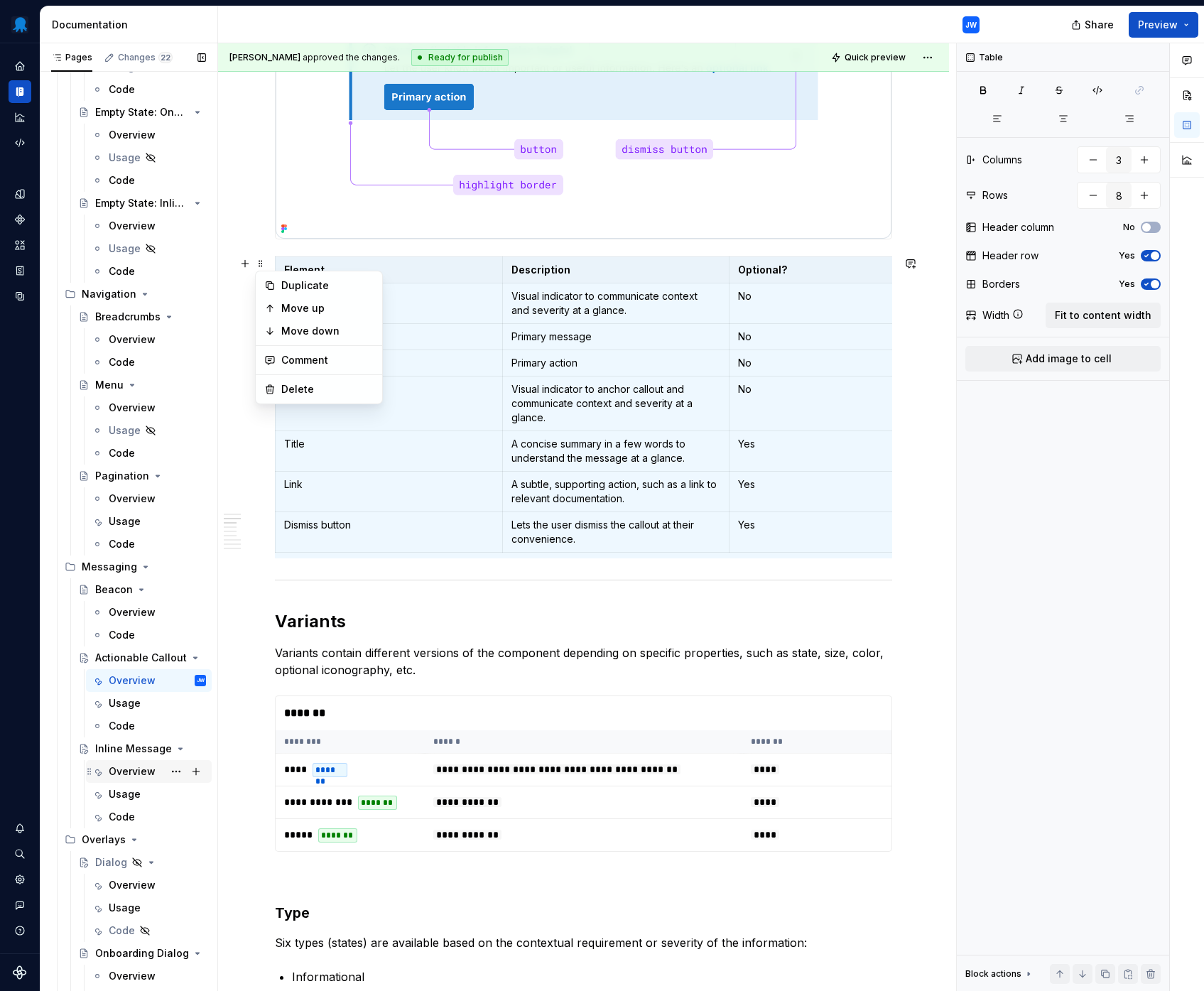
click at [115, 767] on div "Overview" at bounding box center [131, 771] width 47 height 14
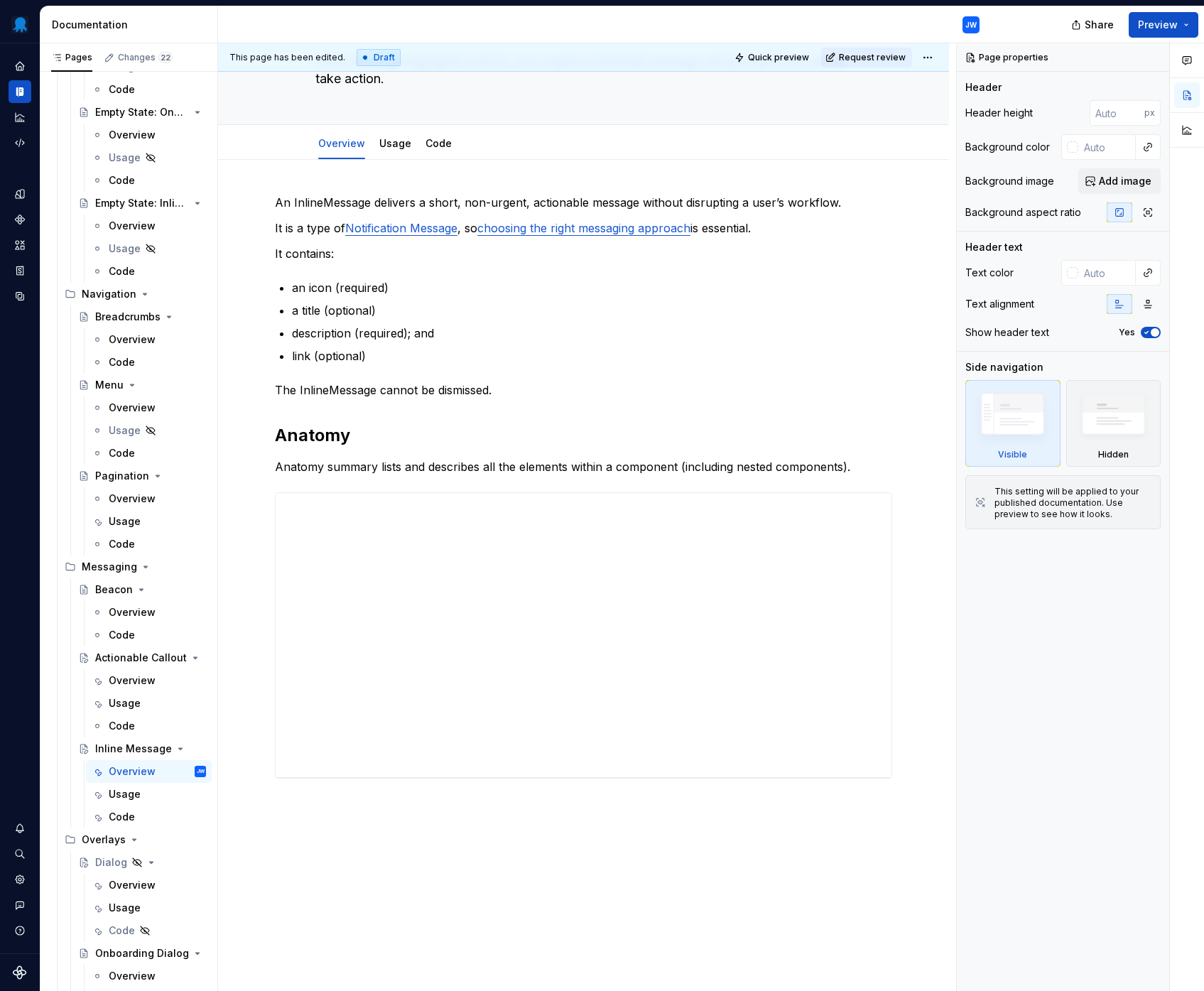
scroll to position [239, 0]
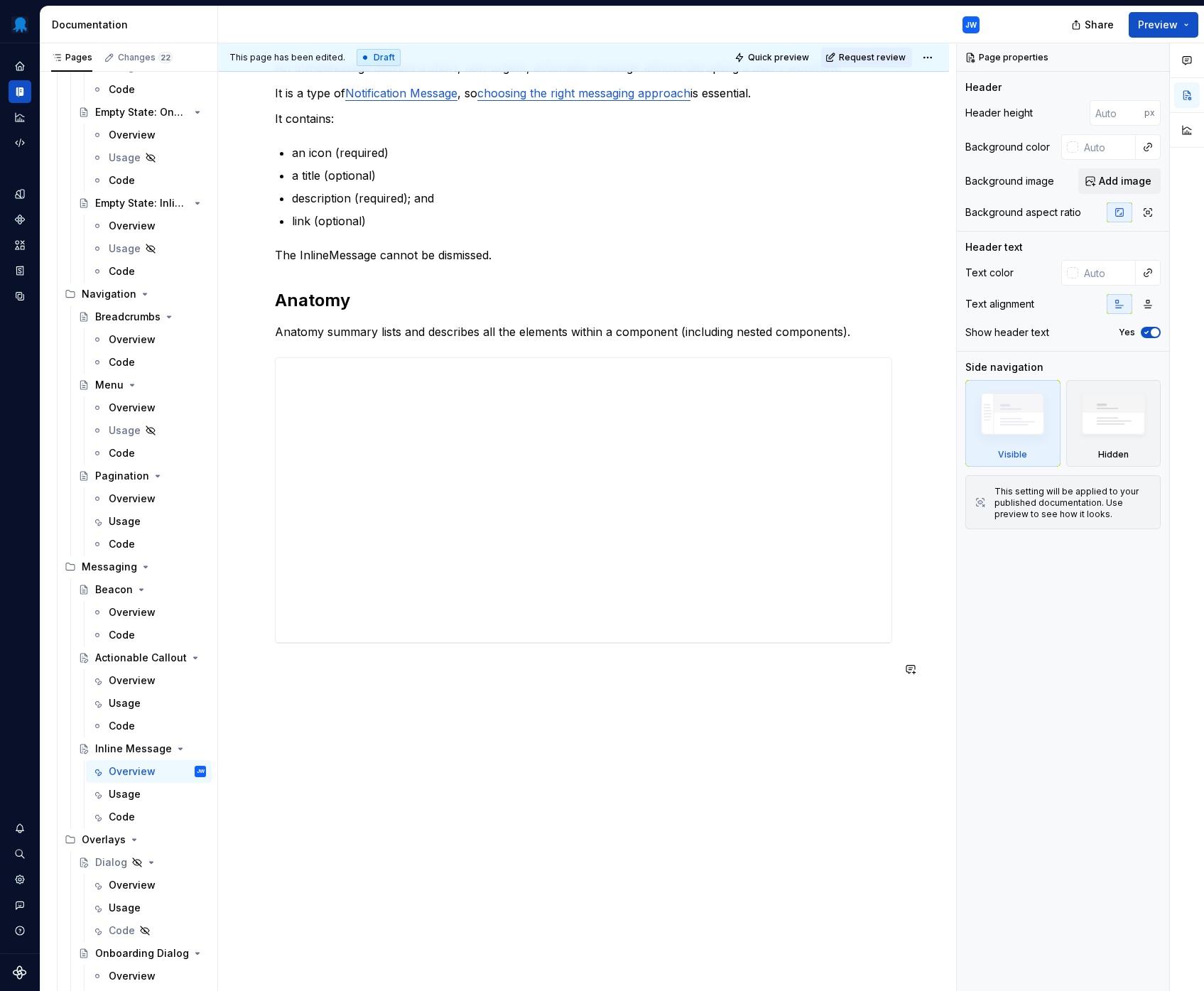
click at [383, 697] on div "An InlineMessage delivers a short, non-urgent, actionable message without disru…" at bounding box center [583, 508] width 731 height 967
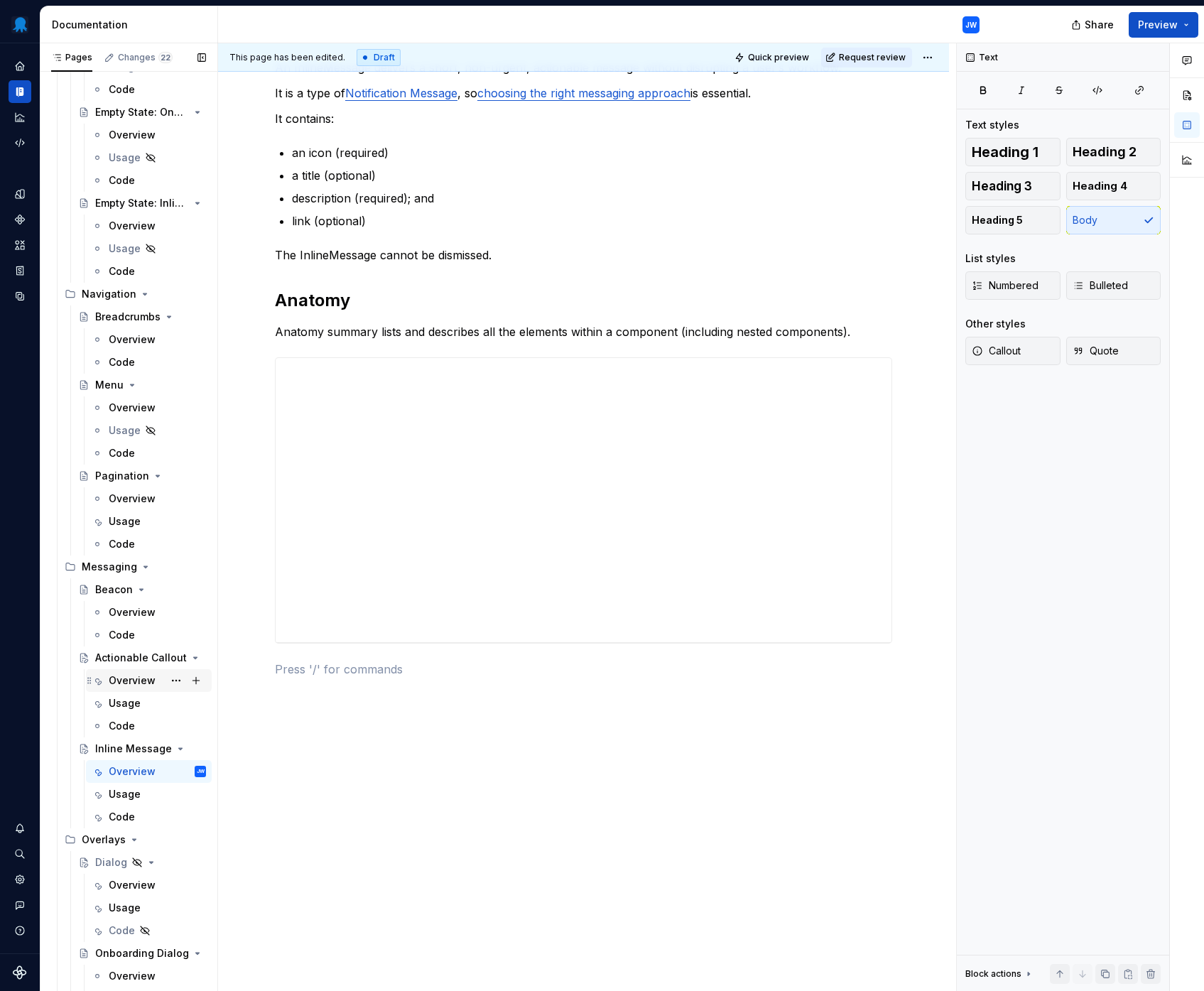
click at [138, 684] on div "Overview" at bounding box center [131, 680] width 47 height 14
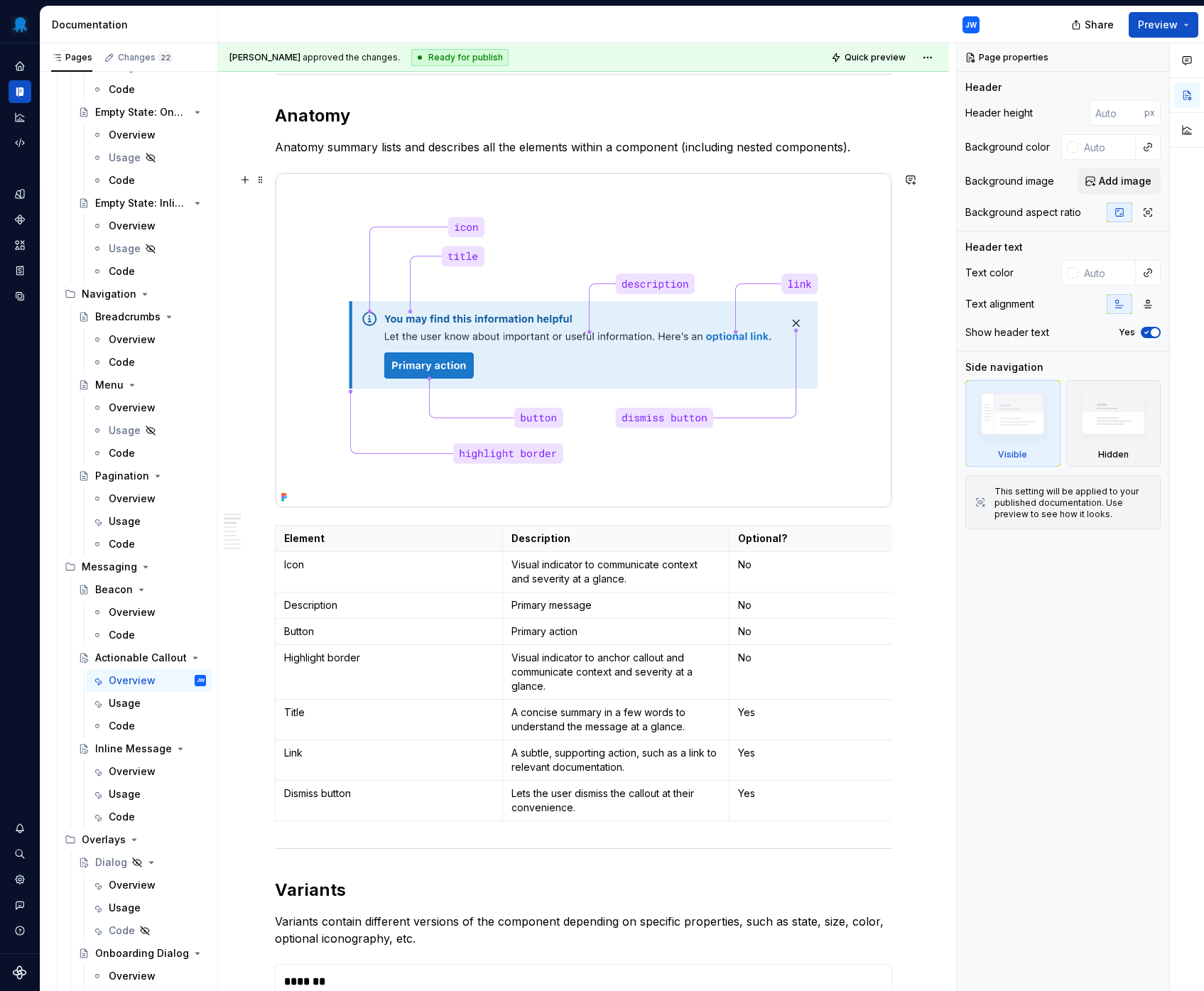
scroll to position [1101, 0]
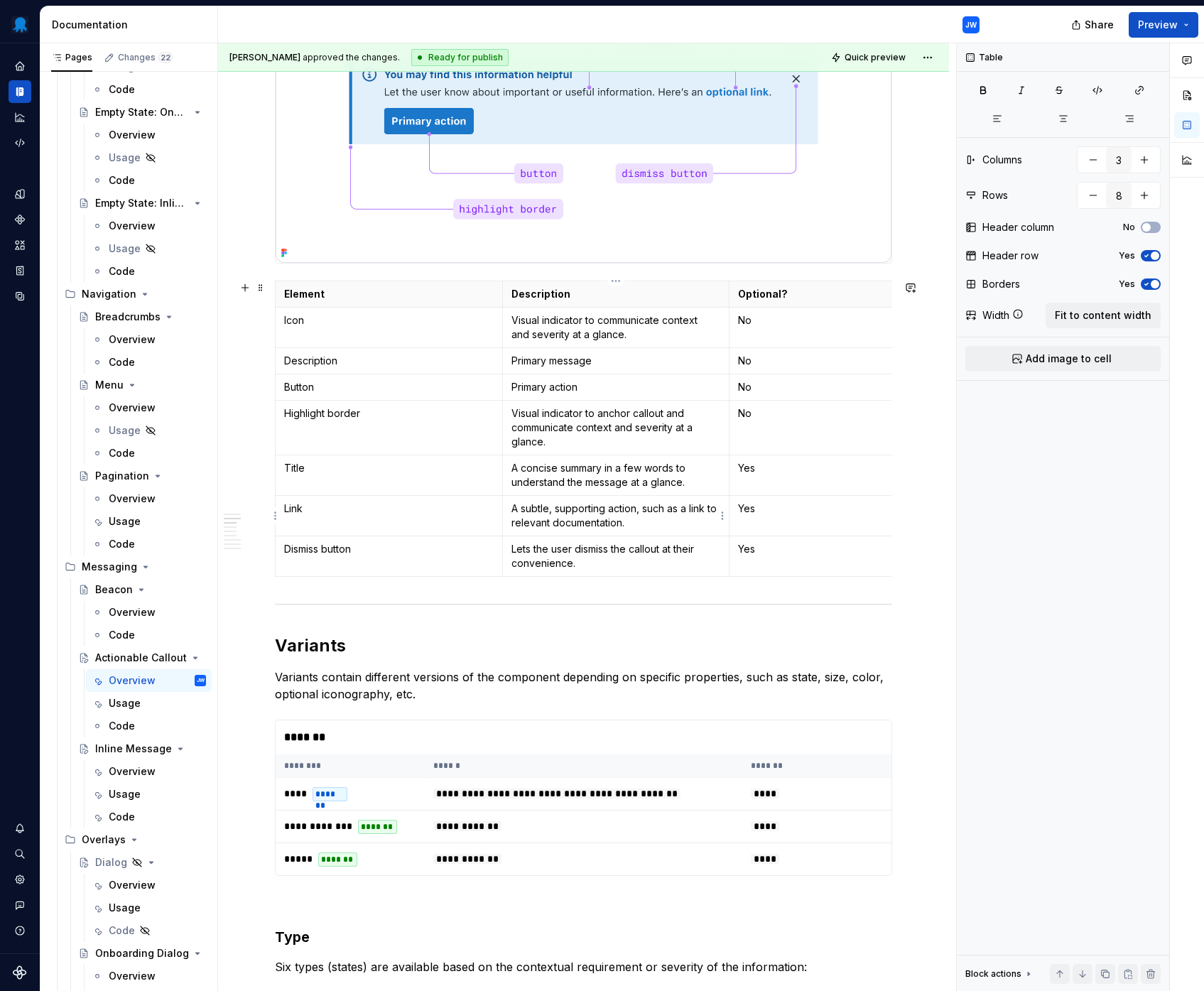
drag, startPoint x: 391, startPoint y: 605, endPoint x: 599, endPoint y: 505, distance: 230.8
click at [341, 296] on p "Element" at bounding box center [388, 294] width 209 height 14
click at [263, 284] on span at bounding box center [261, 287] width 11 height 20
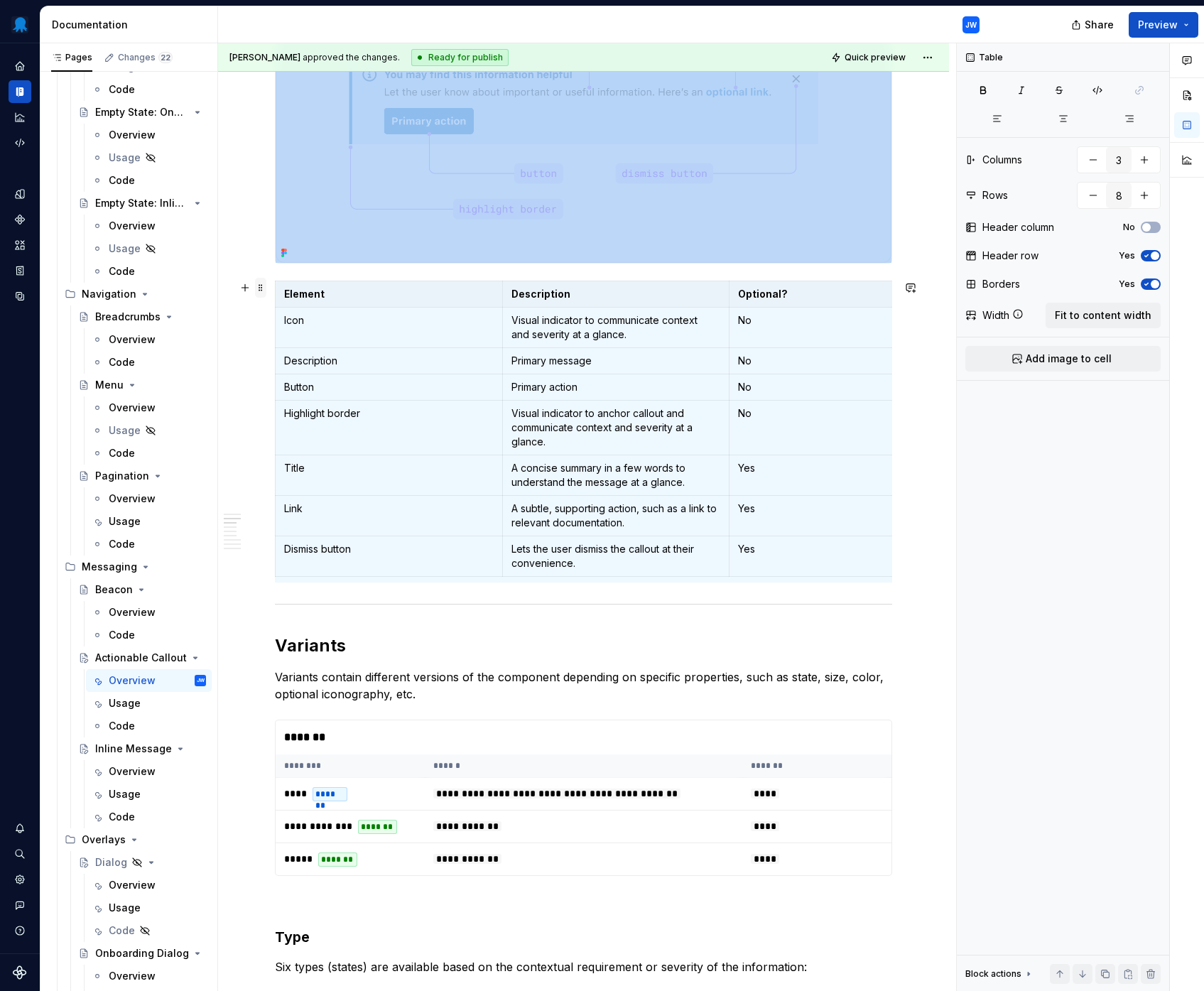
click at [263, 284] on span at bounding box center [261, 287] width 11 height 20
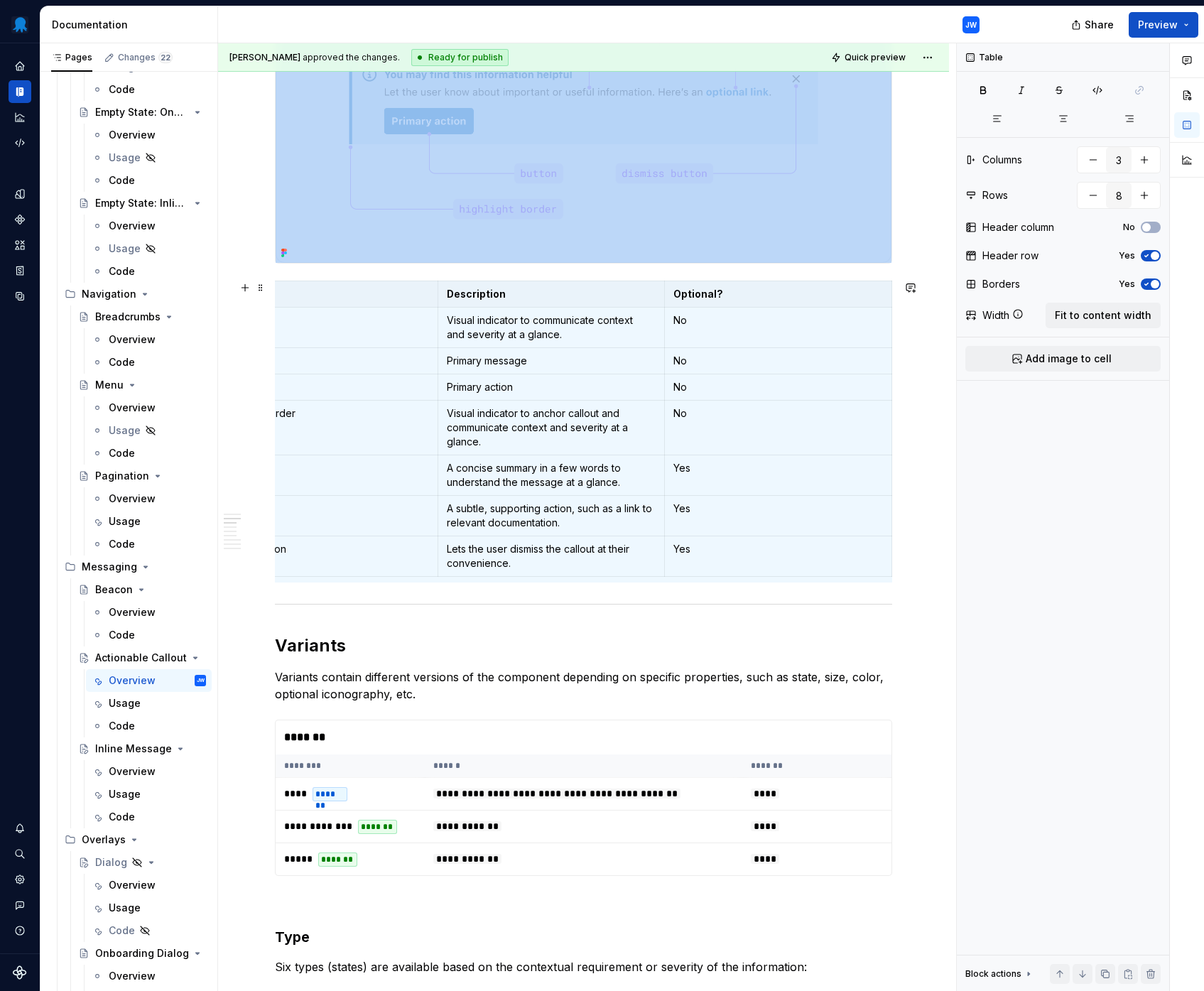
scroll to position [0, 0]
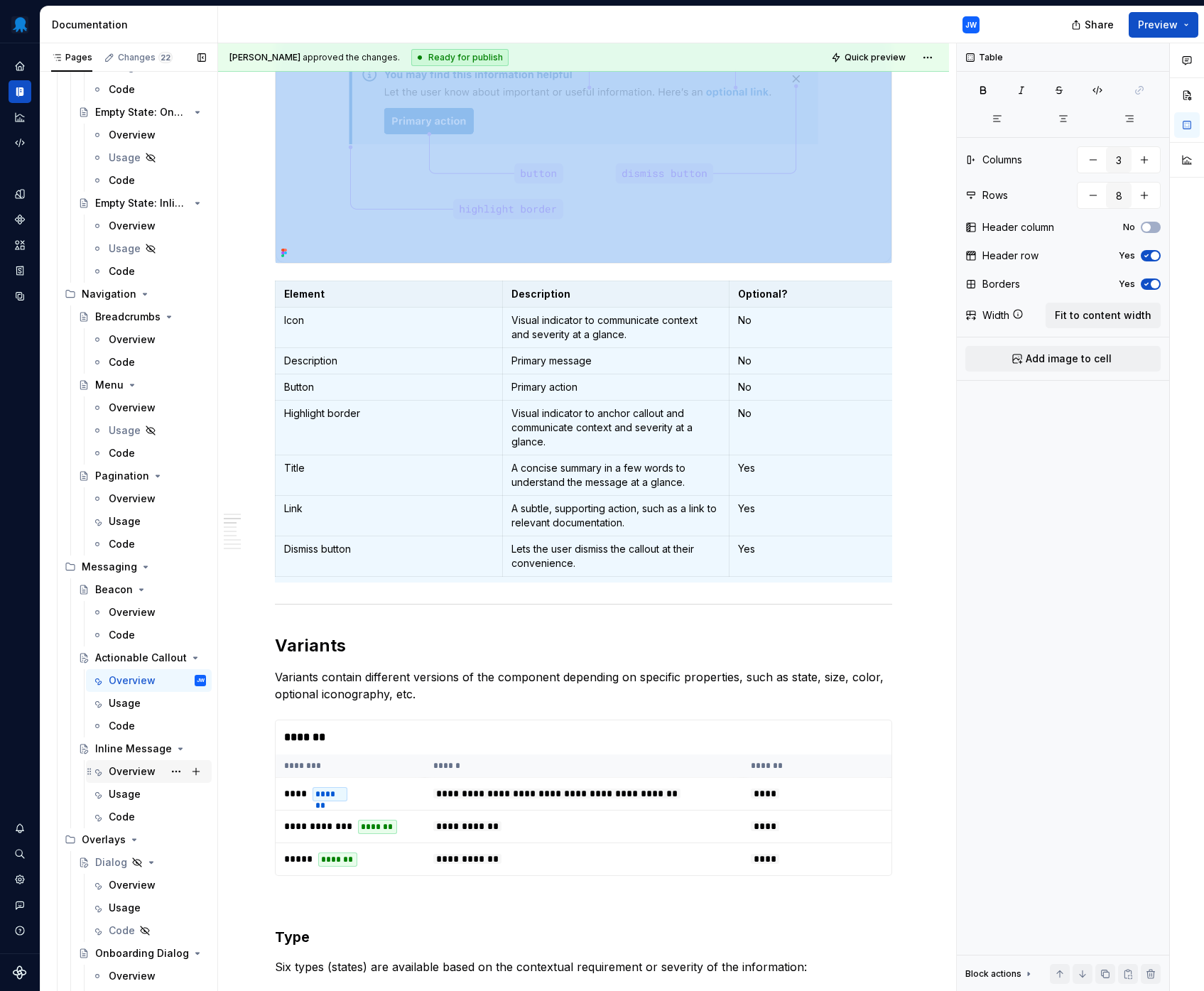
click at [142, 767] on div "Overview" at bounding box center [131, 771] width 47 height 14
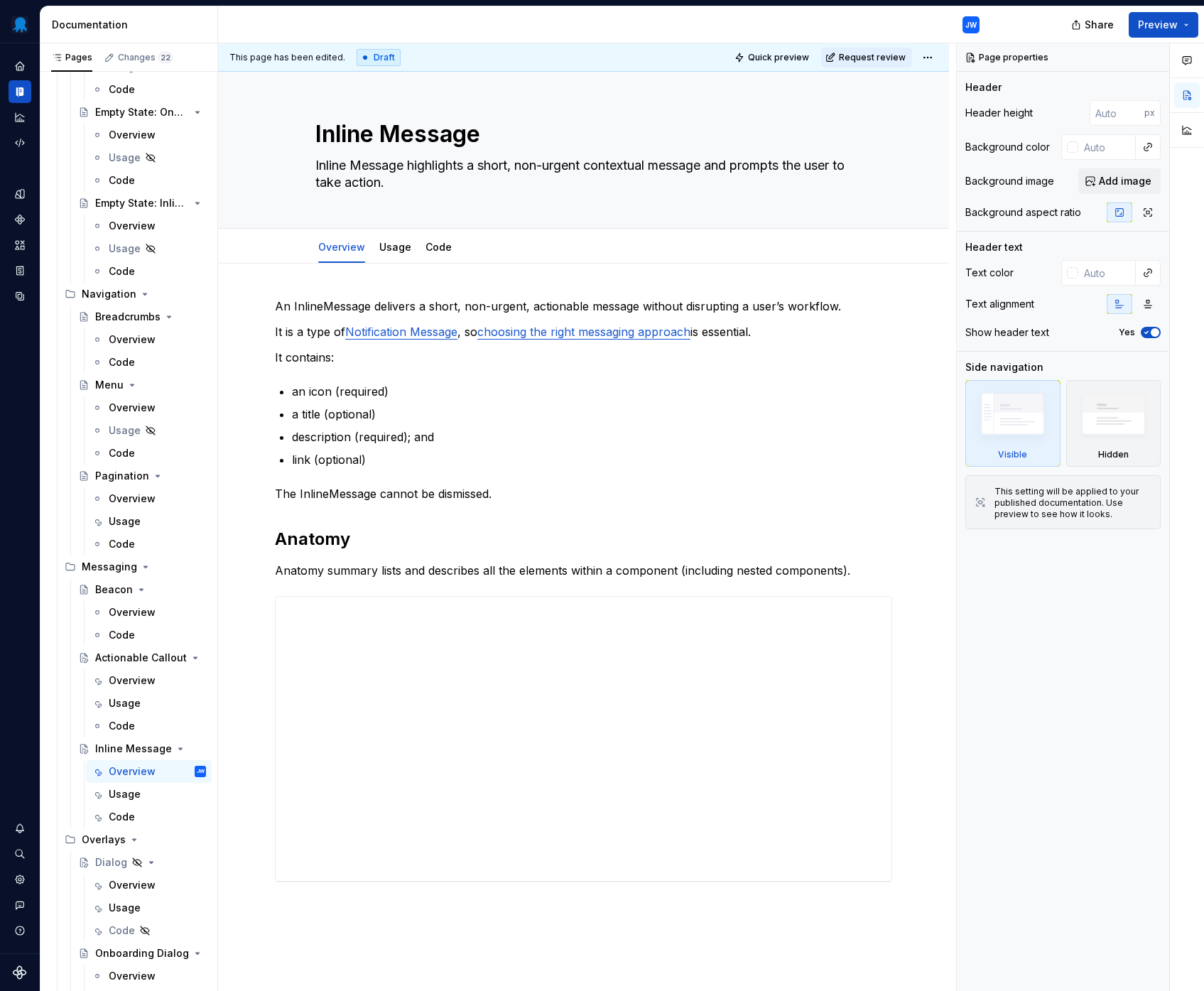
scroll to position [239, 0]
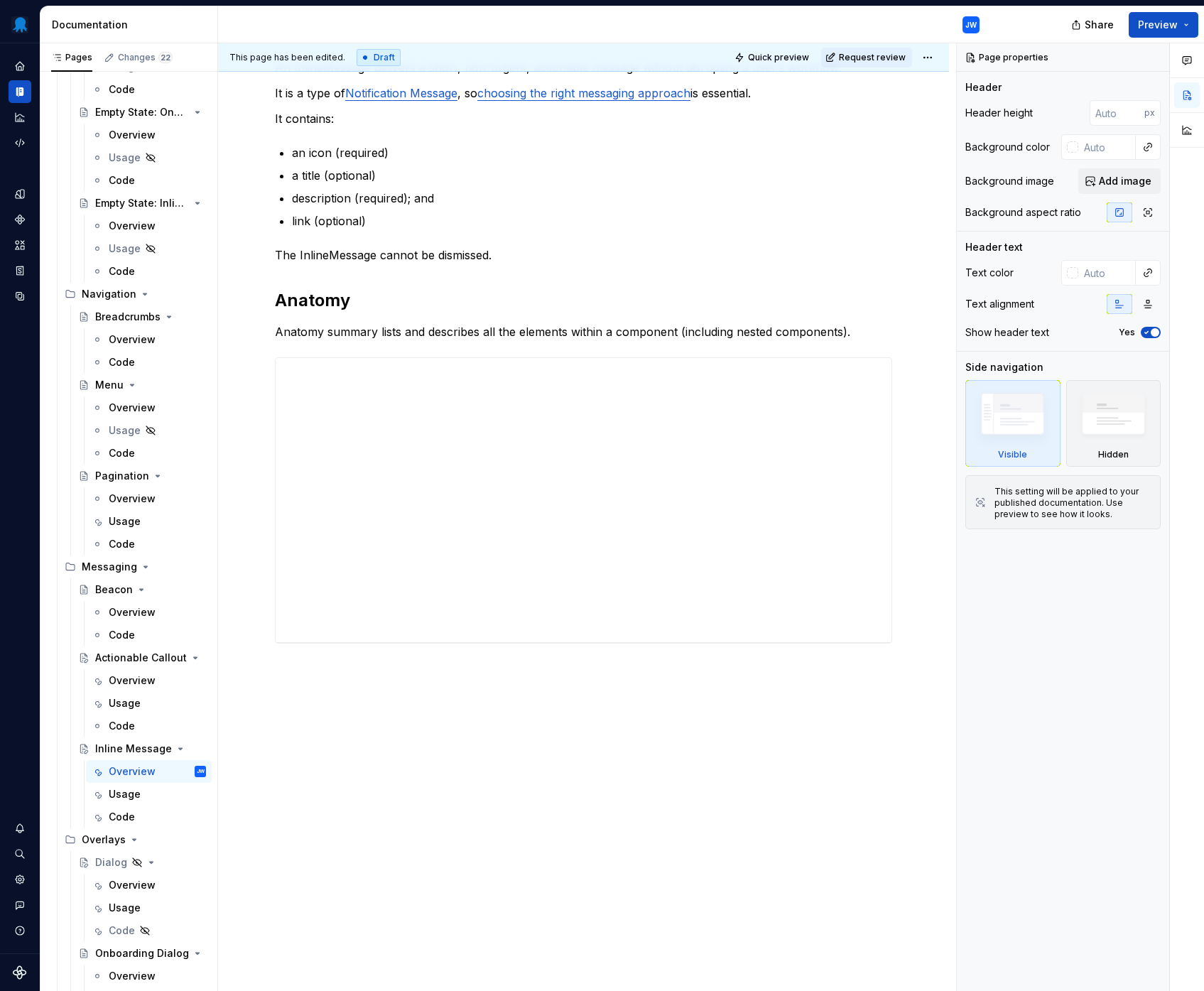
click at [399, 683] on div "An InlineMessage delivers a short, non-urgent, actionable message without disru…" at bounding box center [583, 377] width 617 height 635
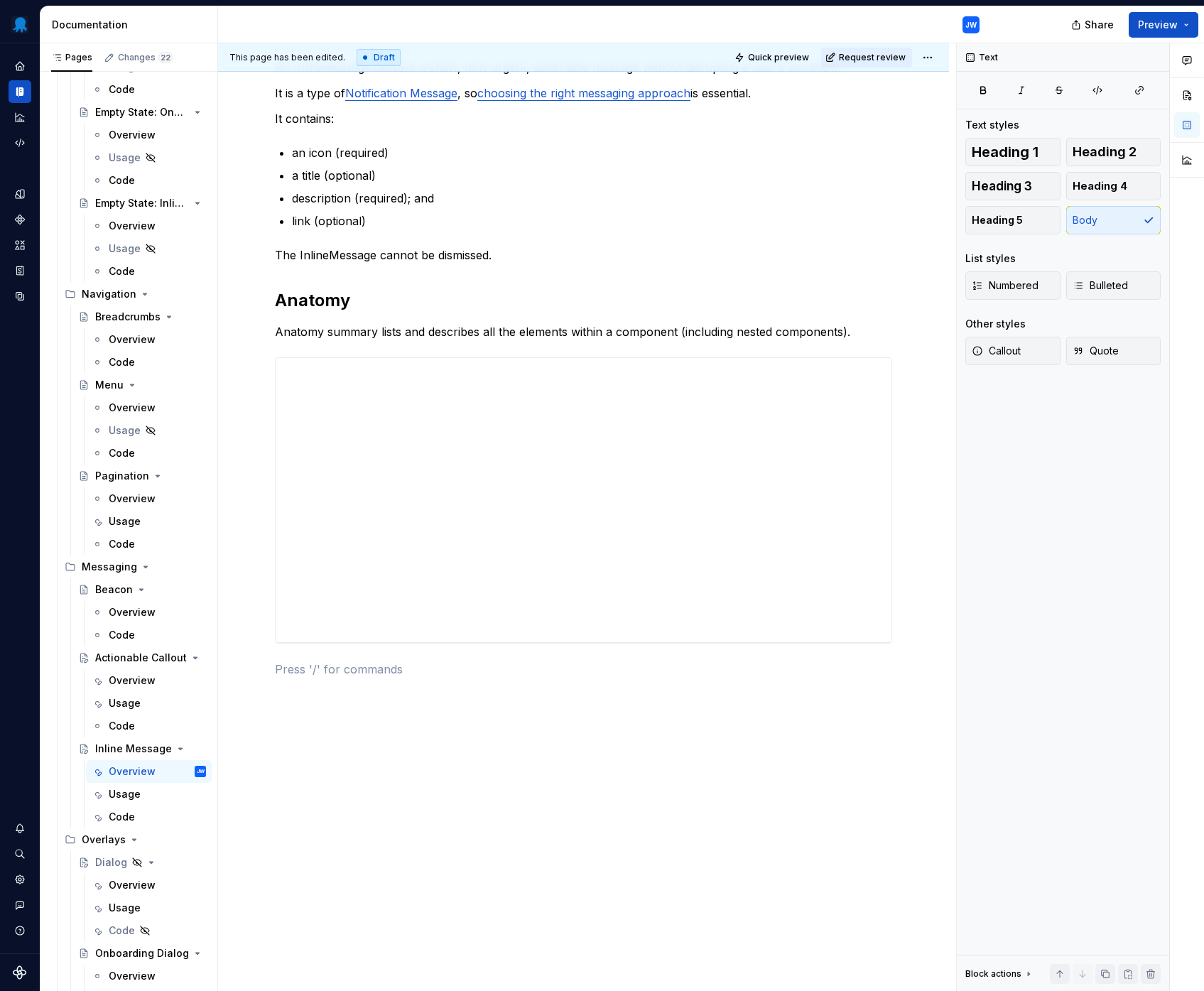
paste div
type textarea "*"
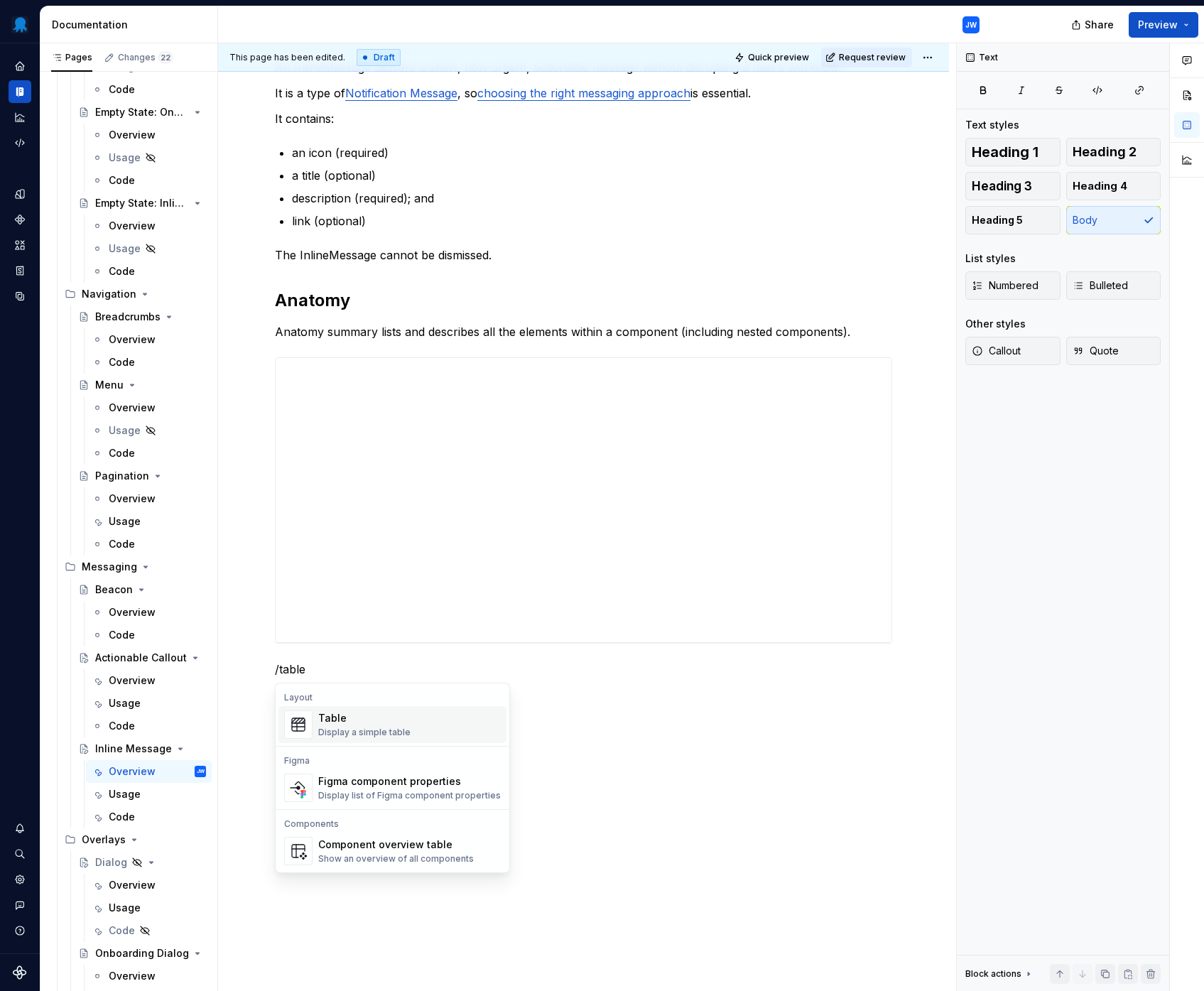
click at [358, 716] on div "Table" at bounding box center [364, 718] width 92 height 14
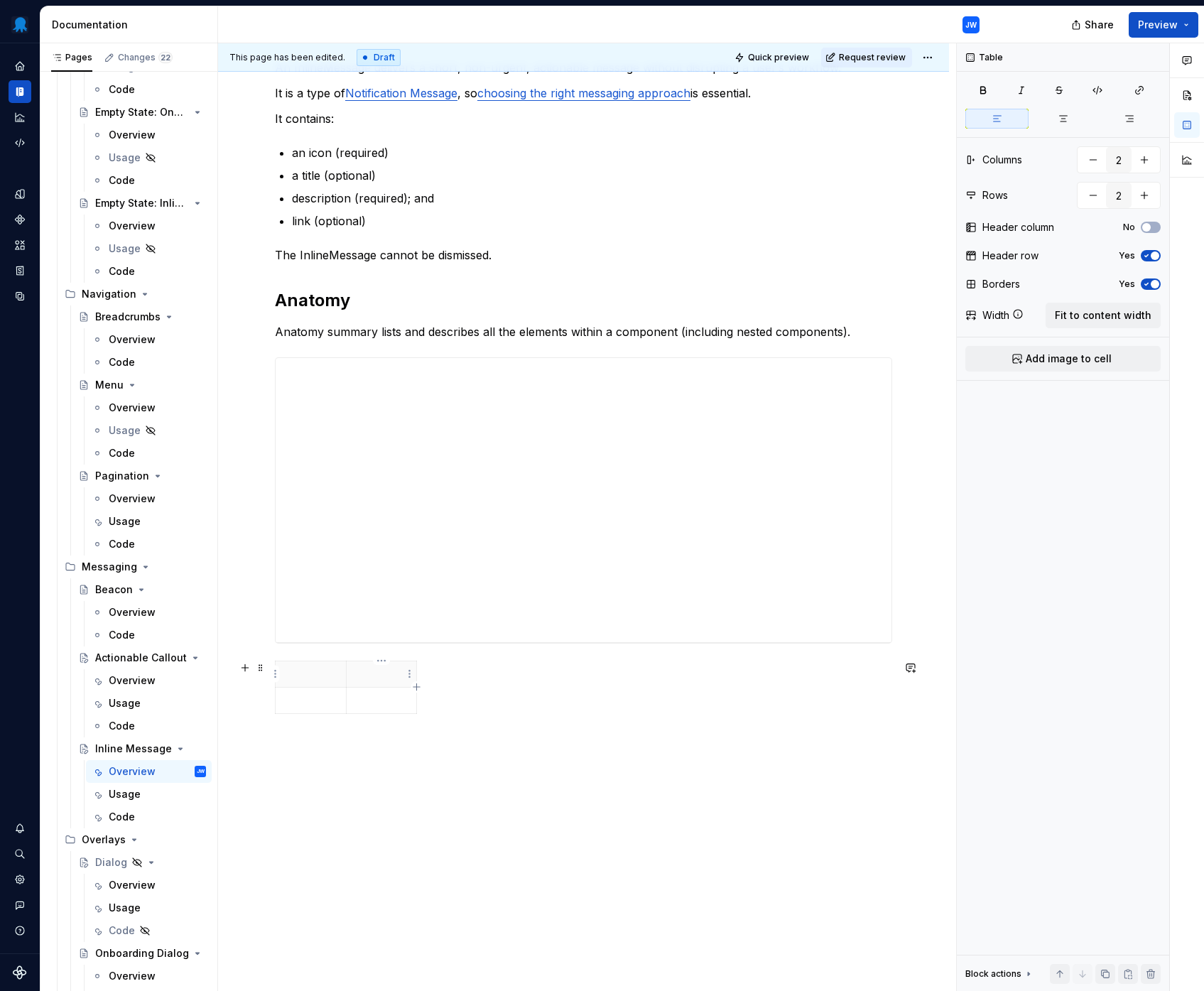
click at [390, 677] on p at bounding box center [381, 674] width 53 height 14
click at [420, 684] on icon "button" at bounding box center [417, 687] width 11 height 11
type input "3"
click at [137, 683] on div "Overview" at bounding box center [131, 680] width 47 height 14
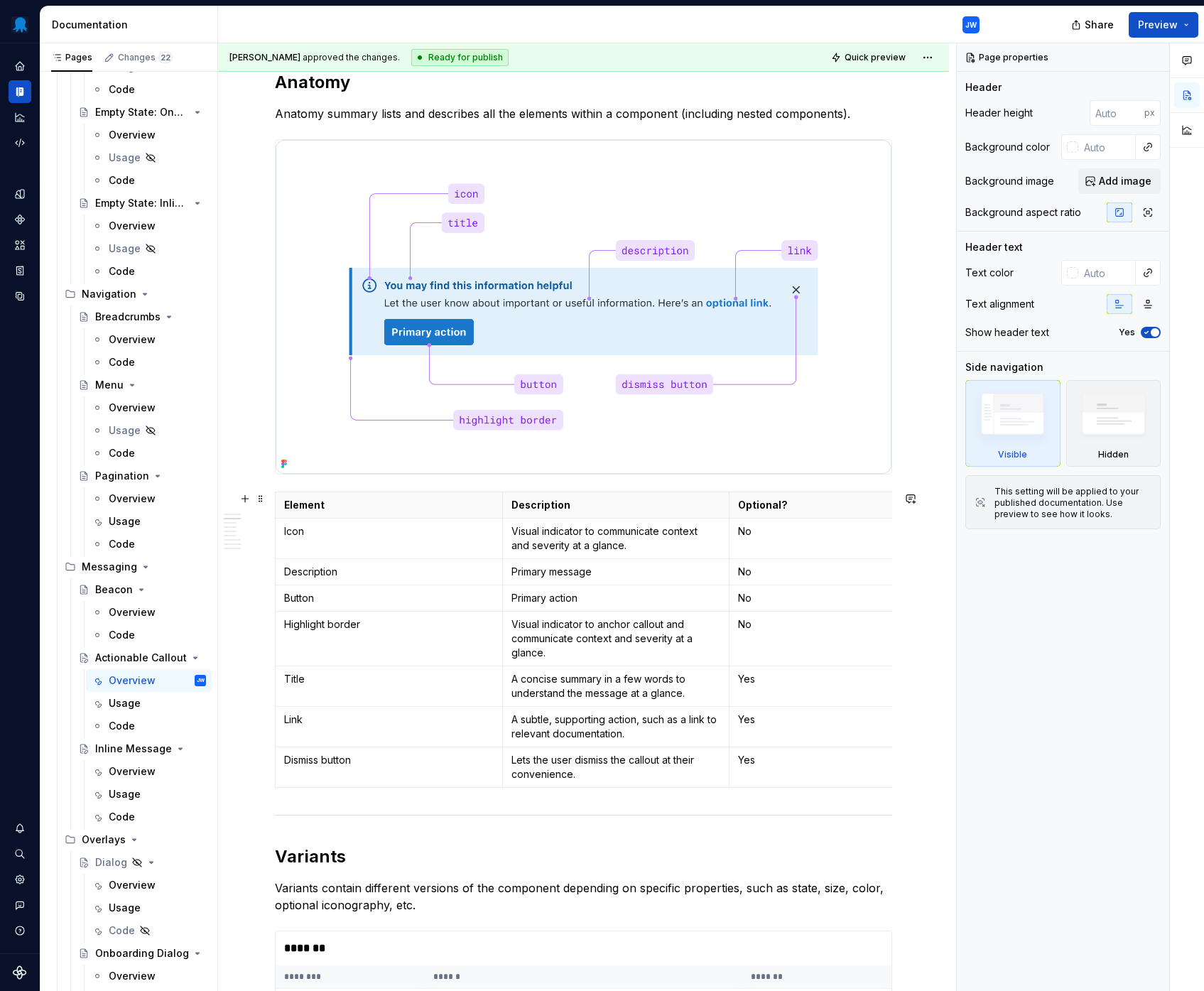
scroll to position [976, 0]
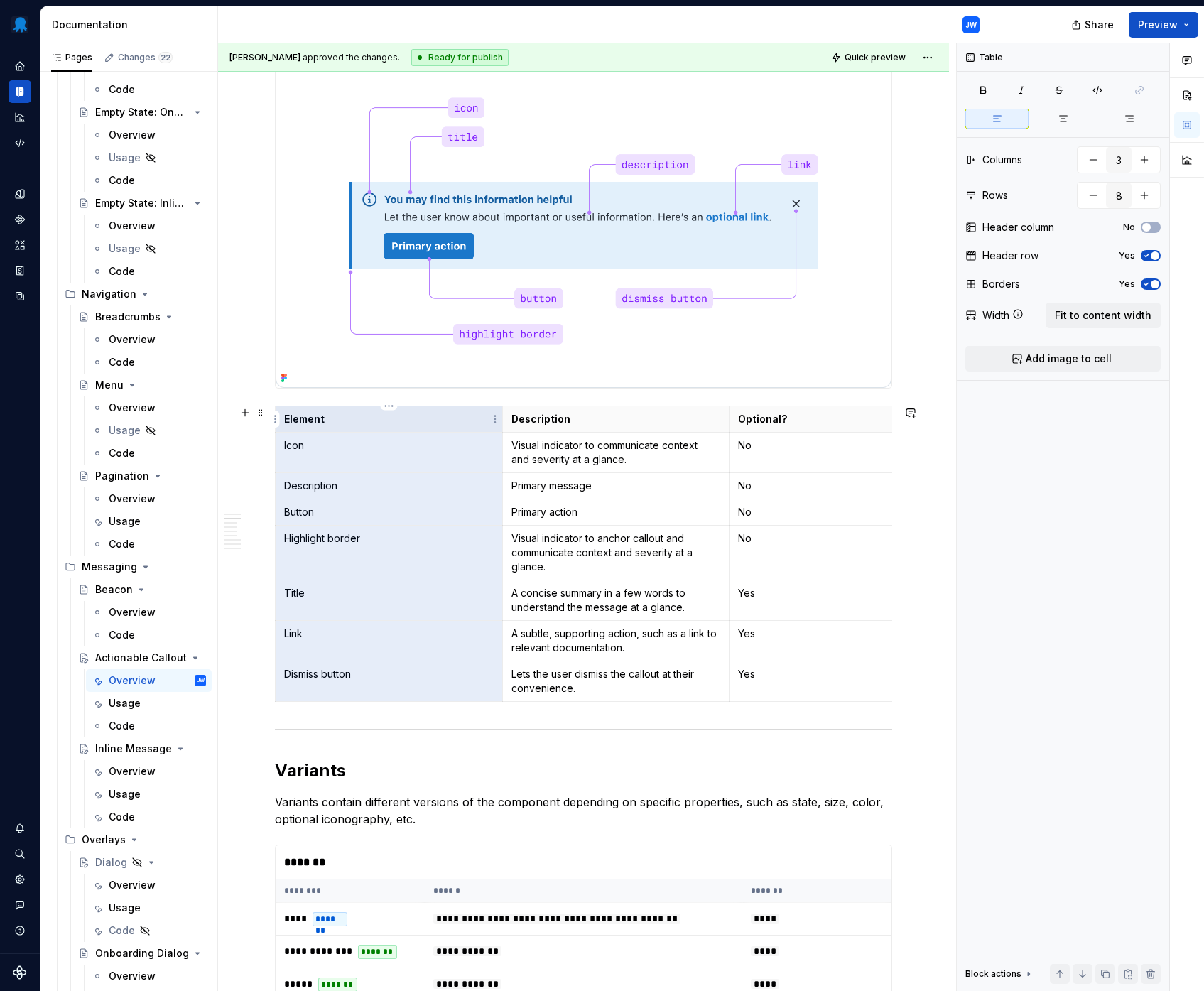
drag, startPoint x: 410, startPoint y: 685, endPoint x: 287, endPoint y: 427, distance: 285.8
click at [287, 427] on tbody "Element Description Optional? Icon Visual indicator to communicate context and …" at bounding box center [617, 554] width 681 height 296
click at [130, 771] on div "Overview" at bounding box center [131, 771] width 47 height 14
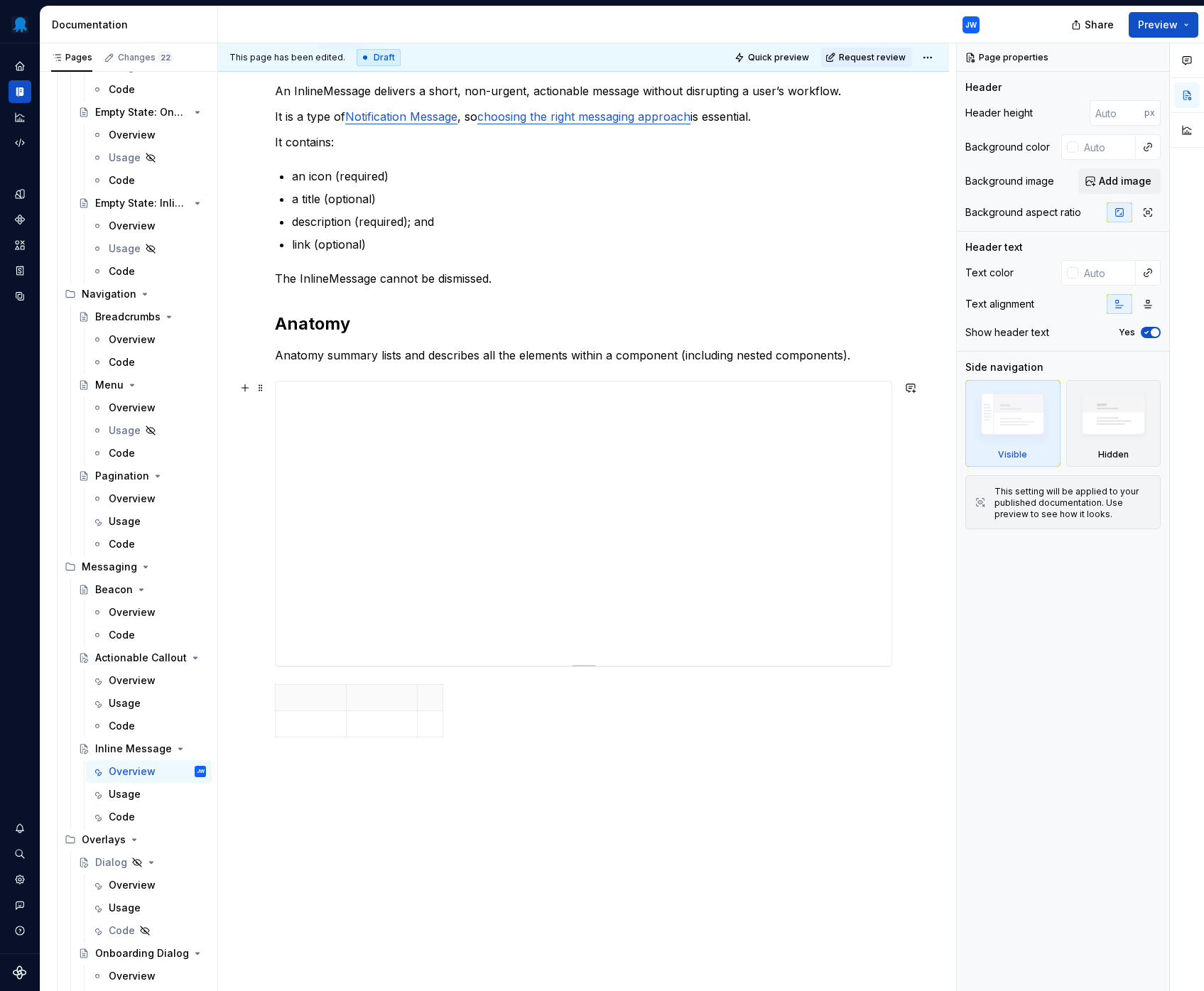
scroll to position [281, 0]
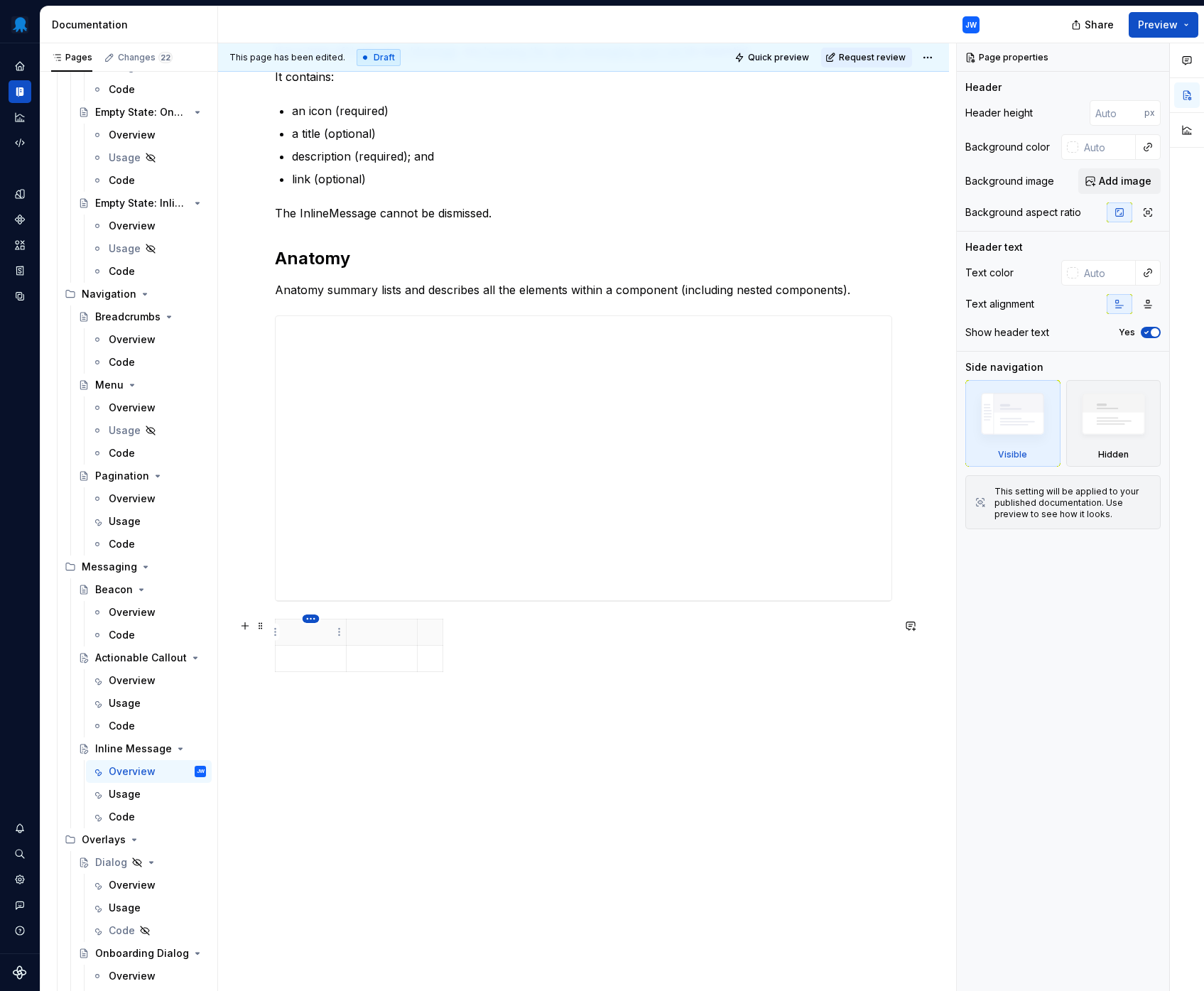
click at [304, 621] on html "Octopus Design System JW Design system data Documentation JW Share Preview Page…" at bounding box center [602, 496] width 1204 height 991
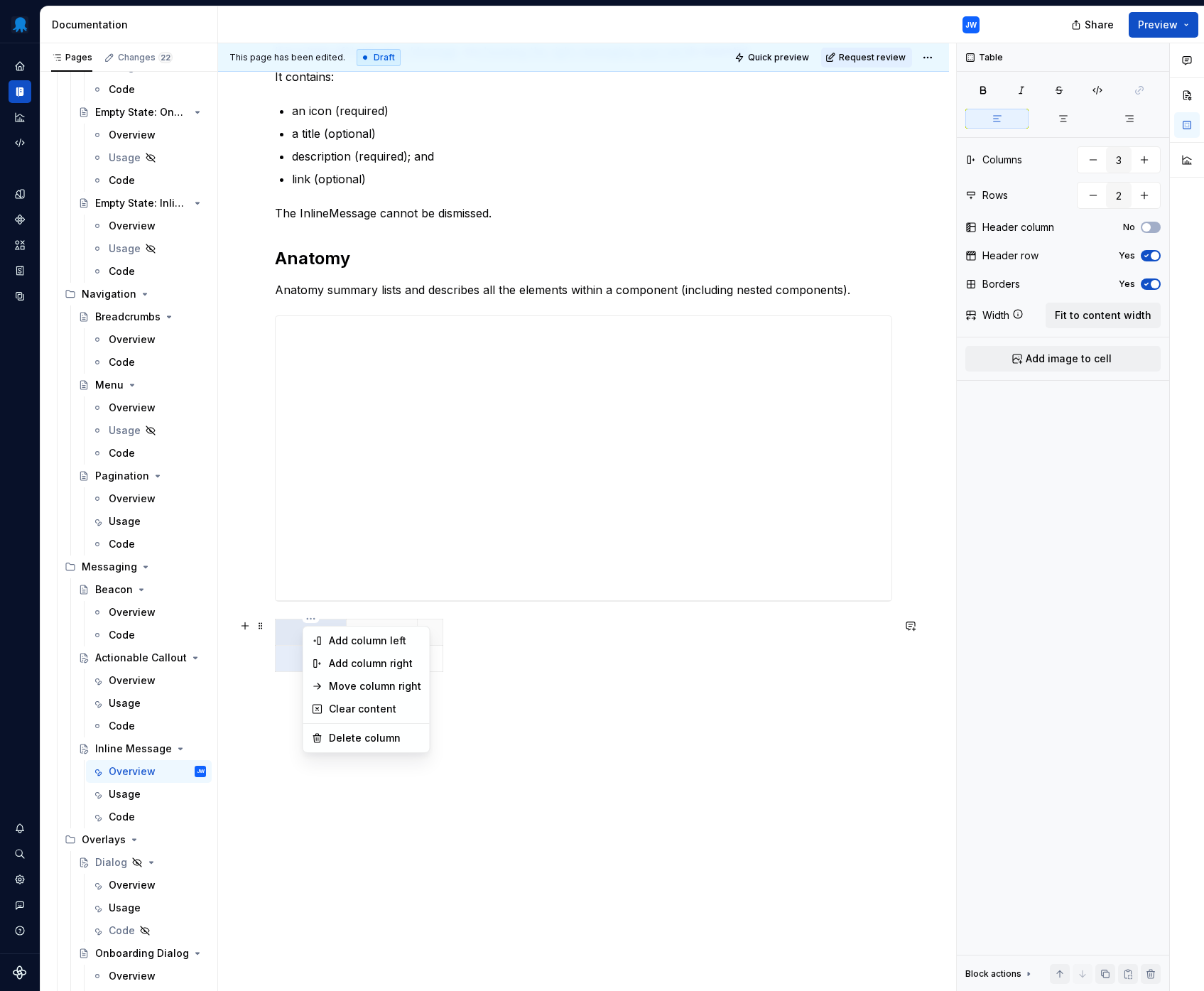
click at [299, 631] on html "Octopus Design System JW Design system data Documentation JW Share Preview Page…" at bounding box center [602, 496] width 1204 height 991
click at [300, 631] on p at bounding box center [310, 632] width 53 height 14
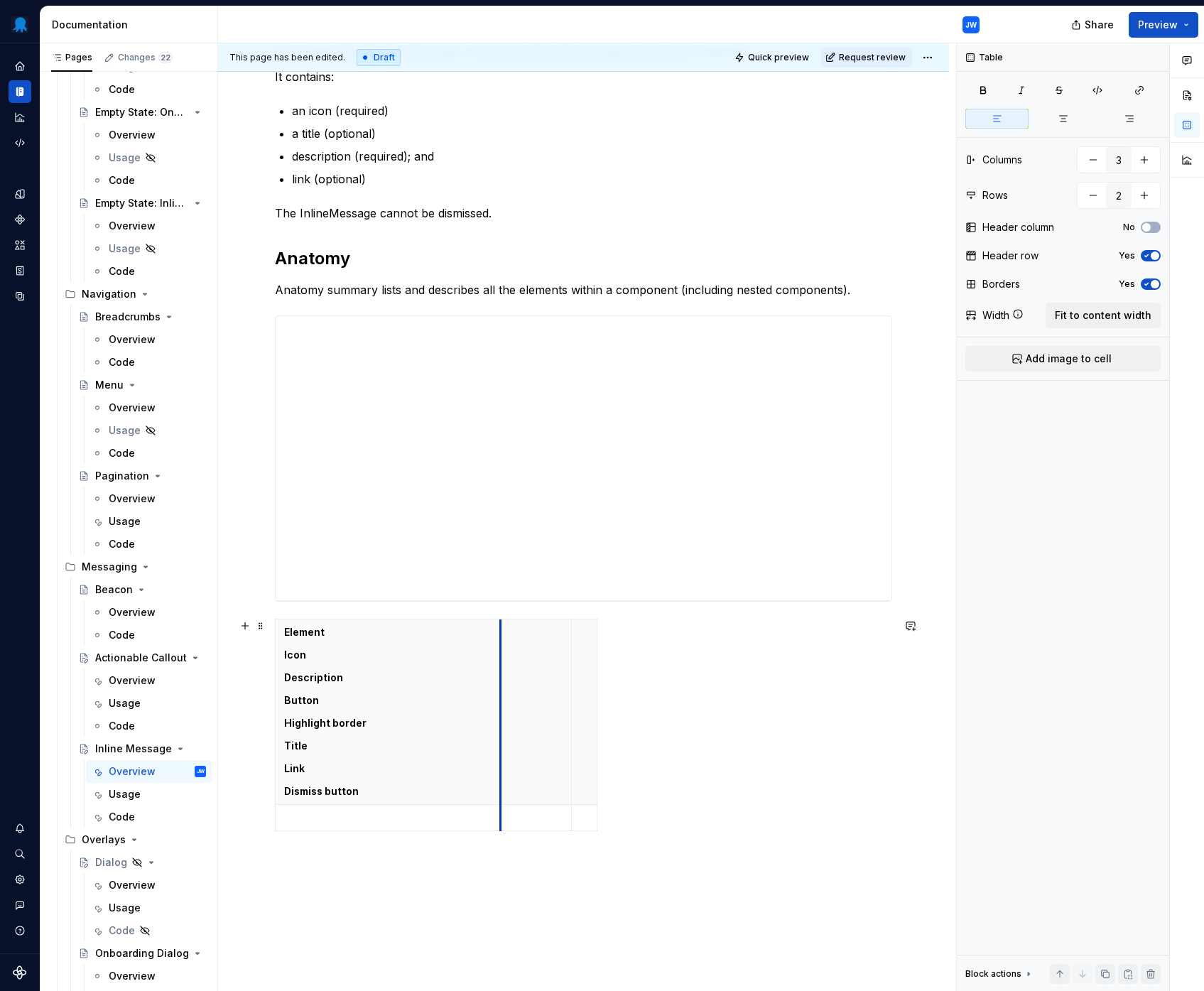
drag, startPoint x: 348, startPoint y: 645, endPoint x: 502, endPoint y: 646, distance: 154.0
click at [502, 646] on th at bounding box center [537, 712] width 71 height 186
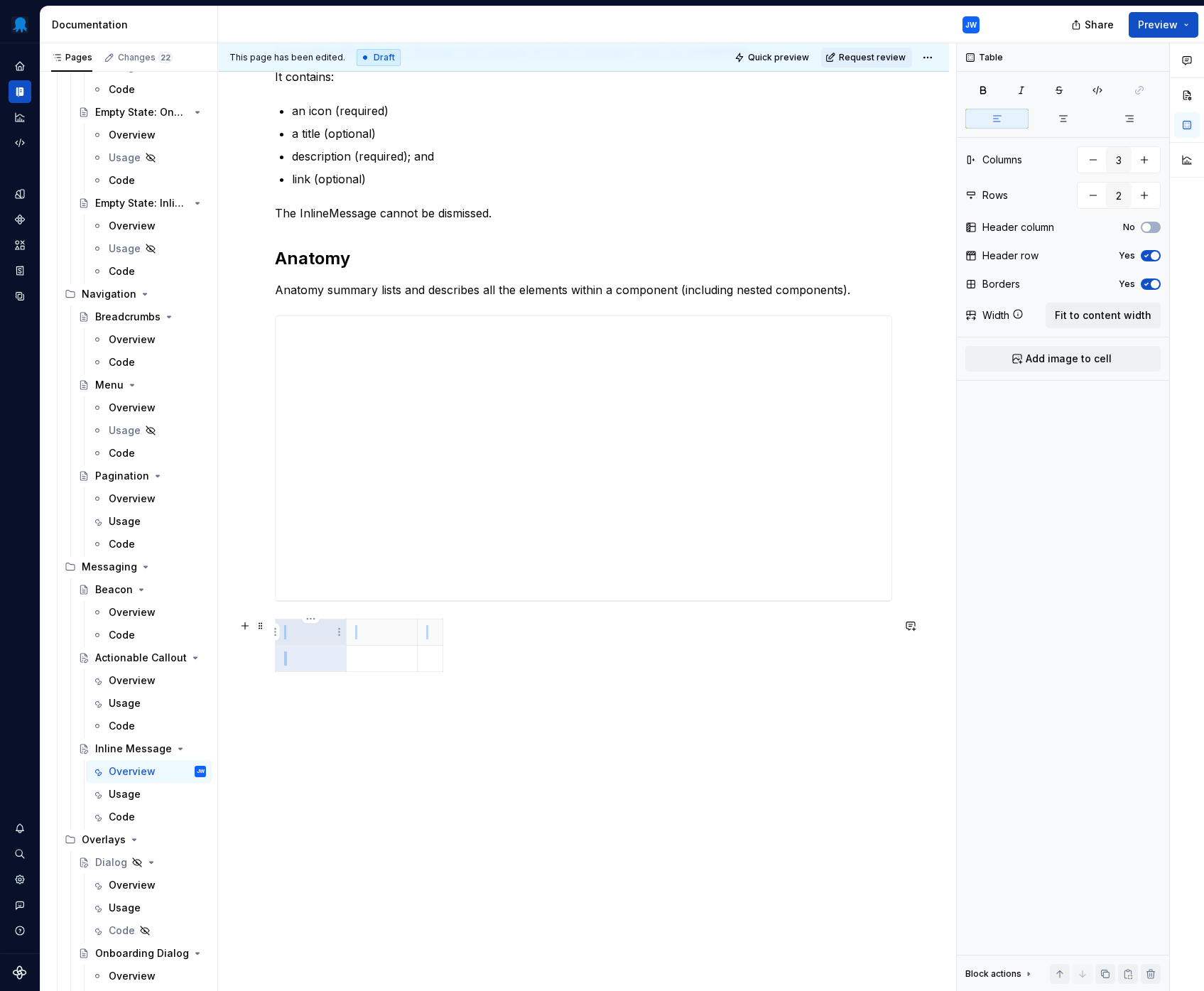
drag, startPoint x: 315, startPoint y: 669, endPoint x: 311, endPoint y: 630, distance: 39.2
click at [311, 630] on tbody at bounding box center [360, 646] width 168 height 52
click at [111, 685] on div "Overview" at bounding box center [131, 680] width 47 height 14
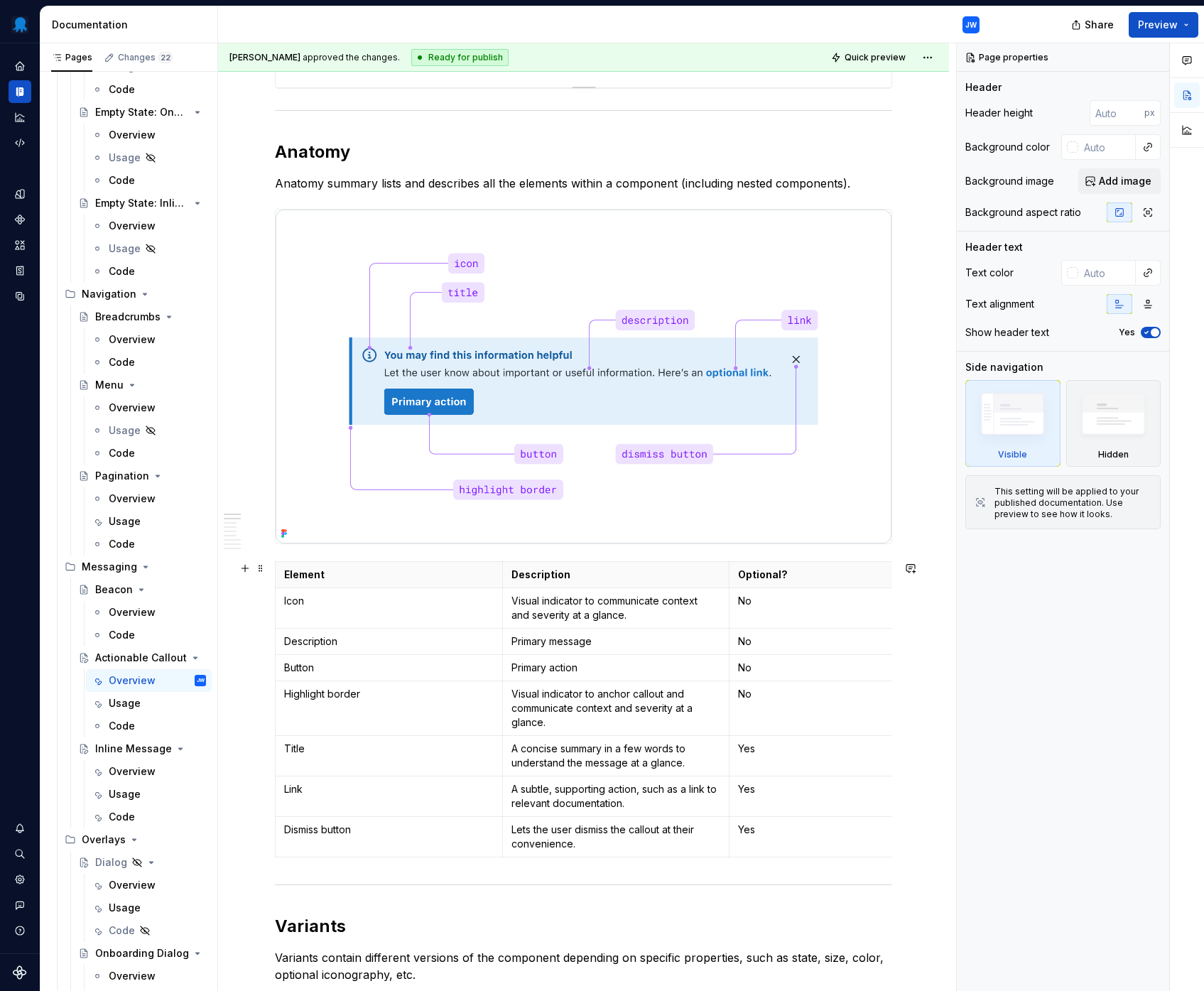
scroll to position [924, 0]
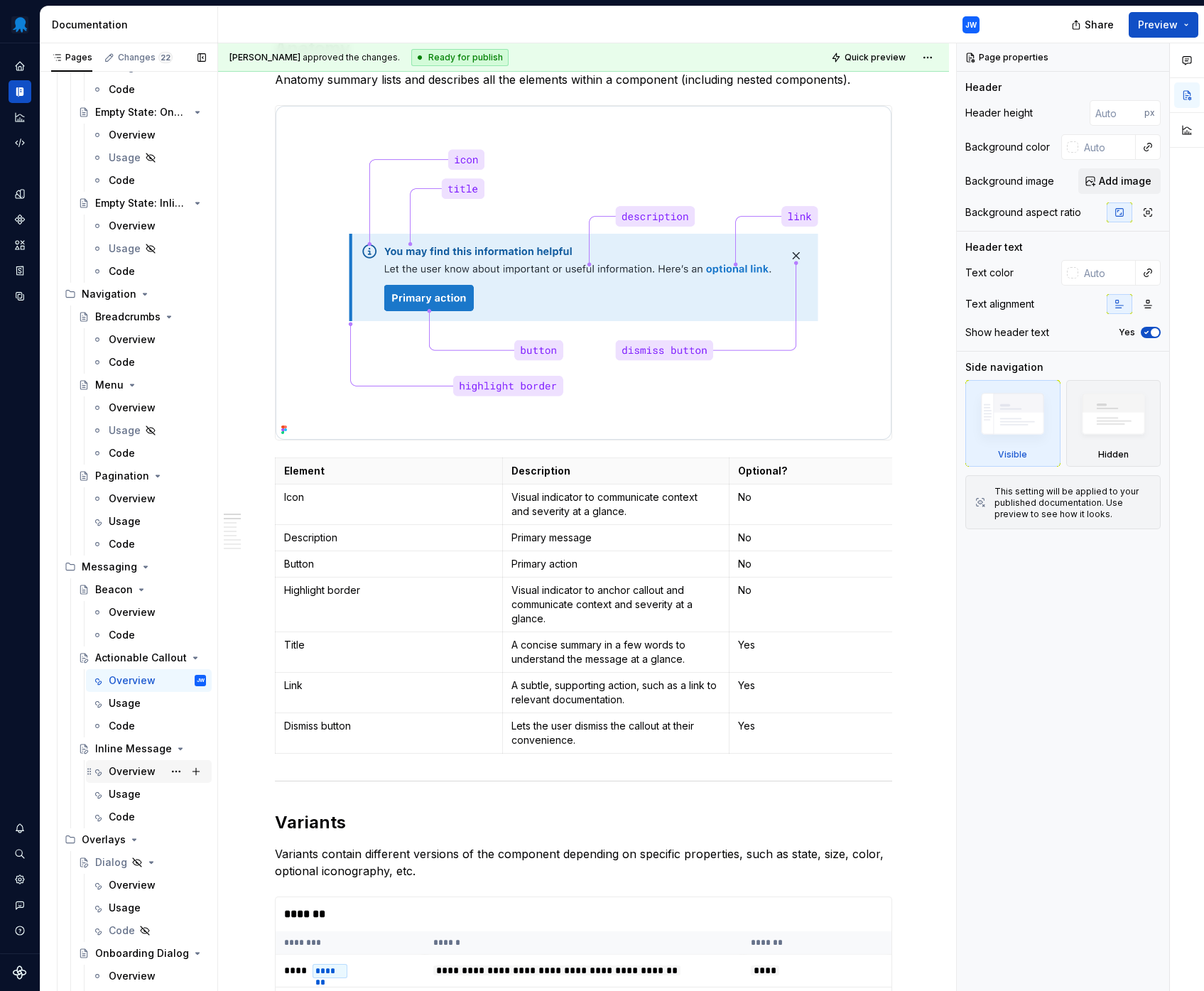
click at [143, 773] on div "Overview" at bounding box center [131, 771] width 47 height 14
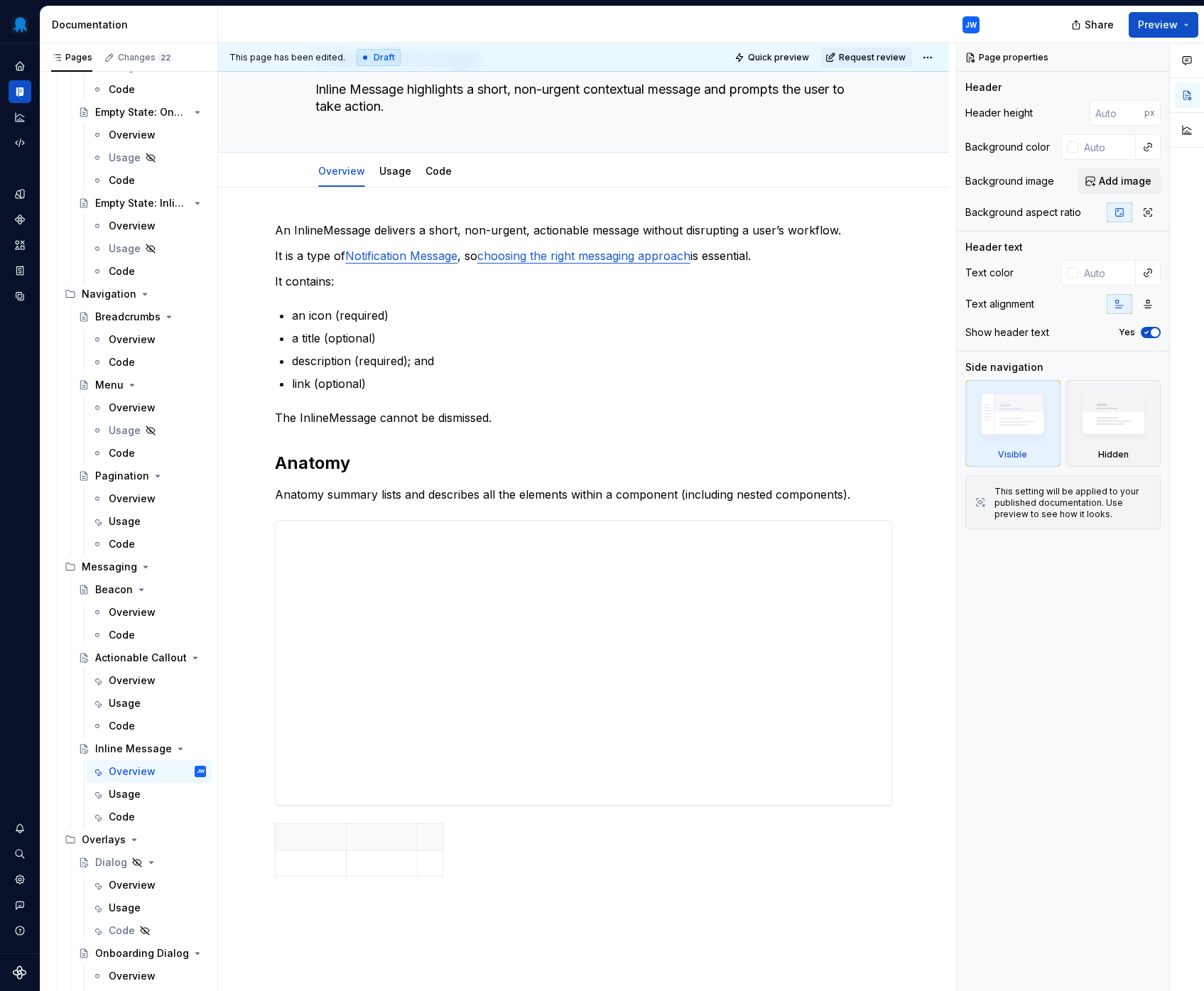
scroll to position [281, 0]
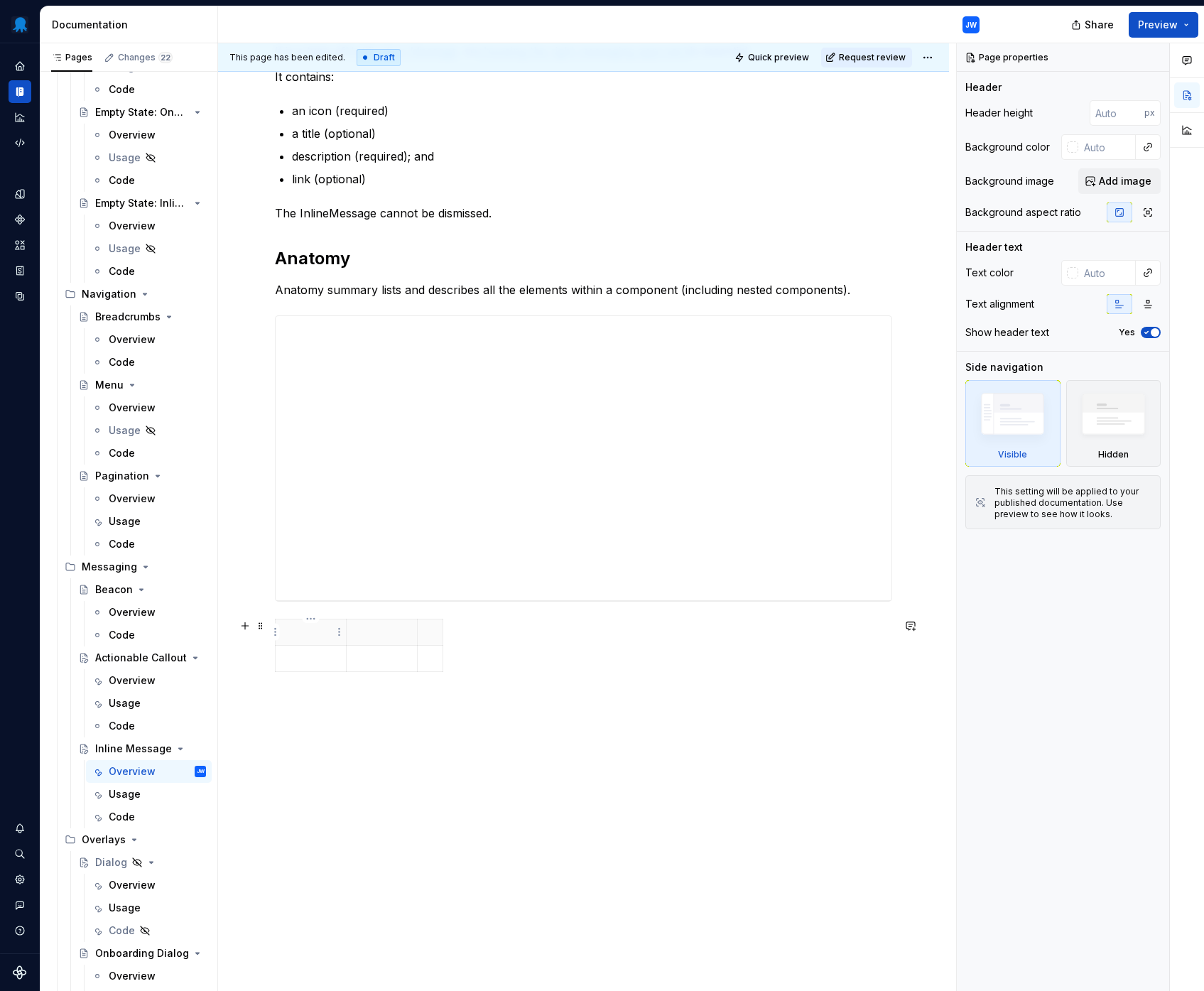
type textarea "*"
click at [323, 629] on p at bounding box center [310, 632] width 53 height 14
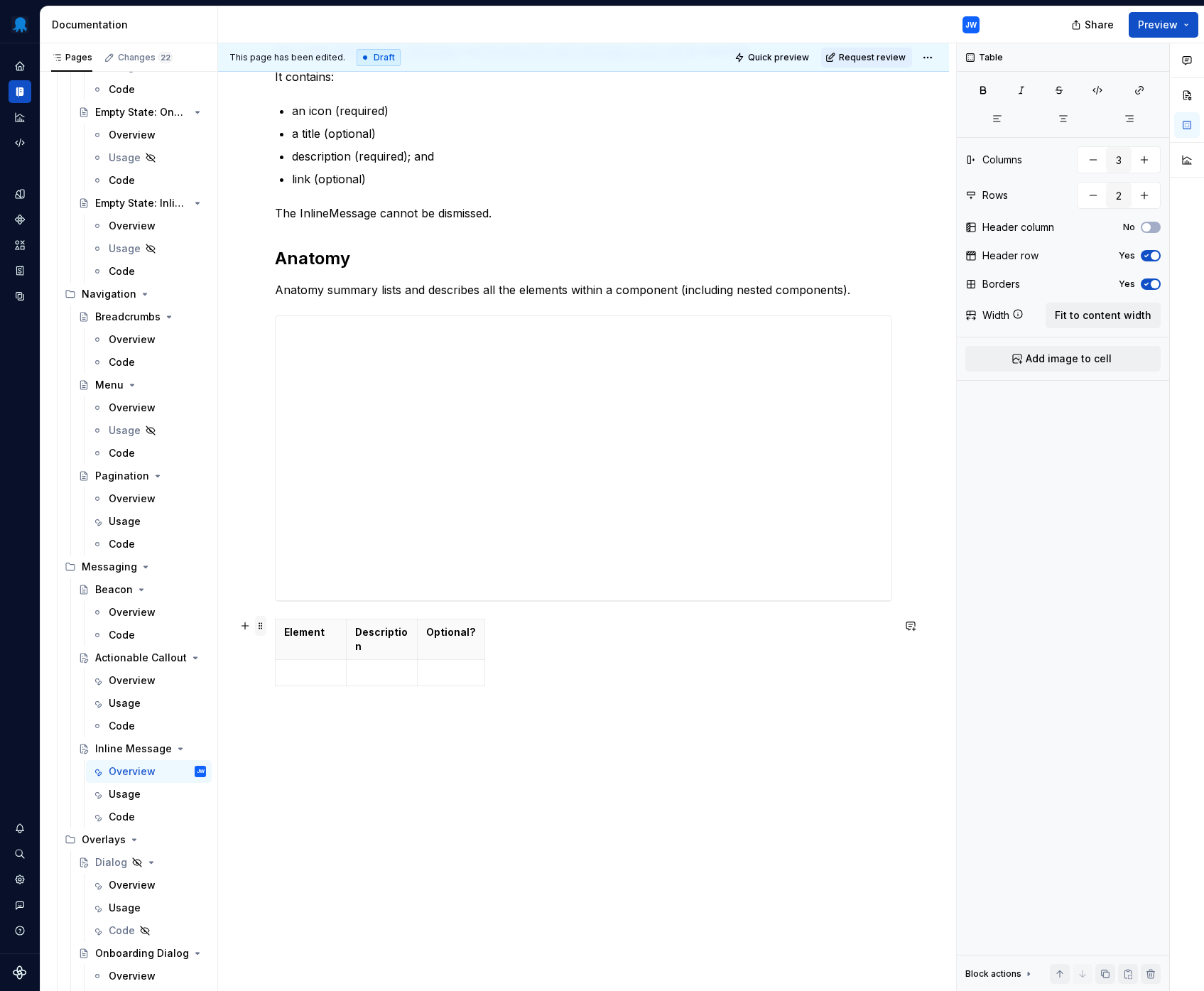
click at [262, 627] on span at bounding box center [261, 625] width 11 height 20
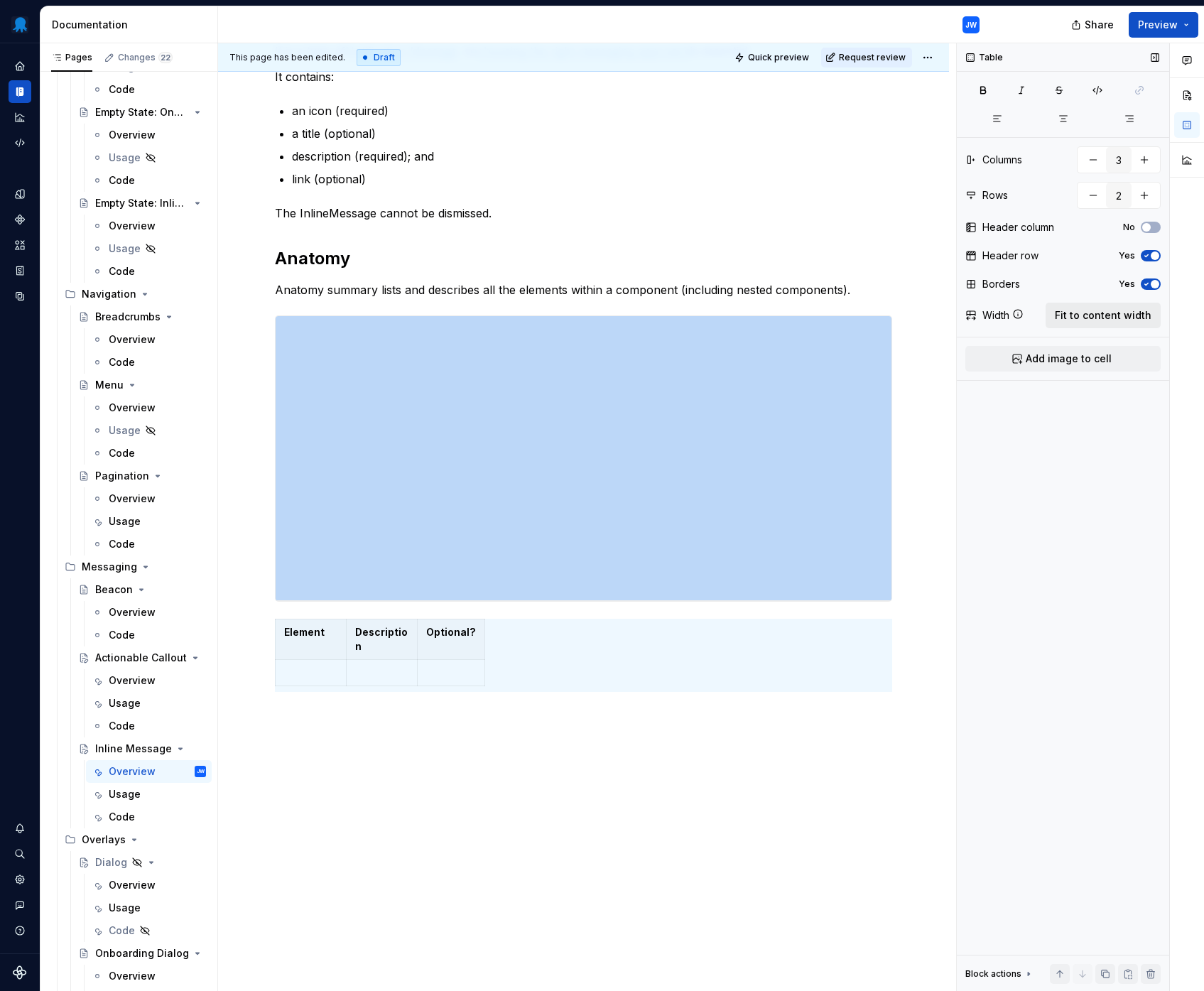
click at [1053, 318] on span "Fit to content width" at bounding box center [1103, 315] width 96 height 14
click at [399, 670] on td at bounding box center [390, 658] width 228 height 26
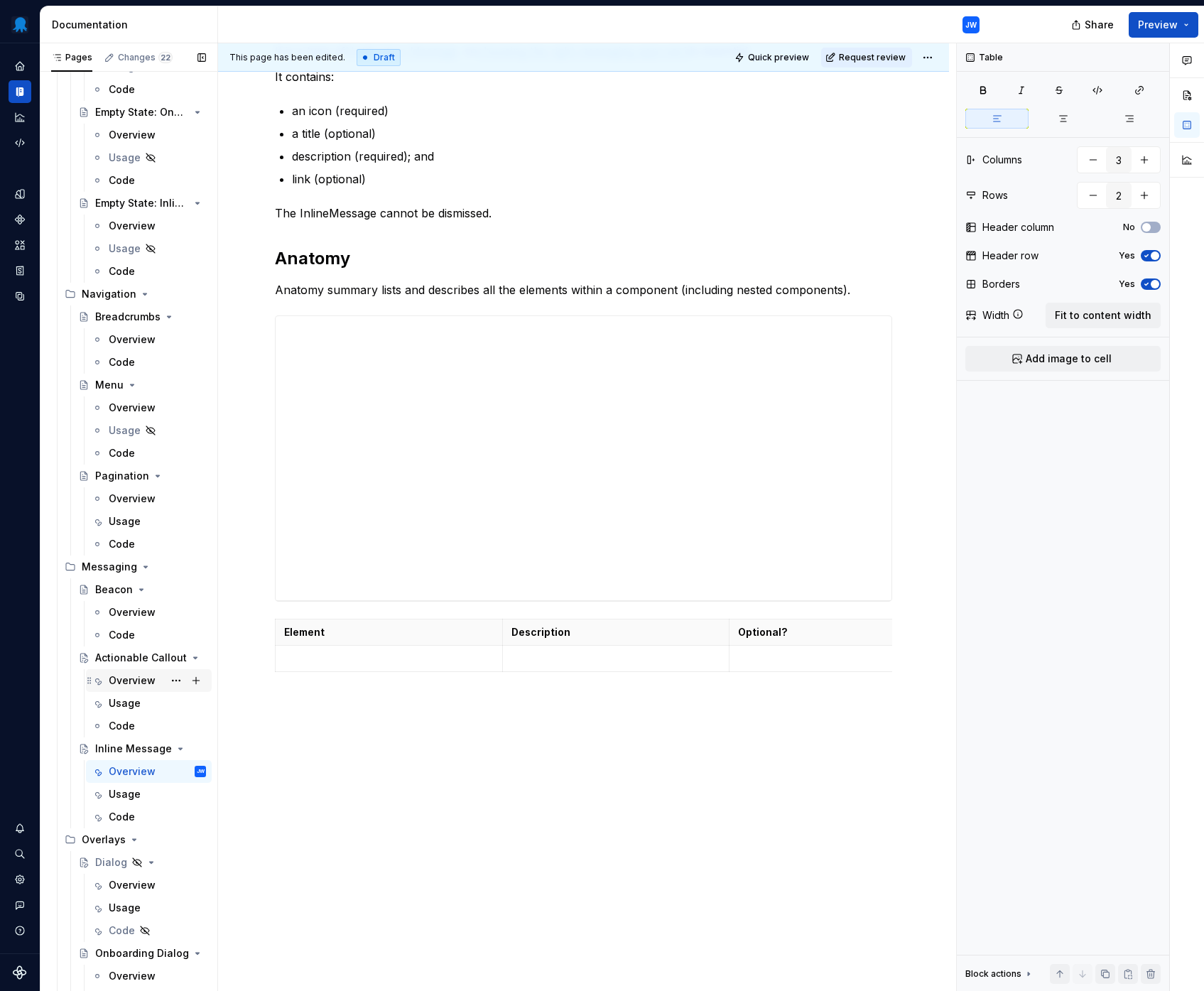
click at [139, 686] on div "Overview" at bounding box center [131, 680] width 47 height 14
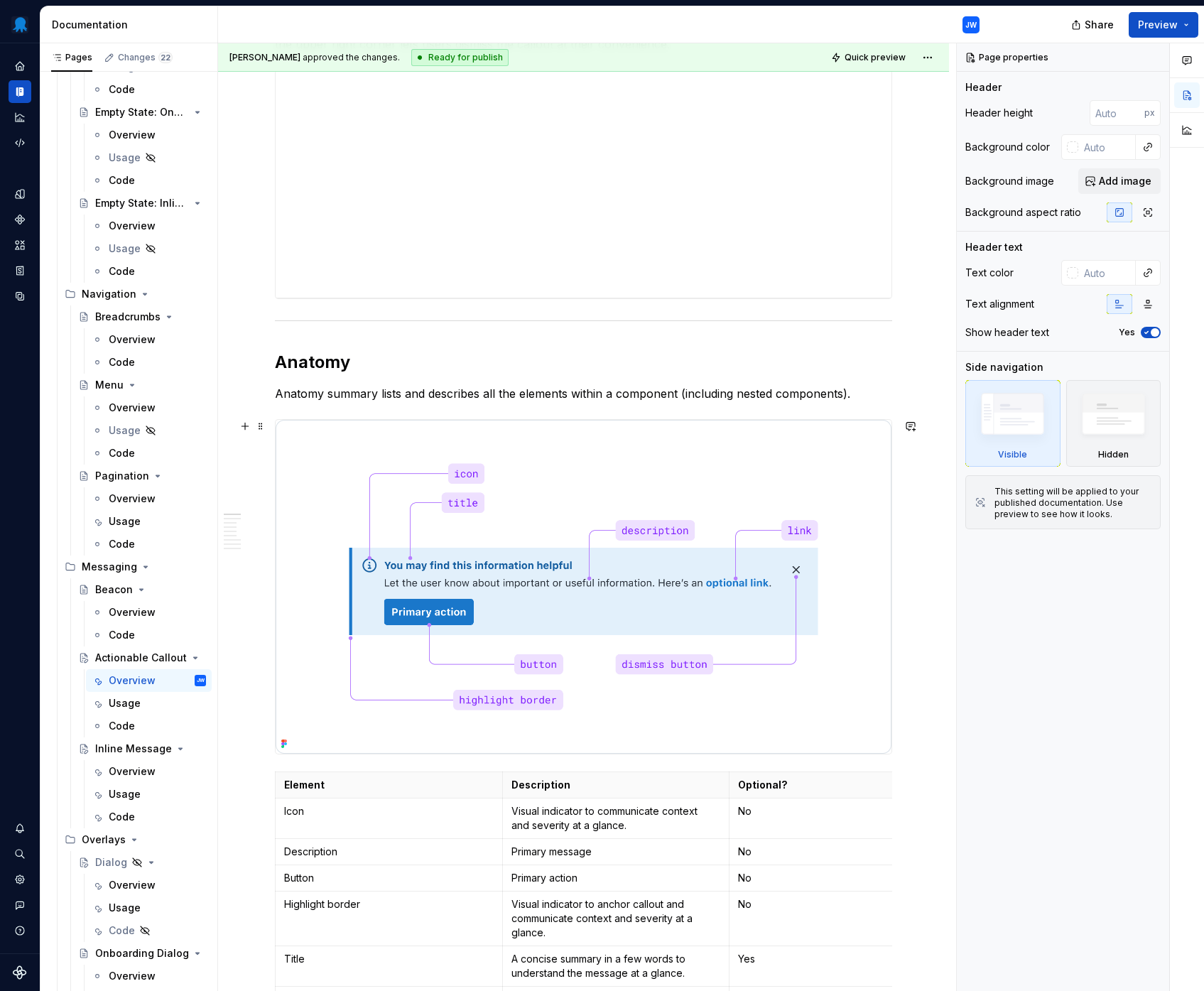
scroll to position [836, 0]
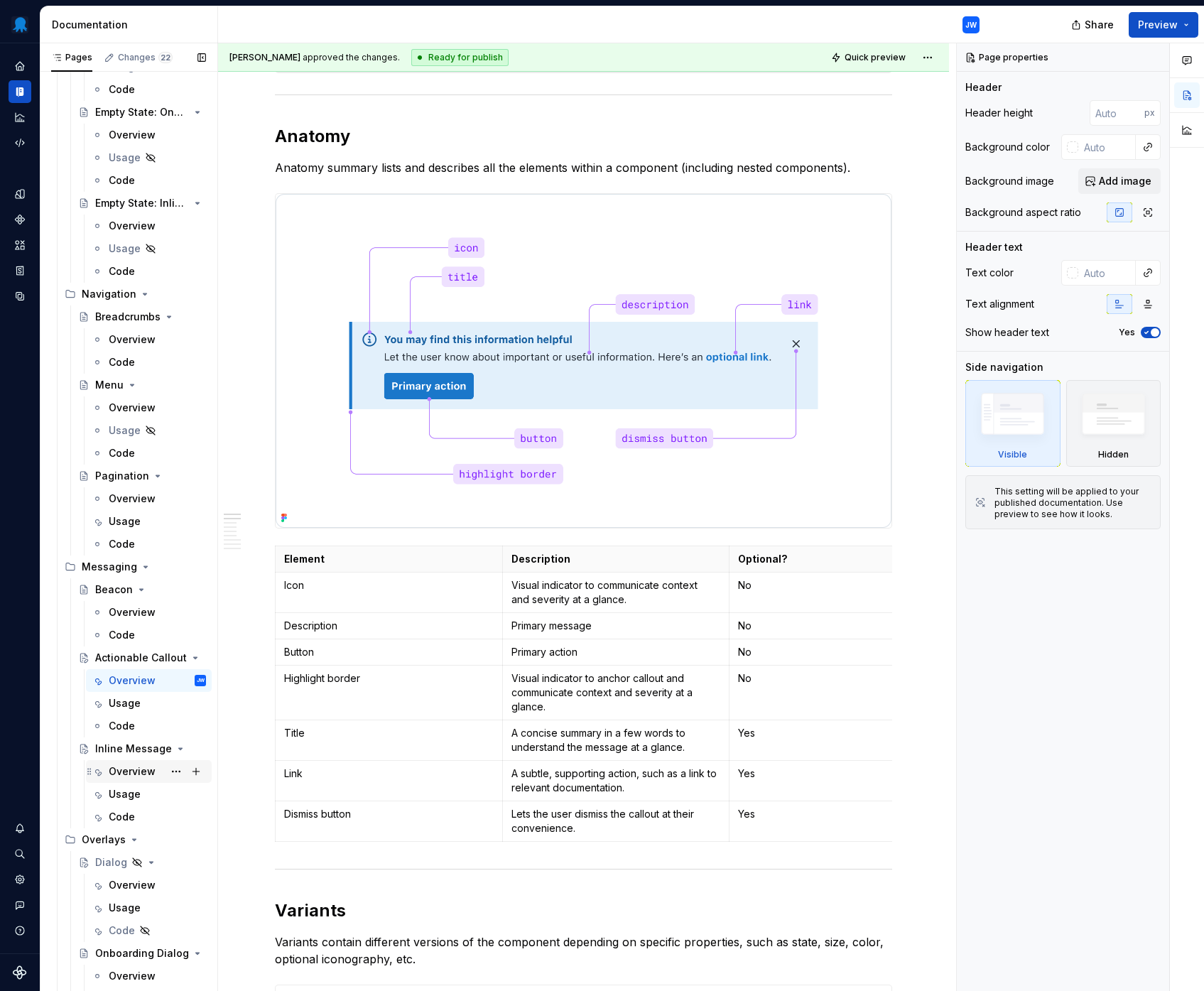
click at [146, 773] on div "Overview" at bounding box center [131, 771] width 47 height 14
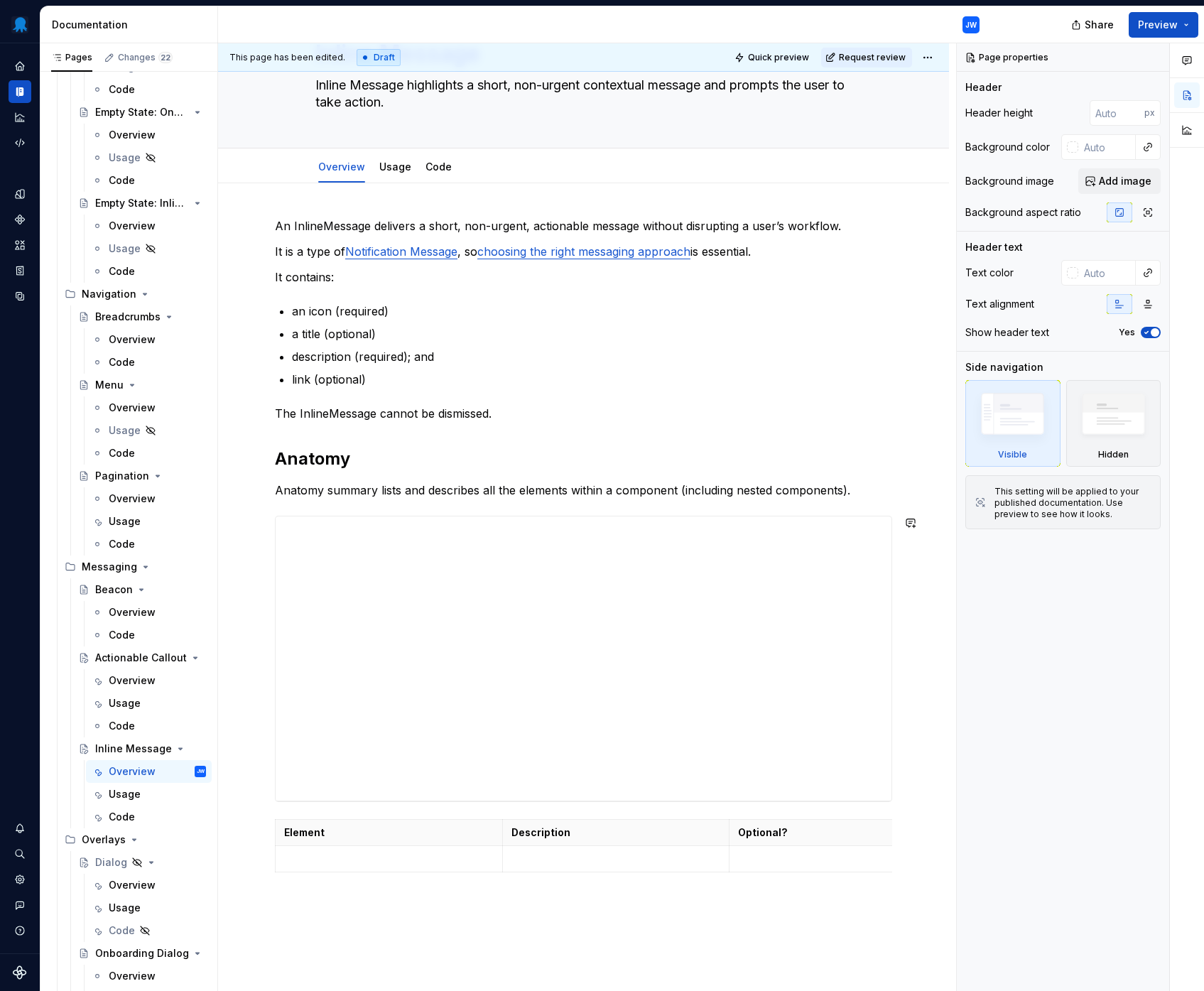
scroll to position [291, 0]
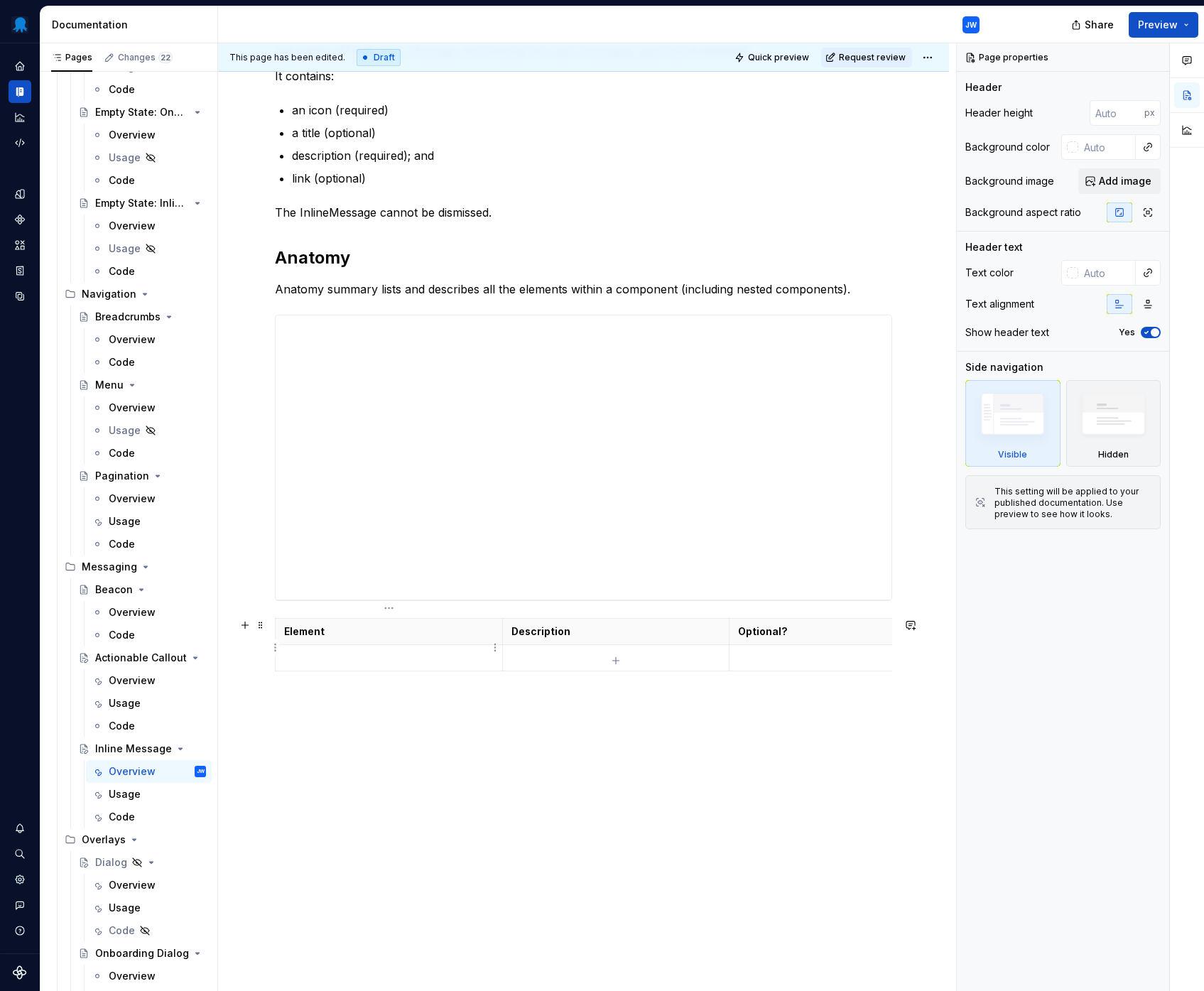
type textarea "*"
click at [428, 645] on td at bounding box center [390, 658] width 228 height 26
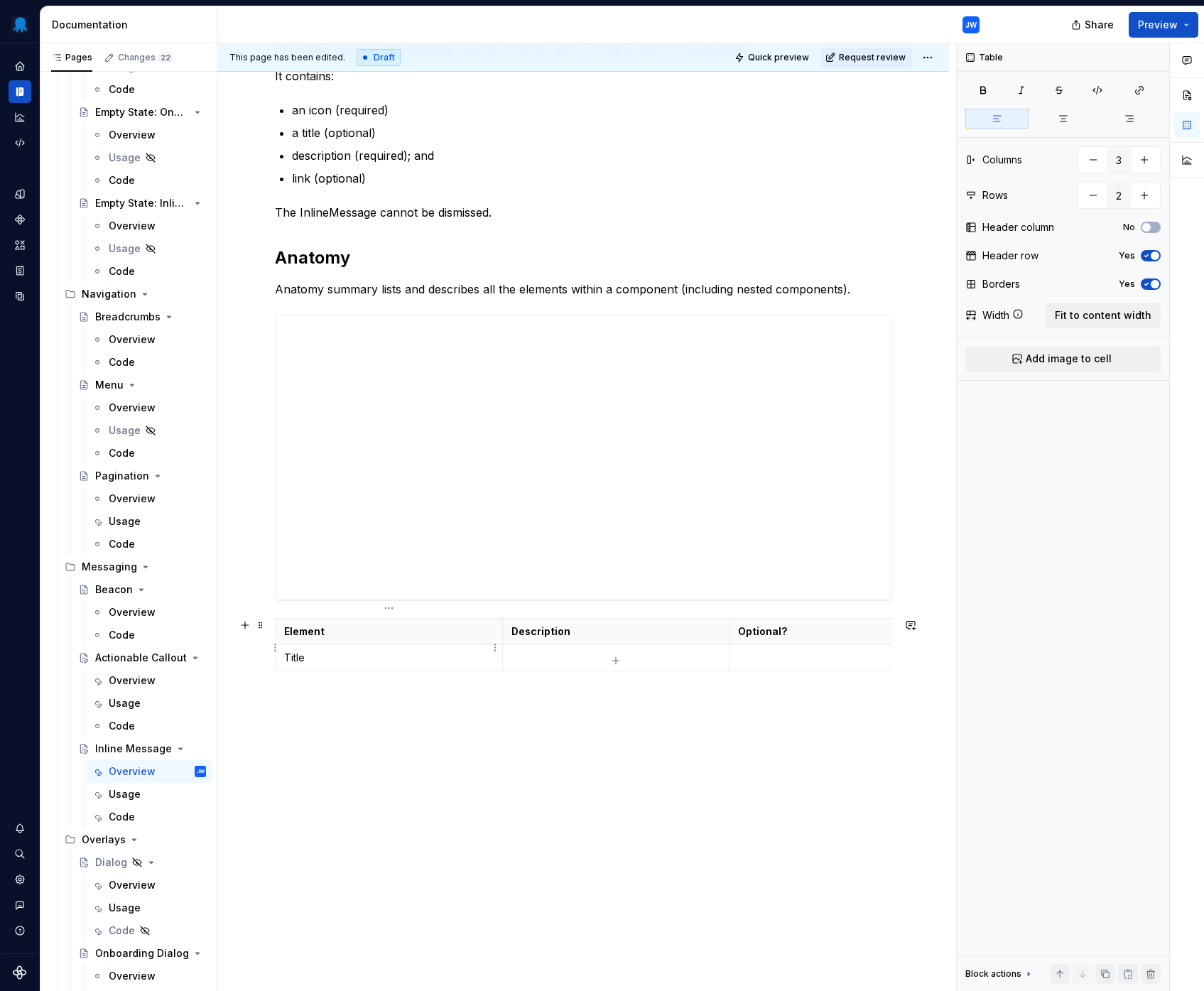
click at [304, 650] on p "Title" at bounding box center [388, 658] width 209 height 14
click at [619, 660] on icon "button" at bounding box center [616, 660] width 6 height 6
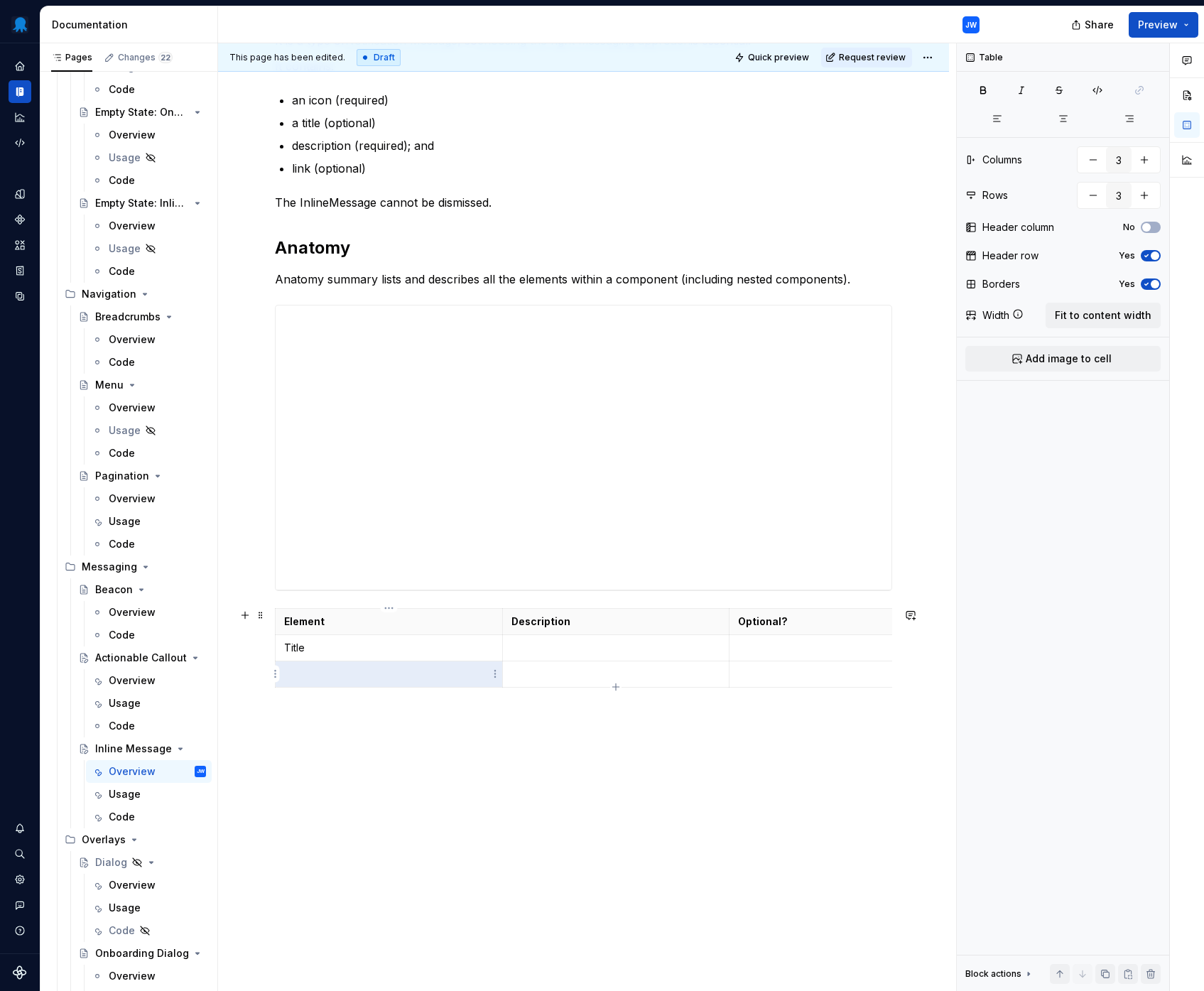
click at [428, 673] on p at bounding box center [388, 674] width 209 height 14
click at [360, 646] on p "Title" at bounding box center [388, 648] width 209 height 14
click at [360, 645] on p "Title" at bounding box center [388, 648] width 209 height 14
click at [376, 667] on p at bounding box center [388, 674] width 209 height 14
click at [613, 684] on icon "button" at bounding box center [616, 687] width 11 height 11
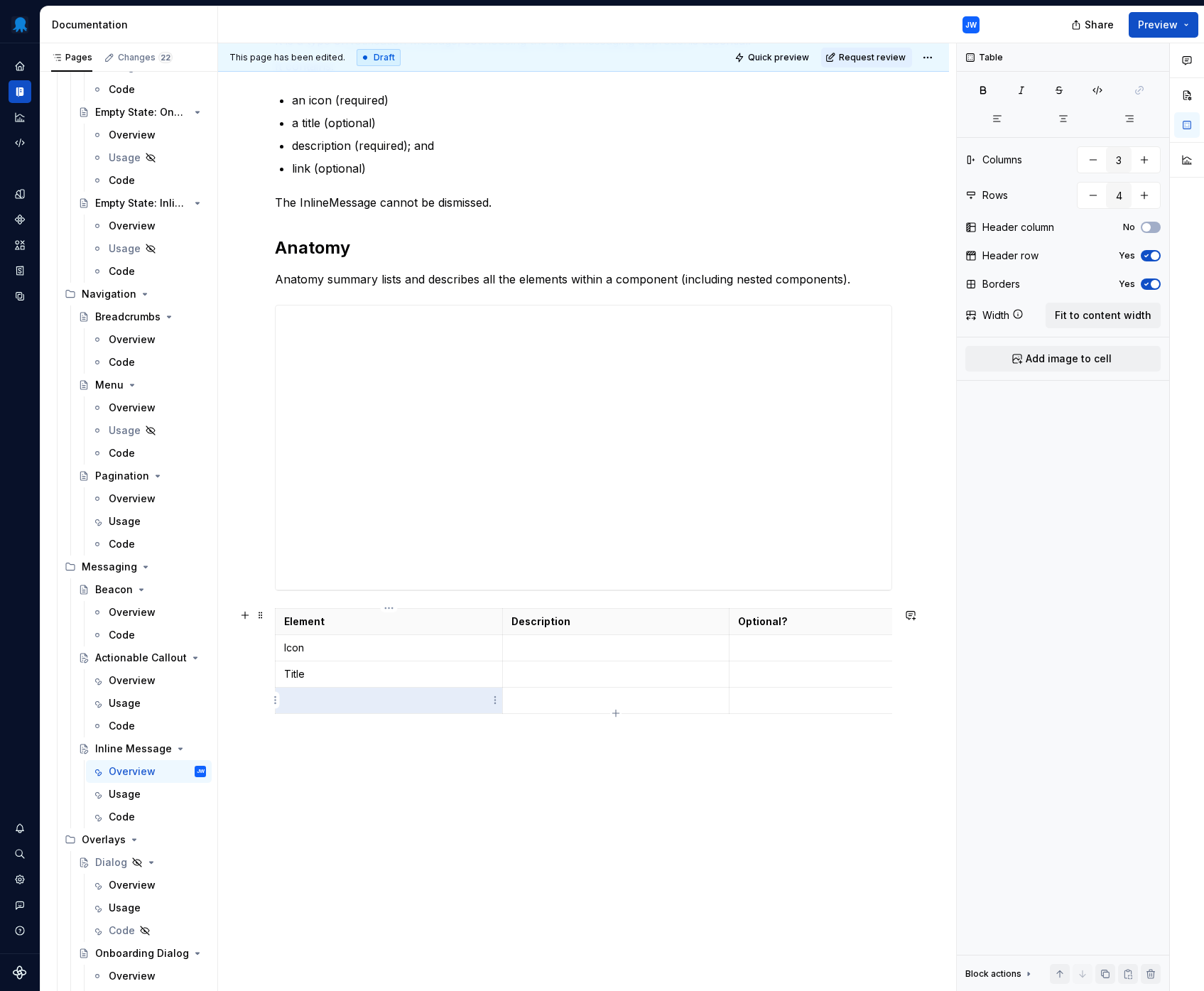
click at [436, 693] on p at bounding box center [388, 700] width 209 height 14
click at [613, 713] on icon "button" at bounding box center [616, 713] width 6 height 6
type input "5"
click at [389, 728] on p at bounding box center [388, 726] width 209 height 14
click at [542, 648] on p at bounding box center [616, 648] width 209 height 14
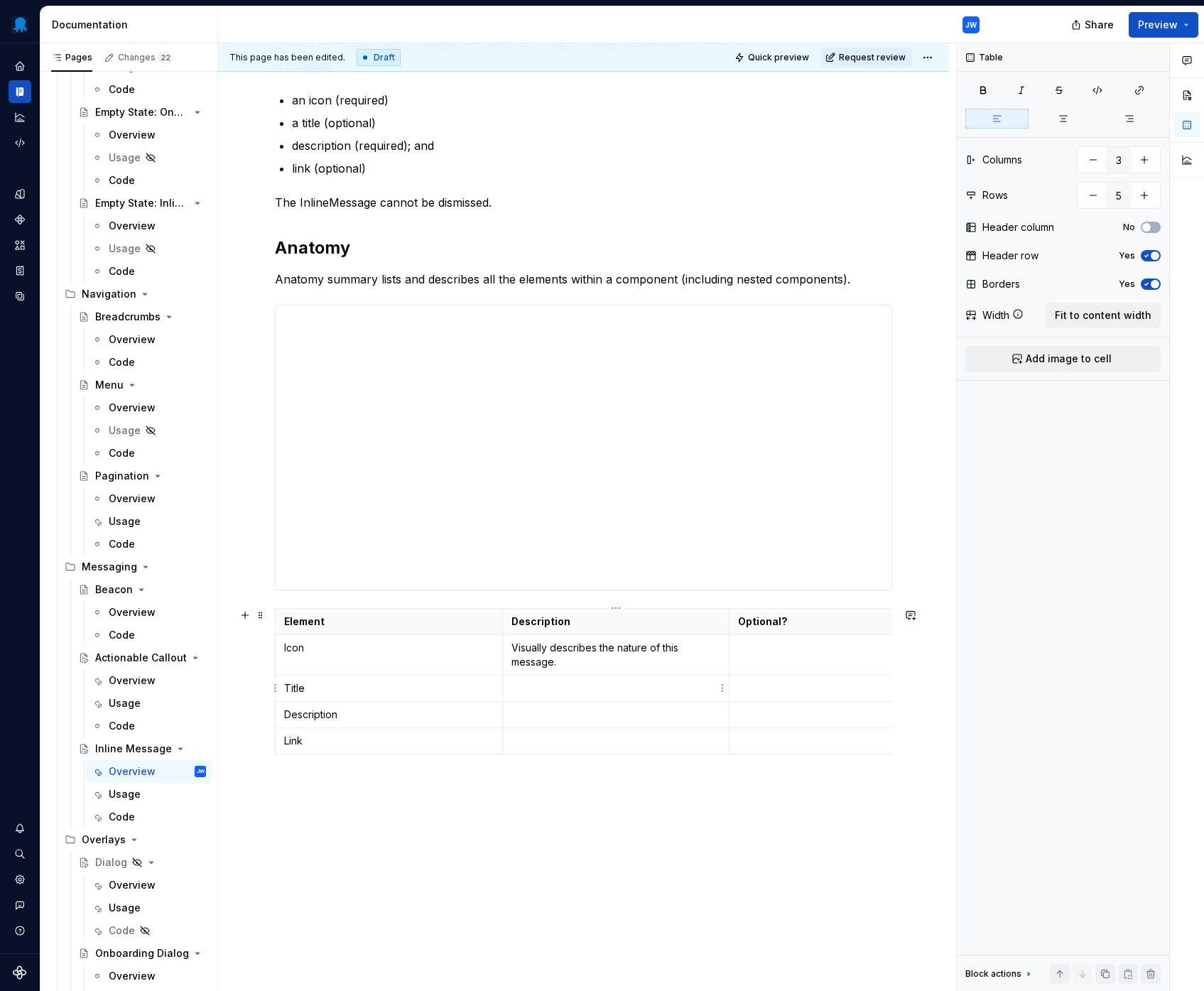
click at [550, 695] on td at bounding box center [616, 688] width 228 height 26
click at [538, 719] on p at bounding box center [616, 714] width 209 height 14
click at [628, 744] on p at bounding box center [616, 740] width 209 height 14
click at [757, 667] on td at bounding box center [844, 654] width 228 height 40
click at [693, 712] on p "The full description of the message." at bounding box center [616, 714] width 209 height 14
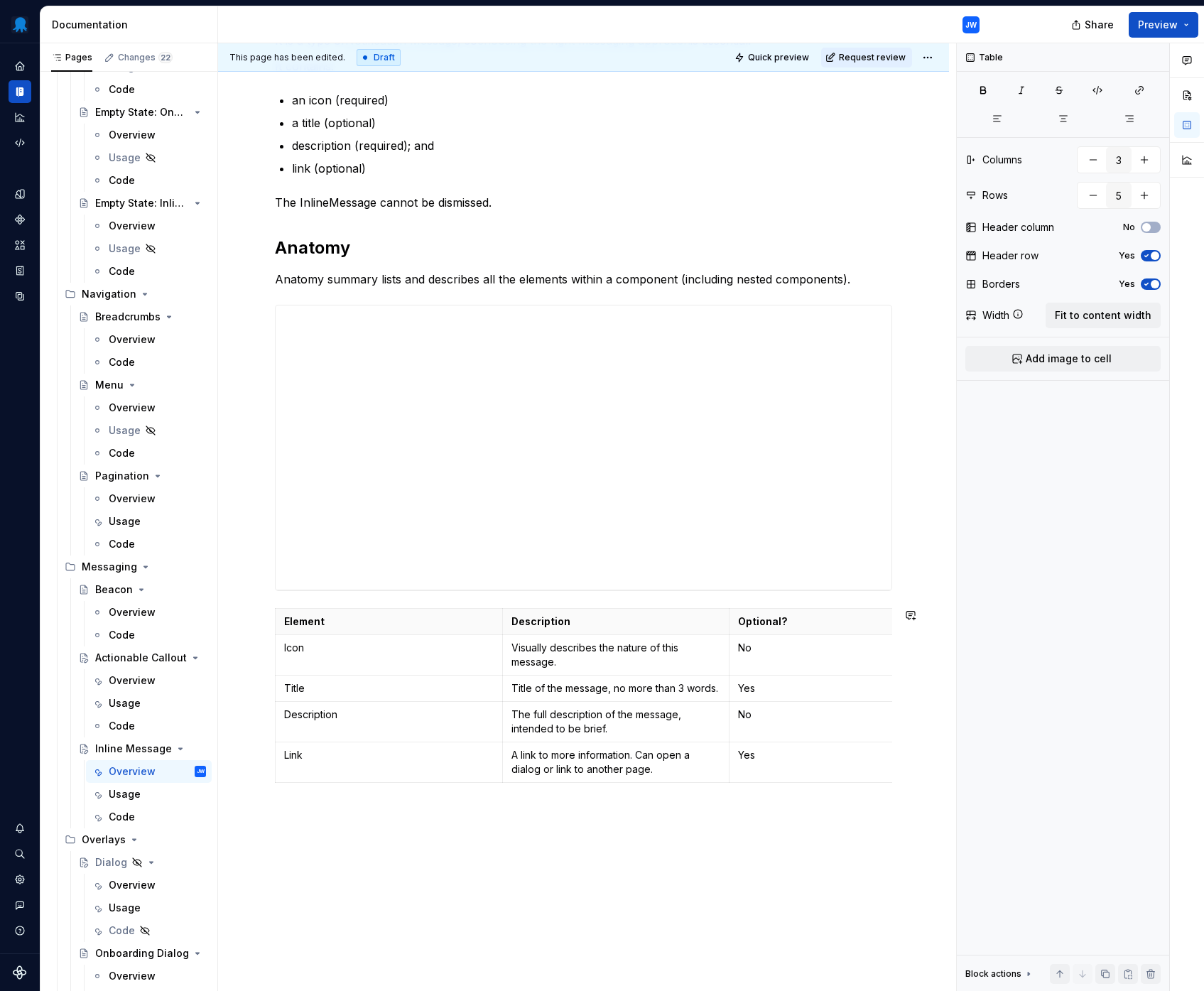
click at [655, 902] on div "An InlineMessage delivers a short, non-urgent, actionable message without disru…" at bounding box center [583, 537] width 731 height 1131
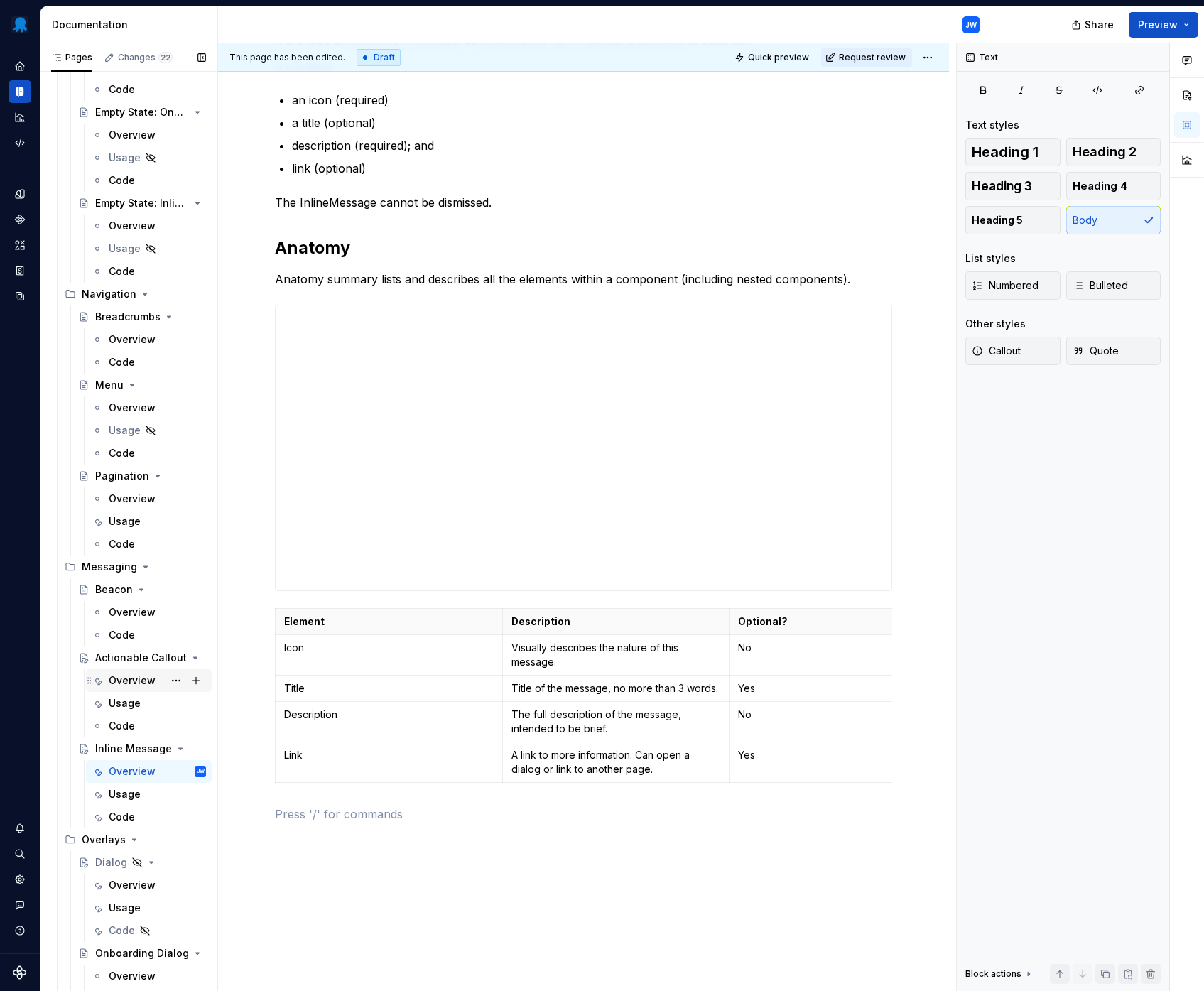
click at [132, 684] on div "Overview" at bounding box center [131, 680] width 47 height 14
type textarea "*"
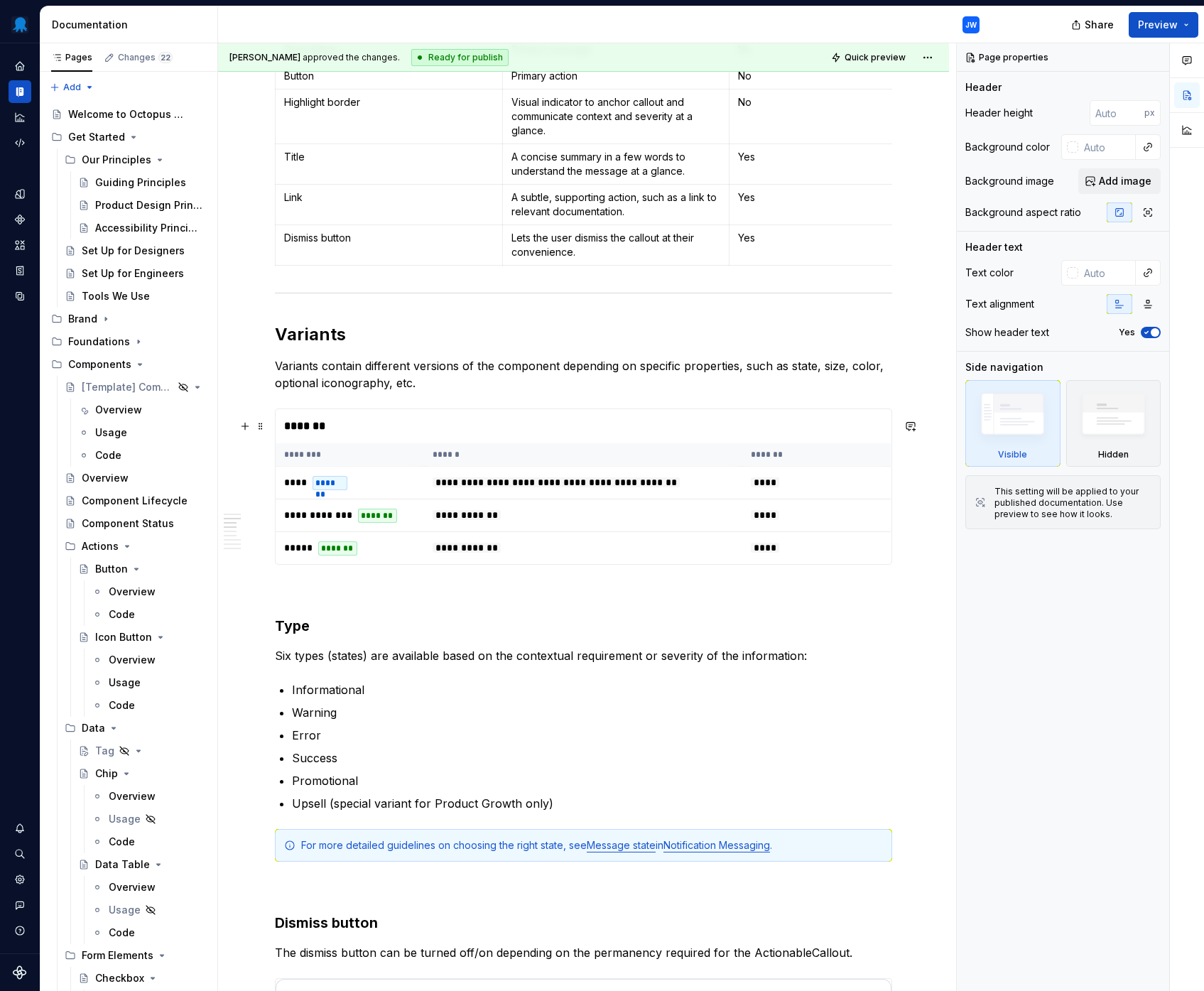
scroll to position [1417, 0]
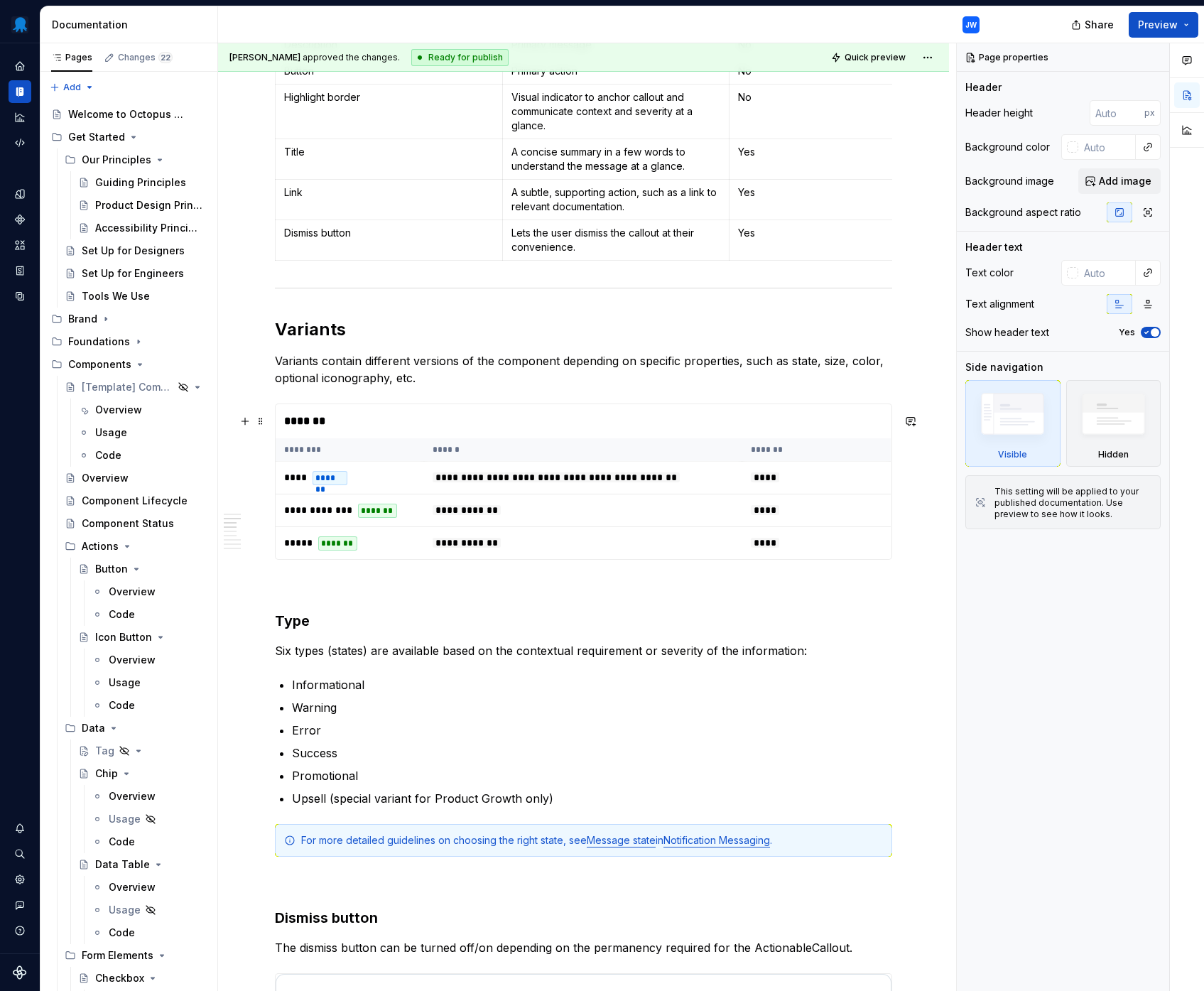
click at [553, 427] on div "*******" at bounding box center [583, 420] width 615 height 34
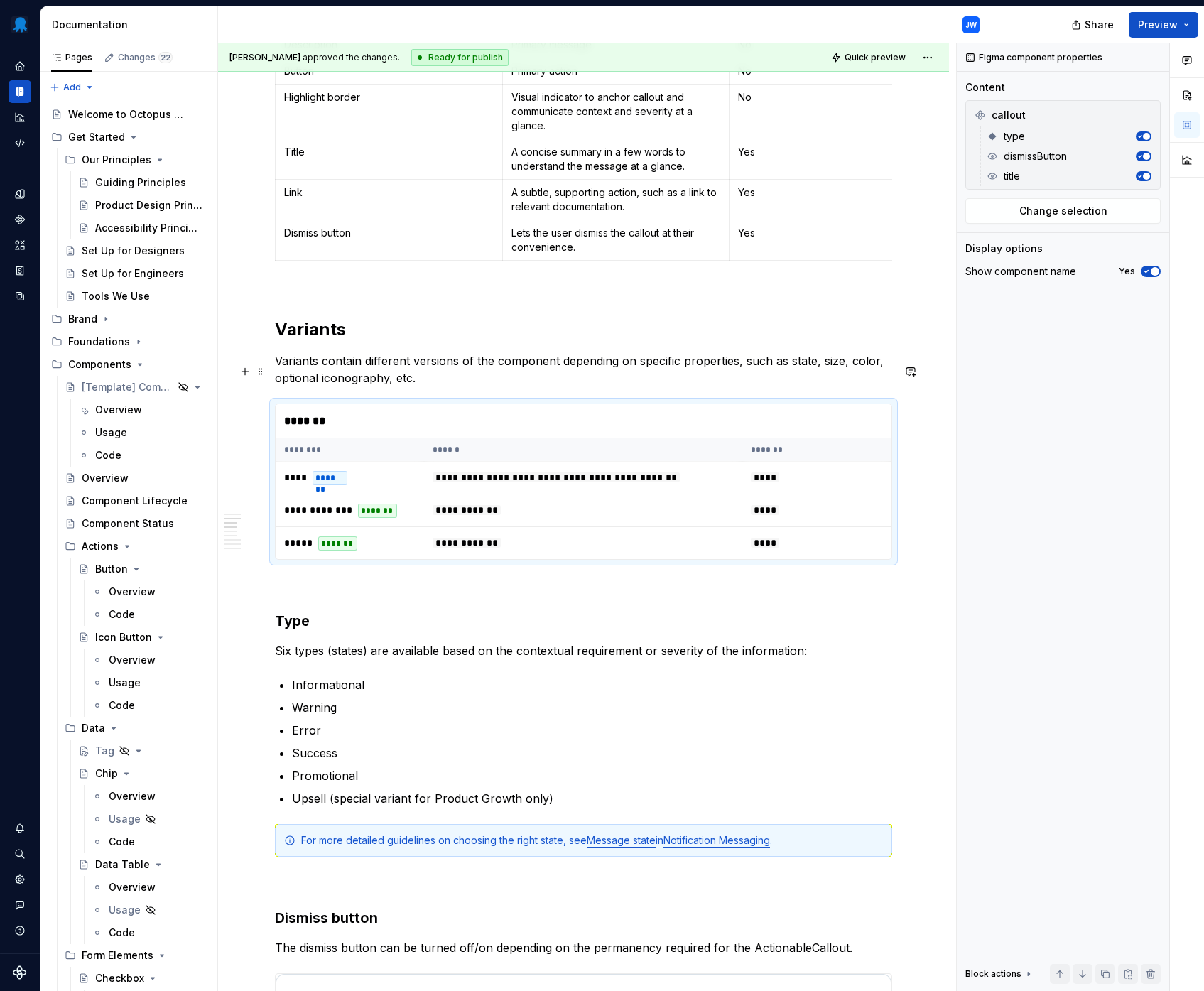
click at [581, 382] on p "Variants contain different versions of the component depending on specific prop…" at bounding box center [583, 369] width 617 height 34
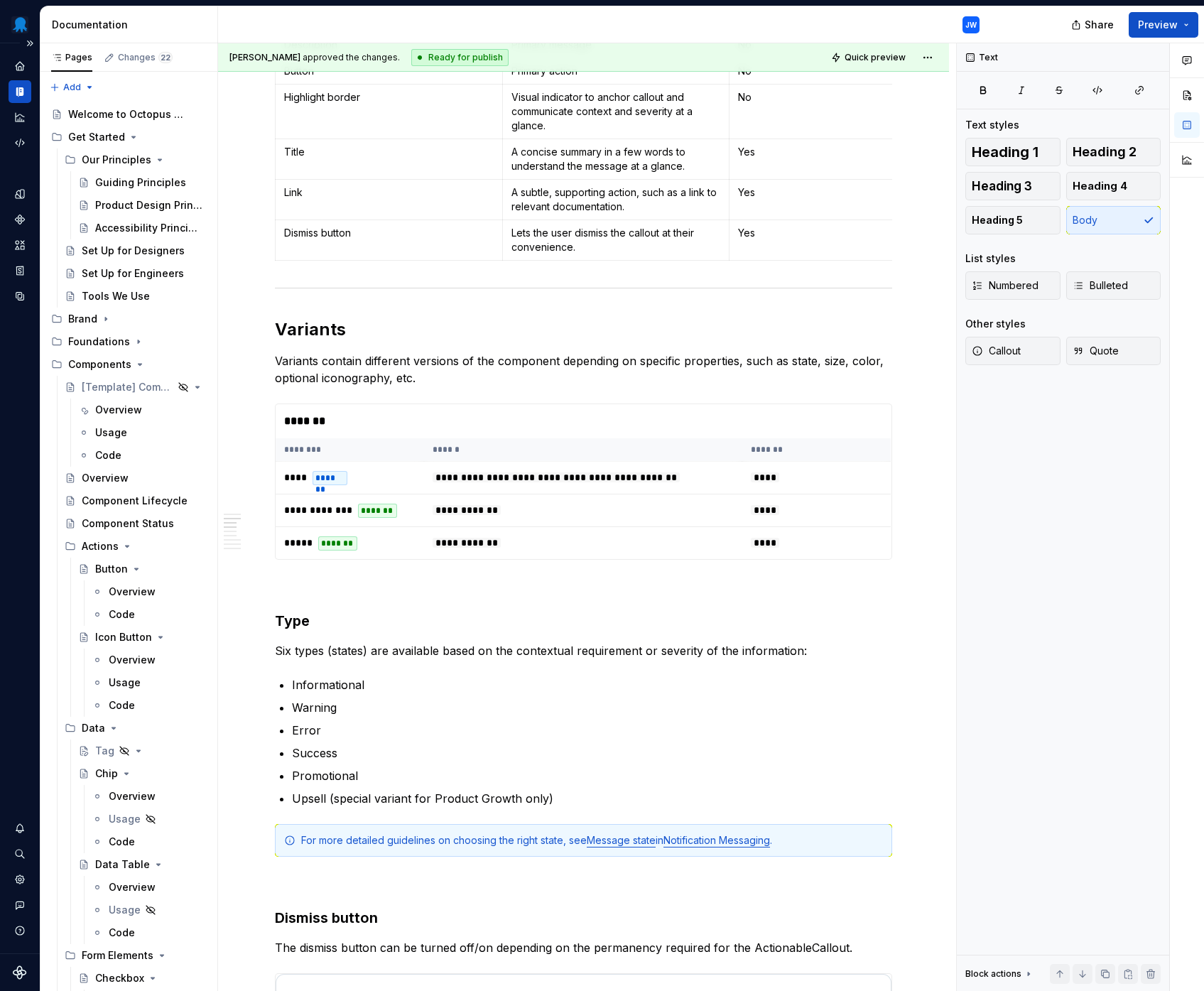
type textarea "*"
